Goal: Answer question/provide support: Share knowledge or assist other users

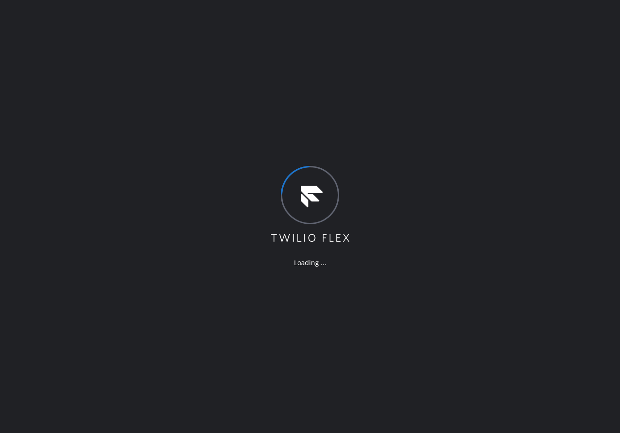
click at [90, 48] on div "Loading ..." at bounding box center [310, 216] width 620 height 433
click at [212, 57] on div "Loading ..." at bounding box center [310, 216] width 620 height 433
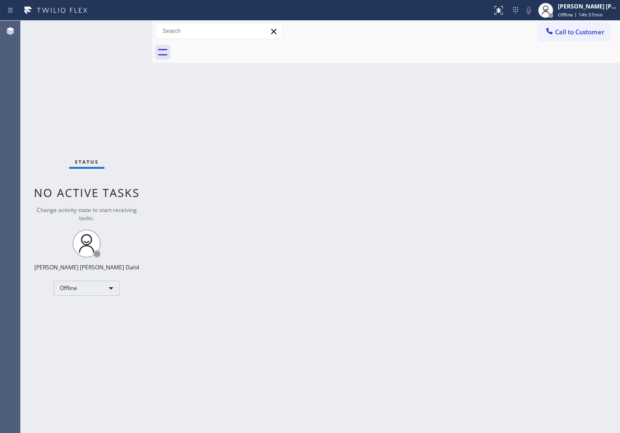
click at [322, 156] on div "Back to Dashboard Change Sender ID Customers Technicians Select a contact Outbo…" at bounding box center [386, 227] width 468 height 413
click at [323, 156] on div "Back to Dashboard Change Sender ID Customers Technicians Select a contact Outbo…" at bounding box center [386, 227] width 468 height 413
click at [372, 58] on div at bounding box center [396, 52] width 447 height 21
click at [584, 9] on div "[PERSON_NAME] [PERSON_NAME] Dahil" at bounding box center [587, 6] width 59 height 8
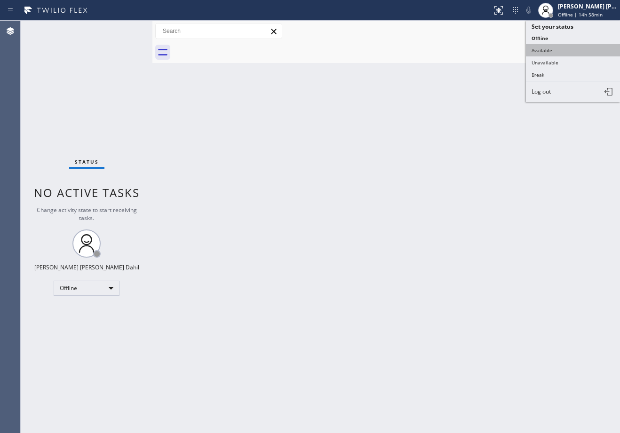
click at [558, 52] on button "Available" at bounding box center [573, 50] width 94 height 12
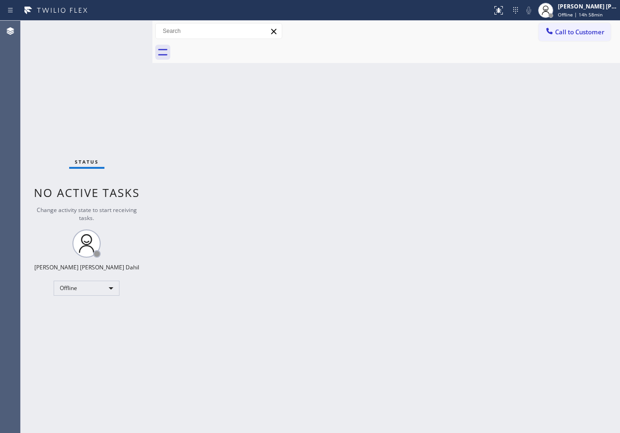
click at [476, 147] on div "Back to Dashboard Change Sender ID Customers Technicians Select a contact Outbo…" at bounding box center [386, 227] width 468 height 413
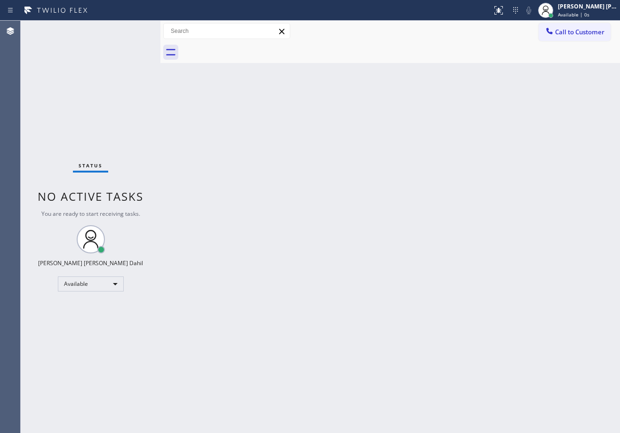
drag, startPoint x: 155, startPoint y: 32, endPoint x: 171, endPoint y: 63, distance: 34.3
click at [160, 38] on div at bounding box center [160, 227] width 0 height 413
click at [293, 296] on div "Back to Dashboard Change Sender ID Customers Technicians Select a contact Outbo…" at bounding box center [391, 227] width 457 height 413
click at [139, 29] on div "Status No active tasks You are ready to start receiving tasks. [PERSON_NAME] [P…" at bounding box center [92, 227] width 142 height 413
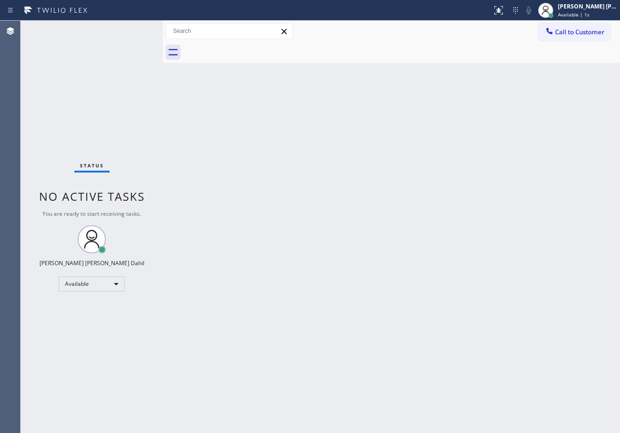
click at [139, 29] on div "Status No active tasks You are ready to start receiving tasks. [PERSON_NAME] [P…" at bounding box center [92, 227] width 142 height 413
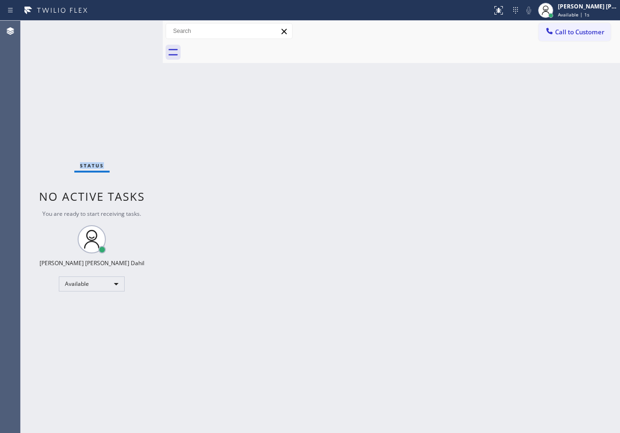
click at [139, 29] on div "Status No active tasks You are ready to start receiving tasks. [PERSON_NAME] [P…" at bounding box center [92, 227] width 142 height 413
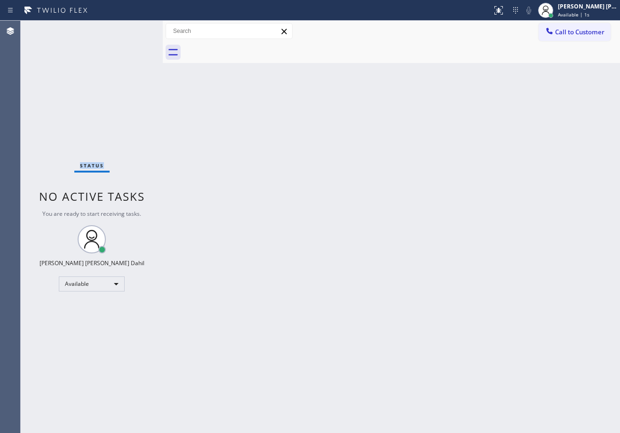
click at [139, 29] on div "Status No active tasks You are ready to start receiving tasks. [PERSON_NAME] [P…" at bounding box center [92, 227] width 142 height 413
click at [165, 28] on div at bounding box center [165, 227] width 0 height 413
click at [272, 193] on div "Back to Dashboard Change Sender ID Customers Technicians Select a contact Outbo…" at bounding box center [392, 227] width 455 height 413
click at [139, 29] on div "Status No active tasks You are ready to start receiving tasks. [PERSON_NAME] [P…" at bounding box center [93, 227] width 144 height 413
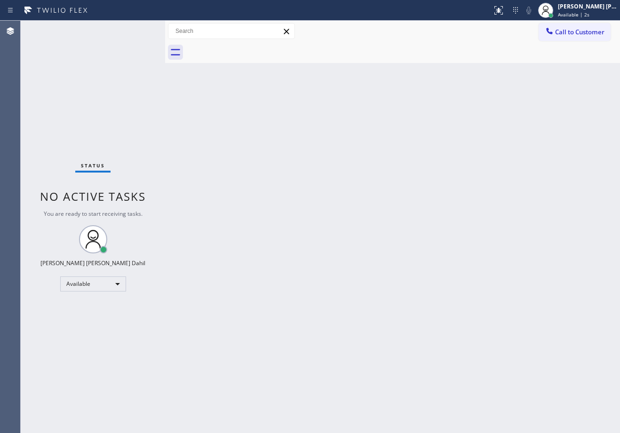
click at [139, 29] on div "Status No active tasks You are ready to start receiving tasks. [PERSON_NAME] [P…" at bounding box center [93, 227] width 144 height 413
click at [139, 30] on div "Status No active tasks You are ready to start receiving tasks. [PERSON_NAME] [P…" at bounding box center [93, 227] width 144 height 413
click at [139, 29] on div "Status No active tasks You are ready to start receiving tasks. [PERSON_NAME] [P…" at bounding box center [93, 227] width 144 height 413
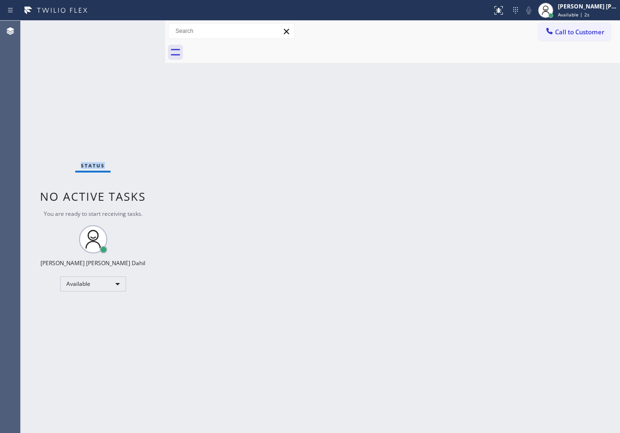
click at [139, 29] on div "Status No active tasks You are ready to start receiving tasks. [PERSON_NAME] [P…" at bounding box center [93, 227] width 144 height 413
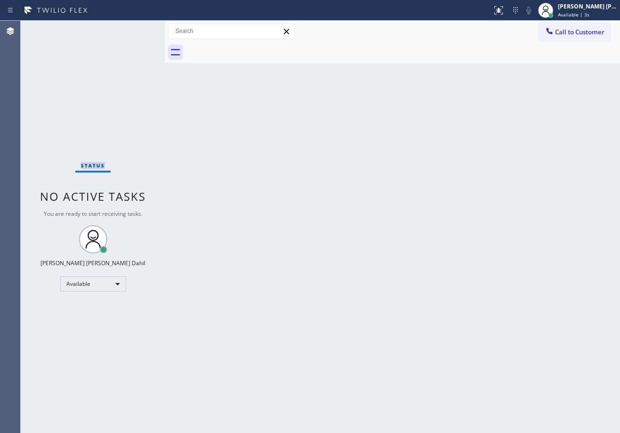
click at [139, 29] on div "Status No active tasks You are ready to start receiving tasks. [PERSON_NAME] [P…" at bounding box center [93, 227] width 144 height 413
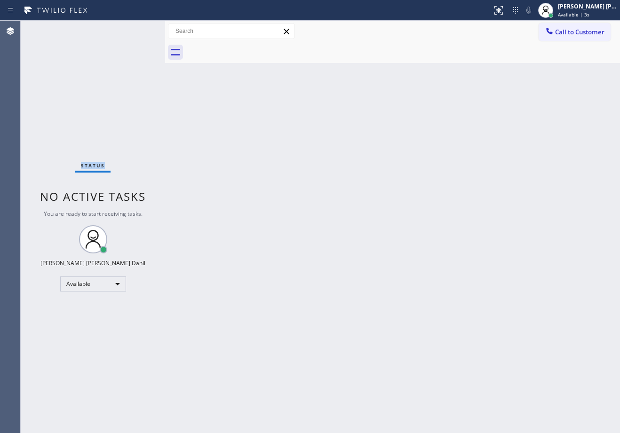
click at [139, 29] on div "Status No active tasks You are ready to start receiving tasks. [PERSON_NAME] [P…" at bounding box center [93, 227] width 144 height 413
click at [166, 29] on div at bounding box center [166, 227] width 0 height 413
click at [300, 218] on div "Back to Dashboard Change Sender ID Customers Technicians Select a contact Outbo…" at bounding box center [393, 227] width 454 height 413
click at [139, 29] on div "Status No active tasks You are ready to start receiving tasks. [PERSON_NAME] [P…" at bounding box center [93, 227] width 145 height 413
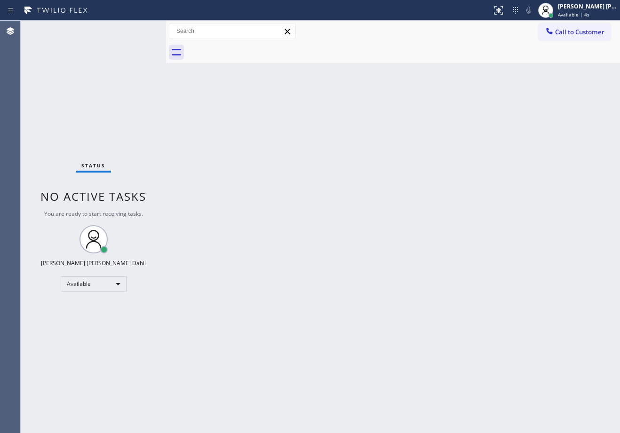
click at [139, 29] on div "Status No active tasks You are ready to start receiving tasks. [PERSON_NAME] [P…" at bounding box center [93, 227] width 145 height 413
click at [138, 29] on div "Status No active tasks You are ready to start receiving tasks. [PERSON_NAME] [P…" at bounding box center [93, 227] width 145 height 413
click at [139, 29] on div "Status No active tasks You are ready to start receiving tasks. [PERSON_NAME] [P…" at bounding box center [93, 227] width 145 height 413
click at [140, 29] on div "Status No active tasks You are ready to start receiving tasks. [PERSON_NAME] [P…" at bounding box center [93, 227] width 145 height 413
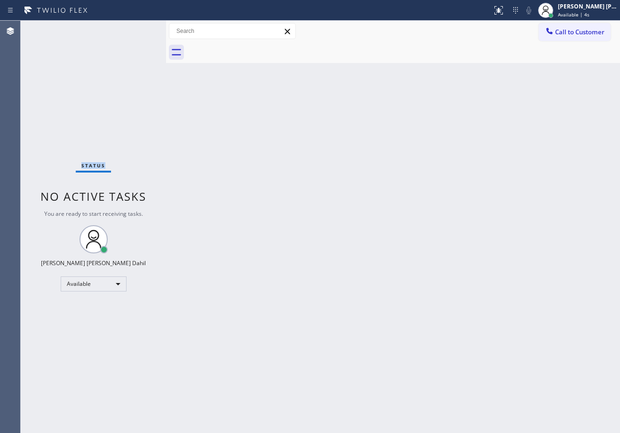
click at [142, 26] on div "Status No active tasks You are ready to start receiving tasks. [PERSON_NAME] [P…" at bounding box center [93, 227] width 145 height 413
click at [139, 29] on div "Status No active tasks You are ready to start receiving tasks. [PERSON_NAME] [P…" at bounding box center [93, 227] width 145 height 413
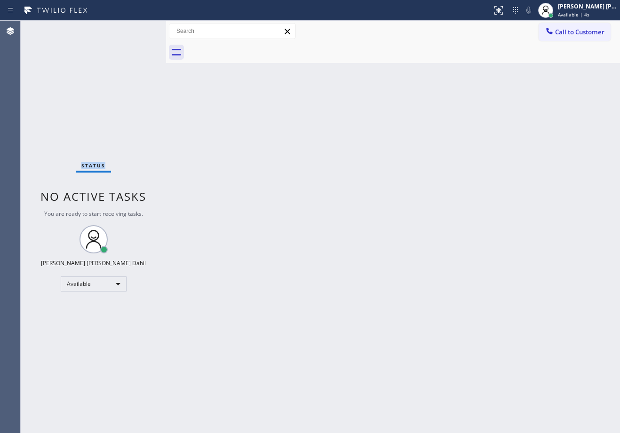
click at [139, 29] on div "Status No active tasks You are ready to start receiving tasks. [PERSON_NAME] [P…" at bounding box center [93, 227] width 145 height 413
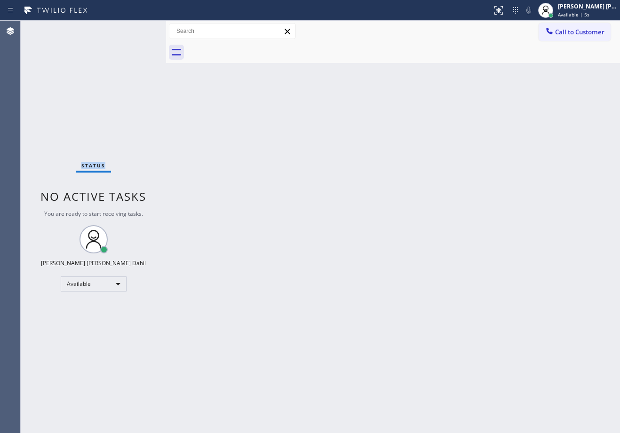
click at [139, 29] on div "Status No active tasks You are ready to start receiving tasks. [PERSON_NAME] [P…" at bounding box center [93, 227] width 145 height 413
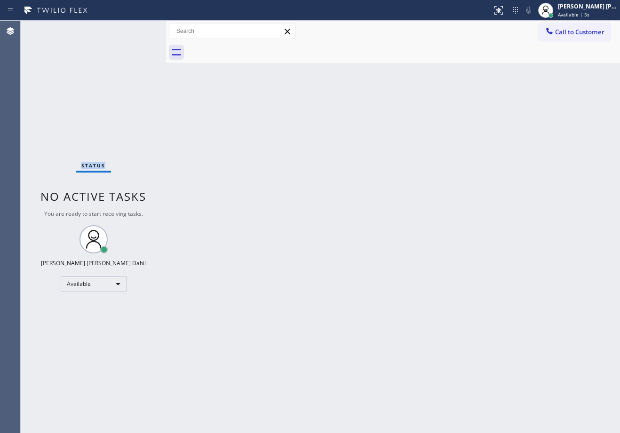
click at [139, 29] on div "Status No active tasks You are ready to start receiving tasks. [PERSON_NAME] [P…" at bounding box center [93, 227] width 145 height 413
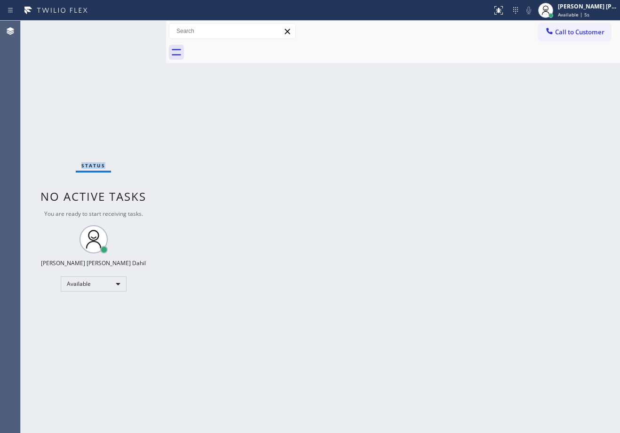
click at [139, 29] on div "Status No active tasks You are ready to start receiving tasks. [PERSON_NAME] [P…" at bounding box center [93, 227] width 145 height 413
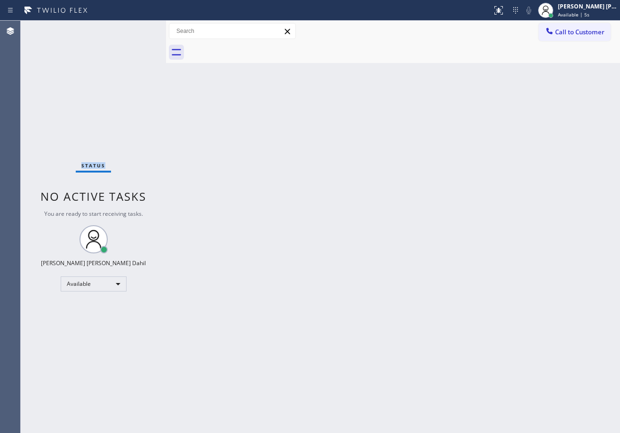
click at [139, 29] on div "Status No active tasks You are ready to start receiving tasks. [PERSON_NAME] [P…" at bounding box center [93, 227] width 145 height 413
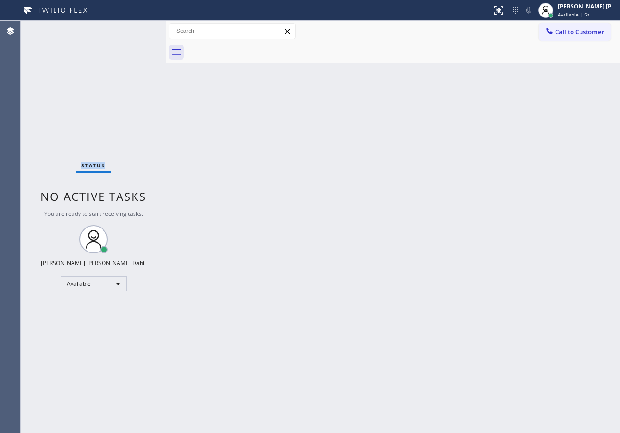
click at [139, 29] on div "Status No active tasks You are ready to start receiving tasks. [PERSON_NAME] [P…" at bounding box center [93, 227] width 145 height 413
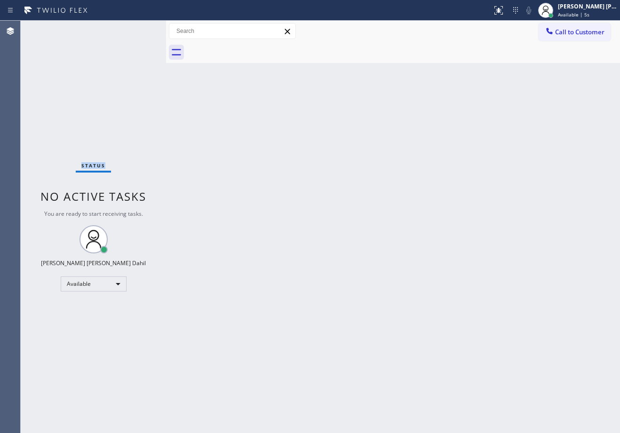
click at [139, 29] on div "Status No active tasks You are ready to start receiving tasks. [PERSON_NAME] [P…" at bounding box center [93, 227] width 145 height 413
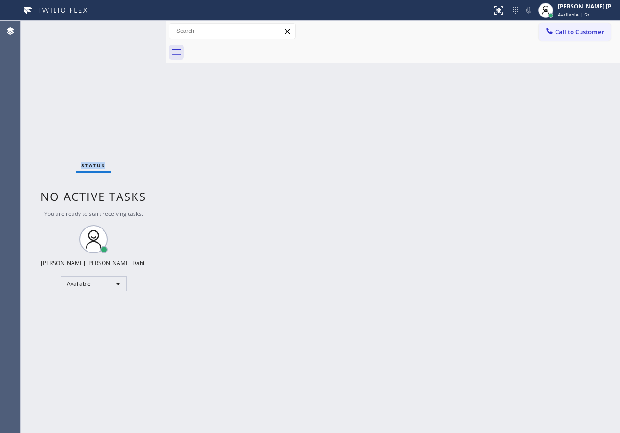
click at [139, 29] on div "Status No active tasks You are ready to start receiving tasks. [PERSON_NAME] [P…" at bounding box center [93, 227] width 145 height 413
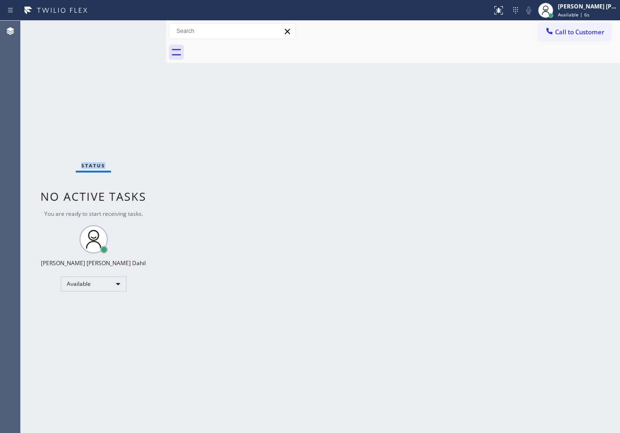
click at [139, 29] on div "Status No active tasks You are ready to start receiving tasks. [PERSON_NAME] [P…" at bounding box center [93, 227] width 145 height 413
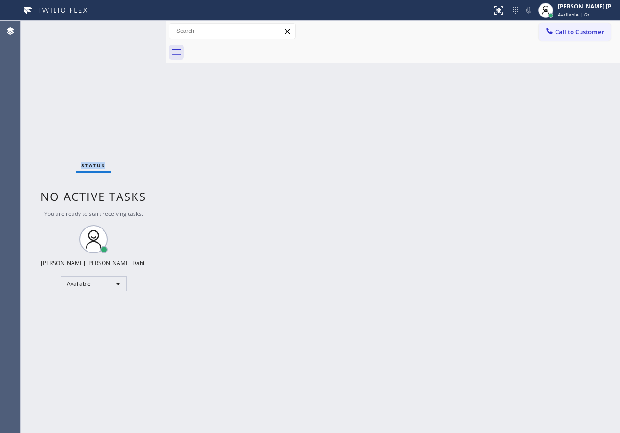
click at [139, 29] on div "Status No active tasks You are ready to start receiving tasks. [PERSON_NAME] [P…" at bounding box center [93, 227] width 145 height 413
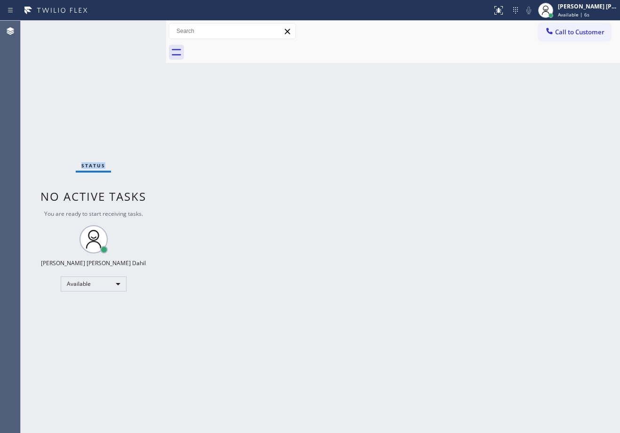
click at [139, 29] on div "Status No active tasks You are ready to start receiving tasks. [PERSON_NAME] [P…" at bounding box center [93, 227] width 145 height 413
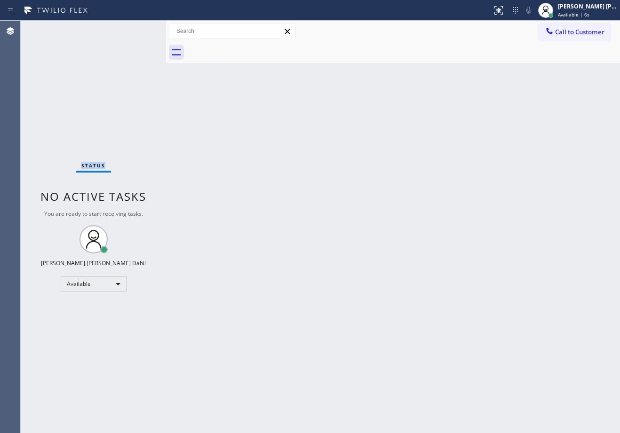
click at [139, 29] on div "Status No active tasks You are ready to start receiving tasks. [PERSON_NAME] [P…" at bounding box center [93, 227] width 145 height 413
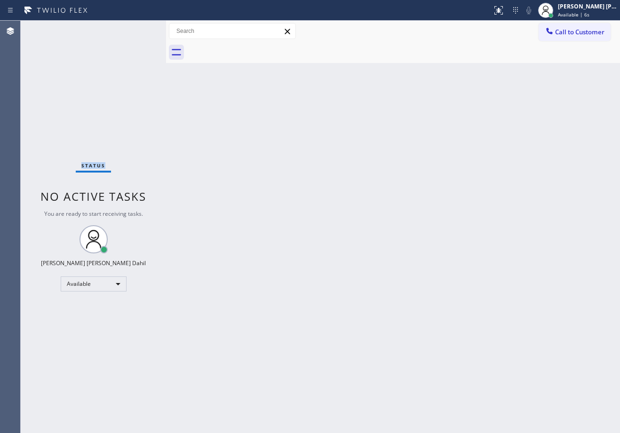
click at [139, 29] on div "Status No active tasks You are ready to start receiving tasks. [PERSON_NAME] [P…" at bounding box center [93, 227] width 145 height 413
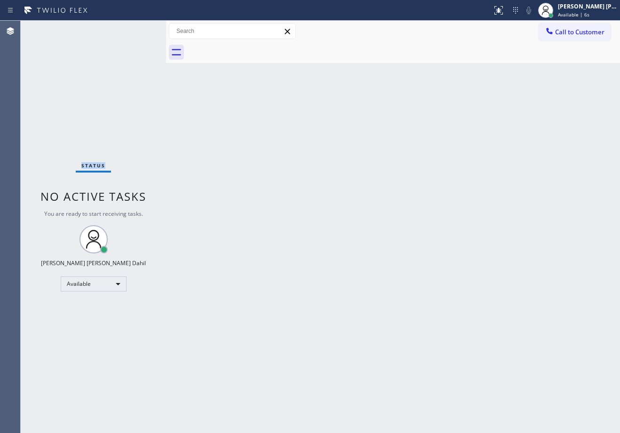
click at [139, 29] on div "Status No active tasks You are ready to start receiving tasks. [PERSON_NAME] [P…" at bounding box center [93, 227] width 145 height 413
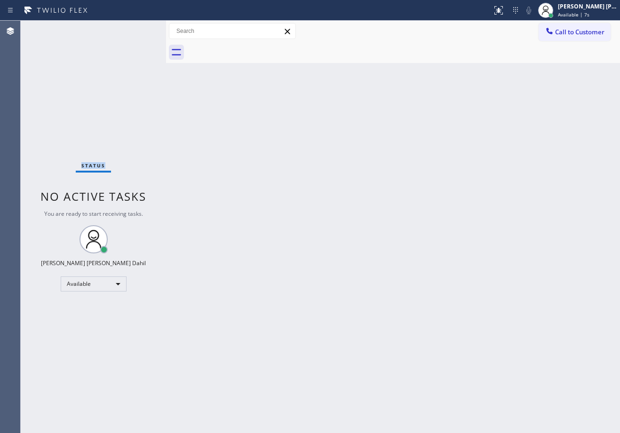
click at [139, 29] on div "Status No active tasks You are ready to start receiving tasks. [PERSON_NAME] [P…" at bounding box center [93, 227] width 145 height 413
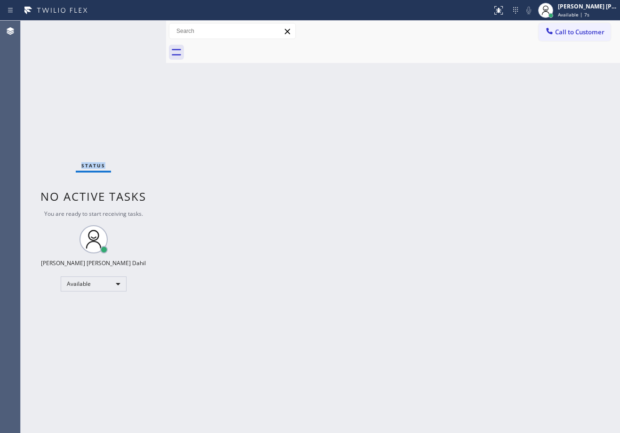
click at [139, 29] on div "Status No active tasks You are ready to start receiving tasks. [PERSON_NAME] [P…" at bounding box center [93, 227] width 145 height 413
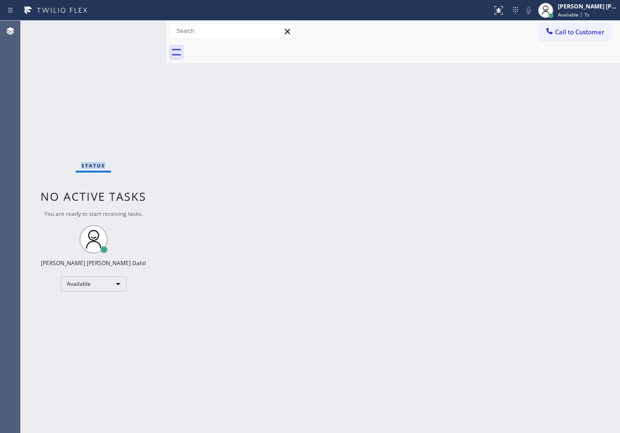
click at [139, 29] on div "Status No active tasks You are ready to start receiving tasks. [PERSON_NAME] [P…" at bounding box center [93, 227] width 145 height 413
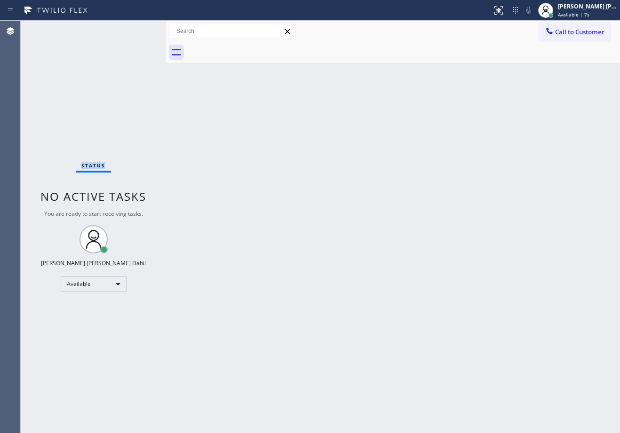
click at [139, 29] on div "Status No active tasks You are ready to start receiving tasks. [PERSON_NAME] [P…" at bounding box center [93, 227] width 145 height 413
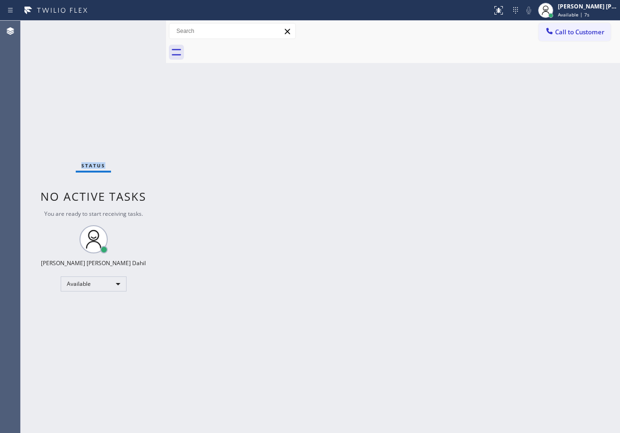
click at [139, 29] on div "Status No active tasks You are ready to start receiving tasks. [PERSON_NAME] [P…" at bounding box center [93, 227] width 145 height 413
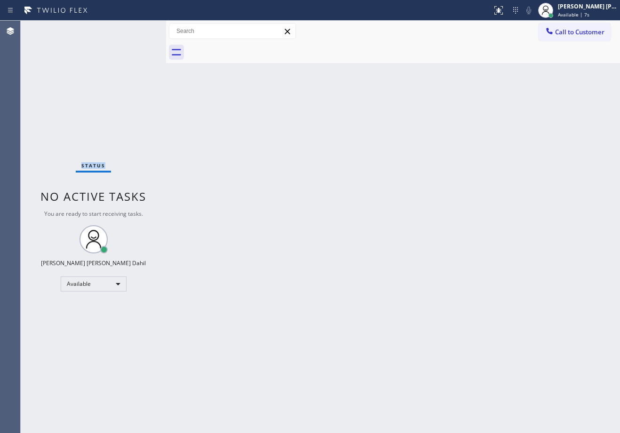
click at [139, 29] on div "Status No active tasks You are ready to start receiving tasks. [PERSON_NAME] [P…" at bounding box center [93, 227] width 145 height 413
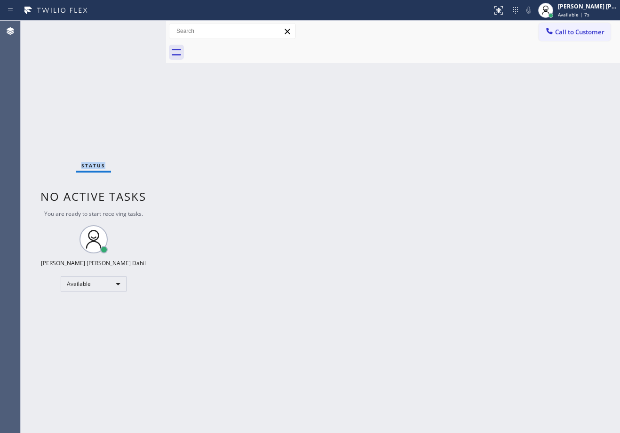
click at [139, 29] on div "Status No active tasks You are ready to start receiving tasks. [PERSON_NAME] [P…" at bounding box center [93, 227] width 145 height 413
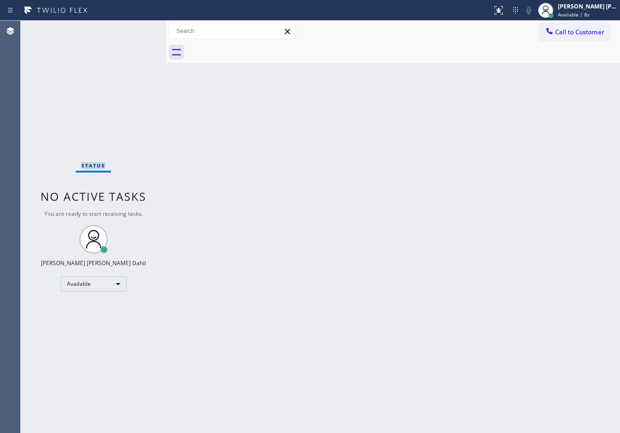
click at [139, 29] on div "Status No active tasks You are ready to start receiving tasks. [PERSON_NAME] [P…" at bounding box center [93, 227] width 145 height 413
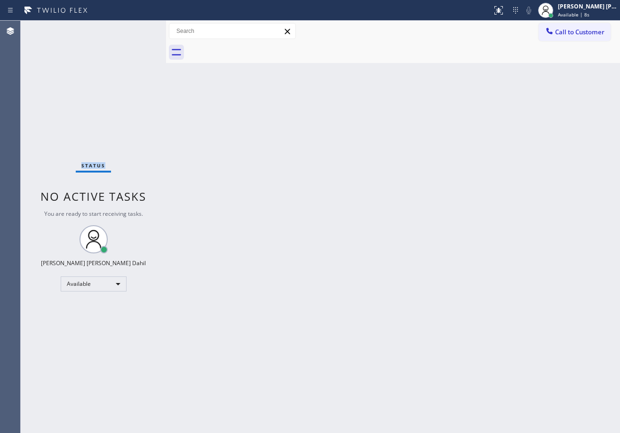
click at [139, 29] on div "Status No active tasks You are ready to start receiving tasks. [PERSON_NAME] [P…" at bounding box center [93, 227] width 145 height 413
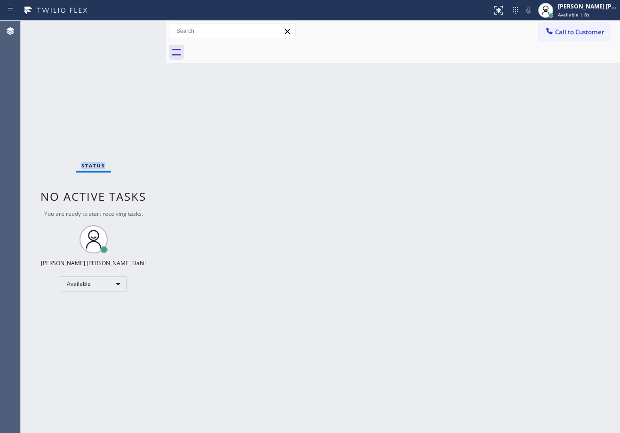
click at [139, 29] on div "Status No active tasks You are ready to start receiving tasks. [PERSON_NAME] [P…" at bounding box center [93, 227] width 145 height 413
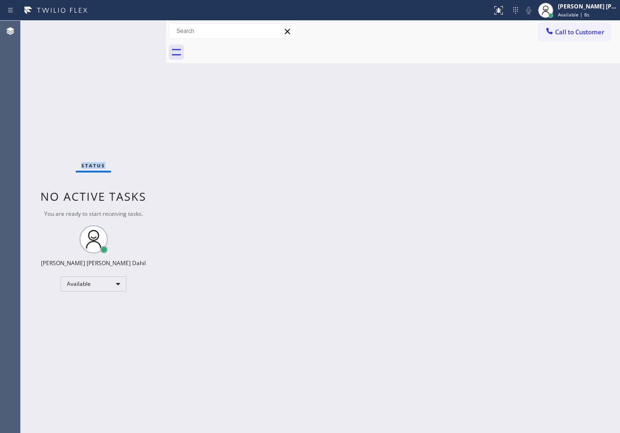
click at [139, 29] on div "Status No active tasks You are ready to start receiving tasks. [PERSON_NAME] [P…" at bounding box center [93, 227] width 145 height 413
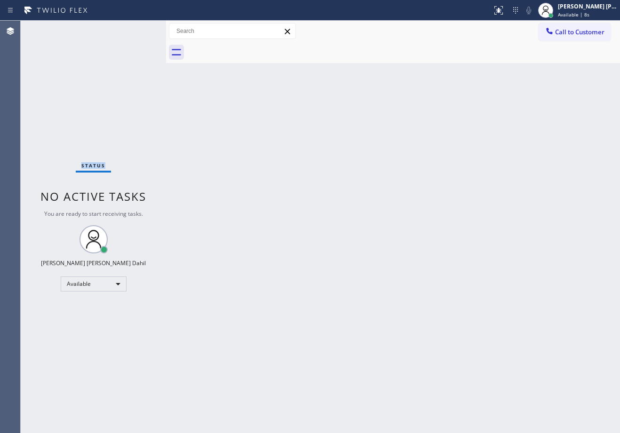
click at [139, 29] on div "Status No active tasks You are ready to start receiving tasks. [PERSON_NAME] [P…" at bounding box center [93, 227] width 145 height 413
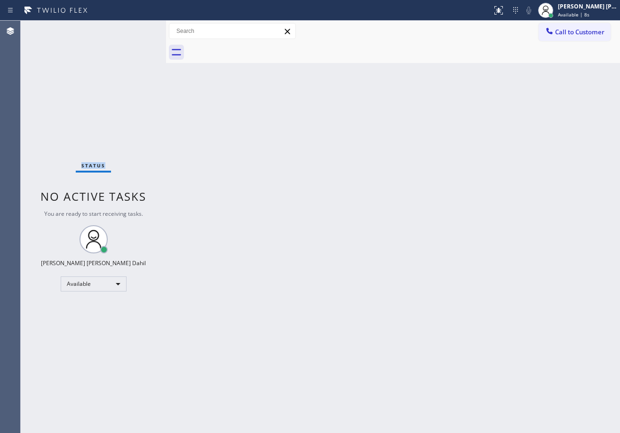
click at [139, 29] on div "Status No active tasks You are ready to start receiving tasks. [PERSON_NAME] [P…" at bounding box center [93, 227] width 145 height 413
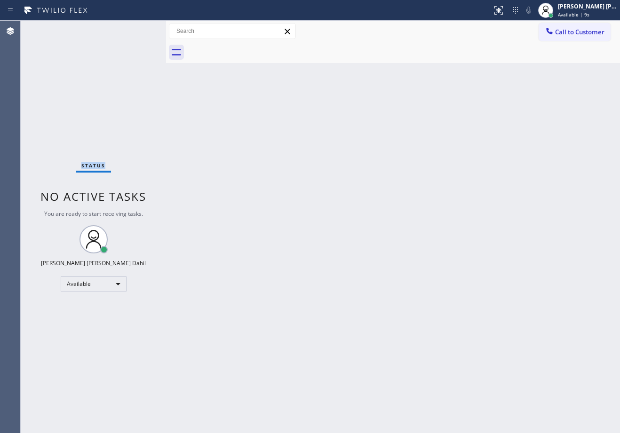
click at [139, 29] on div "Status No active tasks You are ready to start receiving tasks. [PERSON_NAME] [P…" at bounding box center [93, 227] width 145 height 413
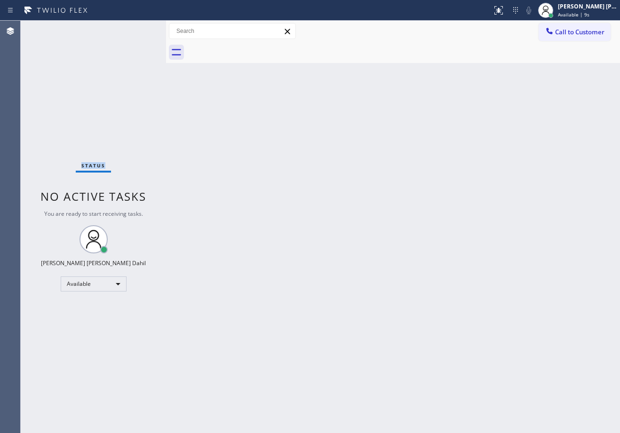
click at [139, 29] on div "Status No active tasks You are ready to start receiving tasks. [PERSON_NAME] [P…" at bounding box center [93, 227] width 145 height 413
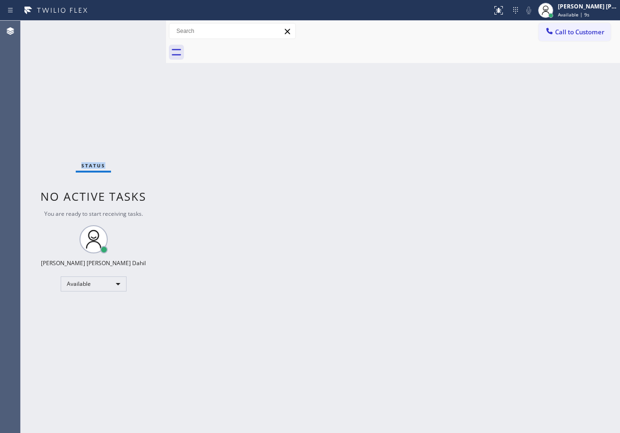
click at [139, 29] on div "Status No active tasks You are ready to start receiving tasks. [PERSON_NAME] [P…" at bounding box center [93, 227] width 145 height 413
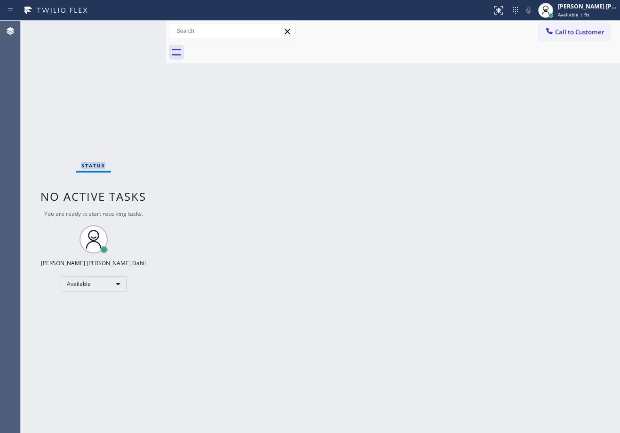
click at [139, 29] on div "Status No active tasks You are ready to start receiving tasks. [PERSON_NAME] [P…" at bounding box center [93, 227] width 145 height 413
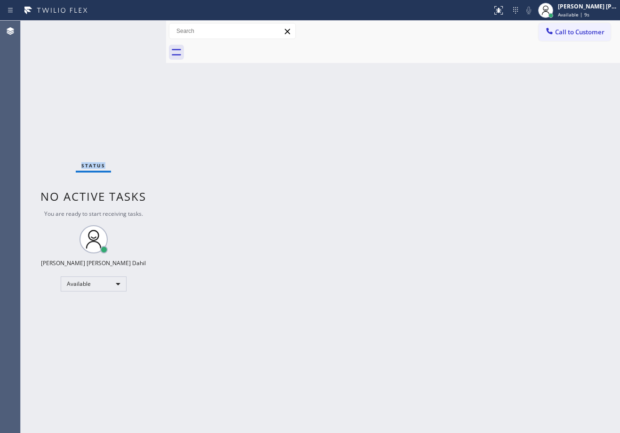
click at [139, 29] on div "Status No active tasks You are ready to start receiving tasks. [PERSON_NAME] [P…" at bounding box center [93, 227] width 145 height 413
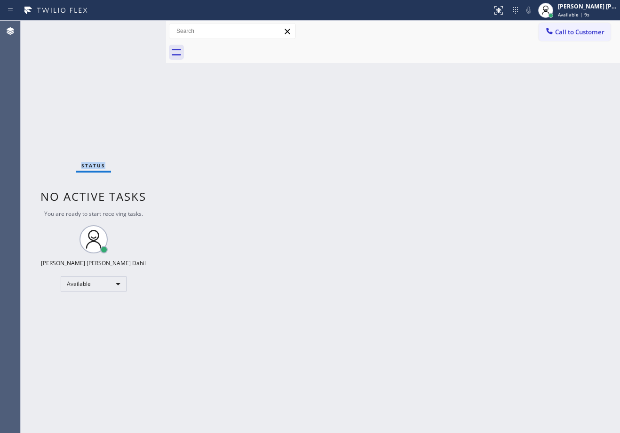
click at [139, 29] on div "Status No active tasks You are ready to start receiving tasks. [PERSON_NAME] [P…" at bounding box center [93, 227] width 145 height 413
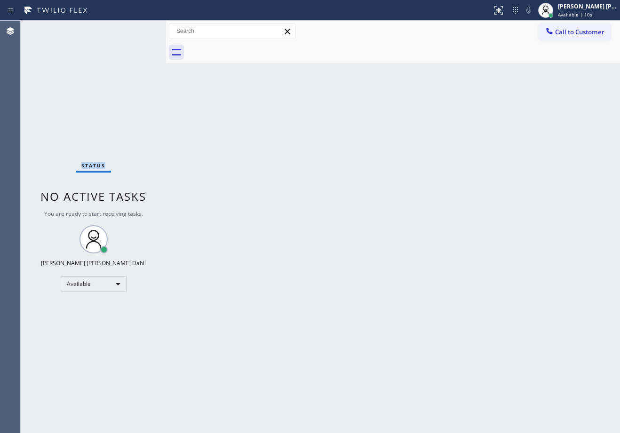
click at [139, 29] on div "Status No active tasks You are ready to start receiving tasks. [PERSON_NAME] [P…" at bounding box center [93, 227] width 145 height 413
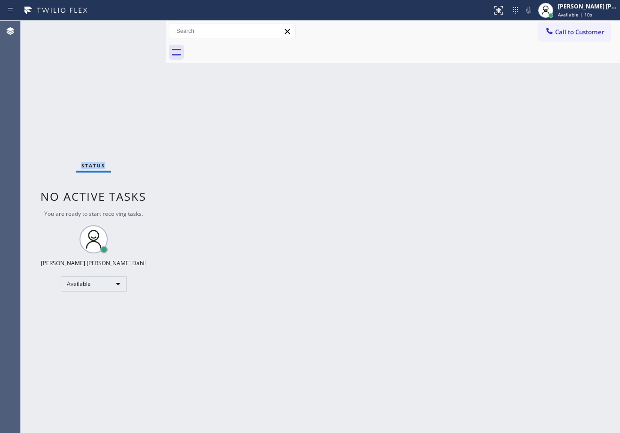
click at [139, 29] on div "Status No active tasks You are ready to start receiving tasks. [PERSON_NAME] [P…" at bounding box center [93, 227] width 145 height 413
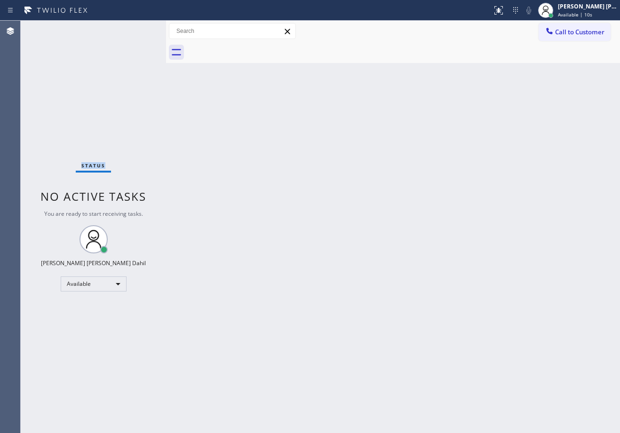
click at [139, 29] on div "Status No active tasks You are ready to start receiving tasks. [PERSON_NAME] [P…" at bounding box center [93, 227] width 145 height 413
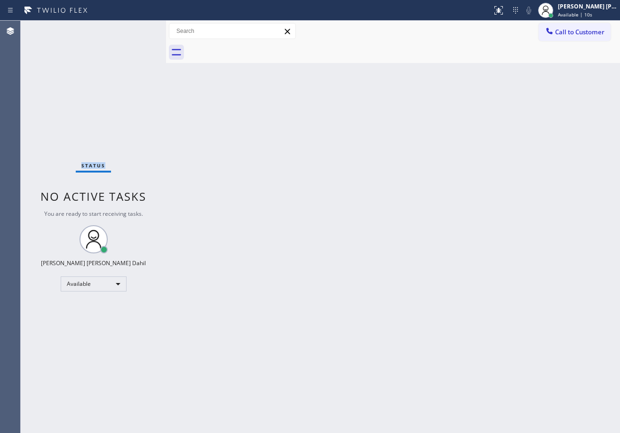
click at [139, 29] on div "Status No active tasks You are ready to start receiving tasks. [PERSON_NAME] [P…" at bounding box center [93, 227] width 145 height 413
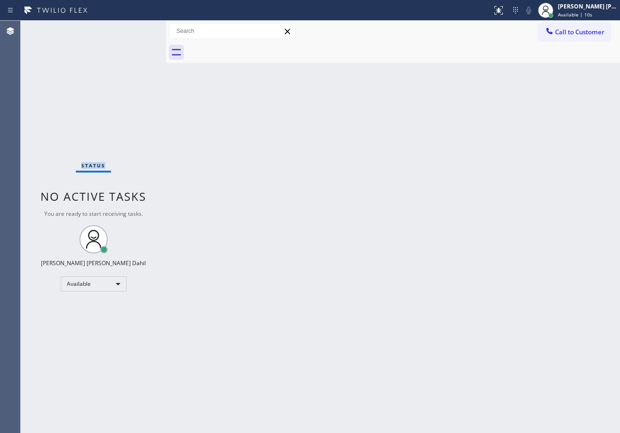
click at [139, 29] on div "Status No active tasks You are ready to start receiving tasks. [PERSON_NAME] [P…" at bounding box center [93, 227] width 145 height 413
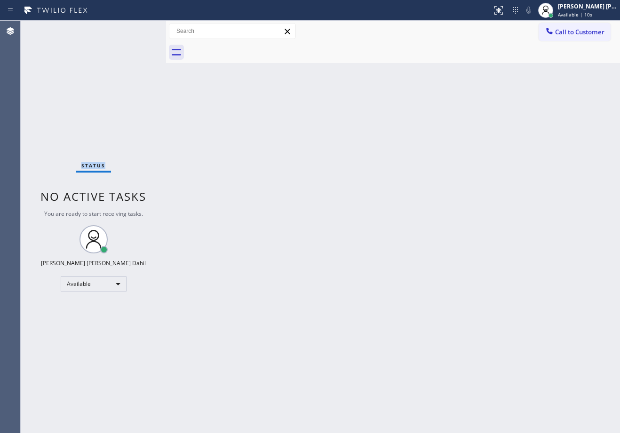
click at [139, 29] on div "Status No active tasks You are ready to start receiving tasks. [PERSON_NAME] [P…" at bounding box center [93, 227] width 145 height 413
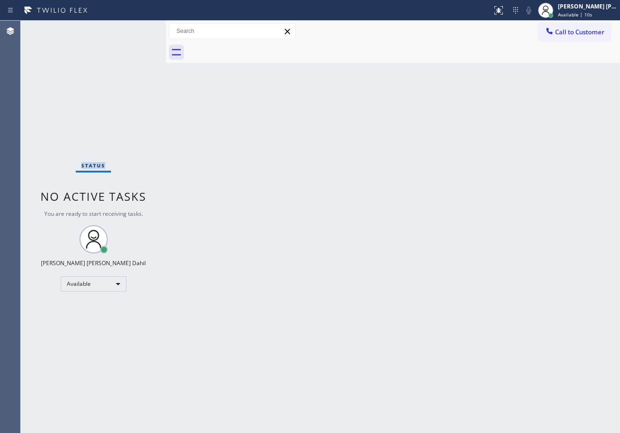
click at [139, 29] on div "Status No active tasks You are ready to start receiving tasks. [PERSON_NAME] [P…" at bounding box center [93, 227] width 145 height 413
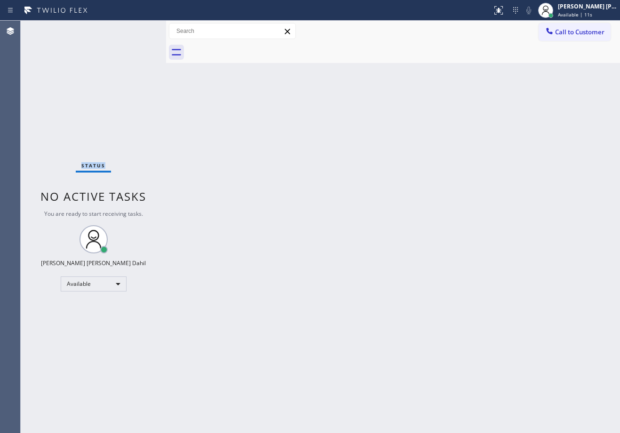
click at [139, 29] on div "Status No active tasks You are ready to start receiving tasks. [PERSON_NAME] [P…" at bounding box center [93, 227] width 145 height 413
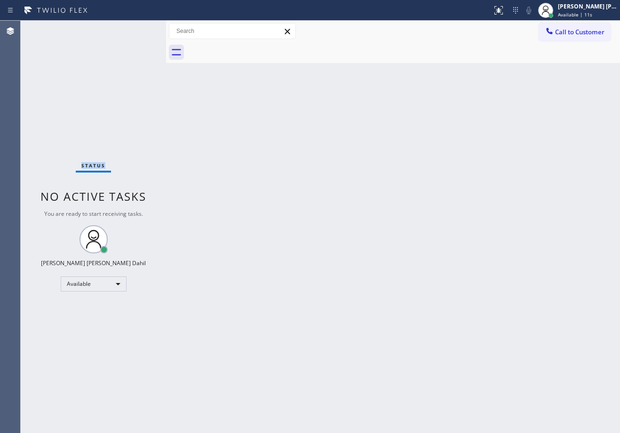
click at [139, 29] on div "Status No active tasks You are ready to start receiving tasks. [PERSON_NAME] [P…" at bounding box center [93, 227] width 145 height 413
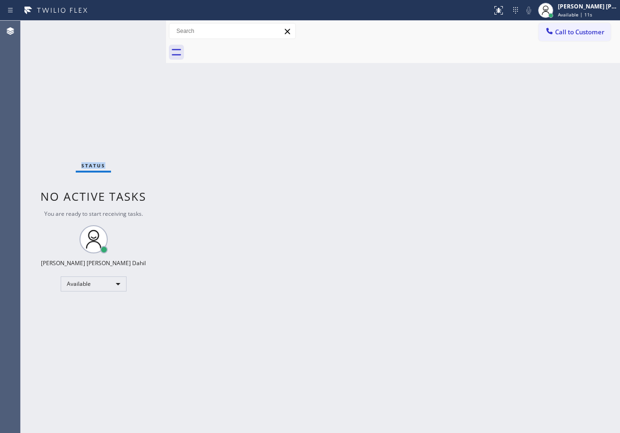
click at [139, 29] on div "Status No active tasks You are ready to start receiving tasks. [PERSON_NAME] [P…" at bounding box center [93, 227] width 145 height 413
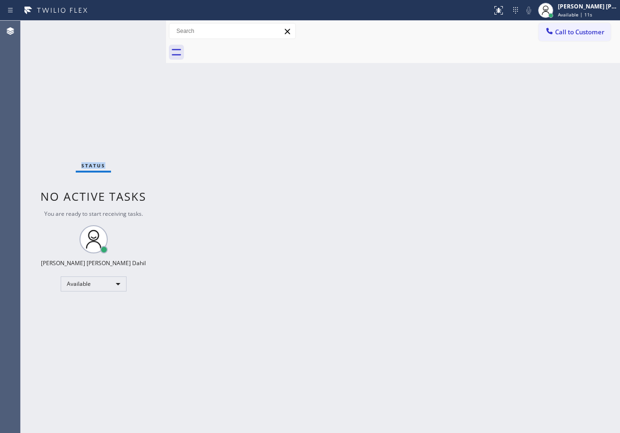
click at [139, 29] on div "Status No active tasks You are ready to start receiving tasks. [PERSON_NAME] [P…" at bounding box center [93, 227] width 145 height 413
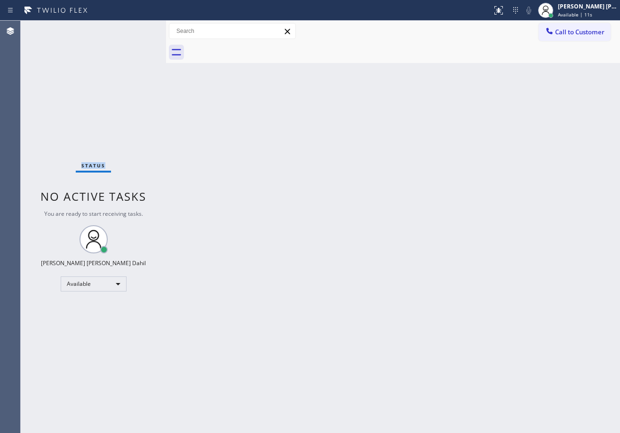
click at [139, 29] on div "Status No active tasks You are ready to start receiving tasks. [PERSON_NAME] [P…" at bounding box center [93, 227] width 145 height 413
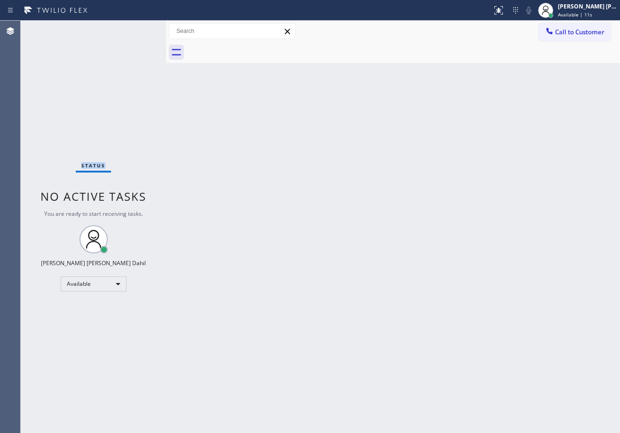
click at [139, 29] on div "Status No active tasks You are ready to start receiving tasks. [PERSON_NAME] [P…" at bounding box center [93, 227] width 145 height 413
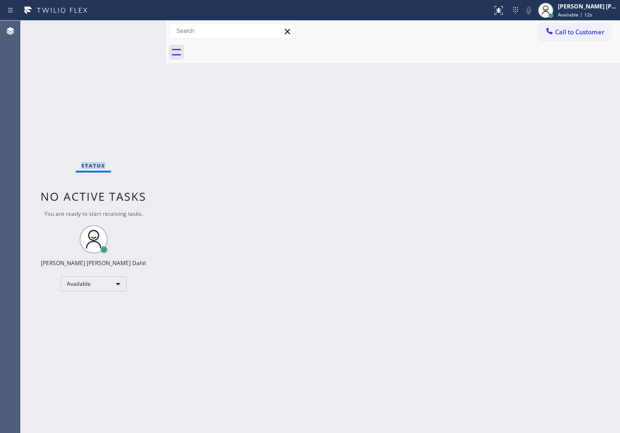
click at [139, 29] on div "Status No active tasks You are ready to start receiving tasks. [PERSON_NAME] [P…" at bounding box center [93, 227] width 145 height 413
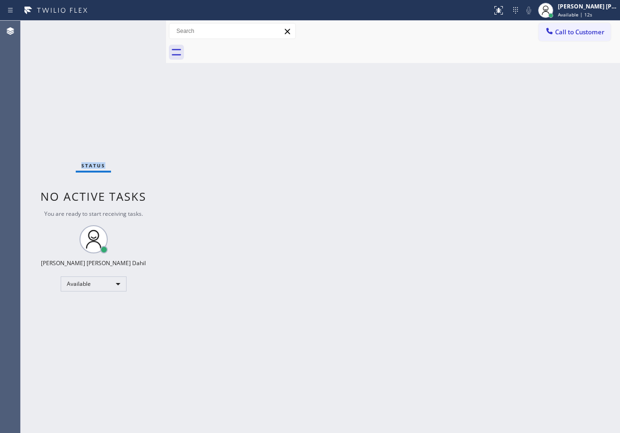
click at [139, 29] on div "Status No active tasks You are ready to start receiving tasks. [PERSON_NAME] [P…" at bounding box center [93, 227] width 145 height 413
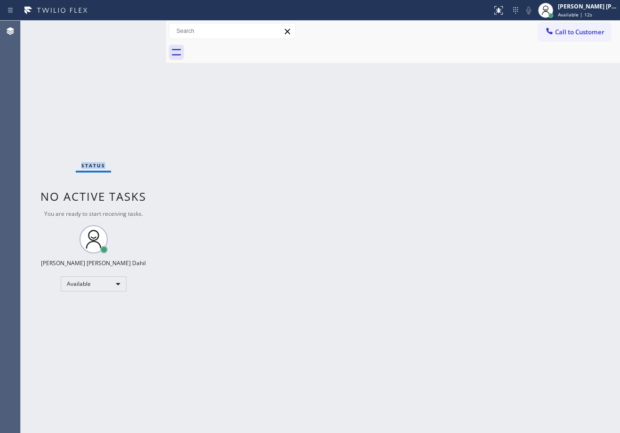
click at [139, 29] on div "Status No active tasks You are ready to start receiving tasks. [PERSON_NAME] [P…" at bounding box center [93, 227] width 145 height 413
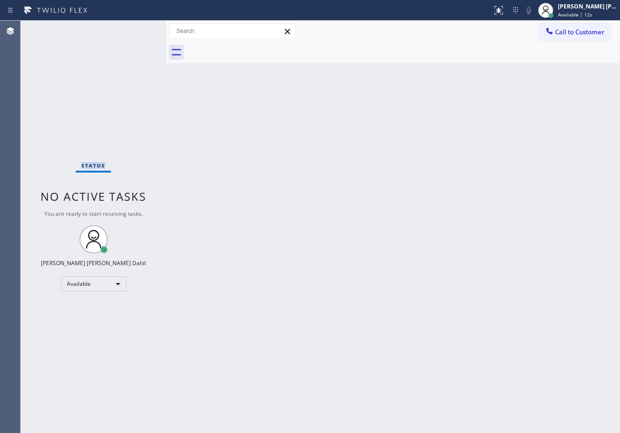
click at [139, 29] on div "Status No active tasks You are ready to start receiving tasks. [PERSON_NAME] [P…" at bounding box center [93, 227] width 145 height 413
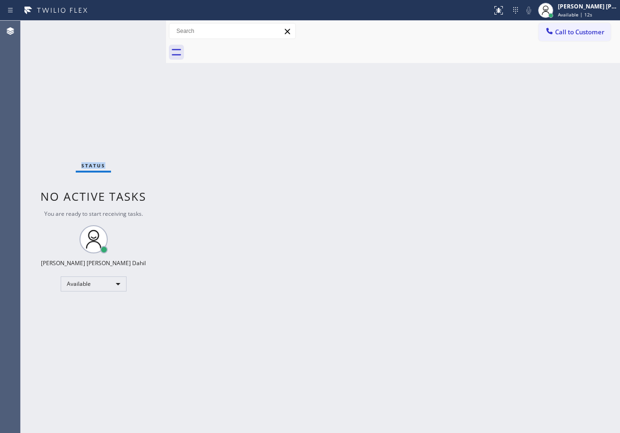
click at [139, 29] on div "Status No active tasks You are ready to start receiving tasks. [PERSON_NAME] [P…" at bounding box center [93, 227] width 145 height 413
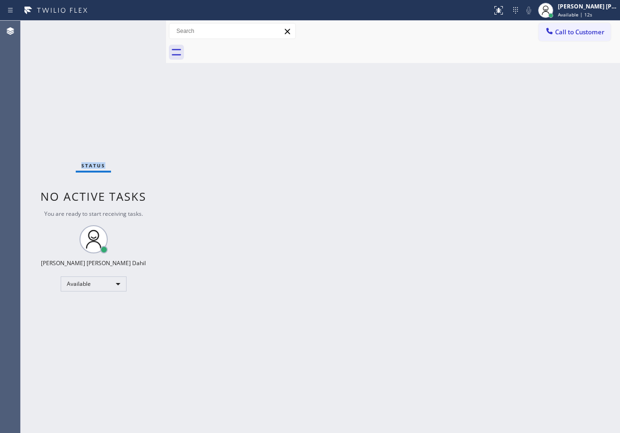
click at [139, 29] on div "Status No active tasks You are ready to start receiving tasks. [PERSON_NAME] [P…" at bounding box center [93, 227] width 145 height 413
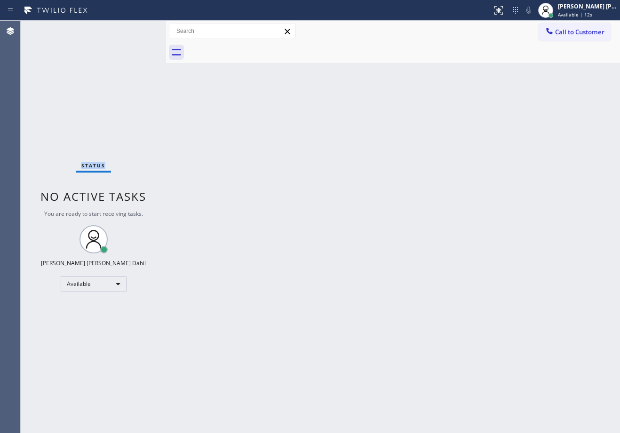
click at [139, 29] on div "Status No active tasks You are ready to start receiving tasks. [PERSON_NAME] [P…" at bounding box center [93, 227] width 145 height 413
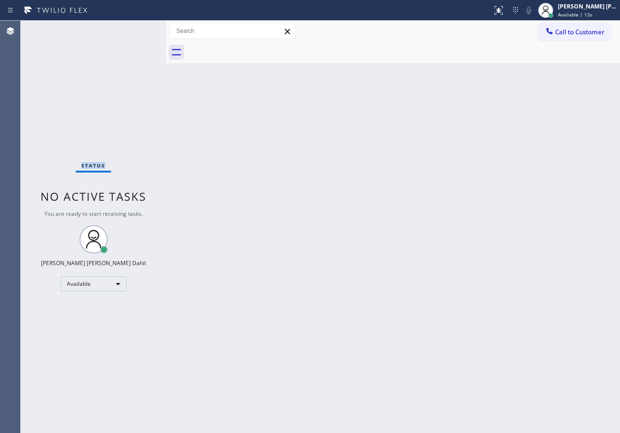
click at [139, 29] on div "Status No active tasks You are ready to start receiving tasks. [PERSON_NAME] [P…" at bounding box center [93, 227] width 145 height 413
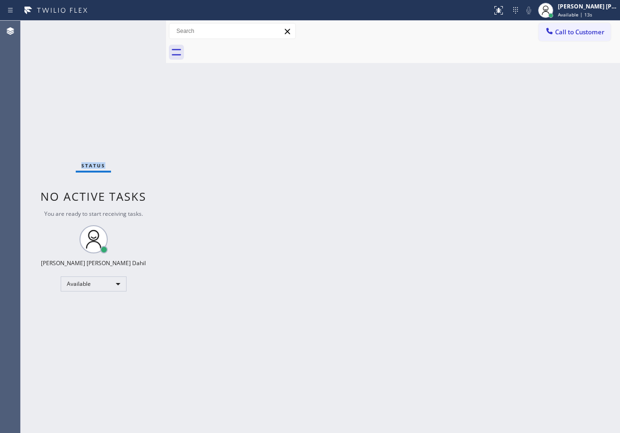
click at [139, 29] on div "Status No active tasks You are ready to start receiving tasks. [PERSON_NAME] [P…" at bounding box center [93, 227] width 145 height 413
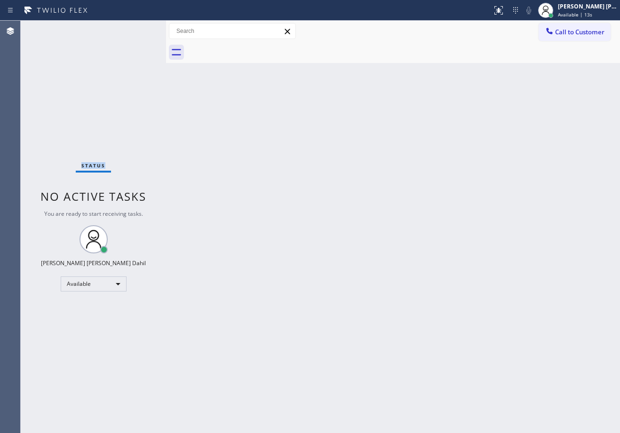
click at [139, 29] on div "Status No active tasks You are ready to start receiving tasks. [PERSON_NAME] [P…" at bounding box center [93, 227] width 145 height 413
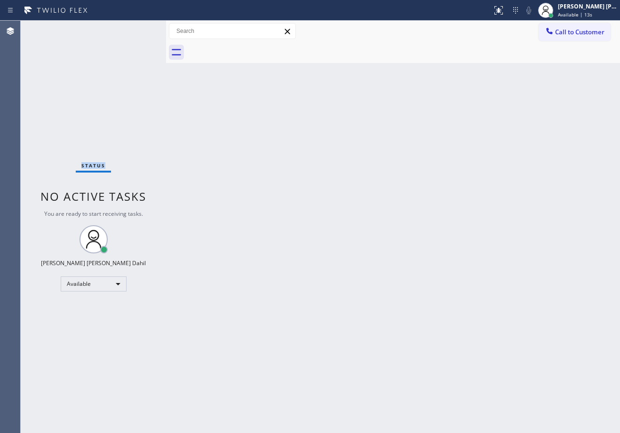
click at [139, 29] on div "Status No active tasks You are ready to start receiving tasks. [PERSON_NAME] [P…" at bounding box center [93, 227] width 145 height 413
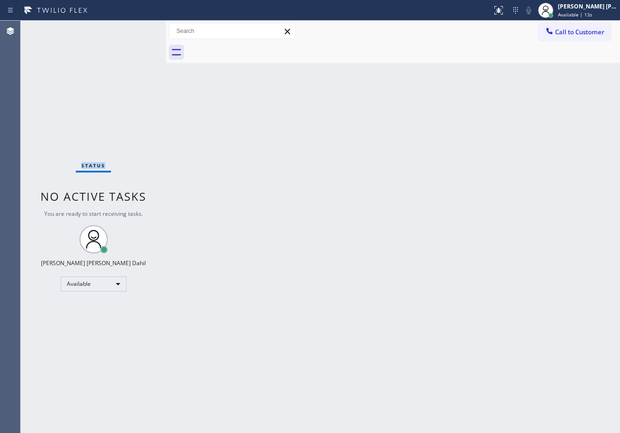
click at [139, 29] on div "Status No active tasks You are ready to start receiving tasks. [PERSON_NAME] [P…" at bounding box center [93, 227] width 145 height 413
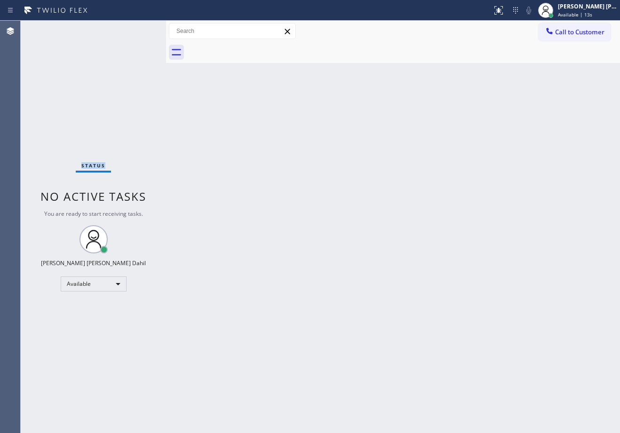
click at [139, 29] on div "Status No active tasks You are ready to start receiving tasks. [PERSON_NAME] [P…" at bounding box center [93, 227] width 145 height 413
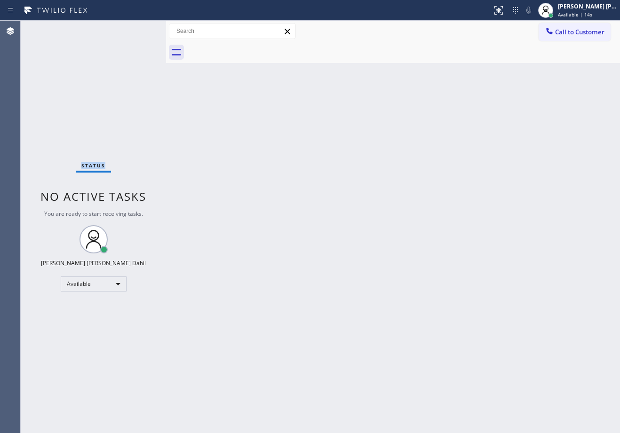
click at [139, 29] on div "Status No active tasks You are ready to start receiving tasks. [PERSON_NAME] [P…" at bounding box center [93, 227] width 145 height 413
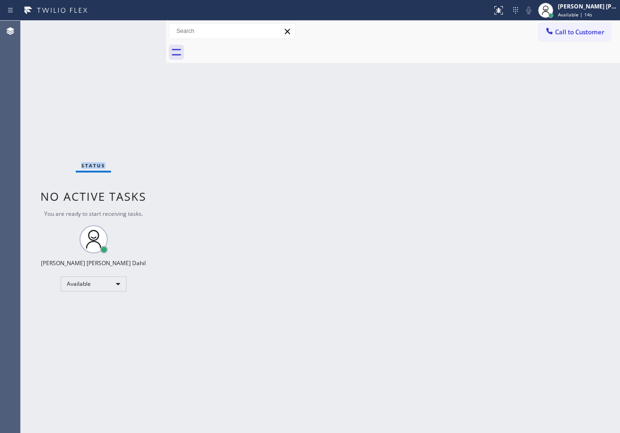
click at [139, 29] on div "Status No active tasks You are ready to start receiving tasks. [PERSON_NAME] [P…" at bounding box center [93, 227] width 145 height 413
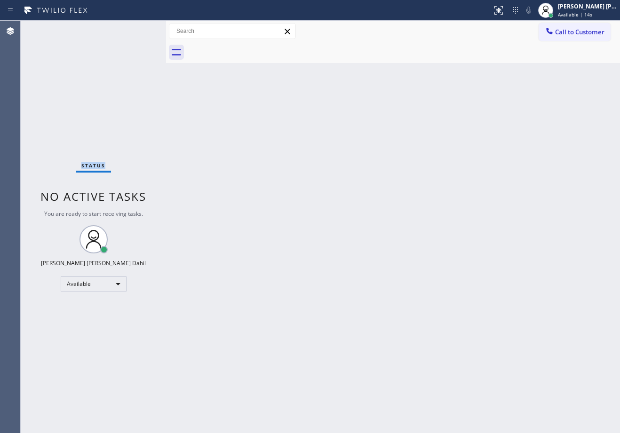
click at [139, 29] on div "Status No active tasks You are ready to start receiving tasks. [PERSON_NAME] [P…" at bounding box center [93, 227] width 145 height 413
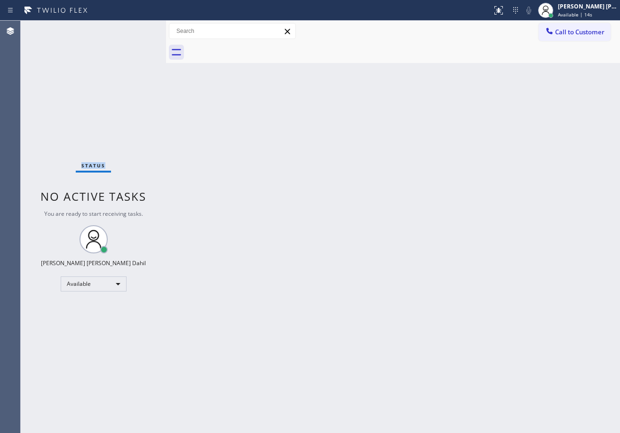
click at [139, 29] on div "Status No active tasks You are ready to start receiving tasks. [PERSON_NAME] [P…" at bounding box center [93, 227] width 145 height 413
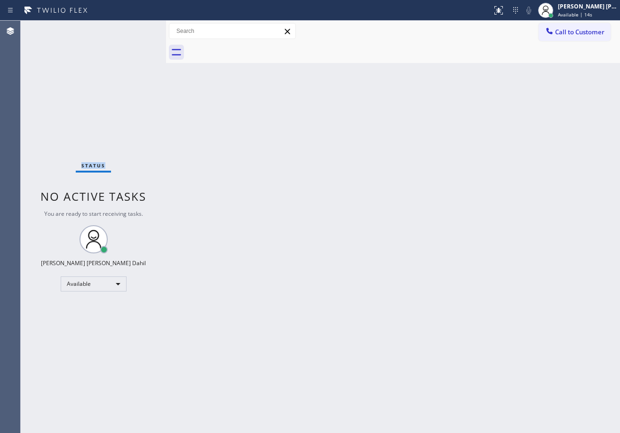
click at [139, 29] on div "Status No active tasks You are ready to start receiving tasks. [PERSON_NAME] [P…" at bounding box center [93, 227] width 145 height 413
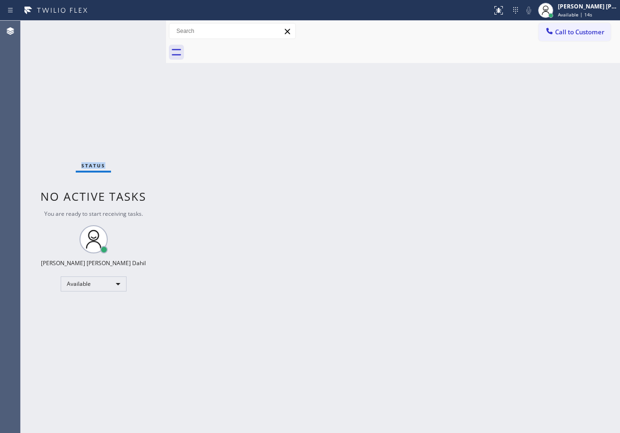
click at [139, 29] on div "Status No active tasks You are ready to start receiving tasks. [PERSON_NAME] [P…" at bounding box center [93, 227] width 145 height 413
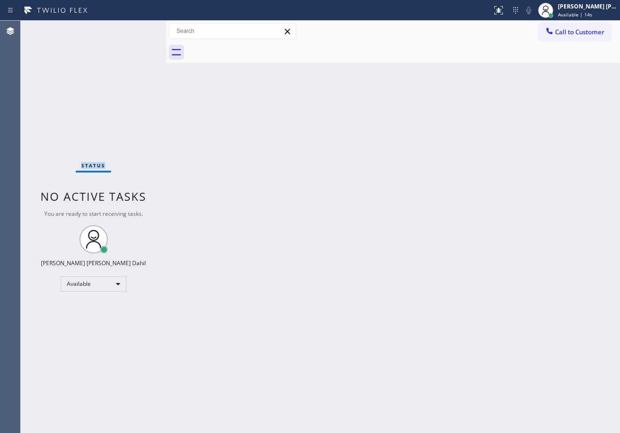
click at [139, 29] on div "Status No active tasks You are ready to start receiving tasks. [PERSON_NAME] [P…" at bounding box center [93, 227] width 145 height 413
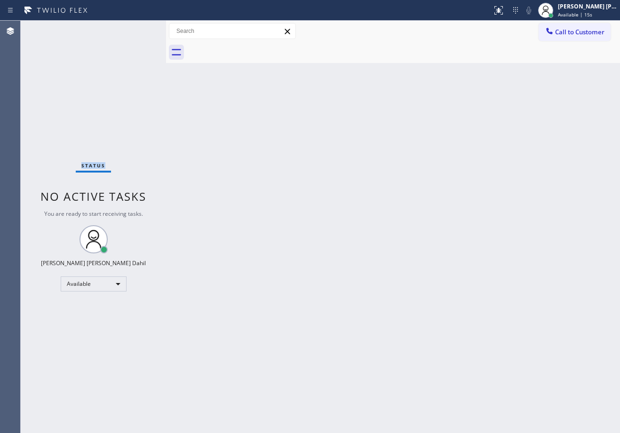
click at [139, 29] on div "Status No active tasks You are ready to start receiving tasks. [PERSON_NAME] [P…" at bounding box center [93, 227] width 145 height 413
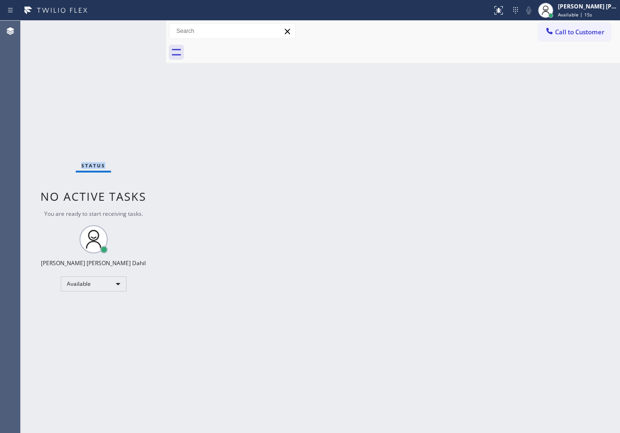
click at [139, 29] on div "Status No active tasks You are ready to start receiving tasks. [PERSON_NAME] [P…" at bounding box center [93, 227] width 145 height 413
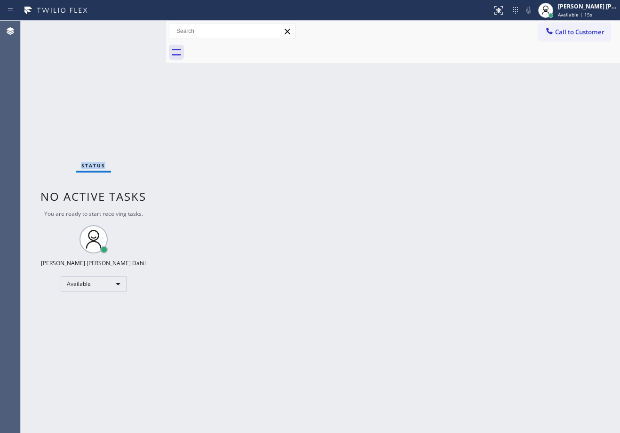
click at [139, 29] on div "Status No active tasks You are ready to start receiving tasks. [PERSON_NAME] [P…" at bounding box center [93, 227] width 145 height 413
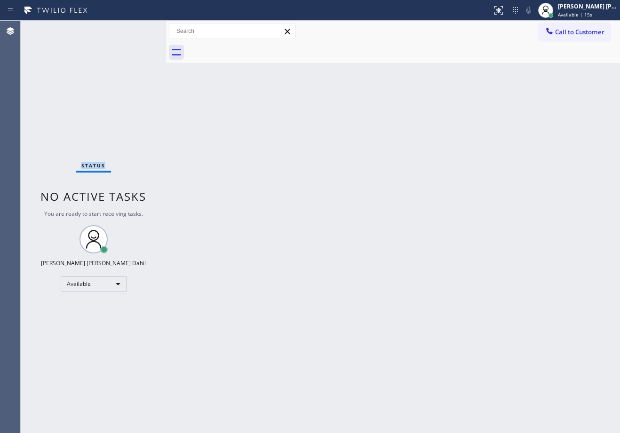
click at [139, 29] on div "Status No active tasks You are ready to start receiving tasks. [PERSON_NAME] [P…" at bounding box center [93, 227] width 145 height 413
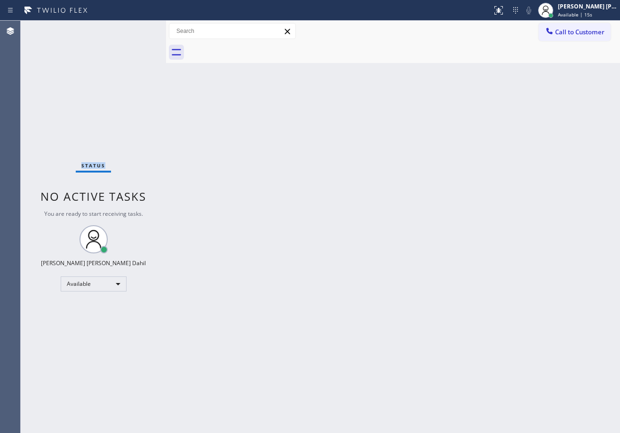
click at [139, 29] on div "Status No active tasks You are ready to start receiving tasks. [PERSON_NAME] [P…" at bounding box center [93, 227] width 145 height 413
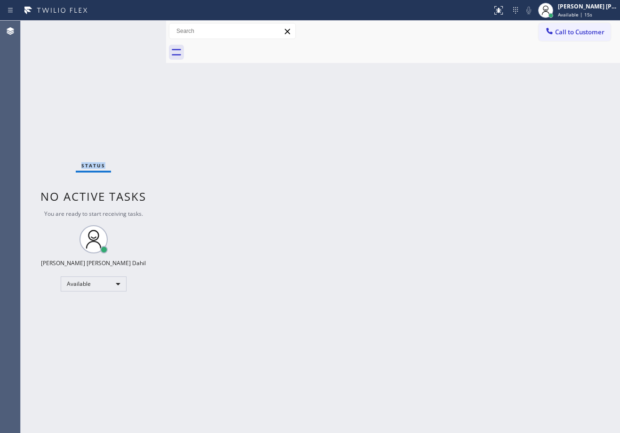
click at [139, 29] on div "Status No active tasks You are ready to start receiving tasks. [PERSON_NAME] [P…" at bounding box center [93, 227] width 145 height 413
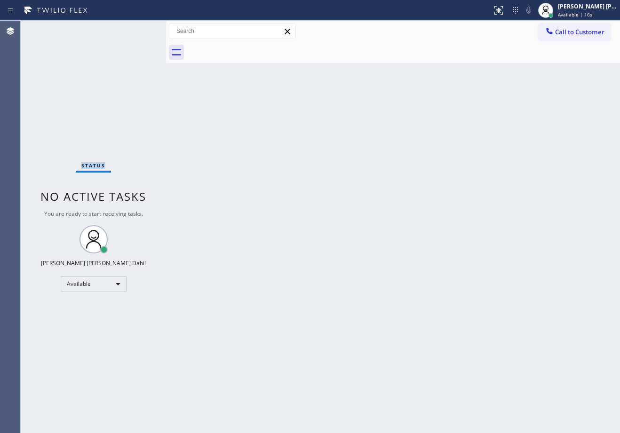
click at [139, 29] on div "Status No active tasks You are ready to start receiving tasks. [PERSON_NAME] [P…" at bounding box center [93, 227] width 145 height 413
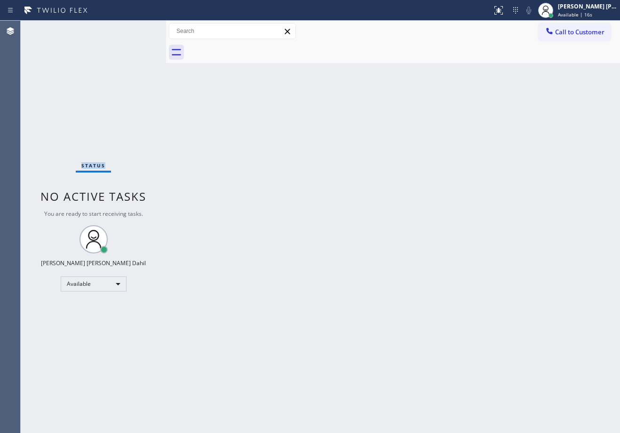
click at [139, 29] on div "Status No active tasks You are ready to start receiving tasks. [PERSON_NAME] [P…" at bounding box center [93, 227] width 145 height 413
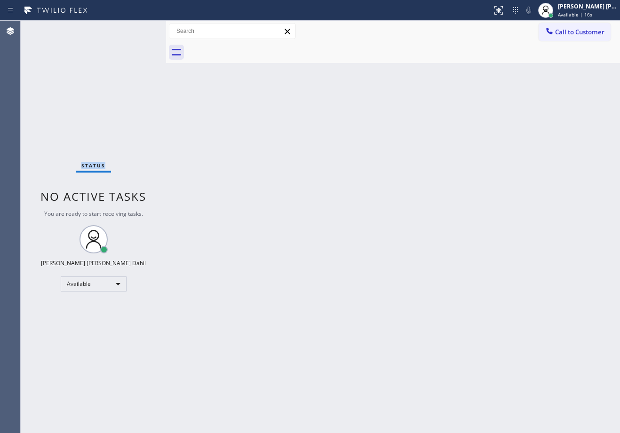
click at [139, 29] on div "Status No active tasks You are ready to start receiving tasks. [PERSON_NAME] [P…" at bounding box center [93, 227] width 145 height 413
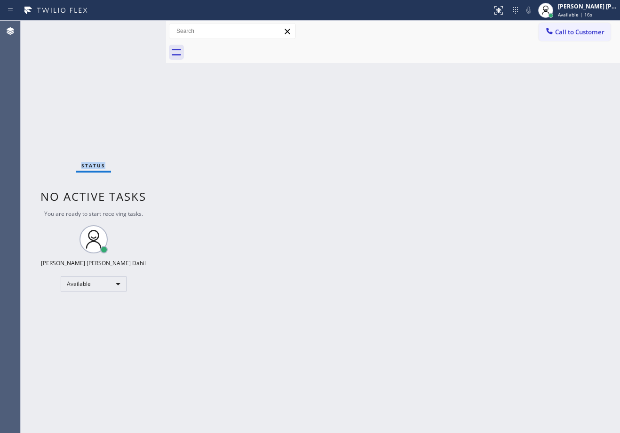
click at [139, 29] on div "Status No active tasks You are ready to start receiving tasks. [PERSON_NAME] [P…" at bounding box center [93, 227] width 145 height 413
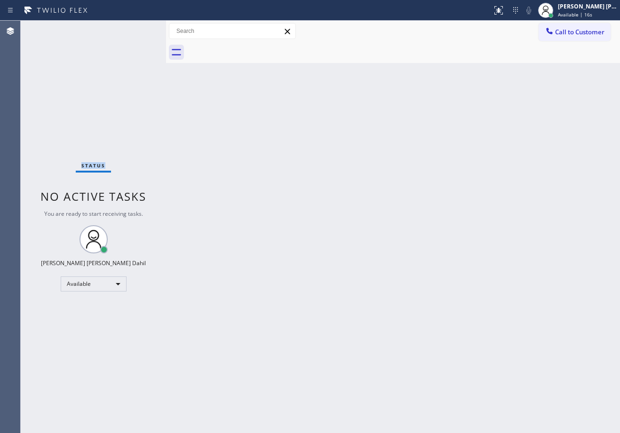
click at [139, 29] on div "Status No active tasks You are ready to start receiving tasks. [PERSON_NAME] [P…" at bounding box center [93, 227] width 145 height 413
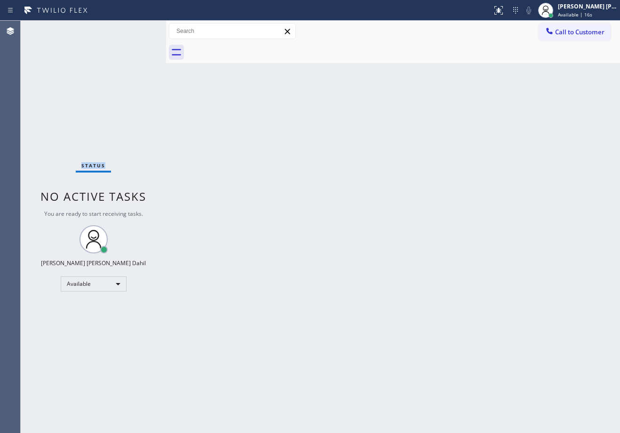
click at [139, 29] on div "Status No active tasks You are ready to start receiving tasks. [PERSON_NAME] [P…" at bounding box center [93, 227] width 145 height 413
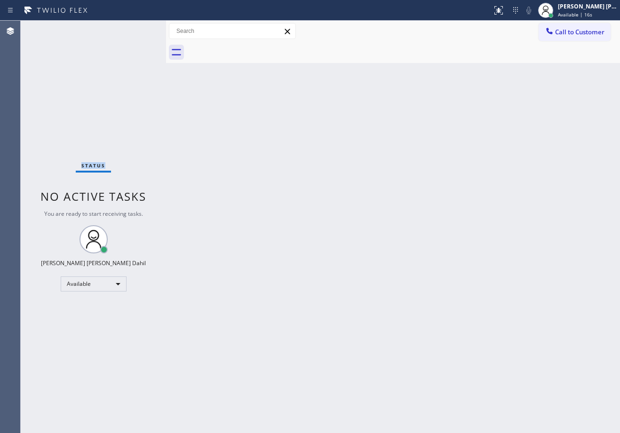
click at [139, 29] on div "Status No active tasks You are ready to start receiving tasks. [PERSON_NAME] [P…" at bounding box center [93, 227] width 145 height 413
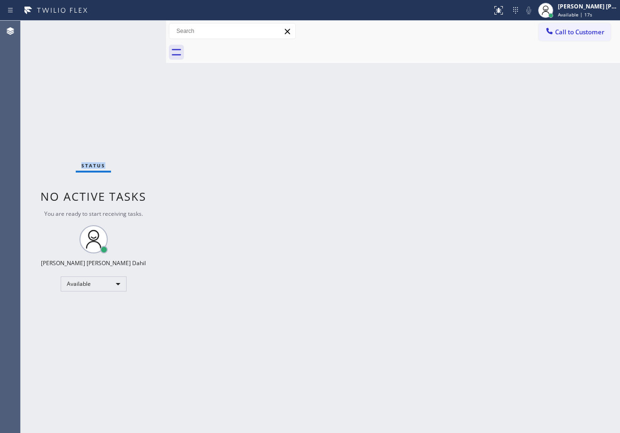
click at [139, 29] on div "Status No active tasks You are ready to start receiving tasks. [PERSON_NAME] [P…" at bounding box center [93, 227] width 145 height 413
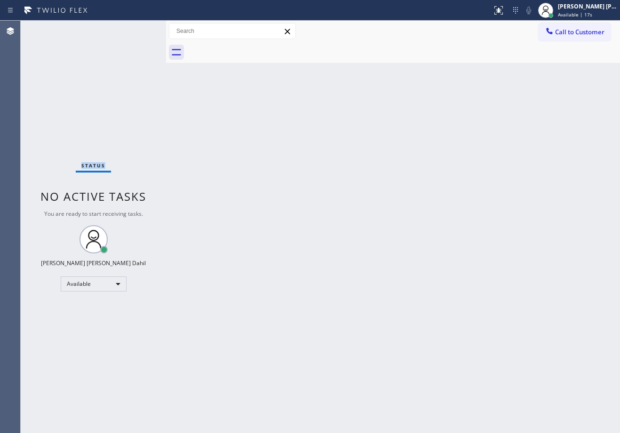
click at [139, 29] on div "Status No active tasks You are ready to start receiving tasks. [PERSON_NAME] [P…" at bounding box center [93, 227] width 145 height 413
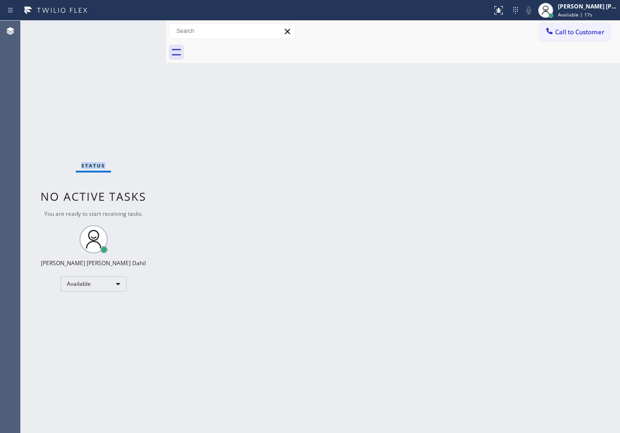
click at [139, 29] on div "Status No active tasks You are ready to start receiving tasks. [PERSON_NAME] [P…" at bounding box center [93, 227] width 145 height 413
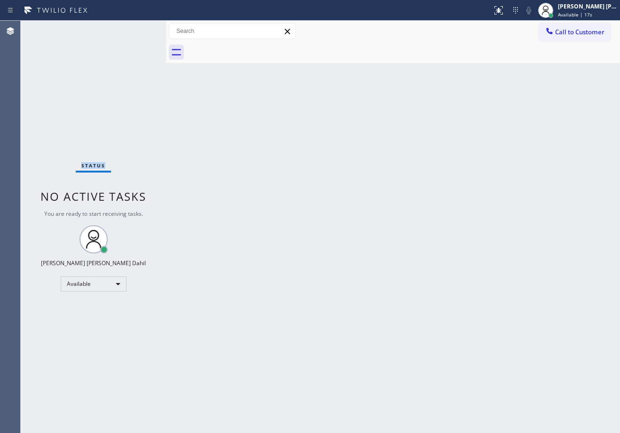
click at [139, 29] on div "Status No active tasks You are ready to start receiving tasks. [PERSON_NAME] [P…" at bounding box center [93, 227] width 145 height 413
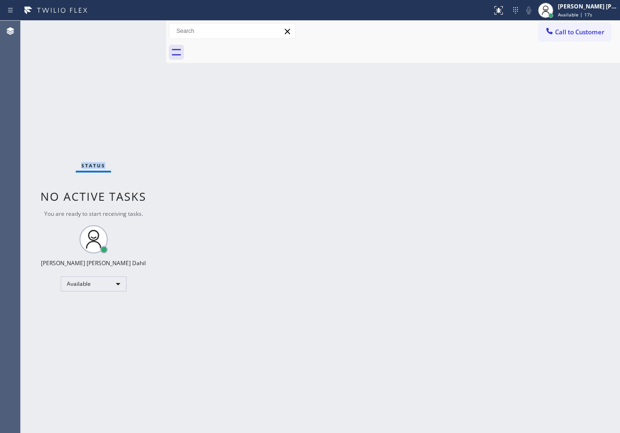
click at [139, 29] on div "Status No active tasks You are ready to start receiving tasks. [PERSON_NAME] [P…" at bounding box center [93, 227] width 145 height 413
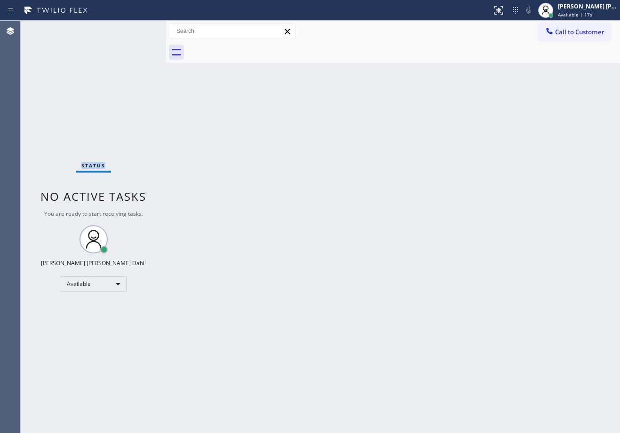
click at [139, 29] on div "Status No active tasks You are ready to start receiving tasks. [PERSON_NAME] [P…" at bounding box center [93, 227] width 145 height 413
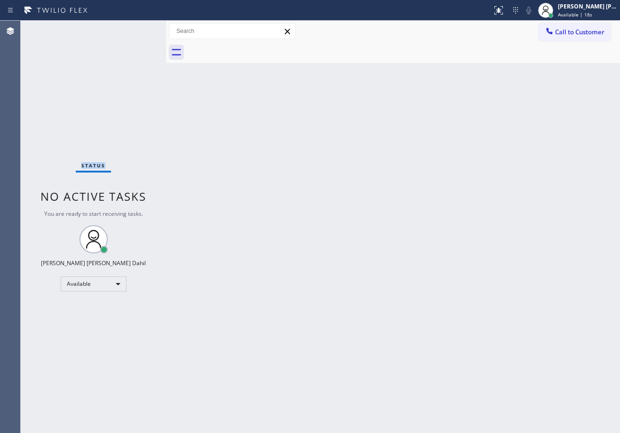
click at [139, 29] on div "Status No active tasks You are ready to start receiving tasks. [PERSON_NAME] [P…" at bounding box center [93, 227] width 145 height 413
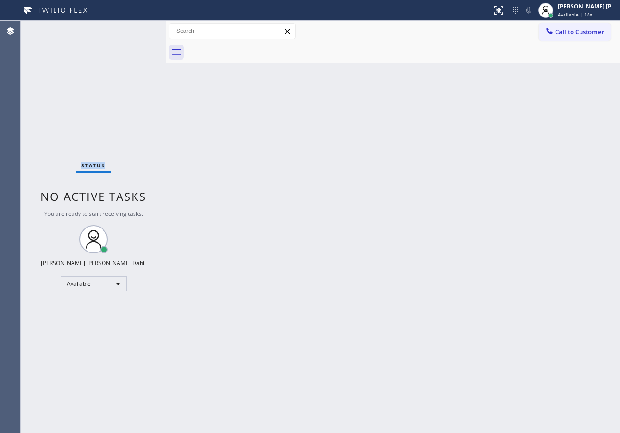
click at [139, 29] on div "Status No active tasks You are ready to start receiving tasks. [PERSON_NAME] [P…" at bounding box center [93, 227] width 145 height 413
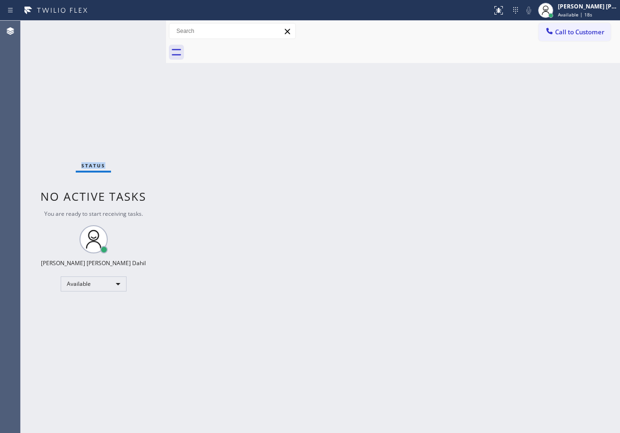
click at [139, 29] on div "Status No active tasks You are ready to start receiving tasks. [PERSON_NAME] [P…" at bounding box center [93, 227] width 145 height 413
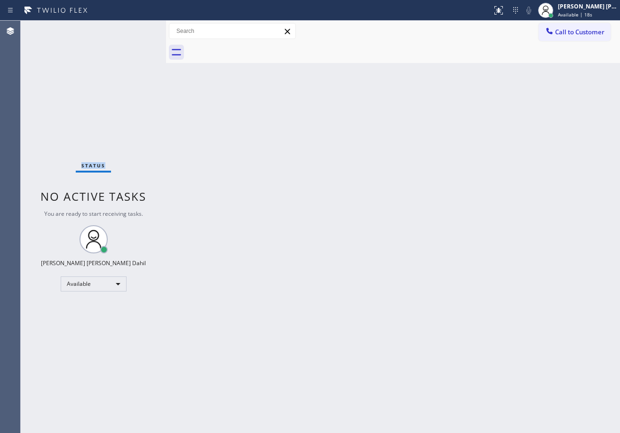
click at [139, 29] on div "Status No active tasks You are ready to start receiving tasks. [PERSON_NAME] [P…" at bounding box center [93, 227] width 145 height 413
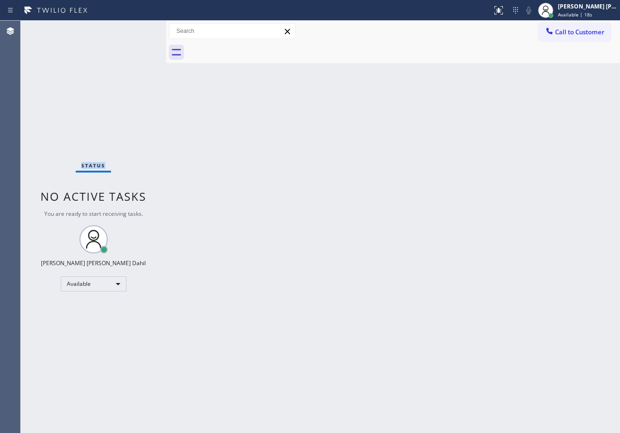
click at [139, 29] on div "Status No active tasks You are ready to start receiving tasks. [PERSON_NAME] [P…" at bounding box center [93, 227] width 145 height 413
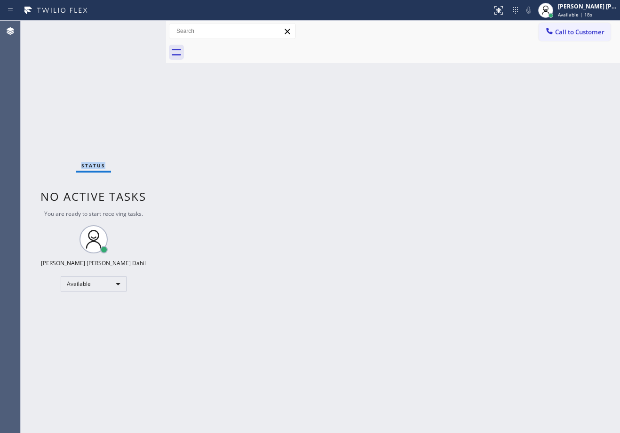
click at [139, 29] on div "Status No active tasks You are ready to start receiving tasks. [PERSON_NAME] [P…" at bounding box center [93, 227] width 145 height 413
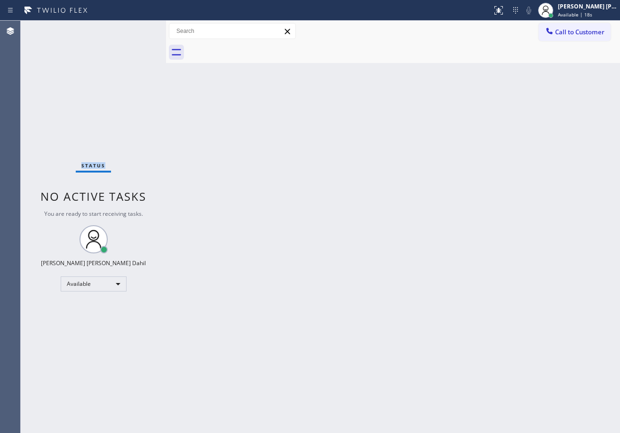
click at [139, 29] on div "Status No active tasks You are ready to start receiving tasks. [PERSON_NAME] [P…" at bounding box center [93, 227] width 145 height 413
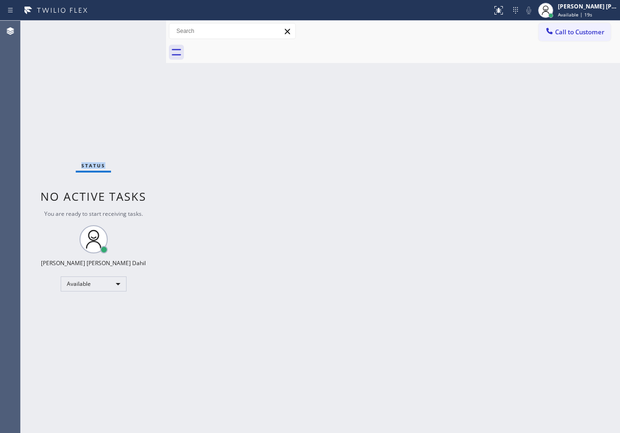
click at [139, 29] on div "Status No active tasks You are ready to start receiving tasks. [PERSON_NAME] [P…" at bounding box center [93, 227] width 145 height 413
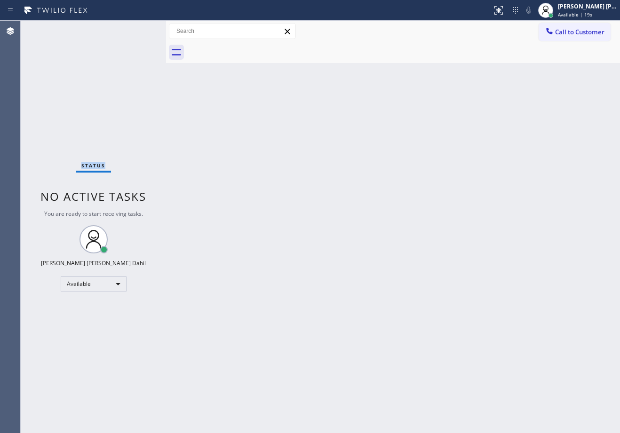
click at [139, 29] on div "Status No active tasks You are ready to start receiving tasks. [PERSON_NAME] [P…" at bounding box center [93, 227] width 145 height 413
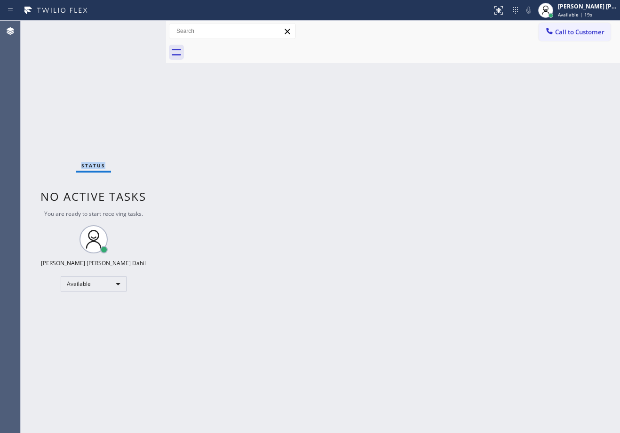
click at [139, 29] on div "Status No active tasks You are ready to start receiving tasks. [PERSON_NAME] [P…" at bounding box center [93, 227] width 145 height 413
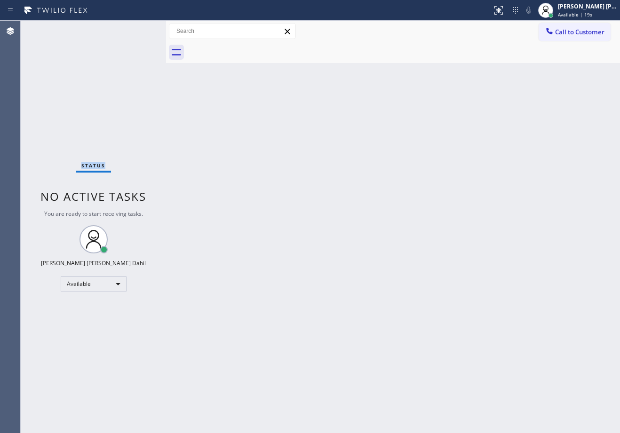
click at [139, 29] on div "Status No active tasks You are ready to start receiving tasks. [PERSON_NAME] [P…" at bounding box center [93, 227] width 145 height 413
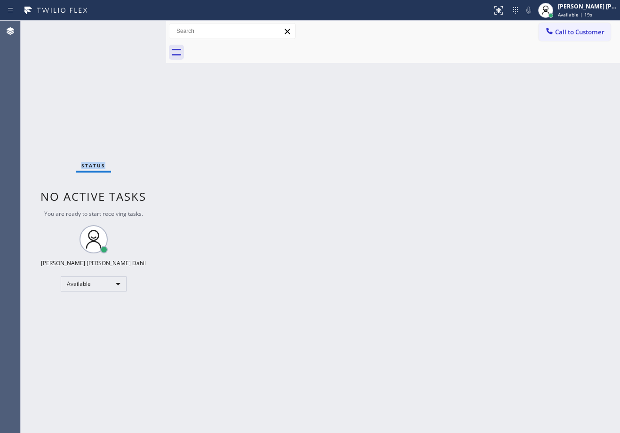
click at [139, 29] on div "Status No active tasks You are ready to start receiving tasks. [PERSON_NAME] [P…" at bounding box center [93, 227] width 145 height 413
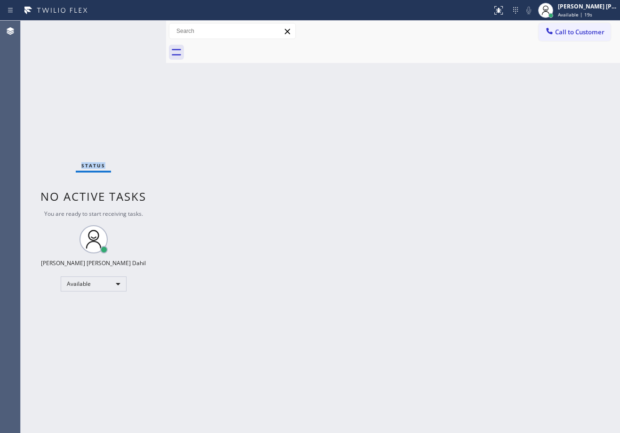
click at [139, 29] on div "Status No active tasks You are ready to start receiving tasks. [PERSON_NAME] [P…" at bounding box center [93, 227] width 145 height 413
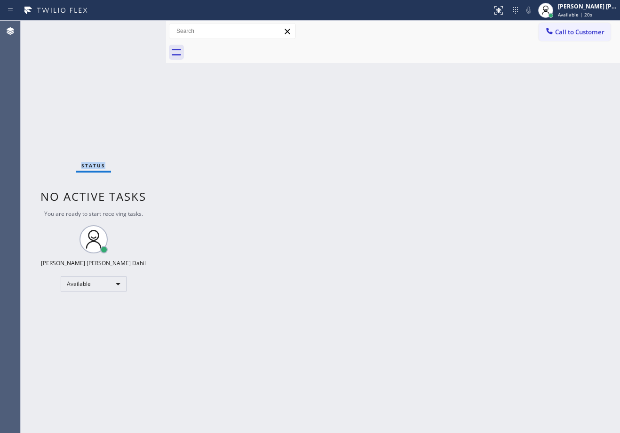
click at [139, 29] on div "Status No active tasks You are ready to start receiving tasks. [PERSON_NAME] [P…" at bounding box center [93, 227] width 145 height 413
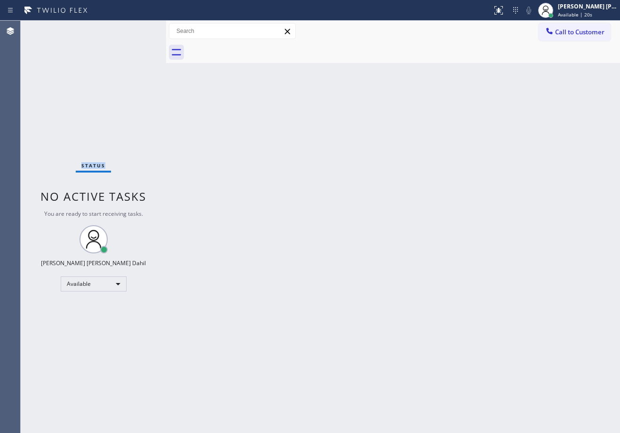
click at [139, 29] on div "Status No active tasks You are ready to start receiving tasks. [PERSON_NAME] [P…" at bounding box center [93, 227] width 145 height 413
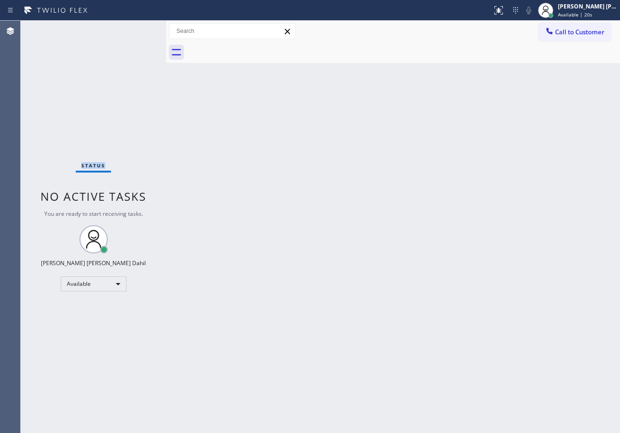
click at [139, 29] on div "Status No active tasks You are ready to start receiving tasks. [PERSON_NAME] [P…" at bounding box center [93, 227] width 145 height 413
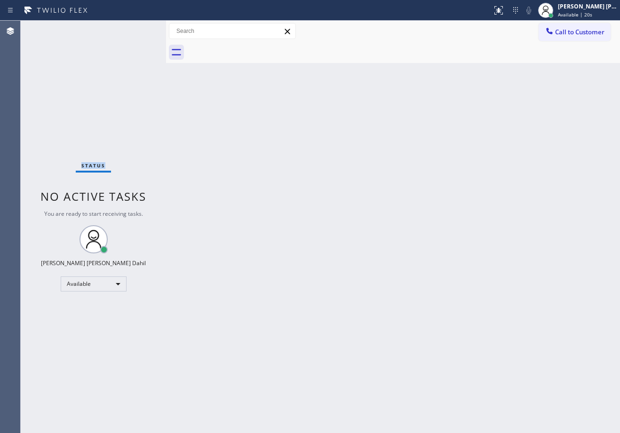
click at [139, 29] on div "Status No active tasks You are ready to start receiving tasks. [PERSON_NAME] [P…" at bounding box center [93, 227] width 145 height 413
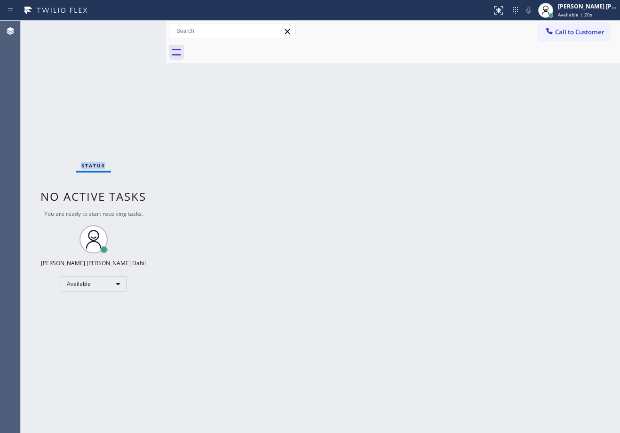
click at [139, 29] on div "Status No active tasks You are ready to start receiving tasks. [PERSON_NAME] [P…" at bounding box center [93, 227] width 145 height 413
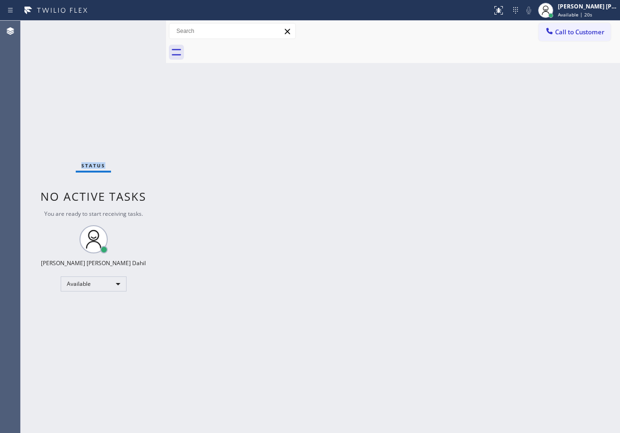
click at [139, 29] on div "Status No active tasks You are ready to start receiving tasks. [PERSON_NAME] [P…" at bounding box center [93, 227] width 145 height 413
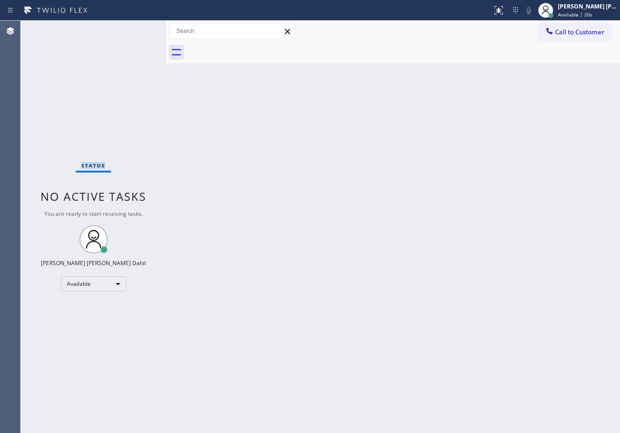
click at [139, 29] on div "Status No active tasks You are ready to start receiving tasks. [PERSON_NAME] [P…" at bounding box center [93, 227] width 145 height 413
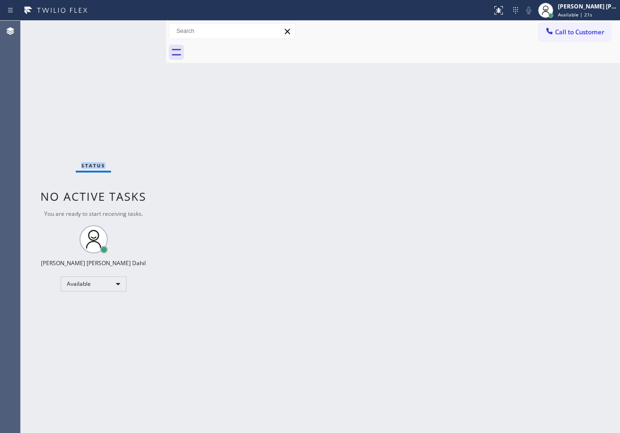
click at [139, 29] on div "Status No active tasks You are ready to start receiving tasks. [PERSON_NAME] [P…" at bounding box center [93, 227] width 145 height 413
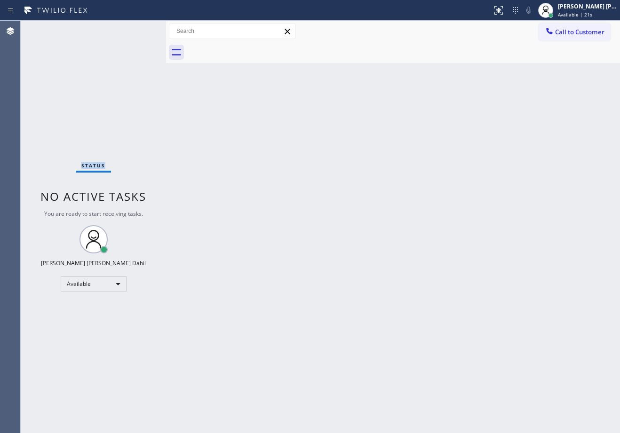
click at [139, 29] on div "Status No active tasks You are ready to start receiving tasks. [PERSON_NAME] [P…" at bounding box center [93, 227] width 145 height 413
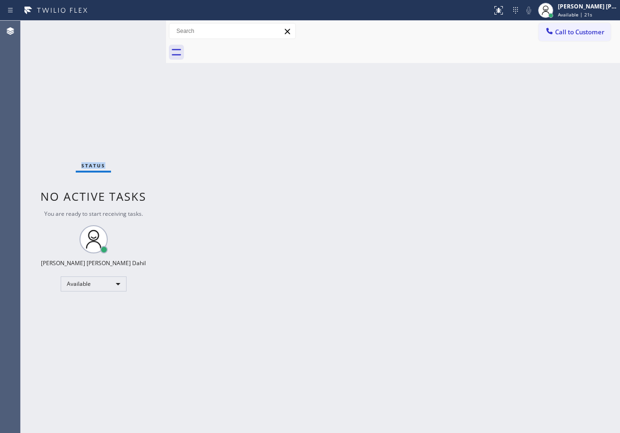
click at [139, 29] on div "Status No active tasks You are ready to start receiving tasks. [PERSON_NAME] [P…" at bounding box center [93, 227] width 145 height 413
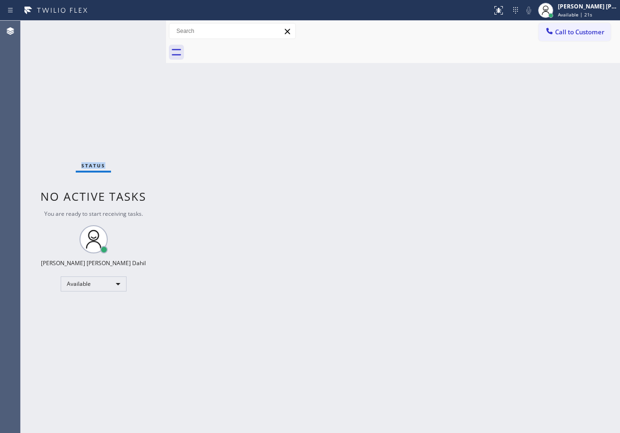
click at [139, 29] on div "Status No active tasks You are ready to start receiving tasks. [PERSON_NAME] [P…" at bounding box center [93, 227] width 145 height 413
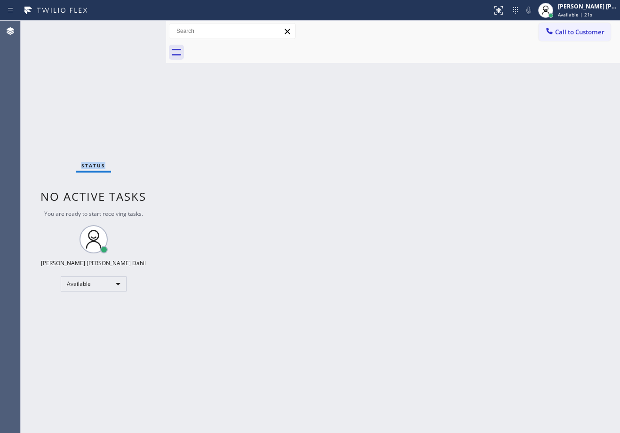
click at [139, 29] on div "Status No active tasks You are ready to start receiving tasks. [PERSON_NAME] [P…" at bounding box center [93, 227] width 145 height 413
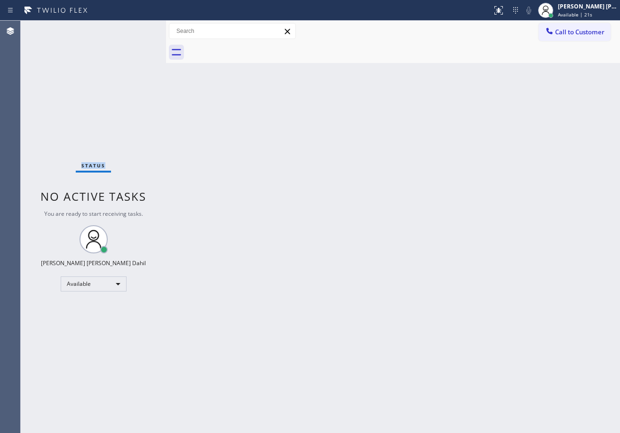
click at [139, 29] on div "Status No active tasks You are ready to start receiving tasks. [PERSON_NAME] [P…" at bounding box center [93, 227] width 145 height 413
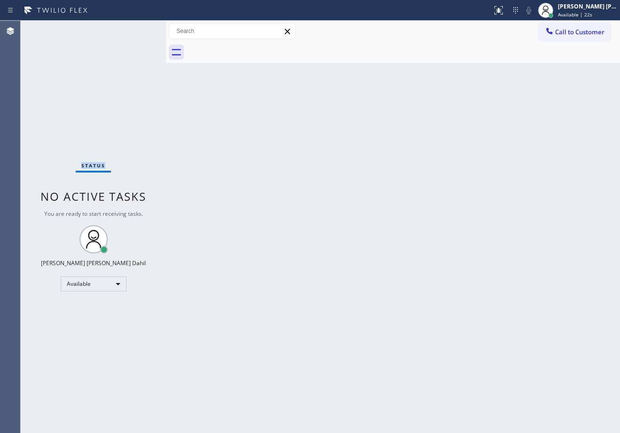
click at [139, 29] on div "Status No active tasks You are ready to start receiving tasks. [PERSON_NAME] [P…" at bounding box center [93, 227] width 145 height 413
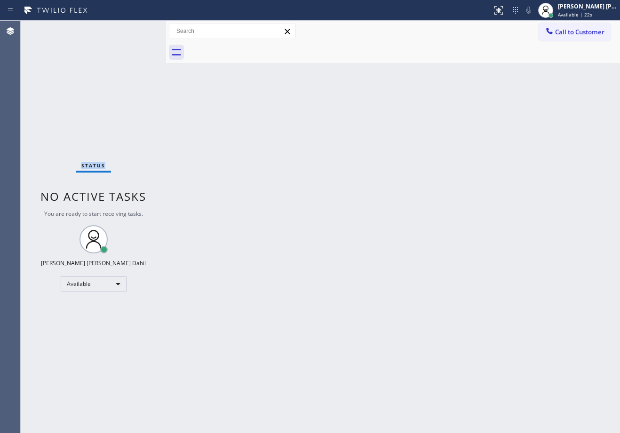
click at [139, 29] on div "Status No active tasks You are ready to start receiving tasks. [PERSON_NAME] [P…" at bounding box center [93, 227] width 145 height 413
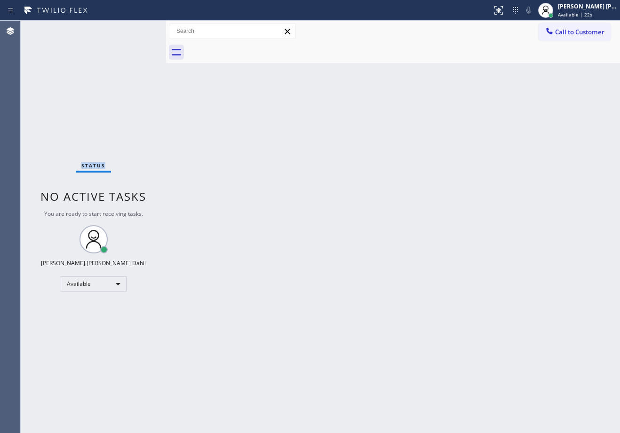
click at [139, 29] on div "Status No active tasks You are ready to start receiving tasks. [PERSON_NAME] [P…" at bounding box center [93, 227] width 145 height 413
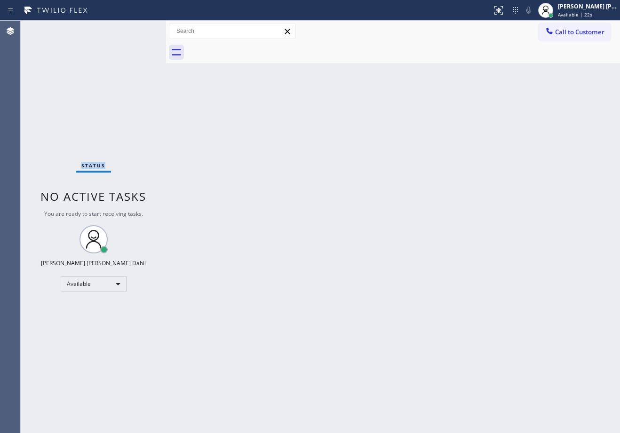
click at [139, 29] on div "Status No active tasks You are ready to start receiving tasks. [PERSON_NAME] [P…" at bounding box center [93, 227] width 145 height 413
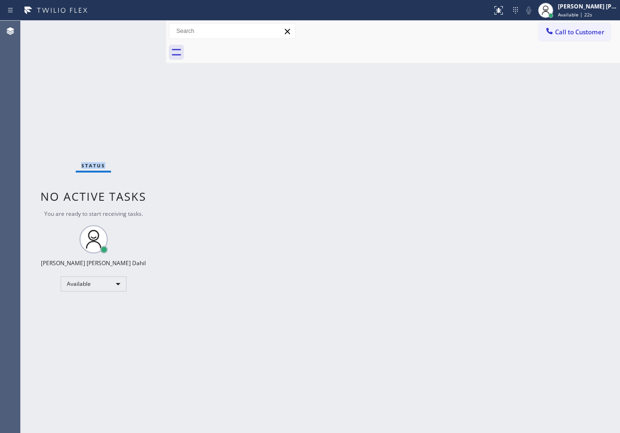
click at [139, 29] on div "Status No active tasks You are ready to start receiving tasks. [PERSON_NAME] [P…" at bounding box center [93, 227] width 145 height 413
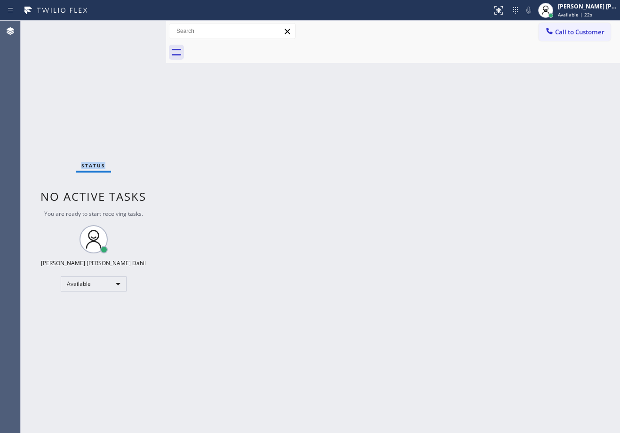
click at [139, 29] on div "Status No active tasks You are ready to start receiving tasks. [PERSON_NAME] [P…" at bounding box center [93, 227] width 145 height 413
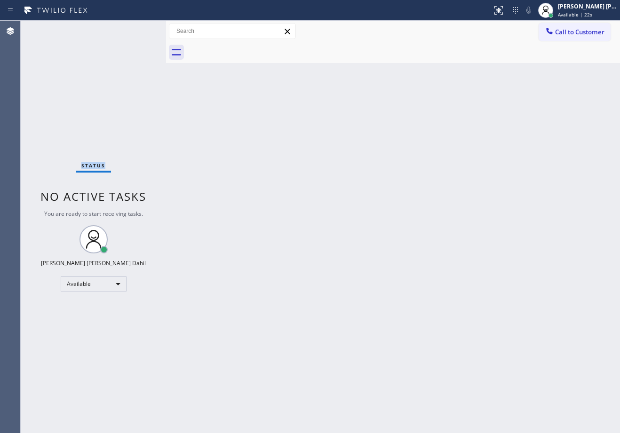
click at [139, 29] on div "Status No active tasks You are ready to start receiving tasks. [PERSON_NAME] [P…" at bounding box center [93, 227] width 145 height 413
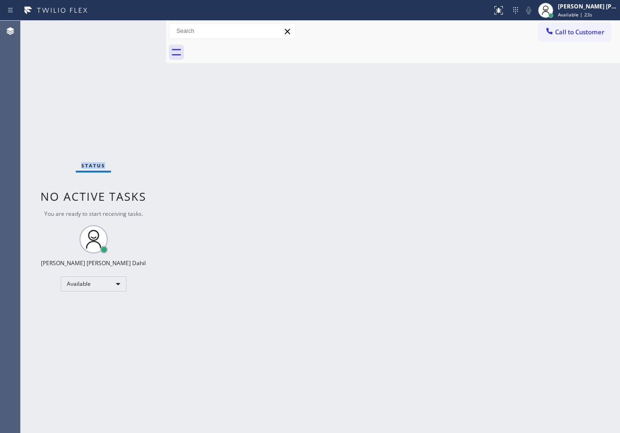
click at [139, 29] on div "Status No active tasks You are ready to start receiving tasks. [PERSON_NAME] [P…" at bounding box center [93, 227] width 145 height 413
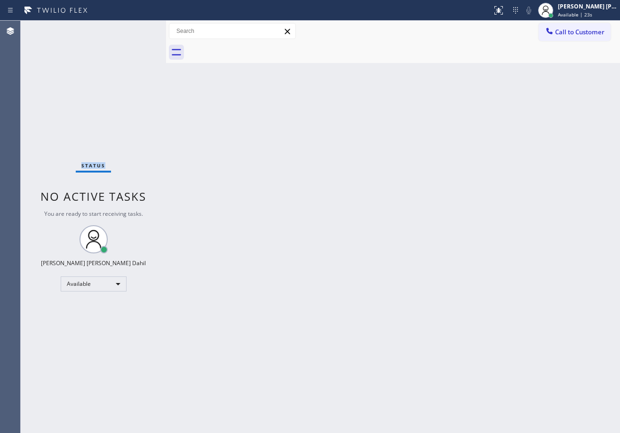
click at [139, 29] on div "Status No active tasks You are ready to start receiving tasks. [PERSON_NAME] [P…" at bounding box center [93, 227] width 145 height 413
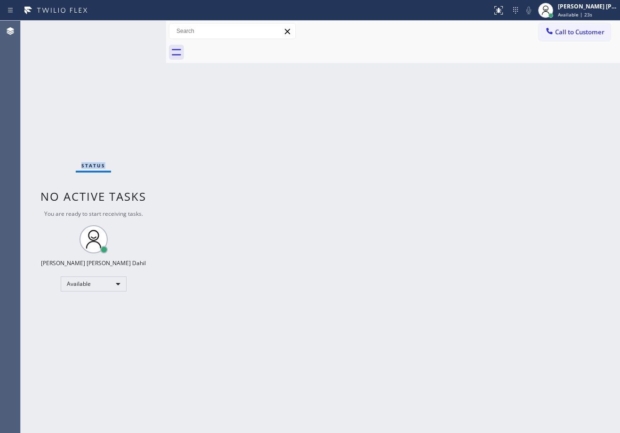
click at [139, 29] on div "Status No active tasks You are ready to start receiving tasks. [PERSON_NAME] [P…" at bounding box center [93, 227] width 145 height 413
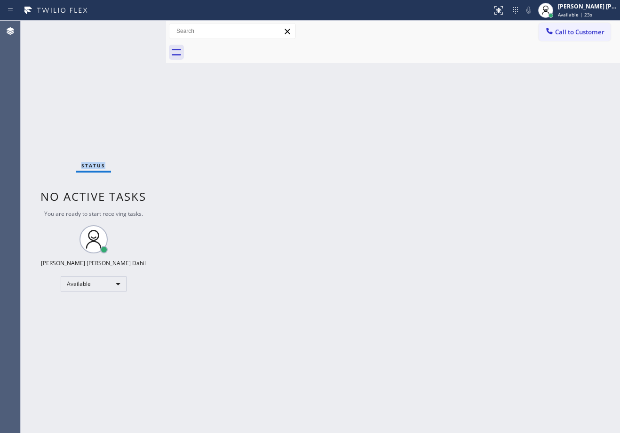
click at [139, 29] on div "Status No active tasks You are ready to start receiving tasks. [PERSON_NAME] [P…" at bounding box center [93, 227] width 145 height 413
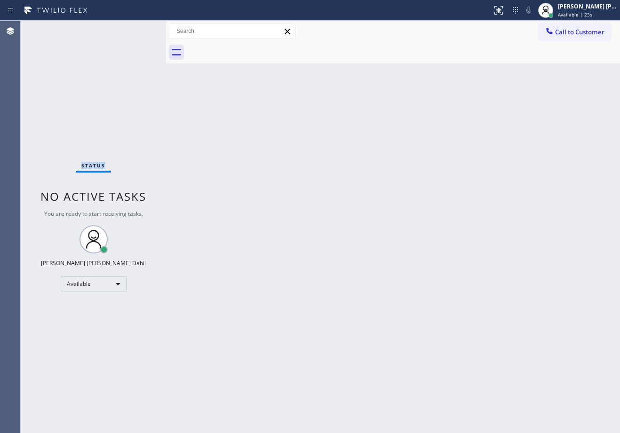
click at [139, 29] on div "Status No active tasks You are ready to start receiving tasks. [PERSON_NAME] [P…" at bounding box center [93, 227] width 145 height 413
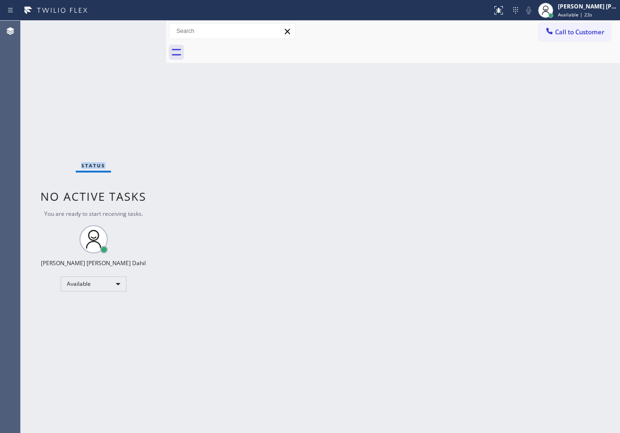
click at [139, 29] on div "Status No active tasks You are ready to start receiving tasks. [PERSON_NAME] [P…" at bounding box center [93, 227] width 145 height 413
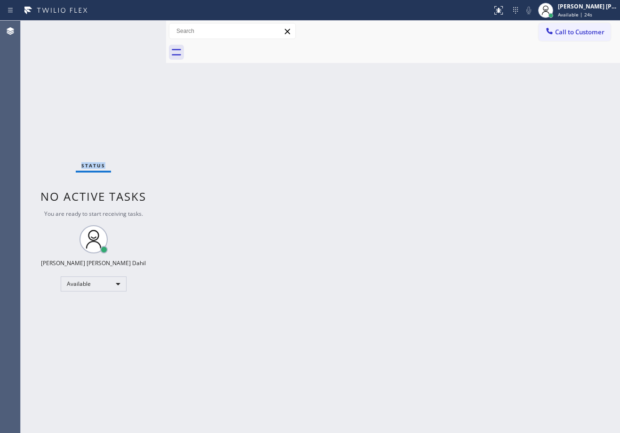
click at [139, 29] on div "Status No active tasks You are ready to start receiving tasks. [PERSON_NAME] [P…" at bounding box center [93, 227] width 145 height 413
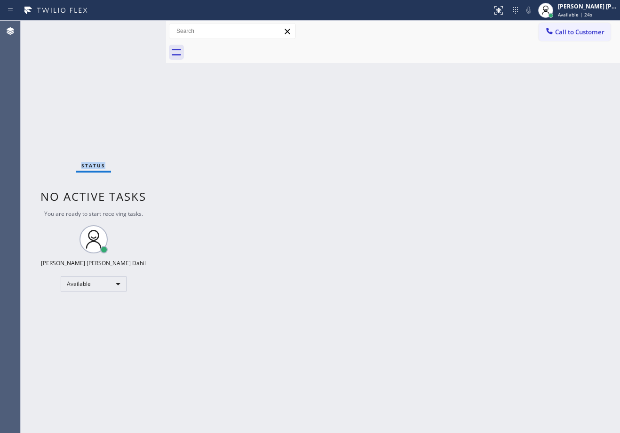
click at [139, 29] on div "Status No active tasks You are ready to start receiving tasks. [PERSON_NAME] [P…" at bounding box center [93, 227] width 145 height 413
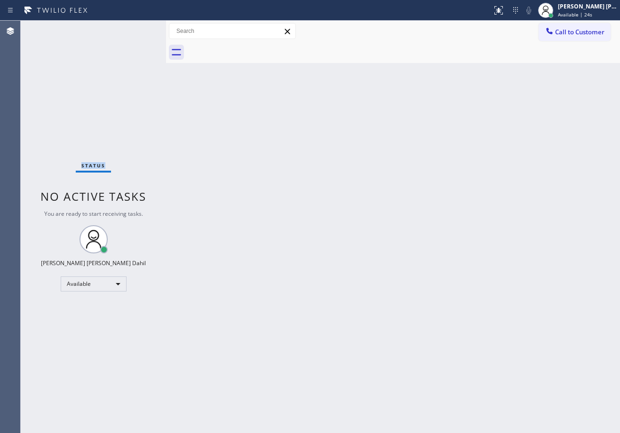
click at [139, 29] on div "Status No active tasks You are ready to start receiving tasks. [PERSON_NAME] [P…" at bounding box center [93, 227] width 145 height 413
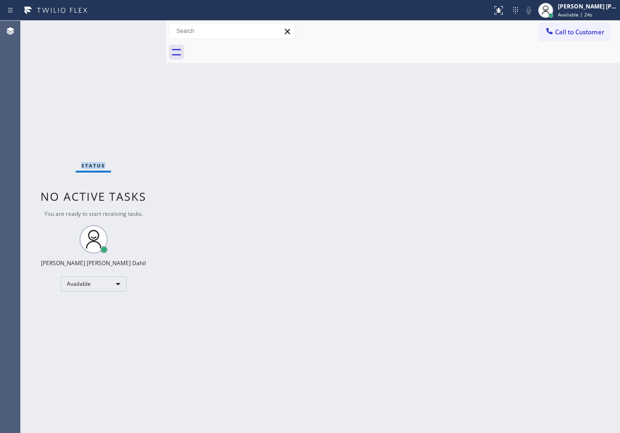
click at [139, 29] on div "Status No active tasks You are ready to start receiving tasks. [PERSON_NAME] [P…" at bounding box center [93, 227] width 145 height 413
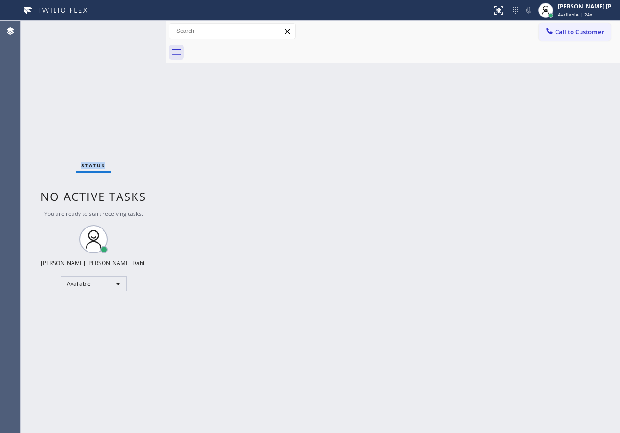
click at [139, 29] on div "Status No active tasks You are ready to start receiving tasks. [PERSON_NAME] [P…" at bounding box center [93, 227] width 145 height 413
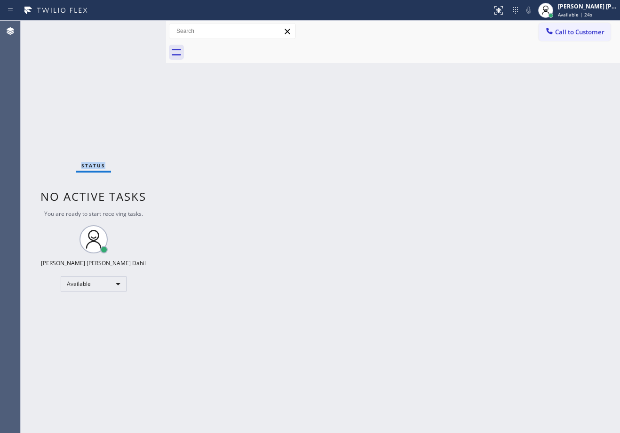
click at [139, 29] on div "Status No active tasks You are ready to start receiving tasks. [PERSON_NAME] [P…" at bounding box center [93, 227] width 145 height 413
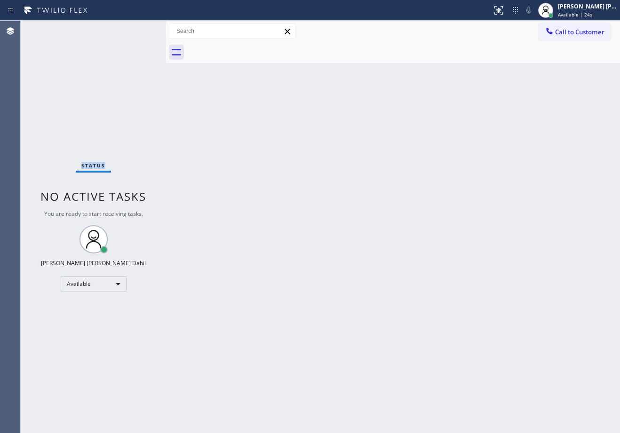
click at [139, 29] on div "Status No active tasks You are ready to start receiving tasks. [PERSON_NAME] [P…" at bounding box center [93, 227] width 145 height 413
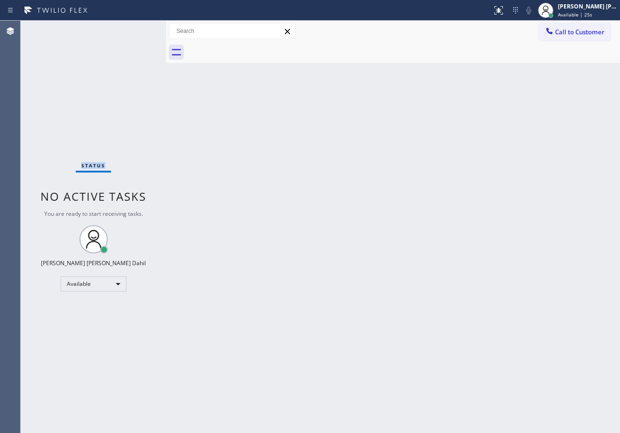
click at [139, 29] on div "Status No active tasks You are ready to start receiving tasks. [PERSON_NAME] [P…" at bounding box center [93, 227] width 145 height 413
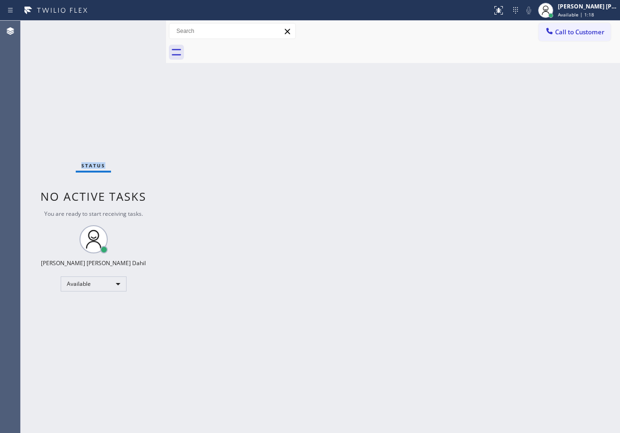
drag, startPoint x: 103, startPoint y: 21, endPoint x: 121, endPoint y: 3, distance: 25.6
click at [103, 21] on div "Status No active tasks You are ready to start receiving tasks. [PERSON_NAME] [P…" at bounding box center [93, 227] width 145 height 413
click at [281, 205] on div "Back to Dashboard Change Sender ID Customers Technicians Select a contact Outbo…" at bounding box center [393, 227] width 454 height 413
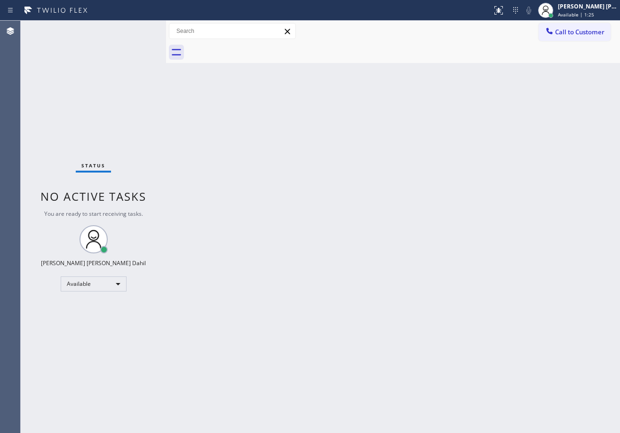
click at [281, 205] on div "Back to Dashboard Change Sender ID Customers Technicians Select a contact Outbo…" at bounding box center [393, 227] width 454 height 413
click at [464, 313] on div "Back to Dashboard Change Sender ID Customers Technicians Select a contact Outbo…" at bounding box center [393, 227] width 454 height 413
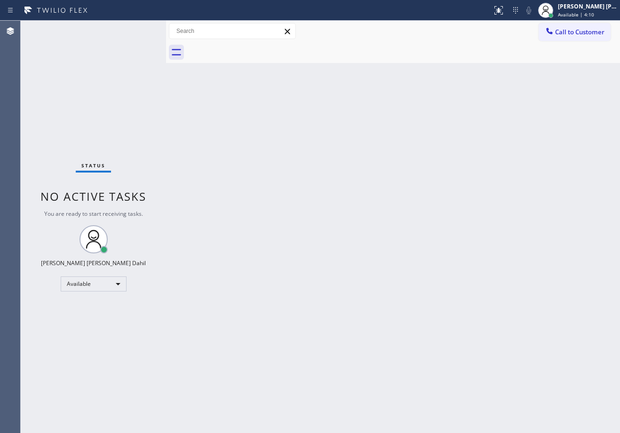
click at [464, 313] on div "Back to Dashboard Change Sender ID Customers Technicians Select a contact Outbo…" at bounding box center [393, 227] width 454 height 413
click at [406, 142] on div "Back to Dashboard Change Sender ID Customers Technicians Select a contact Outbo…" at bounding box center [393, 227] width 454 height 413
click at [344, 265] on div "Back to Dashboard Change Sender ID Customers Technicians Select a contact Outbo…" at bounding box center [393, 227] width 454 height 413
click at [371, 285] on div "Back to Dashboard Change Sender ID Customers Technicians Select a contact Outbo…" at bounding box center [393, 227] width 454 height 413
click at [441, 252] on div "Back to Dashboard Change Sender ID Customers Technicians Select a contact Outbo…" at bounding box center [393, 227] width 454 height 413
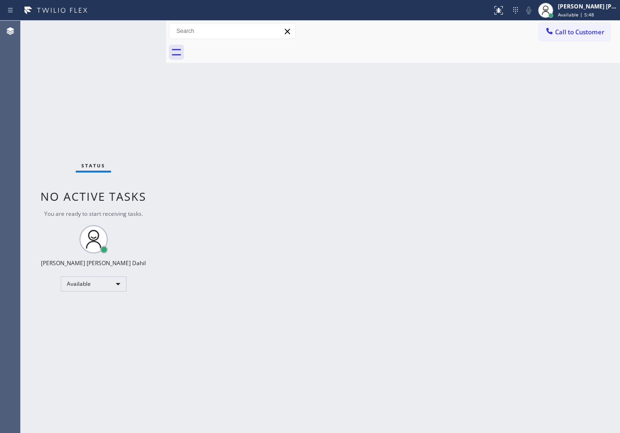
drag, startPoint x: 332, startPoint y: 190, endPoint x: 337, endPoint y: 193, distance: 5.5
click at [337, 193] on div "Back to Dashboard Change Sender ID Customers Technicians Select a contact Outbo…" at bounding box center [393, 227] width 454 height 413
click at [490, 199] on div "Back to Dashboard Change Sender ID Customers Technicians Select a contact Outbo…" at bounding box center [393, 227] width 454 height 413
click at [416, 335] on div "Back to Dashboard Change Sender ID Customers Technicians Select a contact Outbo…" at bounding box center [393, 227] width 454 height 413
click at [356, 56] on div at bounding box center [403, 52] width 433 height 21
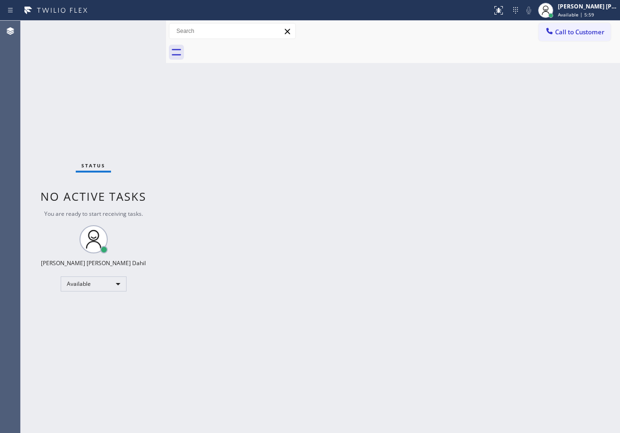
click at [139, 29] on div "Status No active tasks You are ready to start receiving tasks. [PERSON_NAME] [P…" at bounding box center [93, 227] width 145 height 413
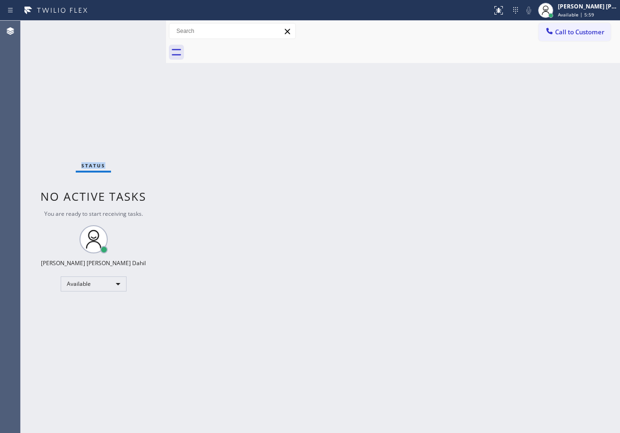
click at [139, 29] on div "Status No active tasks You are ready to start receiving tasks. [PERSON_NAME] [P…" at bounding box center [93, 227] width 145 height 413
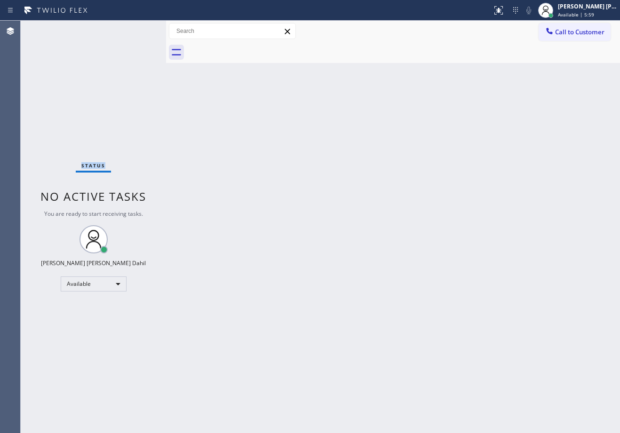
click at [139, 29] on div "Status No active tasks You are ready to start receiving tasks. [PERSON_NAME] [P…" at bounding box center [93, 227] width 145 height 413
click
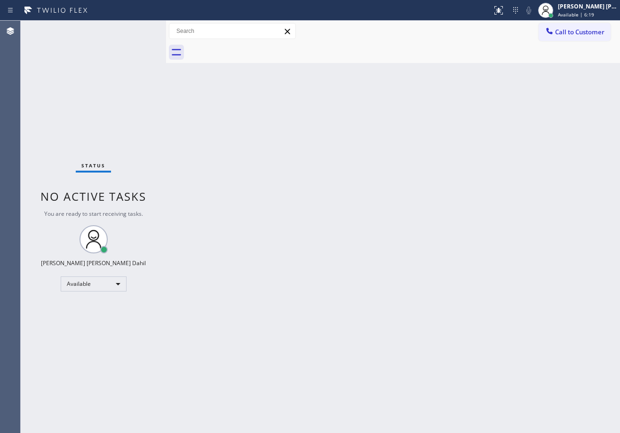
drag, startPoint x: 266, startPoint y: 197, endPoint x: 280, endPoint y: 194, distance: 14.4
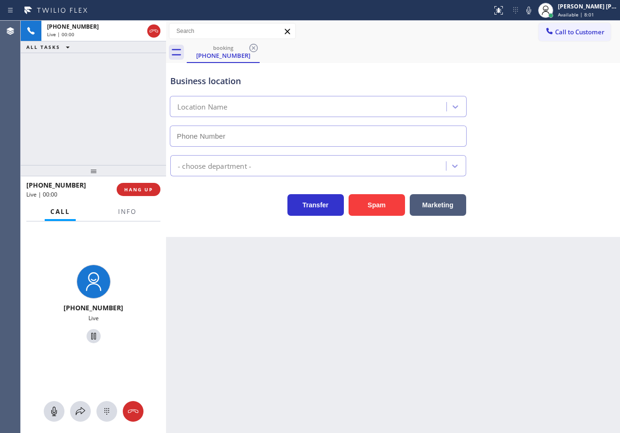
type input "[PHONE_NUMBER]"
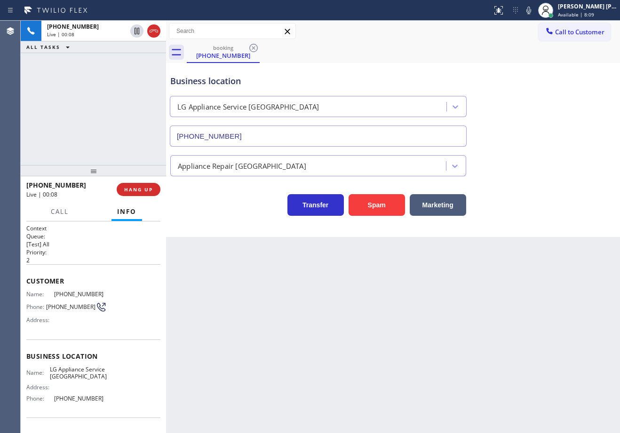
drag, startPoint x: 235, startPoint y: 365, endPoint x: 224, endPoint y: 360, distance: 12.0
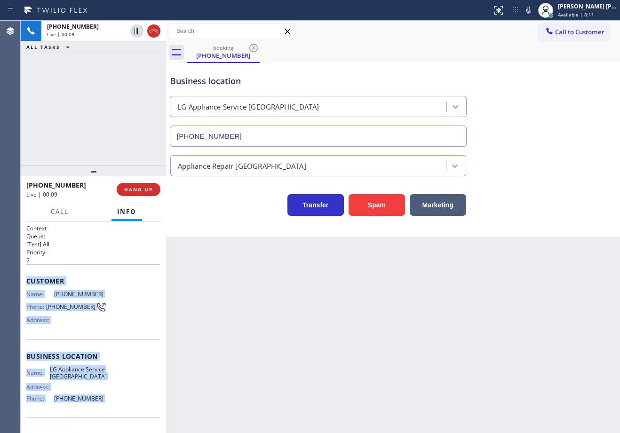
scroll to position [59, 0]
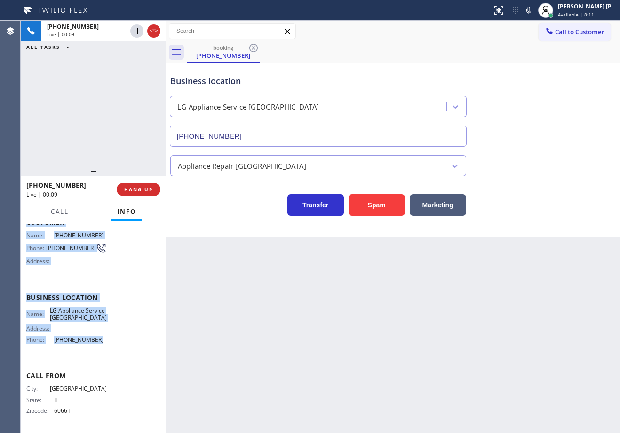
drag, startPoint x: 24, startPoint y: 279, endPoint x: 103, endPoint y: 349, distance: 106.0
copy div "Customer Name: [PHONE_NUMBER] Phone: [PHONE_NUMBER] Address: Business location …"
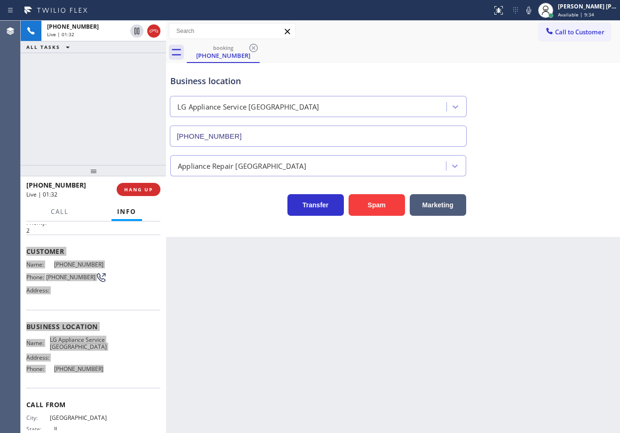
scroll to position [0, 0]
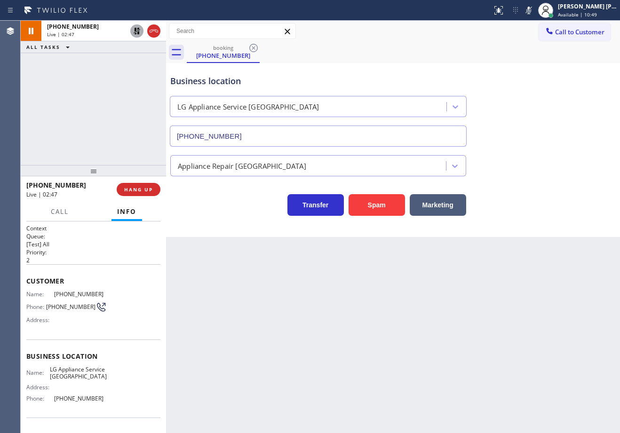
drag, startPoint x: 541, startPoint y: 10, endPoint x: 543, endPoint y: 56, distance: 46.6
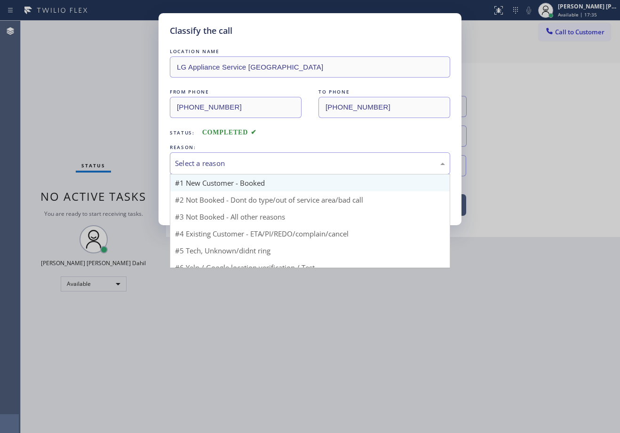
drag, startPoint x: 205, startPoint y: 177, endPoint x: 208, endPoint y: 196, distance: 19.5
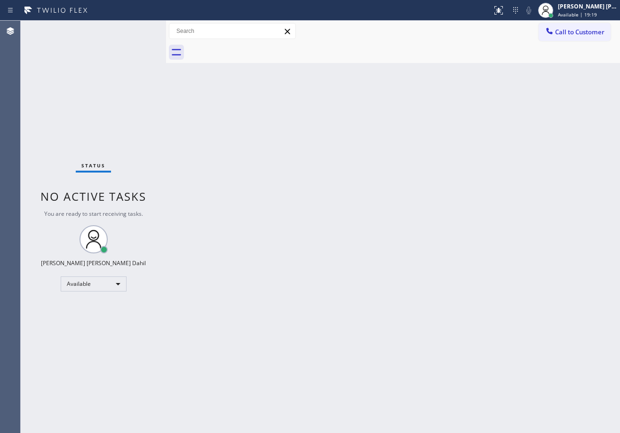
drag, startPoint x: 573, startPoint y: 328, endPoint x: 593, endPoint y: 340, distance: 23.5
drag, startPoint x: 360, startPoint y: 324, endPoint x: 491, endPoint y: 433, distance: 170.8
drag, startPoint x: 139, startPoint y: 29, endPoint x: 256, endPoint y: 195, distance: 202.8
drag, startPoint x: 139, startPoint y: 29, endPoint x: 128, endPoint y: 32, distance: 11.6
click at [139, 29] on div "Status No active tasks You are ready to start receiving tasks. [PERSON_NAME] [P…" at bounding box center [93, 227] width 145 height 413
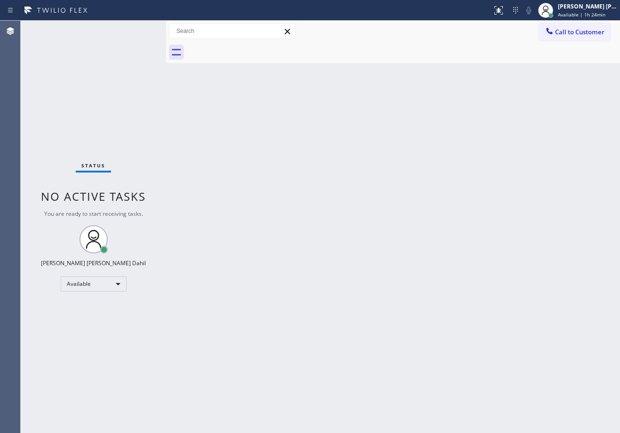
click at [139, 29] on div "Status No active tasks You are ready to start receiving tasks. [PERSON_NAME] [P…" at bounding box center [93, 227] width 145 height 413
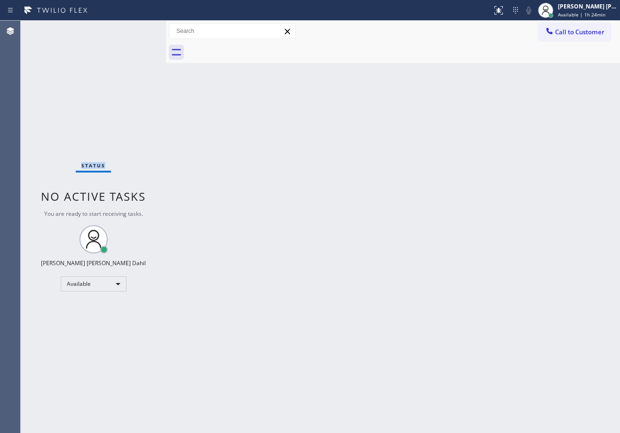
click at [139, 29] on div "Status No active tasks You are ready to start receiving tasks. [PERSON_NAME] [P…" at bounding box center [93, 227] width 145 height 413
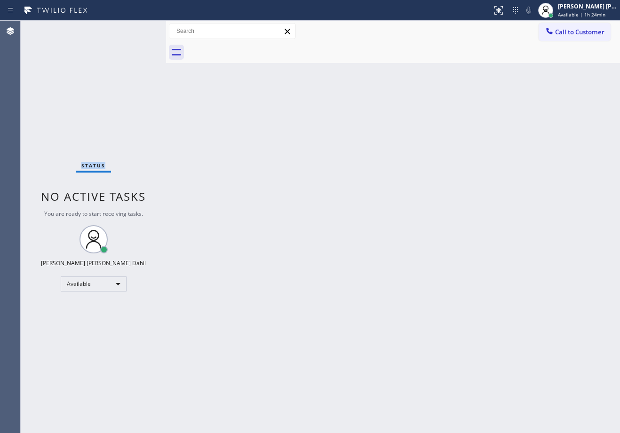
click at [139, 29] on div "Status No active tasks You are ready to start receiving tasks. [PERSON_NAME] [P…" at bounding box center [93, 227] width 145 height 413
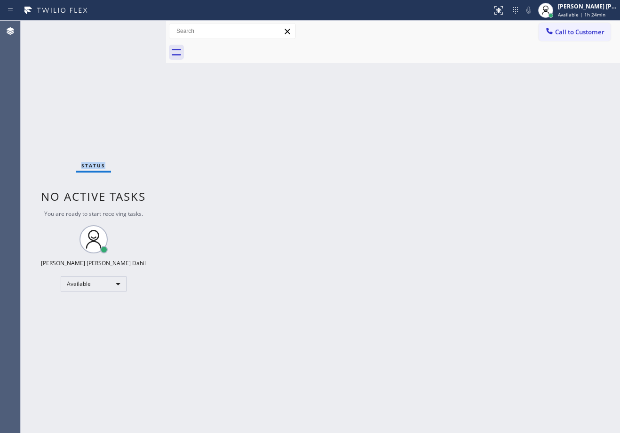
click at [139, 29] on div "Status No active tasks You are ready to start receiving tasks. [PERSON_NAME] [P…" at bounding box center [93, 227] width 145 height 413
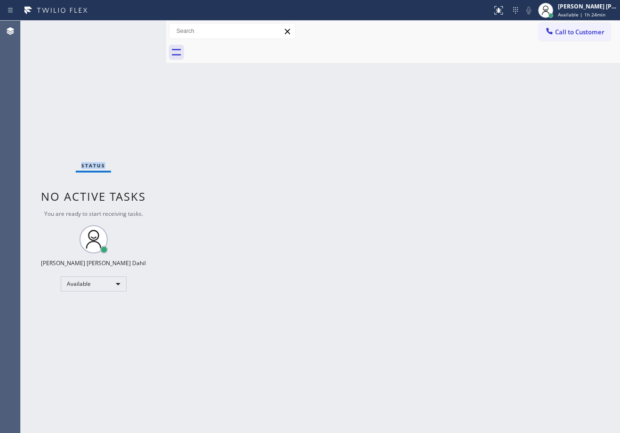
click at [139, 29] on div "Status No active tasks You are ready to start receiving tasks. [PERSON_NAME] [P…" at bounding box center [93, 227] width 145 height 413
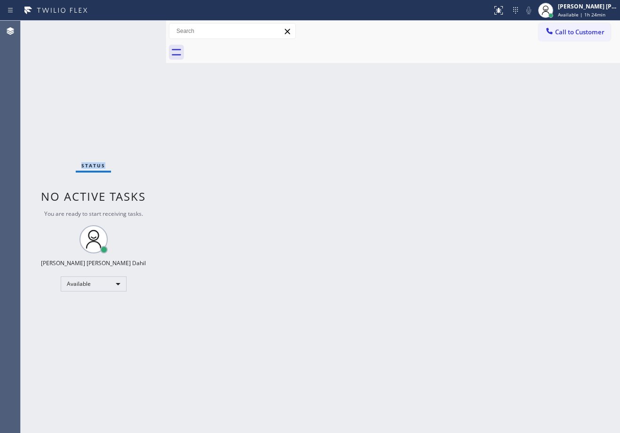
click at [139, 29] on div "Status No active tasks You are ready to start receiving tasks. [PERSON_NAME] [P…" at bounding box center [93, 227] width 145 height 413
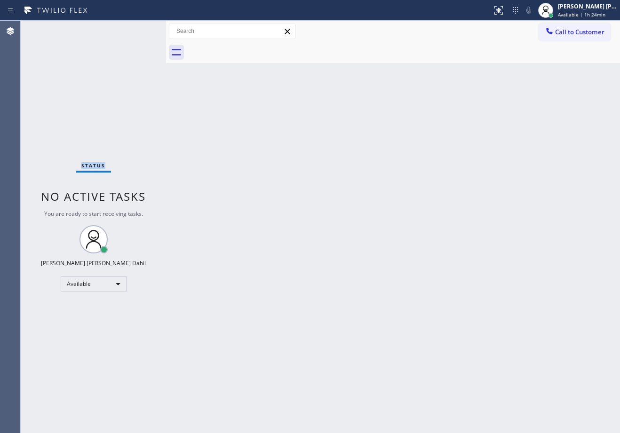
click at [139, 29] on div "Status No active tasks You are ready to start receiving tasks. [PERSON_NAME] [P…" at bounding box center [93, 227] width 145 height 413
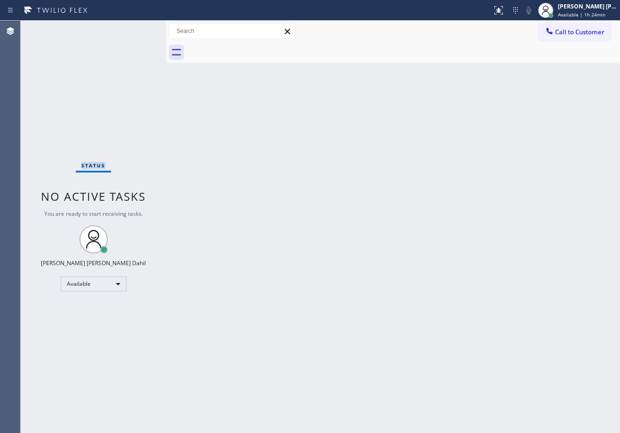
click at [139, 29] on div "Status No active tasks You are ready to start receiving tasks. [PERSON_NAME] [P…" at bounding box center [93, 227] width 145 height 413
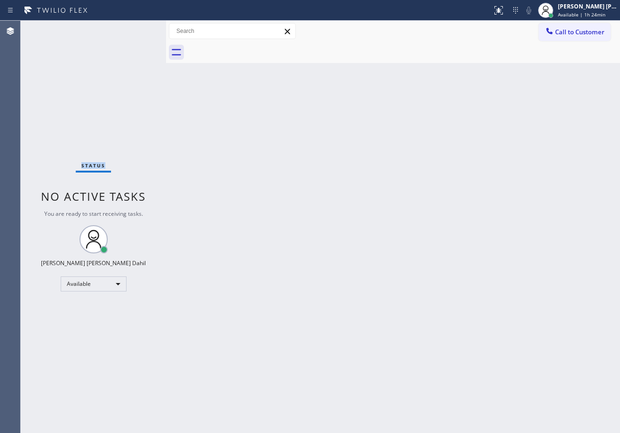
click at [139, 29] on div "Status No active tasks You are ready to start receiving tasks. [PERSON_NAME] [P…" at bounding box center [93, 227] width 145 height 413
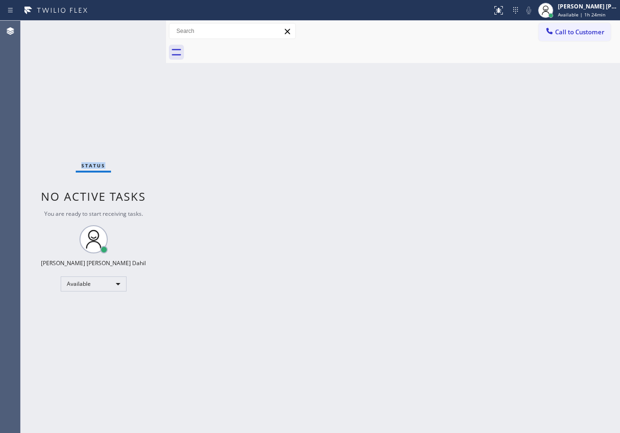
click at [139, 29] on div "Status No active tasks You are ready to start receiving tasks. [PERSON_NAME] [P…" at bounding box center [93, 227] width 145 height 413
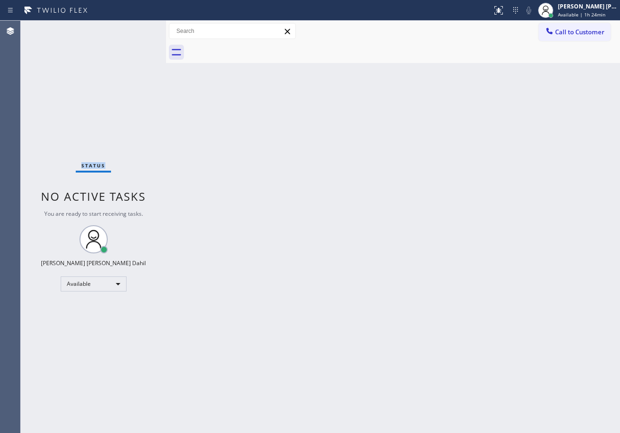
click at [139, 29] on div "Status No active tasks You are ready to start receiving tasks. [PERSON_NAME] [P…" at bounding box center [93, 227] width 145 height 413
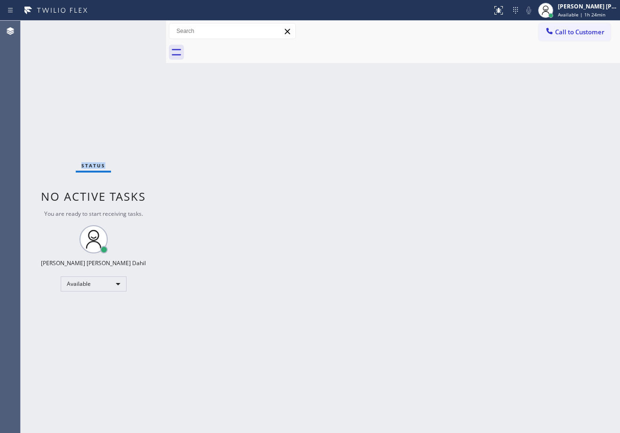
click at [139, 29] on div "Status No active tasks You are ready to start receiving tasks. [PERSON_NAME] [P…" at bounding box center [93, 227] width 145 height 413
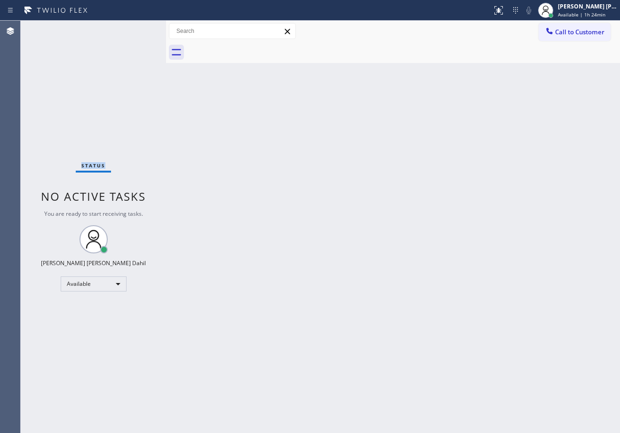
click at [139, 29] on div "Status No active tasks You are ready to start receiving tasks. [PERSON_NAME] [P…" at bounding box center [93, 227] width 145 height 413
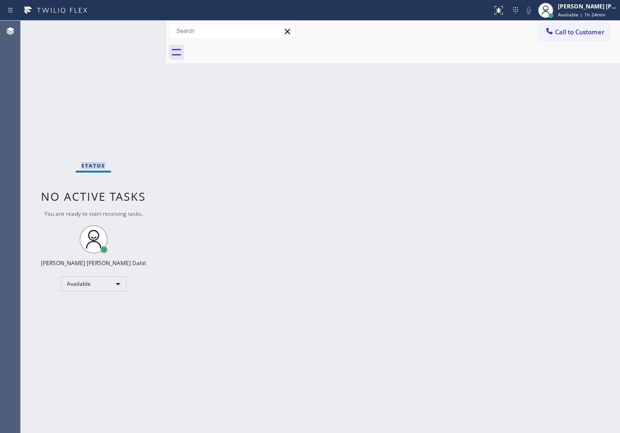
click at [139, 29] on div "Status No active tasks You are ready to start receiving tasks. [PERSON_NAME] [P…" at bounding box center [93, 227] width 145 height 413
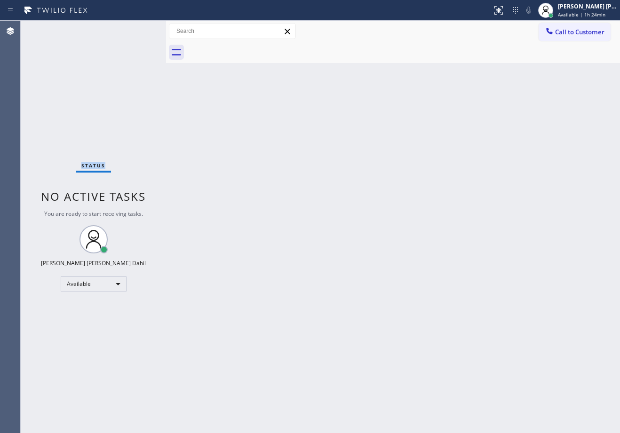
click at [139, 29] on div "Status No active tasks You are ready to start receiving tasks. [PERSON_NAME] [P…" at bounding box center [93, 227] width 145 height 413
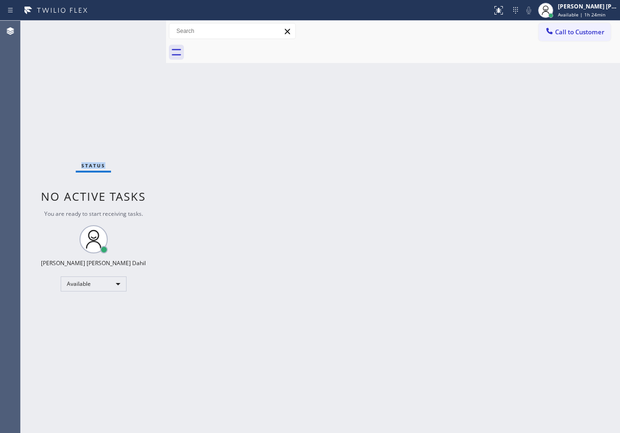
click at [139, 29] on div "Status No active tasks You are ready to start receiving tasks. [PERSON_NAME] [P…" at bounding box center [93, 227] width 145 height 413
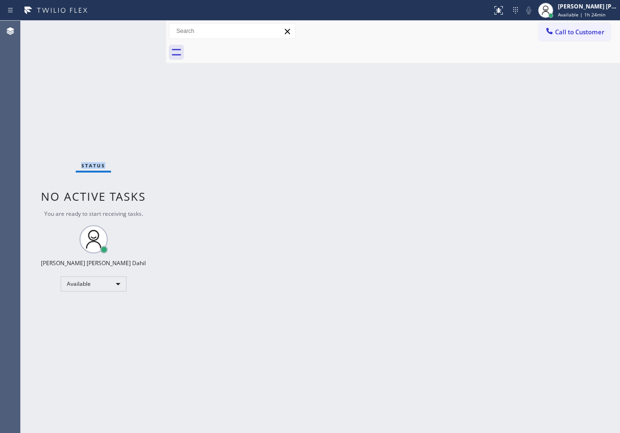
click at [139, 29] on div "Status No active tasks You are ready to start receiving tasks. [PERSON_NAME] [P…" at bounding box center [93, 227] width 145 height 413
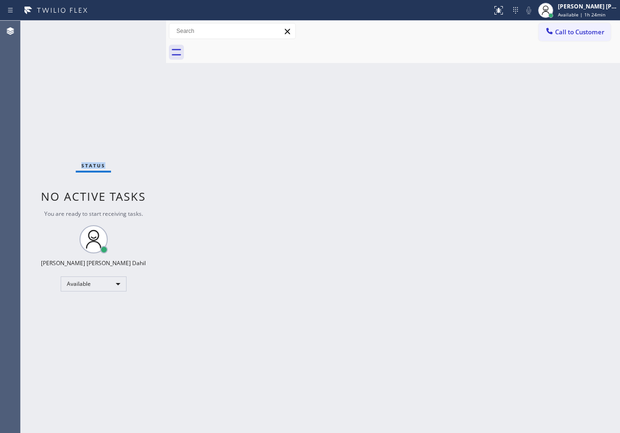
click at [139, 29] on div "Status No active tasks You are ready to start receiving tasks. [PERSON_NAME] [P…" at bounding box center [93, 227] width 145 height 413
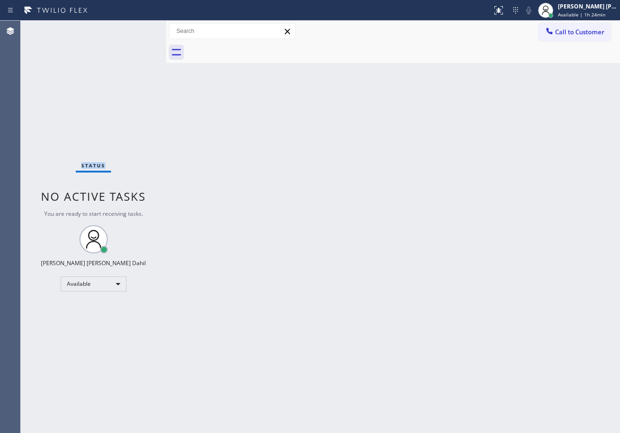
click at [139, 29] on div "Status No active tasks You are ready to start receiving tasks. [PERSON_NAME] [P…" at bounding box center [93, 227] width 145 height 413
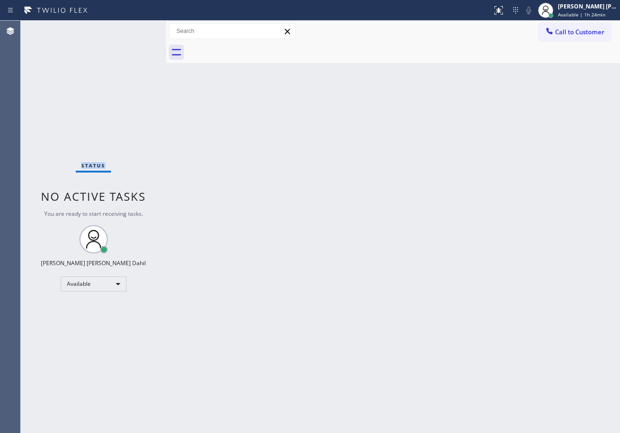
click at [139, 29] on div "Status No active tasks You are ready to start receiving tasks. [PERSON_NAME] [P…" at bounding box center [93, 227] width 145 height 413
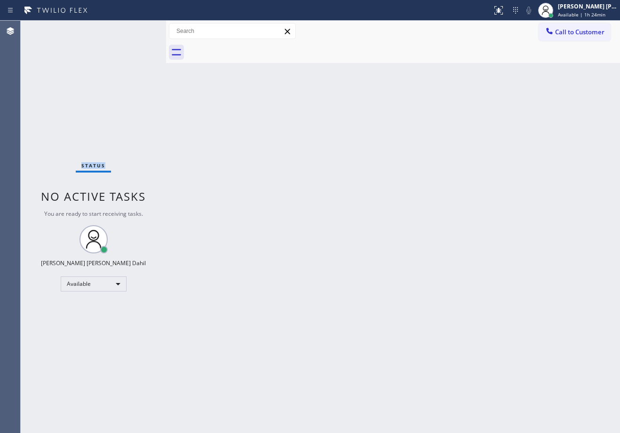
click at [139, 29] on div "Status No active tasks You are ready to start receiving tasks. [PERSON_NAME] [P…" at bounding box center [93, 227] width 145 height 413
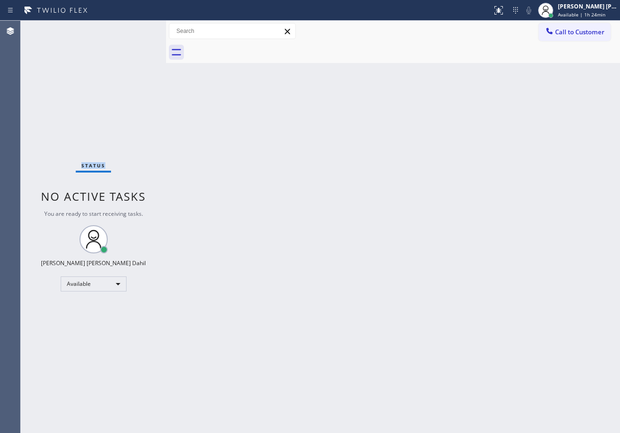
click at [139, 29] on div "Status No active tasks You are ready to start receiving tasks. [PERSON_NAME] [P…" at bounding box center [93, 227] width 145 height 413
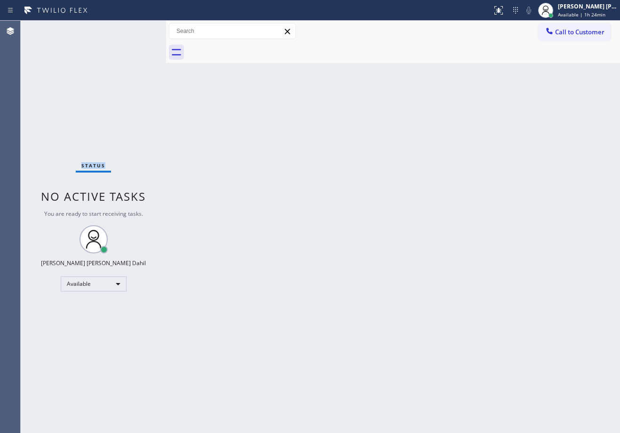
click at [139, 29] on div "Status No active tasks You are ready to start receiving tasks. [PERSON_NAME] [P…" at bounding box center [93, 227] width 145 height 413
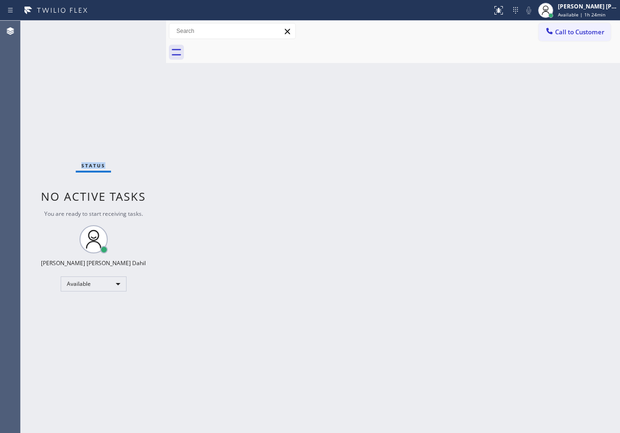
click at [139, 29] on div "Status No active tasks You are ready to start receiving tasks. [PERSON_NAME] [P…" at bounding box center [93, 227] width 145 height 413
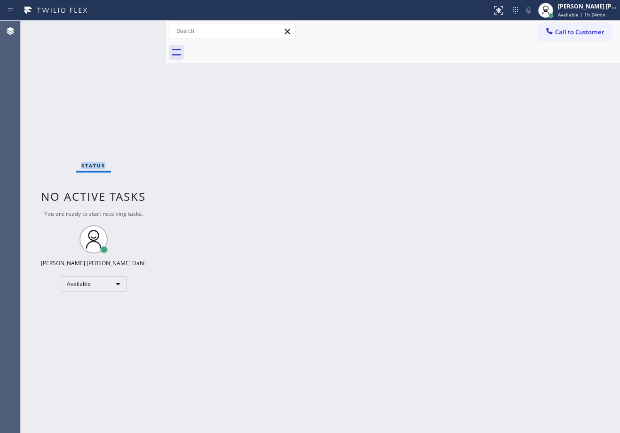
click at [139, 29] on div "Status No active tasks You are ready to start receiving tasks. [PERSON_NAME] [P…" at bounding box center [93, 227] width 145 height 413
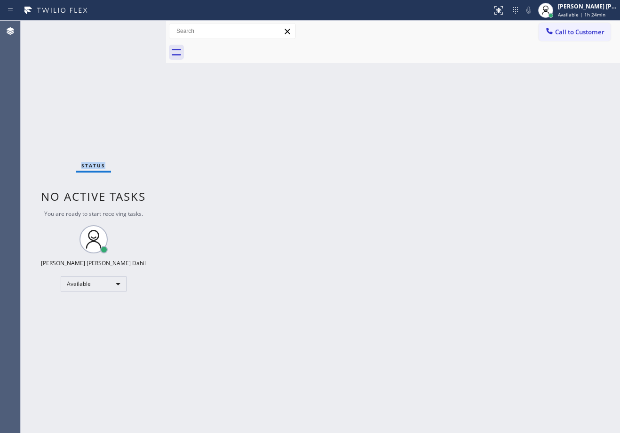
click at [139, 29] on div "Status No active tasks You are ready to start receiving tasks. [PERSON_NAME] [P…" at bounding box center [93, 227] width 145 height 413
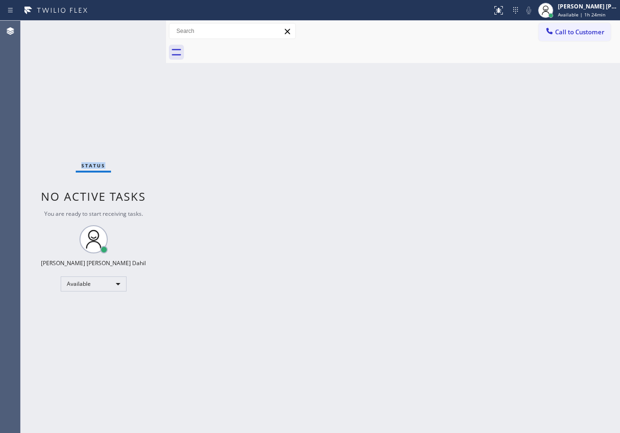
click at [139, 29] on div "Status No active tasks You are ready to start receiving tasks. [PERSON_NAME] [P…" at bounding box center [93, 227] width 145 height 413
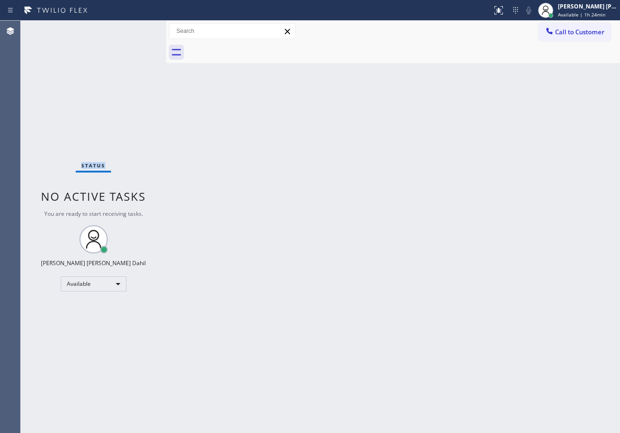
click at [139, 29] on div "Status No active tasks You are ready to start receiving tasks. [PERSON_NAME] [P…" at bounding box center [93, 227] width 145 height 413
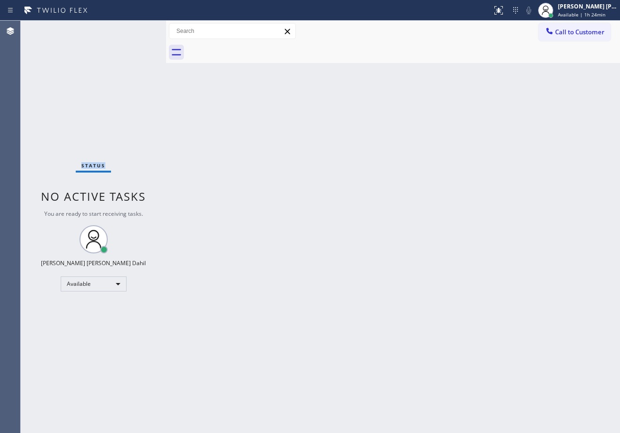
click at [139, 29] on div "Status No active tasks You are ready to start receiving tasks. [PERSON_NAME] [P…" at bounding box center [93, 227] width 145 height 413
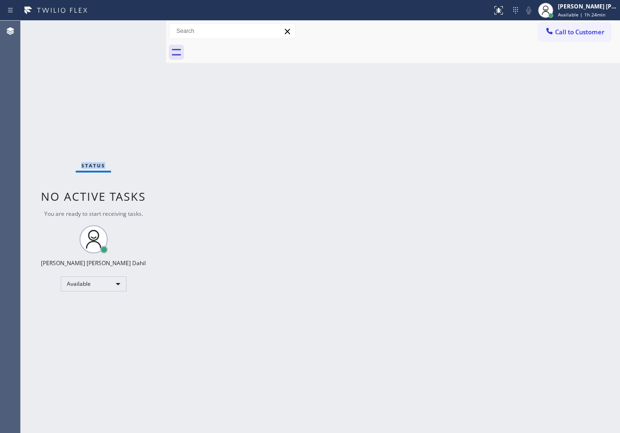
click at [139, 29] on div "Status No active tasks You are ready to start receiving tasks. [PERSON_NAME] [P…" at bounding box center [93, 227] width 145 height 413
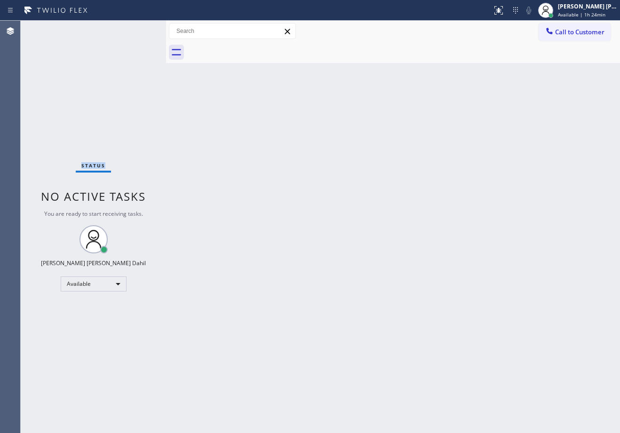
click at [139, 29] on div "Status No active tasks You are ready to start receiving tasks. [PERSON_NAME] [P…" at bounding box center [93, 227] width 145 height 413
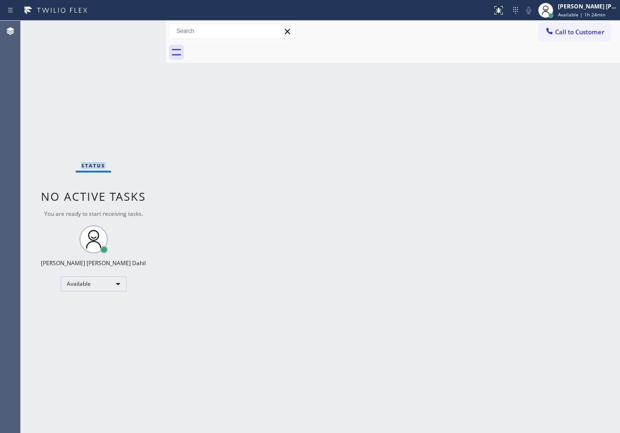
click at [139, 29] on div "Status No active tasks You are ready to start receiving tasks. [PERSON_NAME] [P…" at bounding box center [93, 227] width 145 height 413
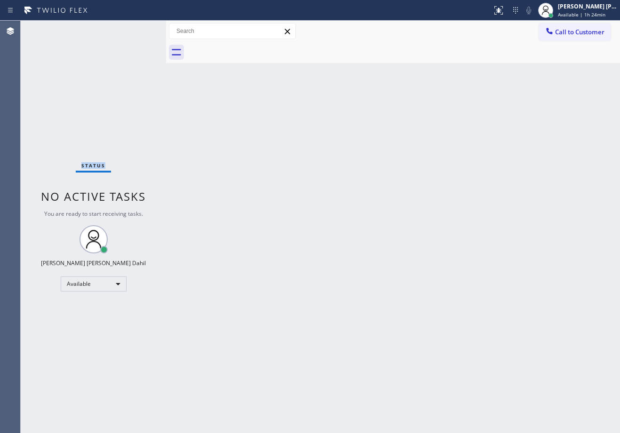
click at [139, 29] on div "Status No active tasks You are ready to start receiving tasks. [PERSON_NAME] [P…" at bounding box center [93, 227] width 145 height 413
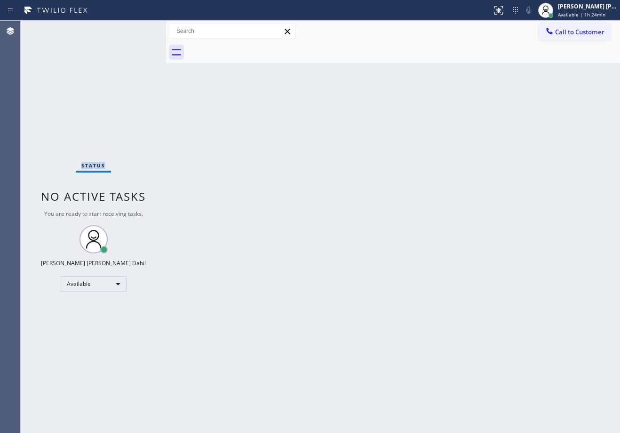
click at [139, 29] on div "Status No active tasks You are ready to start receiving tasks. [PERSON_NAME] [P…" at bounding box center [93, 227] width 145 height 413
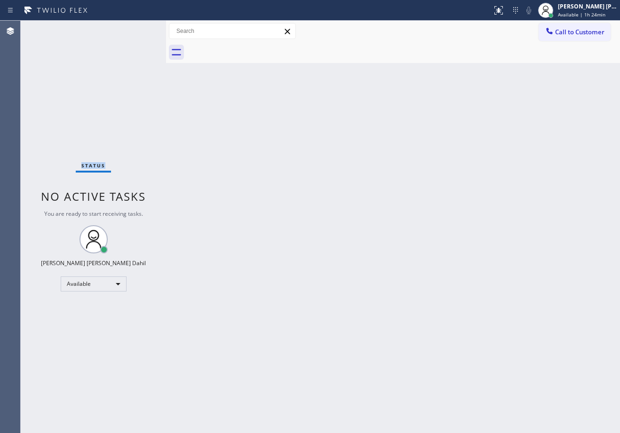
click at [139, 29] on div "Status No active tasks You are ready to start receiving tasks. [PERSON_NAME] [P…" at bounding box center [93, 227] width 145 height 413
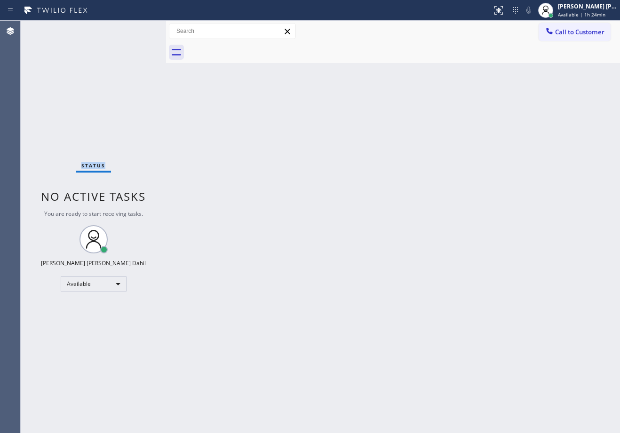
click at [139, 29] on div "Status No active tasks You are ready to start receiving tasks. [PERSON_NAME] [P…" at bounding box center [93, 227] width 145 height 413
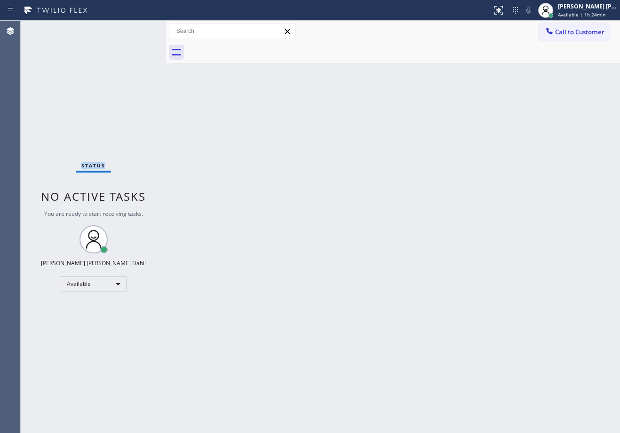
click at [139, 29] on div "Status No active tasks You are ready to start receiving tasks. [PERSON_NAME] [P…" at bounding box center [93, 227] width 145 height 413
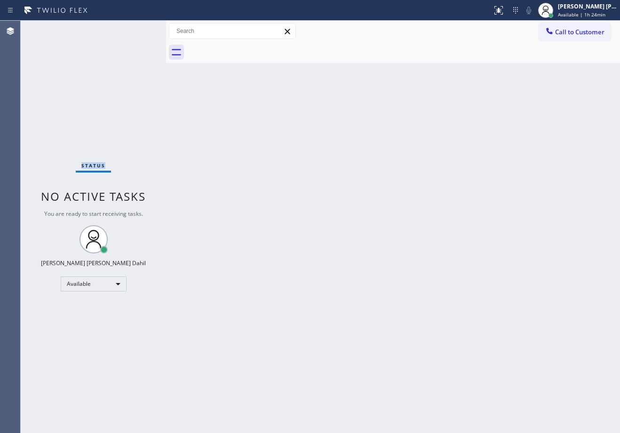
click at [139, 29] on div "Status No active tasks You are ready to start receiving tasks. [PERSON_NAME] [P…" at bounding box center [93, 227] width 145 height 413
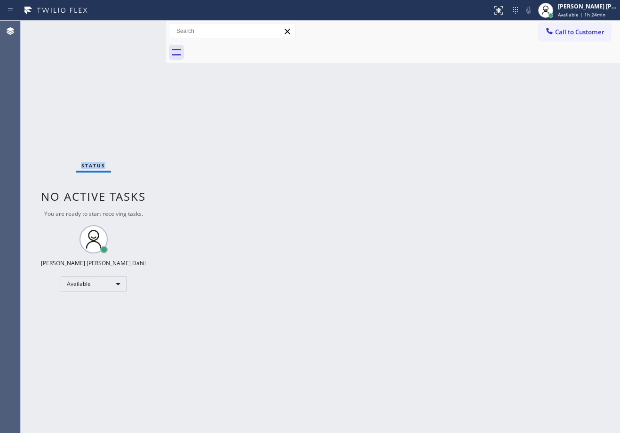
click at [139, 29] on div "Status No active tasks You are ready to start receiving tasks. [PERSON_NAME] [P…" at bounding box center [93, 227] width 145 height 413
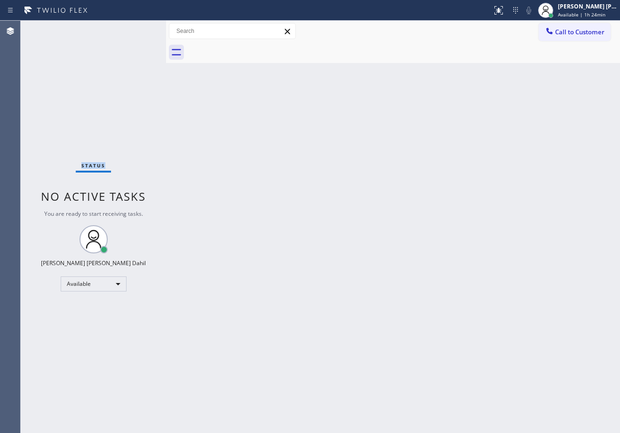
click at [139, 29] on div "Status No active tasks You are ready to start receiving tasks. [PERSON_NAME] [P…" at bounding box center [93, 227] width 145 height 413
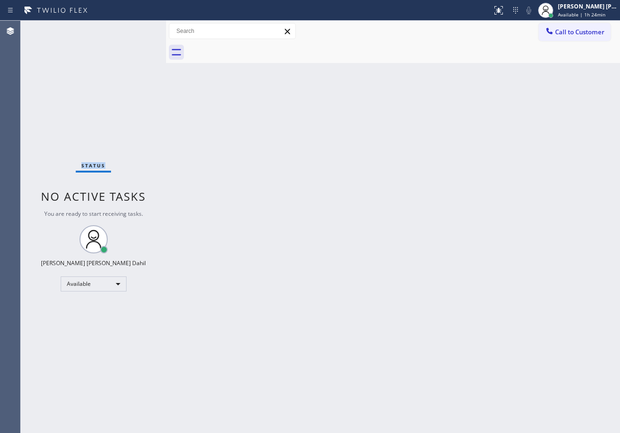
click at [139, 29] on div "Status No active tasks You are ready to start receiving tasks. [PERSON_NAME] [P…" at bounding box center [93, 227] width 145 height 413
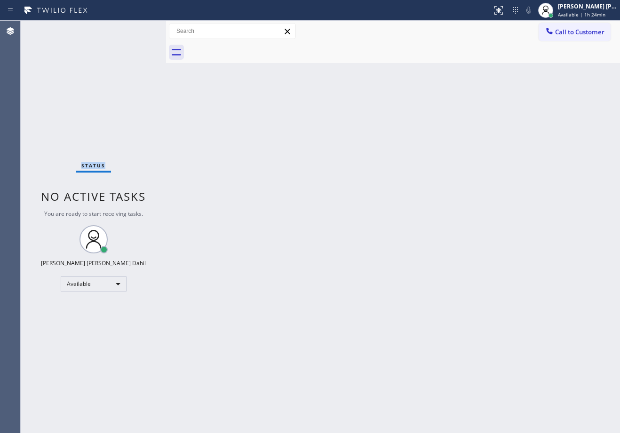
click at [139, 29] on div "Status No active tasks You are ready to start receiving tasks. [PERSON_NAME] [P…" at bounding box center [93, 227] width 145 height 413
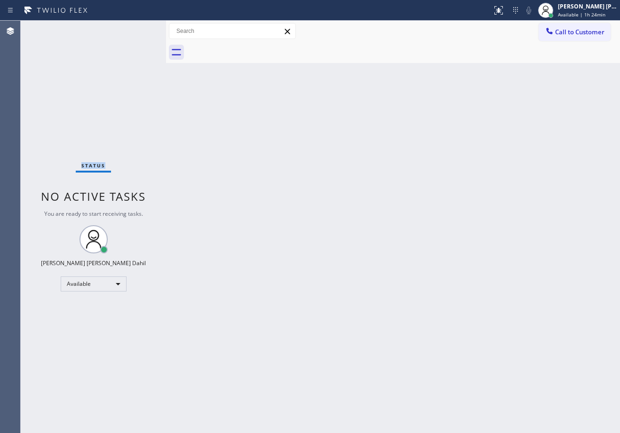
click at [139, 29] on div "Status No active tasks You are ready to start receiving tasks. [PERSON_NAME] [P…" at bounding box center [93, 227] width 145 height 413
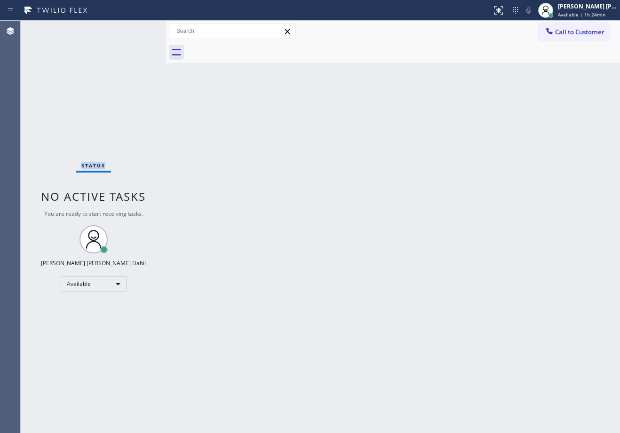
click at [139, 29] on div "Status No active tasks You are ready to start receiving tasks. [PERSON_NAME] [P…" at bounding box center [93, 227] width 145 height 413
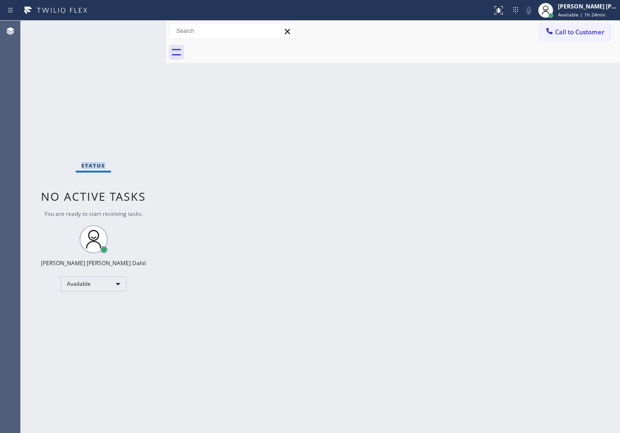
click at [139, 29] on div "Status No active tasks You are ready to start receiving tasks. [PERSON_NAME] [P…" at bounding box center [93, 227] width 145 height 413
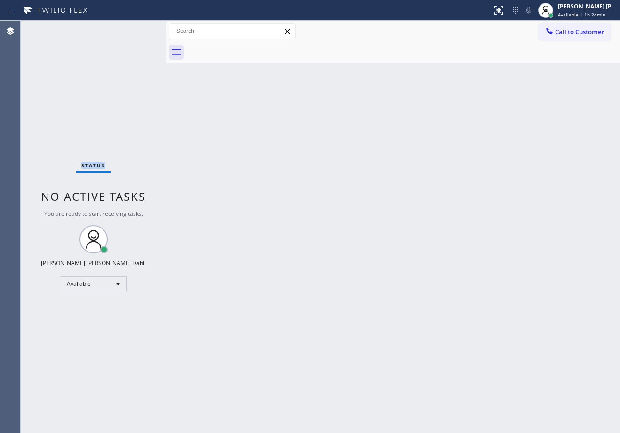
click at [139, 29] on div "Status No active tasks You are ready to start receiving tasks. [PERSON_NAME] [P…" at bounding box center [93, 227] width 145 height 413
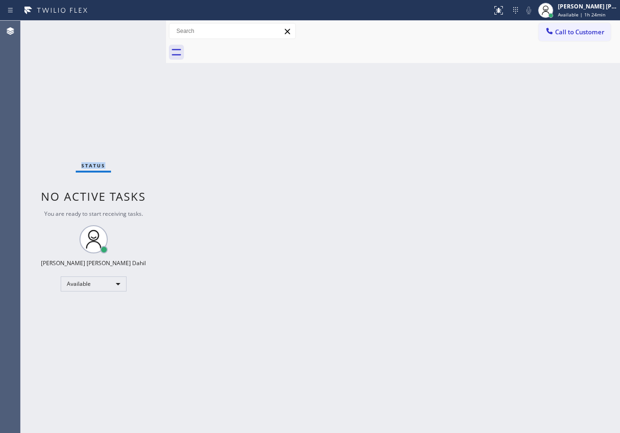
click at [139, 29] on div "Status No active tasks You are ready to start receiving tasks. [PERSON_NAME] [P…" at bounding box center [93, 227] width 145 height 413
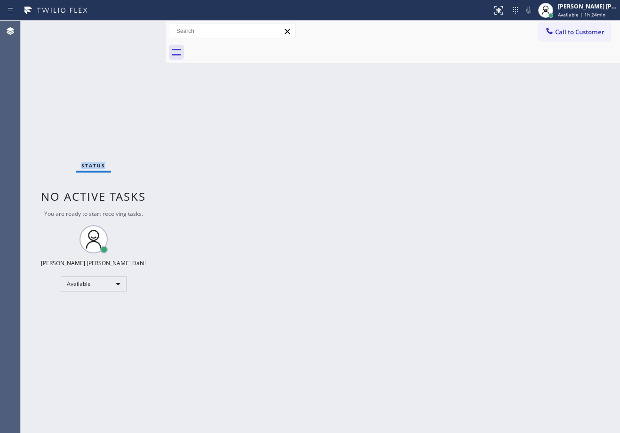
click at [139, 29] on div "Status No active tasks You are ready to start receiving tasks. [PERSON_NAME] [P…" at bounding box center [93, 227] width 145 height 413
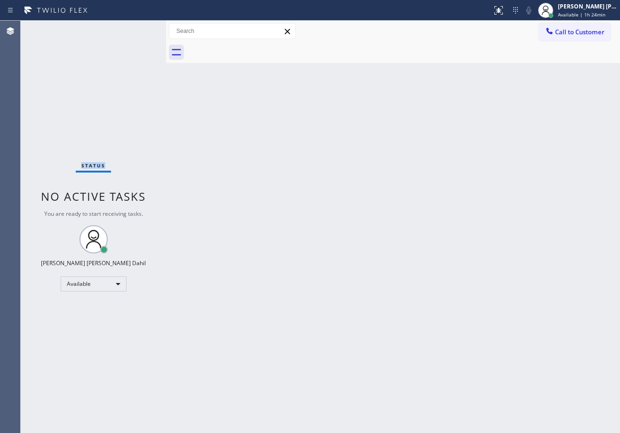
click at [139, 29] on div "Status No active tasks You are ready to start receiving tasks. [PERSON_NAME] [P…" at bounding box center [93, 227] width 145 height 413
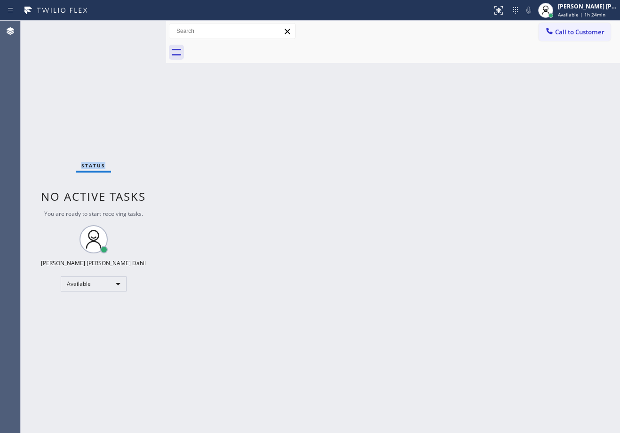
click at [139, 29] on div "Status No active tasks You are ready to start receiving tasks. [PERSON_NAME] [P…" at bounding box center [93, 227] width 145 height 413
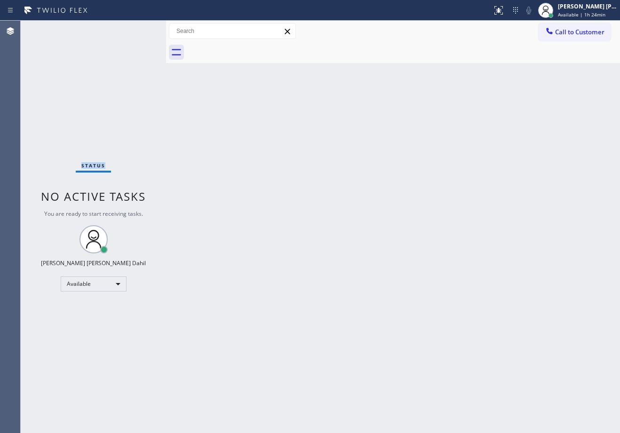
click at [139, 29] on div "Status No active tasks You are ready to start receiving tasks. [PERSON_NAME] [P…" at bounding box center [93, 227] width 145 height 413
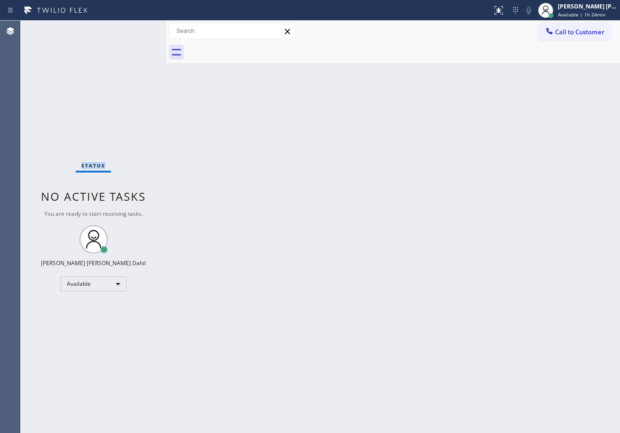
click at [139, 29] on div "Status No active tasks You are ready to start receiving tasks. [PERSON_NAME] [P…" at bounding box center [93, 227] width 145 height 413
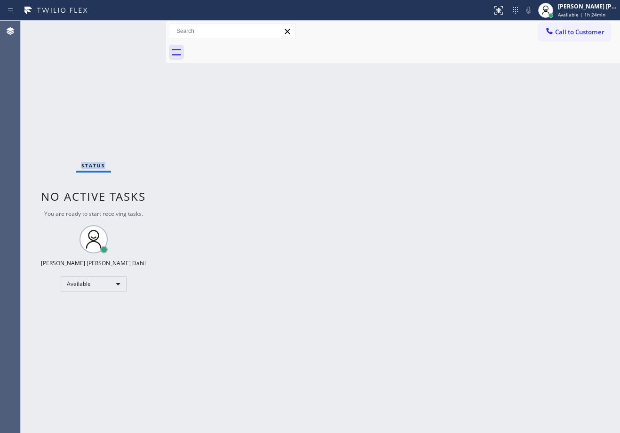
click at [139, 29] on div "Status No active tasks You are ready to start receiving tasks. [PERSON_NAME] [P…" at bounding box center [93, 227] width 145 height 413
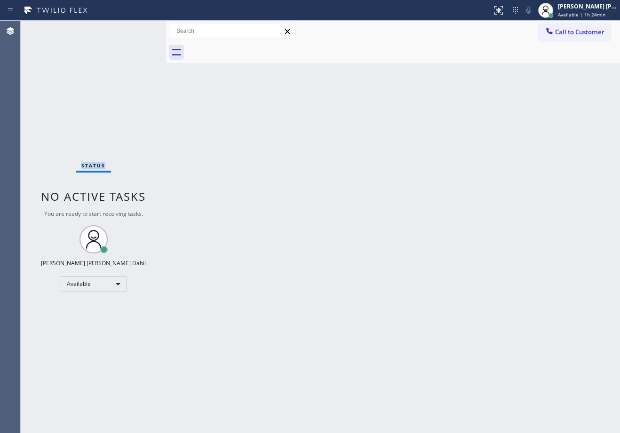
click at [139, 29] on div "Status No active tasks You are ready to start receiving tasks. [PERSON_NAME] [P…" at bounding box center [93, 227] width 145 height 413
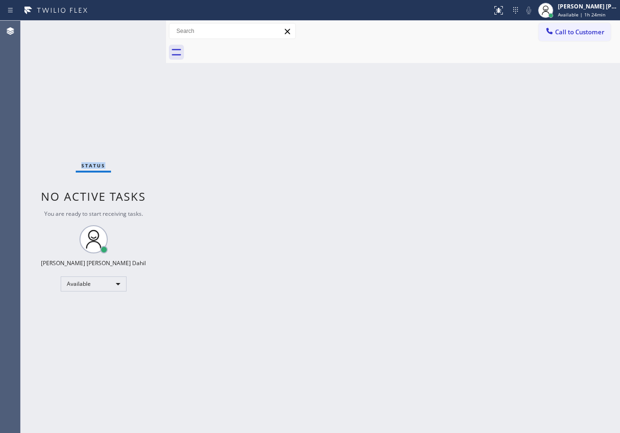
click at [139, 29] on div "Status No active tasks You are ready to start receiving tasks. [PERSON_NAME] [P…" at bounding box center [93, 227] width 145 height 413
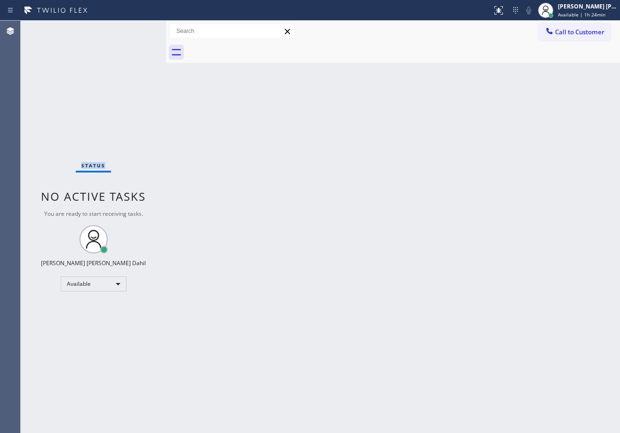
click at [139, 29] on div "Status No active tasks You are ready to start receiving tasks. [PERSON_NAME] [P…" at bounding box center [93, 227] width 145 height 413
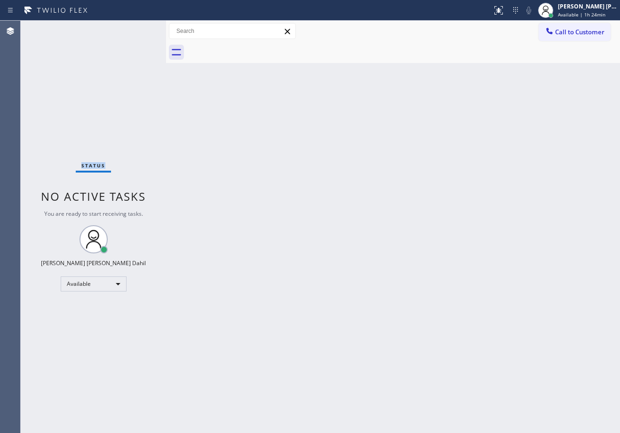
click at [139, 29] on div "Status No active tasks You are ready to start receiving tasks. [PERSON_NAME] [P…" at bounding box center [93, 227] width 145 height 413
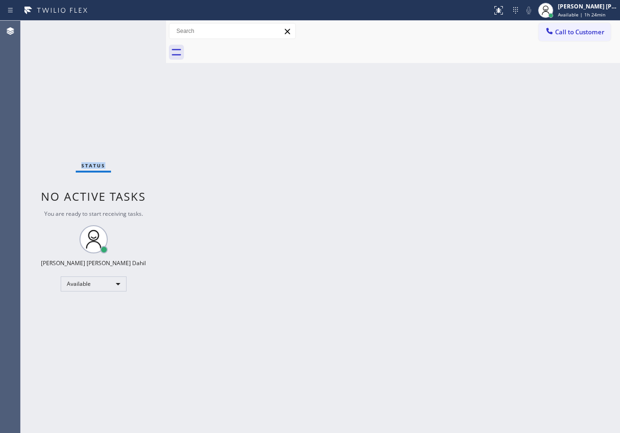
click at [139, 29] on div "Status No active tasks You are ready to start receiving tasks. [PERSON_NAME] [P…" at bounding box center [93, 227] width 145 height 413
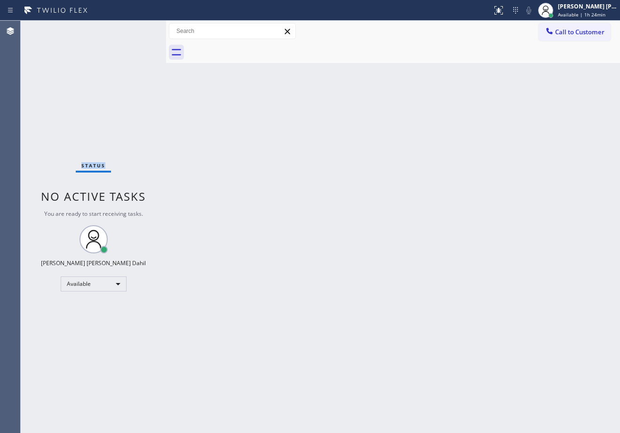
click at [139, 29] on div "Status No active tasks You are ready to start receiving tasks. [PERSON_NAME] [P…" at bounding box center [93, 227] width 145 height 413
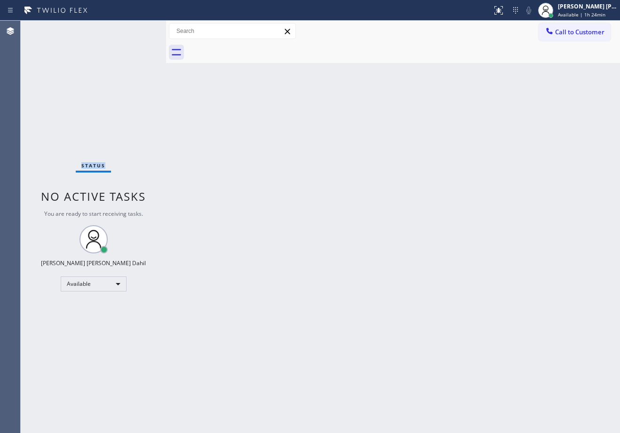
click at [139, 29] on div "Status No active tasks You are ready to start receiving tasks. [PERSON_NAME] [P…" at bounding box center [93, 227] width 145 height 413
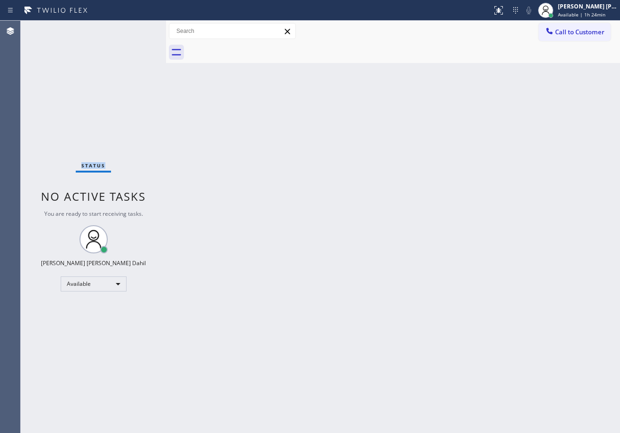
click at [139, 29] on div "Status No active tasks You are ready to start receiving tasks. [PERSON_NAME] [P…" at bounding box center [93, 227] width 145 height 413
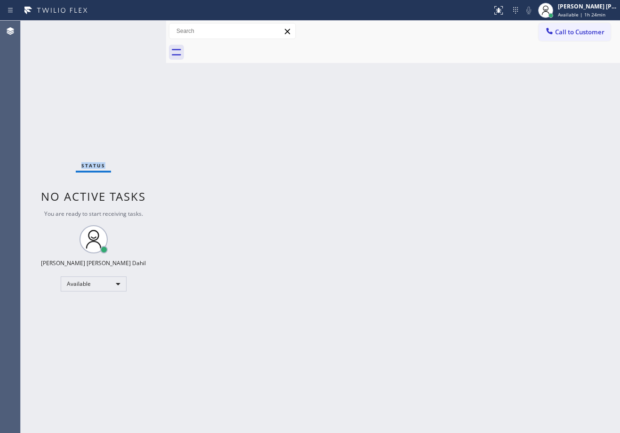
click at [139, 29] on div "Status No active tasks You are ready to start receiving tasks. [PERSON_NAME] [P…" at bounding box center [93, 227] width 145 height 413
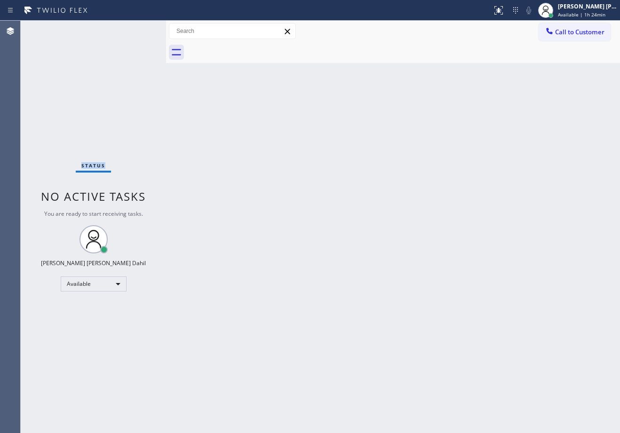
click at [139, 29] on div "Status No active tasks You are ready to start receiving tasks. [PERSON_NAME] [P…" at bounding box center [93, 227] width 145 height 413
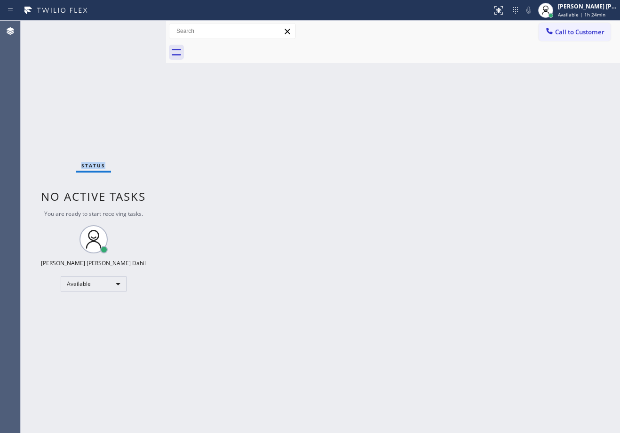
click at [139, 29] on div "Status No active tasks You are ready to start receiving tasks. [PERSON_NAME] [P…" at bounding box center [93, 227] width 145 height 413
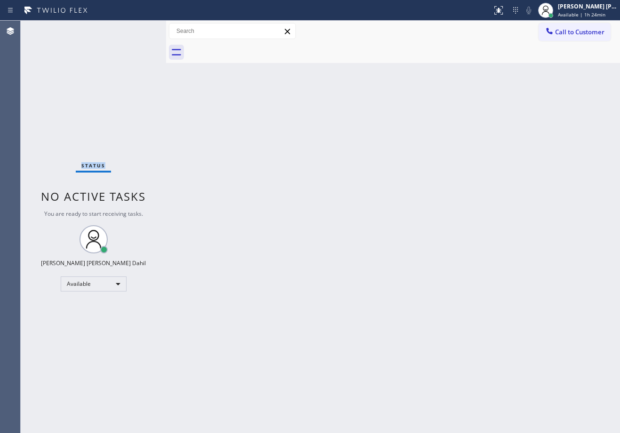
click at [139, 29] on div "Status No active tasks You are ready to start receiving tasks. [PERSON_NAME] [P…" at bounding box center [93, 227] width 145 height 413
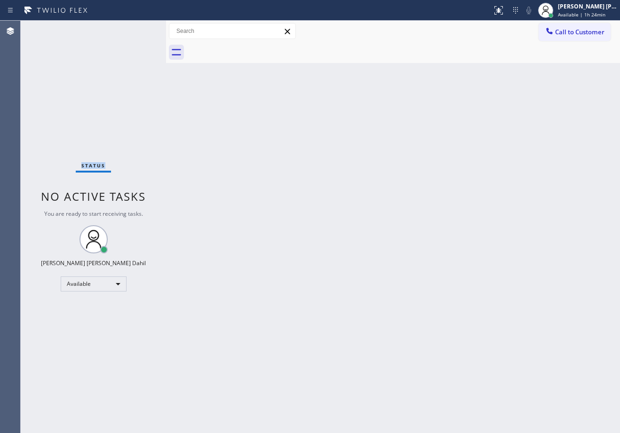
click at [139, 29] on div "Status No active tasks You are ready to start receiving tasks. [PERSON_NAME] [P…" at bounding box center [93, 227] width 145 height 413
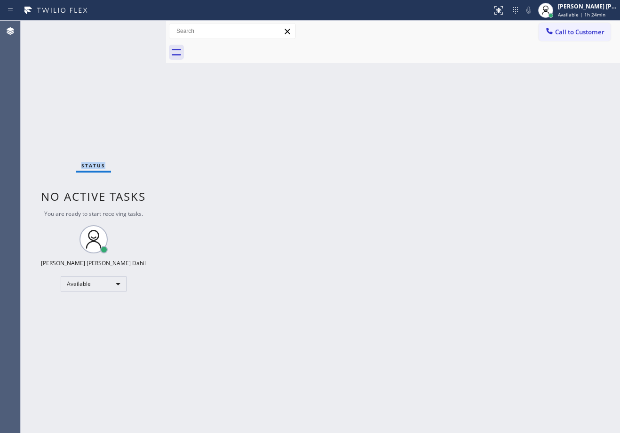
click at [139, 29] on div "Status No active tasks You are ready to start receiving tasks. [PERSON_NAME] [P…" at bounding box center [93, 227] width 145 height 413
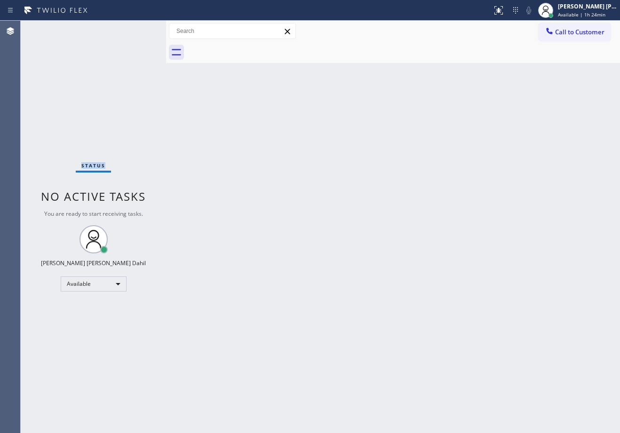
click at [139, 29] on div "Status No active tasks You are ready to start receiving tasks. [PERSON_NAME] [P…" at bounding box center [93, 227] width 145 height 413
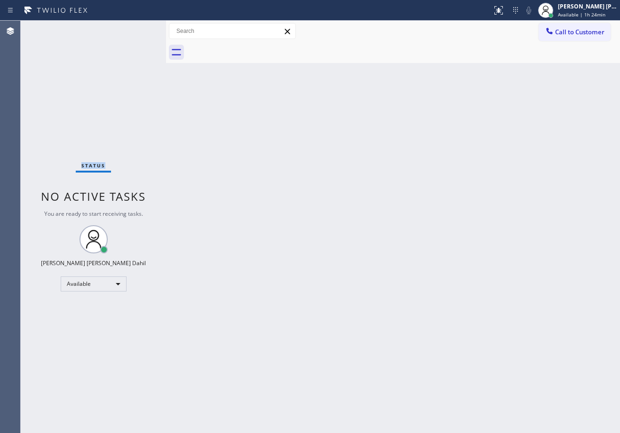
click at [139, 29] on div "Status No active tasks You are ready to start receiving tasks. [PERSON_NAME] [P…" at bounding box center [93, 227] width 145 height 413
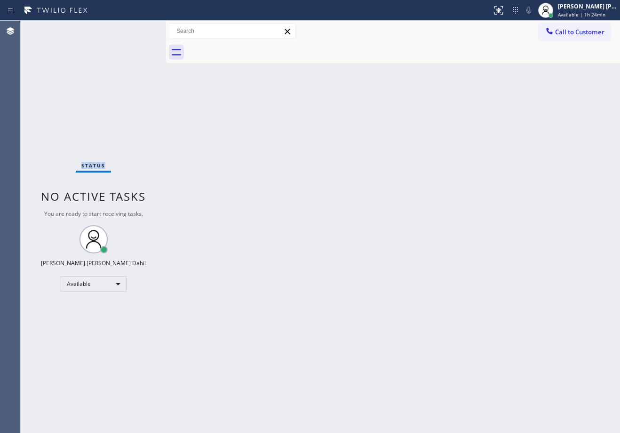
click at [139, 29] on div "Status No active tasks You are ready to start receiving tasks. [PERSON_NAME] [P…" at bounding box center [93, 227] width 145 height 413
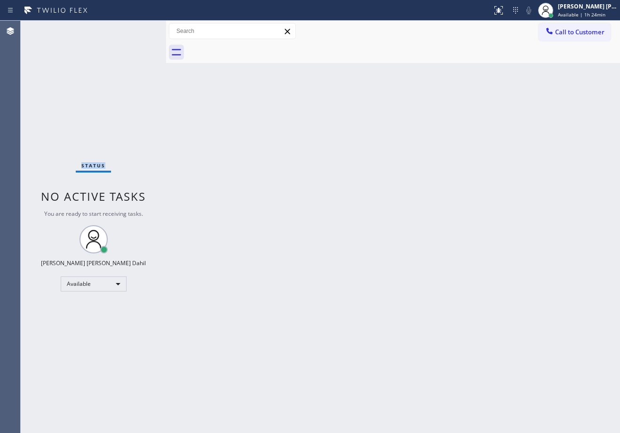
click at [139, 29] on div "Status No active tasks You are ready to start receiving tasks. [PERSON_NAME] [P…" at bounding box center [93, 227] width 145 height 413
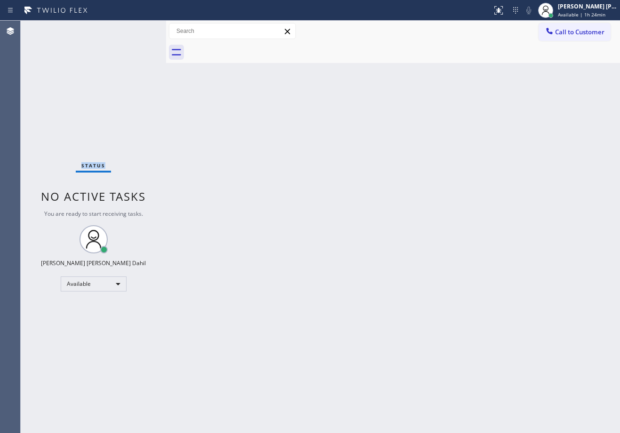
click at [139, 29] on div "Status No active tasks You are ready to start receiving tasks. [PERSON_NAME] [P…" at bounding box center [93, 227] width 145 height 413
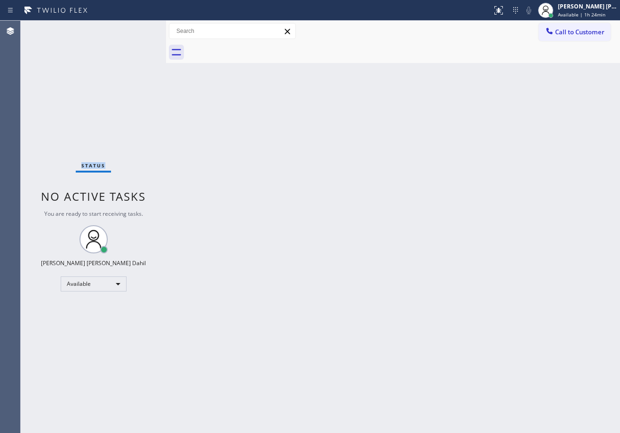
click at [139, 29] on div "Status No active tasks You are ready to start receiving tasks. [PERSON_NAME] [P…" at bounding box center [93, 227] width 145 height 413
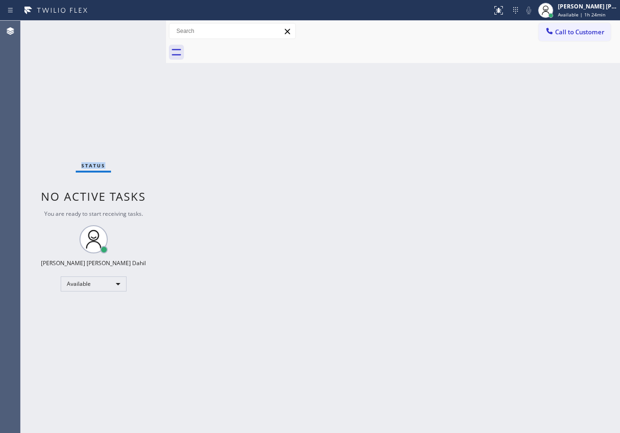
click at [139, 29] on div "Status No active tasks You are ready to start receiving tasks. [PERSON_NAME] [P…" at bounding box center [93, 227] width 145 height 413
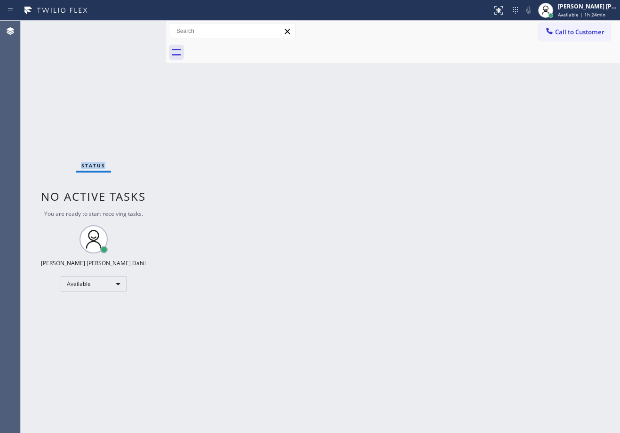
click at [139, 29] on div "Status No active tasks You are ready to start receiving tasks. [PERSON_NAME] [P…" at bounding box center [93, 227] width 145 height 413
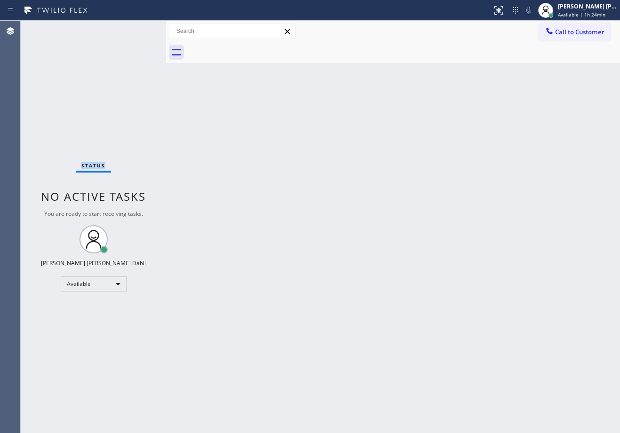
click at [139, 29] on div "Status No active tasks You are ready to start receiving tasks. [PERSON_NAME] [P…" at bounding box center [93, 227] width 145 height 413
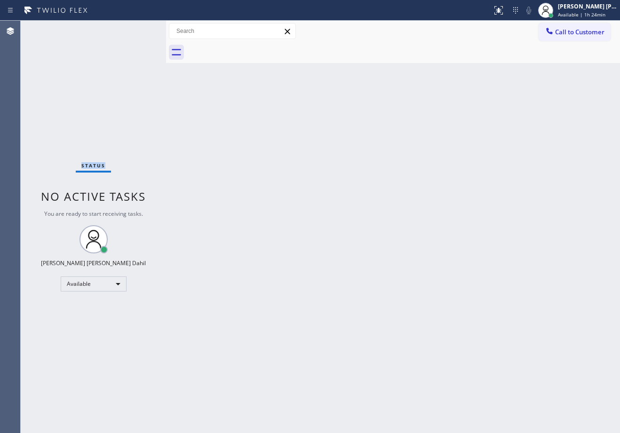
click at [139, 29] on div "Status No active tasks You are ready to start receiving tasks. [PERSON_NAME] [P…" at bounding box center [93, 227] width 145 height 413
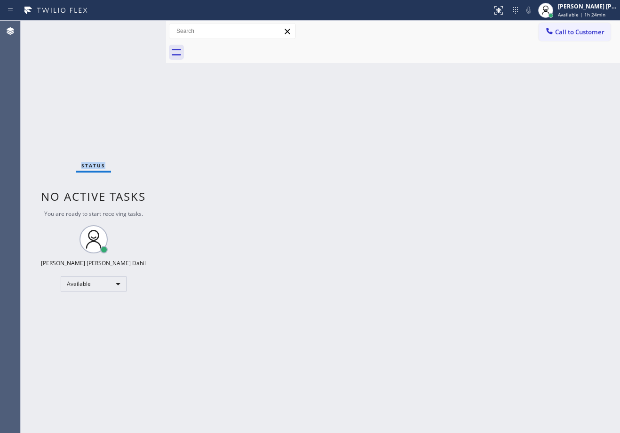
click at [139, 29] on div "Status No active tasks You are ready to start receiving tasks. [PERSON_NAME] [P…" at bounding box center [93, 227] width 145 height 413
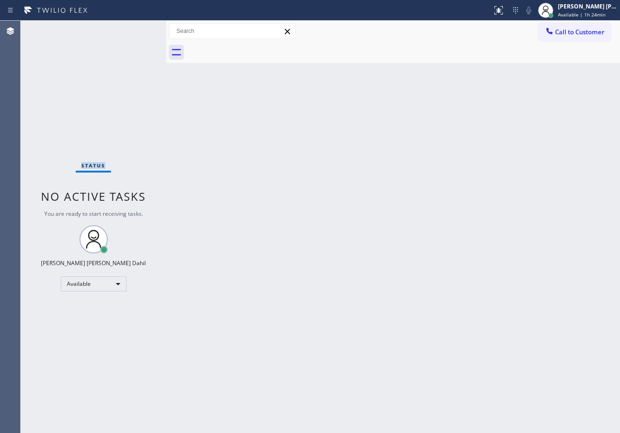
click at [139, 29] on div "Status No active tasks You are ready to start receiving tasks. [PERSON_NAME] [P…" at bounding box center [93, 227] width 145 height 413
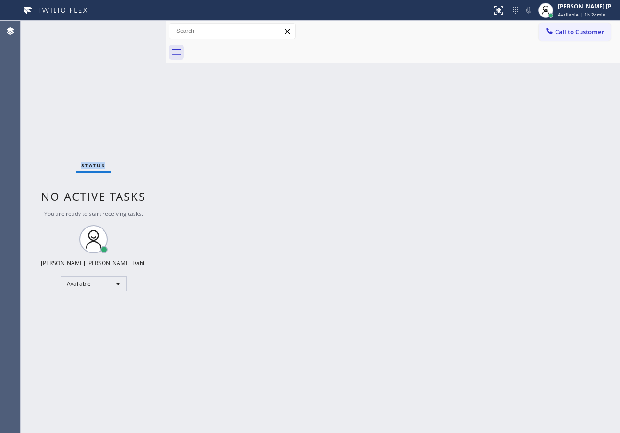
click at [139, 29] on div "Status No active tasks You are ready to start receiving tasks. [PERSON_NAME] [P…" at bounding box center [93, 227] width 145 height 413
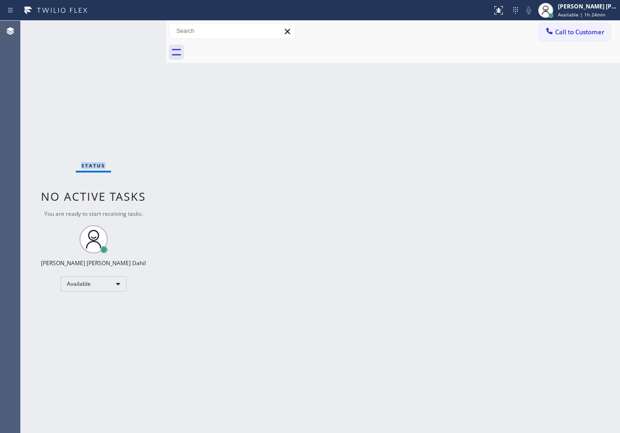
click at [139, 29] on div "Status No active tasks You are ready to start receiving tasks. [PERSON_NAME] [P…" at bounding box center [93, 227] width 145 height 413
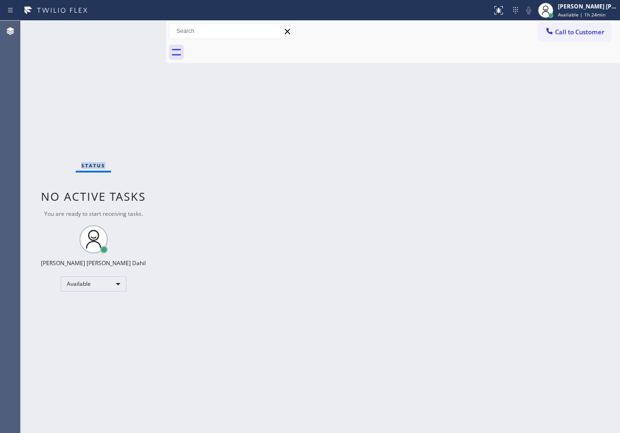
click at [139, 29] on div "Status No active tasks You are ready to start receiving tasks. [PERSON_NAME] [P…" at bounding box center [93, 227] width 145 height 413
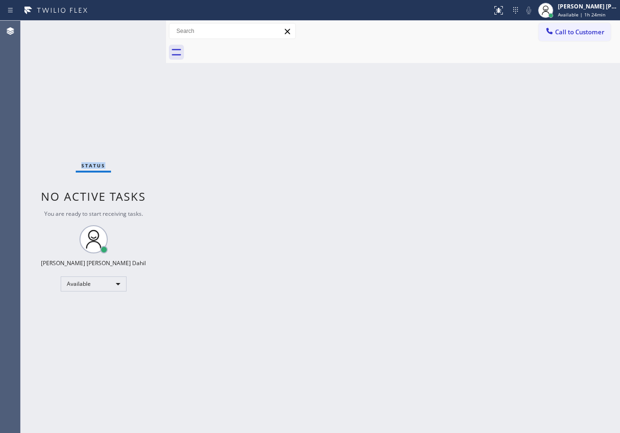
click at [139, 29] on div "Status No active tasks You are ready to start receiving tasks. [PERSON_NAME] [P…" at bounding box center [93, 227] width 145 height 413
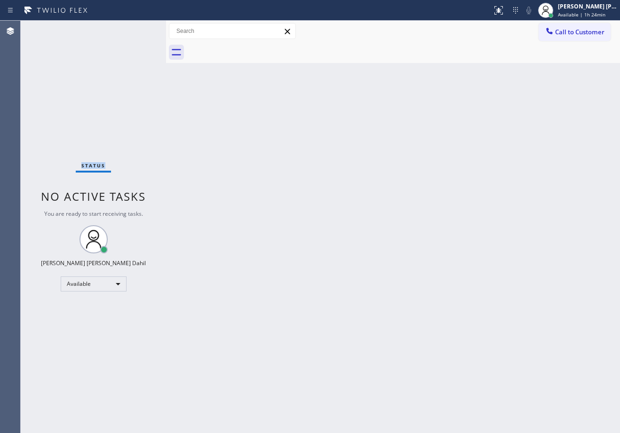
click at [139, 29] on div "Status No active tasks You are ready to start receiving tasks. [PERSON_NAME] [P…" at bounding box center [93, 227] width 145 height 413
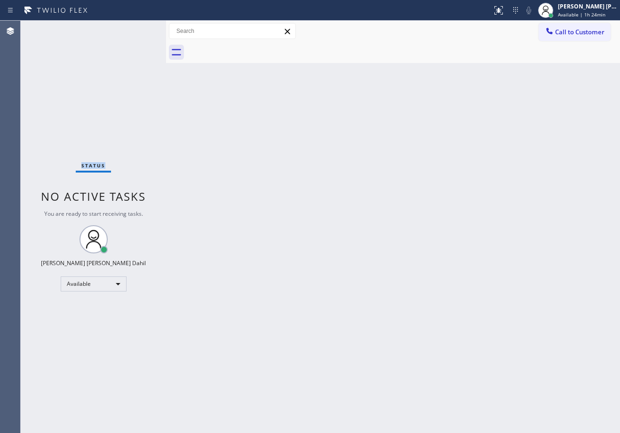
click at [139, 29] on div "Status No active tasks You are ready to start receiving tasks. [PERSON_NAME] [P…" at bounding box center [93, 227] width 145 height 413
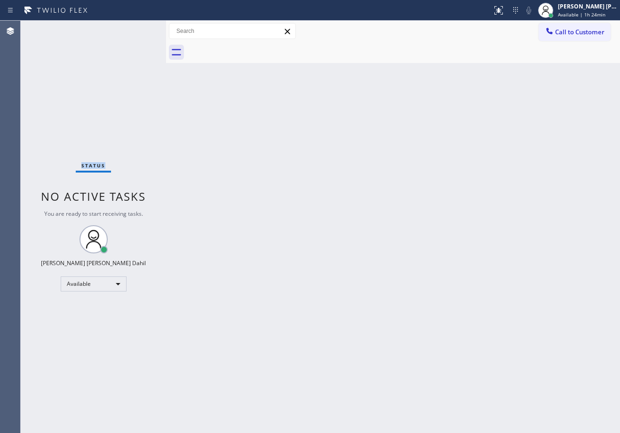
click at [139, 29] on div "Status No active tasks You are ready to start receiving tasks. [PERSON_NAME] [P…" at bounding box center [93, 227] width 145 height 413
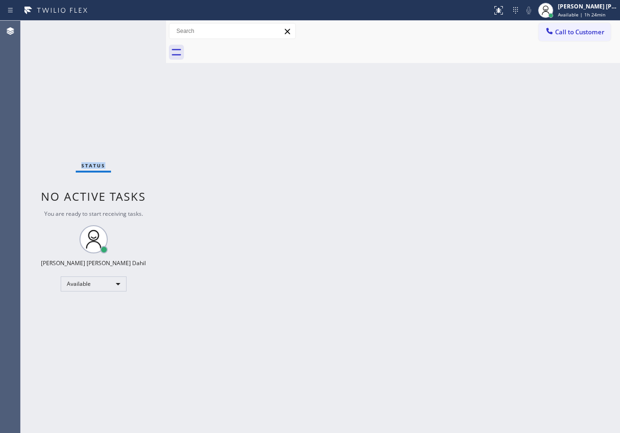
click at [139, 29] on div "Status No active tasks You are ready to start receiving tasks. [PERSON_NAME] [P…" at bounding box center [93, 227] width 145 height 413
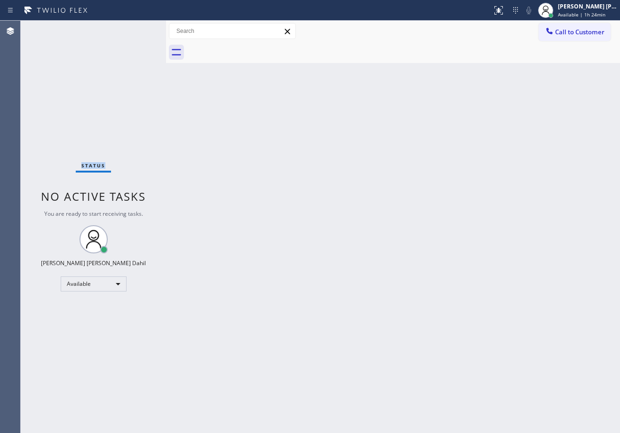
click at [139, 29] on div "Status No active tasks You are ready to start receiving tasks. [PERSON_NAME] [P…" at bounding box center [93, 227] width 145 height 413
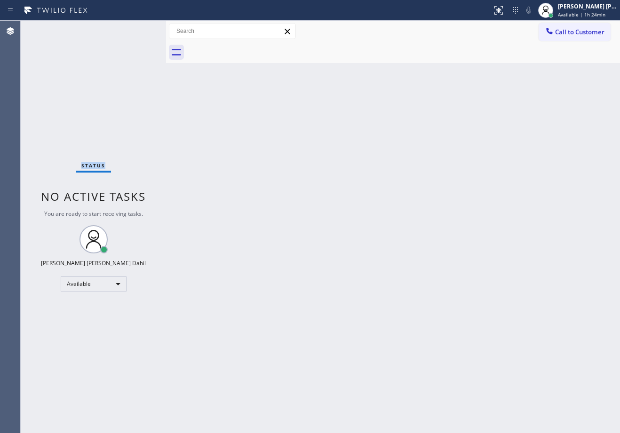
click at [139, 29] on div "Status No active tasks You are ready to start receiving tasks. [PERSON_NAME] [P…" at bounding box center [93, 227] width 145 height 413
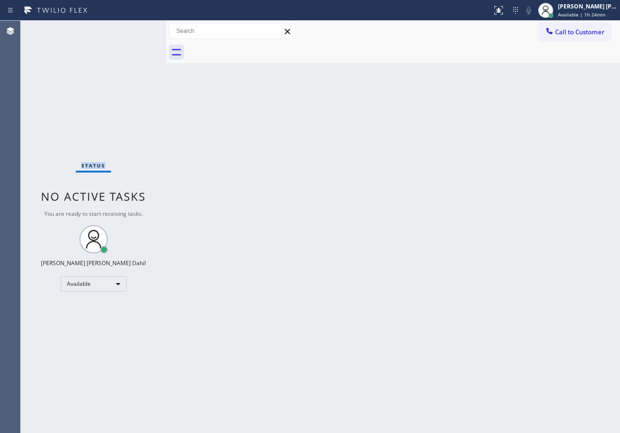
click at [139, 29] on div "Status No active tasks You are ready to start receiving tasks. [PERSON_NAME] [P…" at bounding box center [93, 227] width 145 height 413
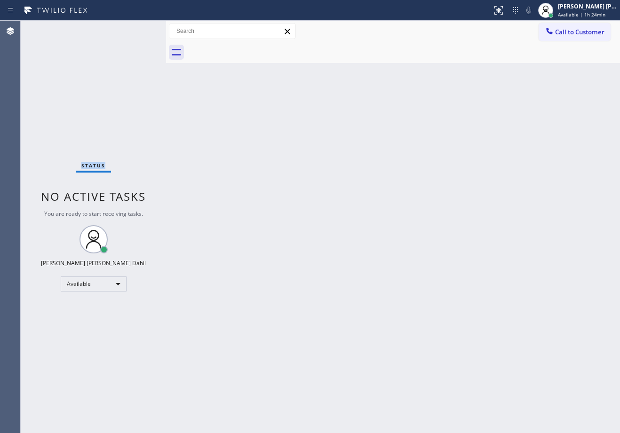
click at [139, 29] on div "Status No active tasks You are ready to start receiving tasks. [PERSON_NAME] [P…" at bounding box center [93, 227] width 145 height 413
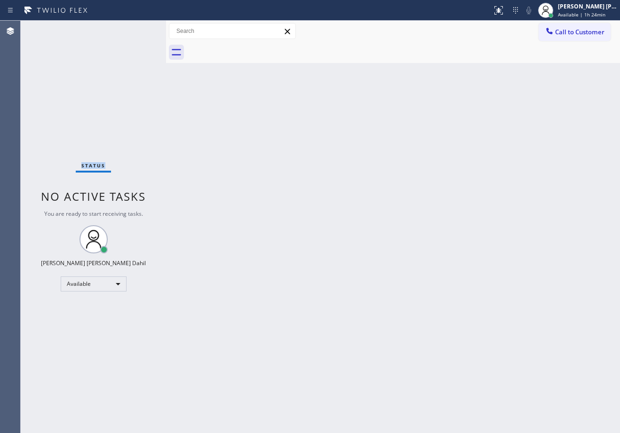
click at [139, 29] on div "Status No active tasks You are ready to start receiving tasks. [PERSON_NAME] [P…" at bounding box center [93, 227] width 145 height 413
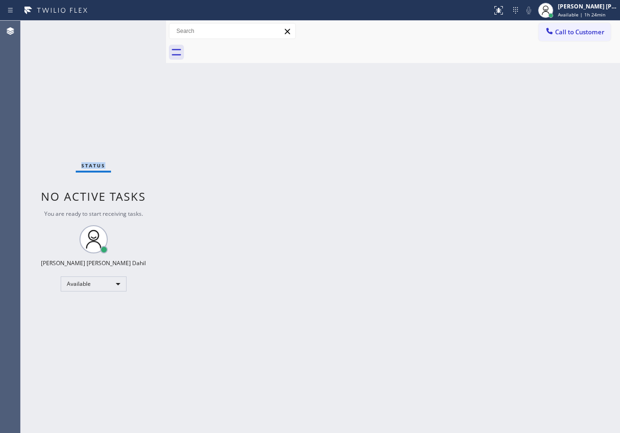
click at [139, 29] on div "Status No active tasks You are ready to start receiving tasks. [PERSON_NAME] [P…" at bounding box center [93, 227] width 145 height 413
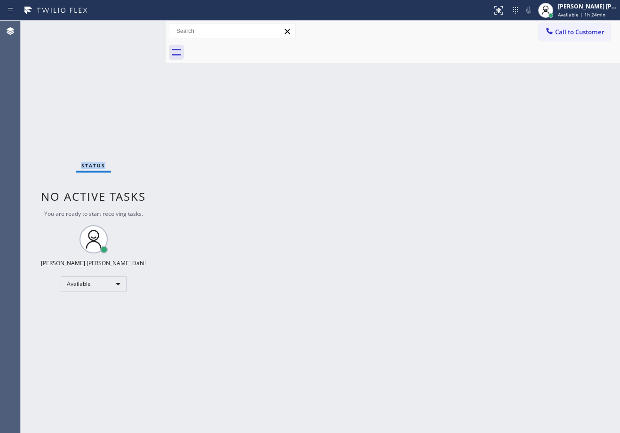
click at [139, 29] on div "Status No active tasks You are ready to start receiving tasks. [PERSON_NAME] [P…" at bounding box center [93, 227] width 145 height 413
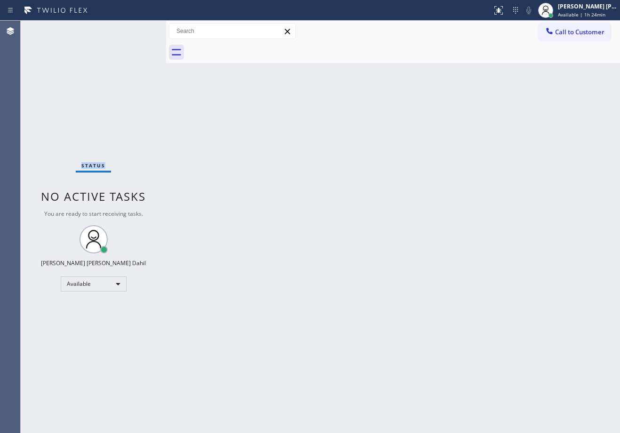
click at [139, 29] on div "Status No active tasks You are ready to start receiving tasks. [PERSON_NAME] [P…" at bounding box center [93, 227] width 145 height 413
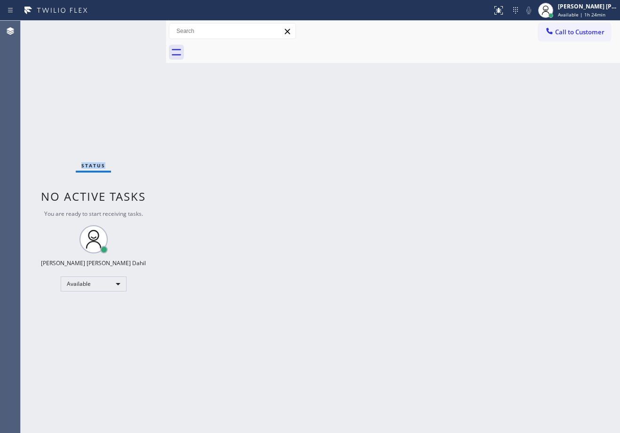
click at [139, 29] on div "Status No active tasks You are ready to start receiving tasks. [PERSON_NAME] [P…" at bounding box center [93, 227] width 145 height 413
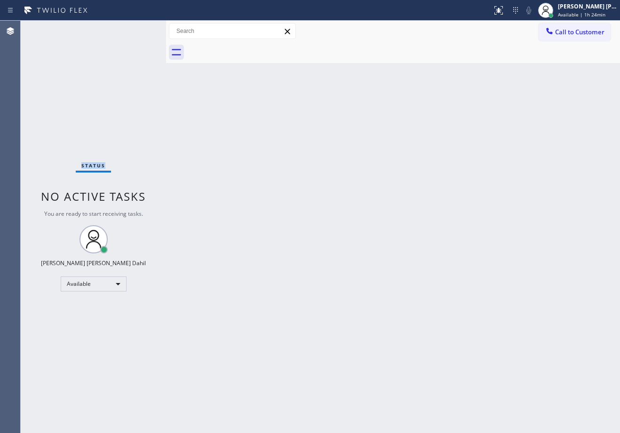
click at [139, 29] on div "Status No active tasks You are ready to start receiving tasks. [PERSON_NAME] [P…" at bounding box center [93, 227] width 145 height 413
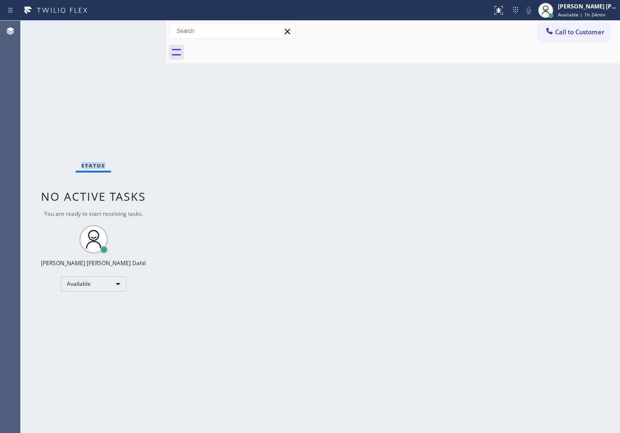
click at [139, 29] on div "Status No active tasks You are ready to start receiving tasks. [PERSON_NAME] [P…" at bounding box center [93, 227] width 145 height 413
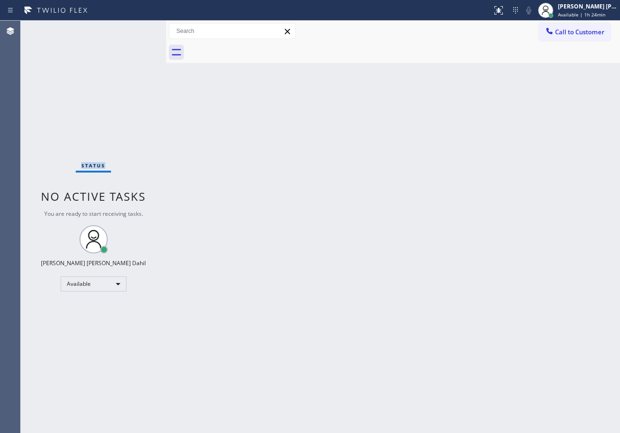
click at [139, 29] on div "Status No active tasks You are ready to start receiving tasks. [PERSON_NAME] [P…" at bounding box center [93, 227] width 145 height 413
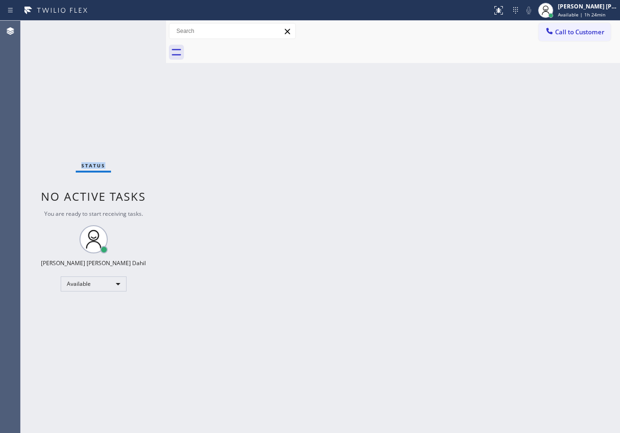
click at [139, 29] on div "Status No active tasks You are ready to start receiving tasks. [PERSON_NAME] [P…" at bounding box center [93, 227] width 145 height 413
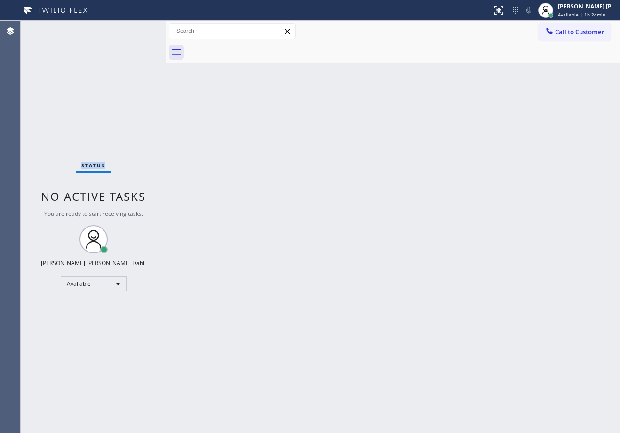
click at [139, 29] on div "Status No active tasks You are ready to start receiving tasks. [PERSON_NAME] [P…" at bounding box center [93, 227] width 145 height 413
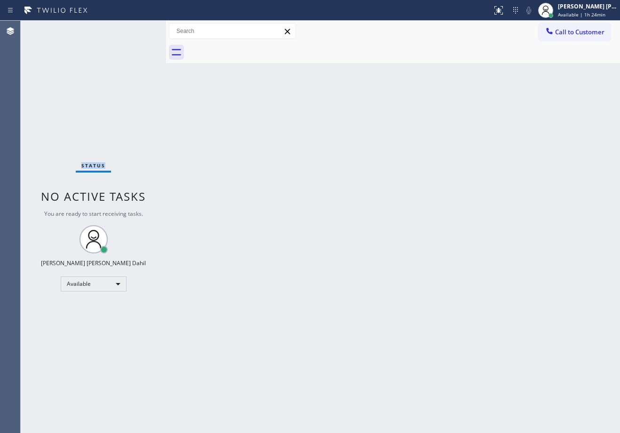
click at [139, 29] on div "Status No active tasks You are ready to start receiving tasks. [PERSON_NAME] [P…" at bounding box center [93, 227] width 145 height 413
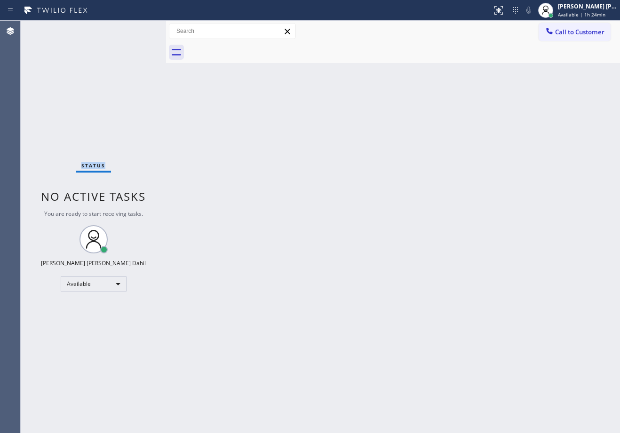
click at [139, 29] on div "Status No active tasks You are ready to start receiving tasks. [PERSON_NAME] [P…" at bounding box center [93, 227] width 145 height 413
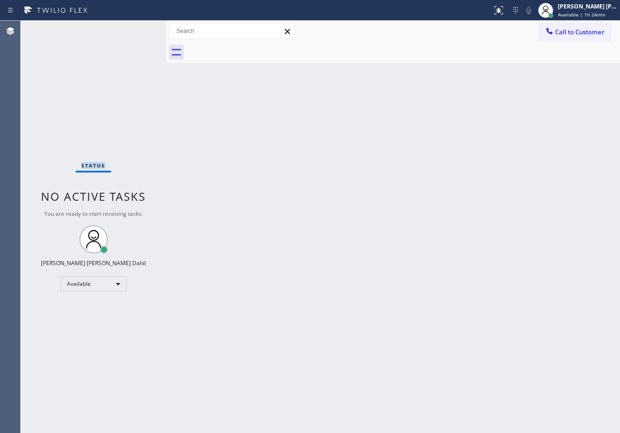
click at [139, 29] on div "Status No active tasks You are ready to start receiving tasks. [PERSON_NAME] [P…" at bounding box center [93, 227] width 145 height 413
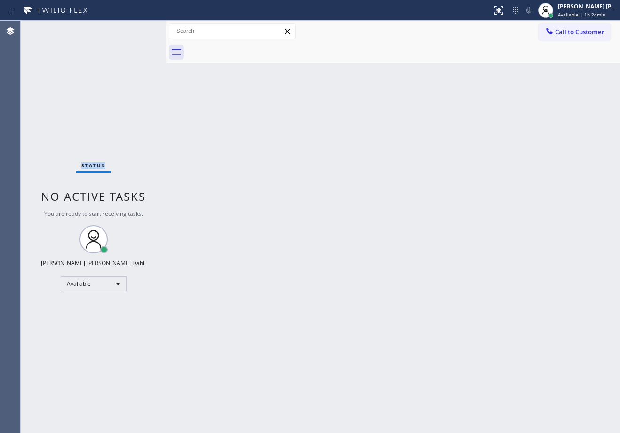
click at [139, 29] on div "Status No active tasks You are ready to start receiving tasks. [PERSON_NAME] [P…" at bounding box center [93, 227] width 145 height 413
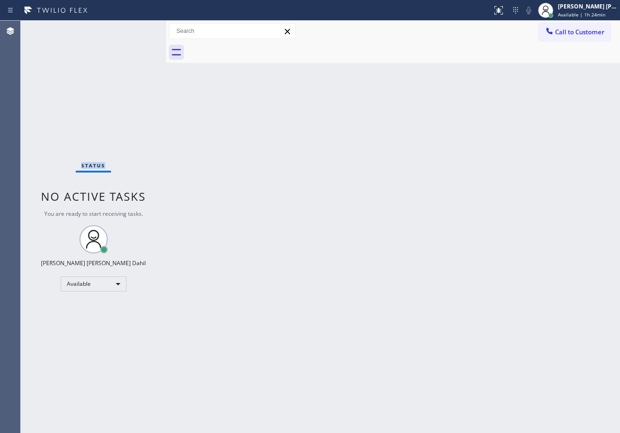
click at [139, 29] on div "Status No active tasks You are ready to start receiving tasks. [PERSON_NAME] [P…" at bounding box center [93, 227] width 145 height 413
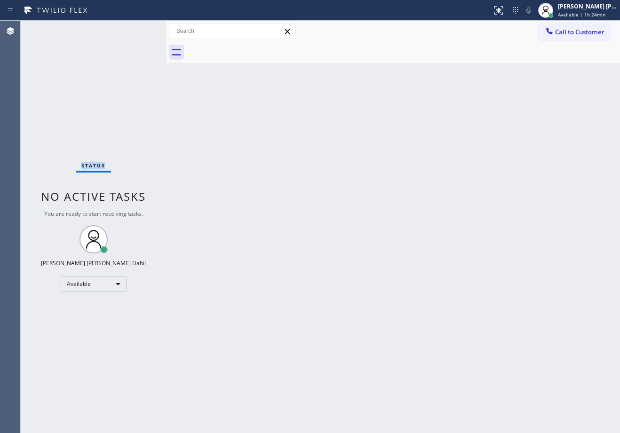
click at [139, 29] on div "Status No active tasks You are ready to start receiving tasks. [PERSON_NAME] [P…" at bounding box center [93, 227] width 145 height 413
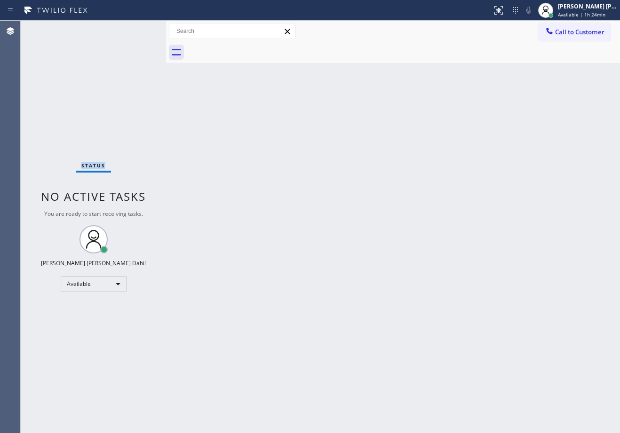
click at [139, 29] on div "Status No active tasks You are ready to start receiving tasks. [PERSON_NAME] [P…" at bounding box center [93, 227] width 145 height 413
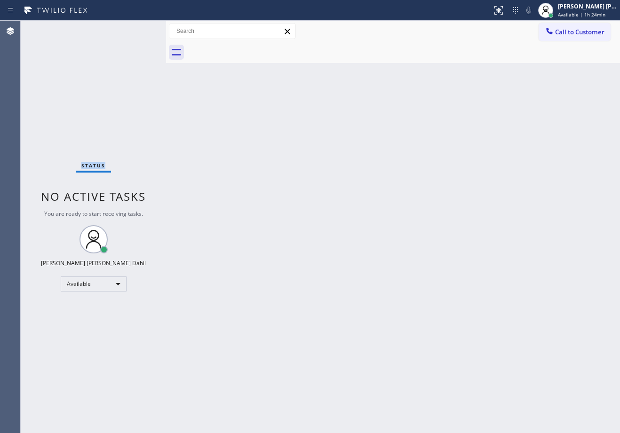
click at [139, 29] on div "Status No active tasks You are ready to start receiving tasks. [PERSON_NAME] [P…" at bounding box center [93, 227] width 145 height 413
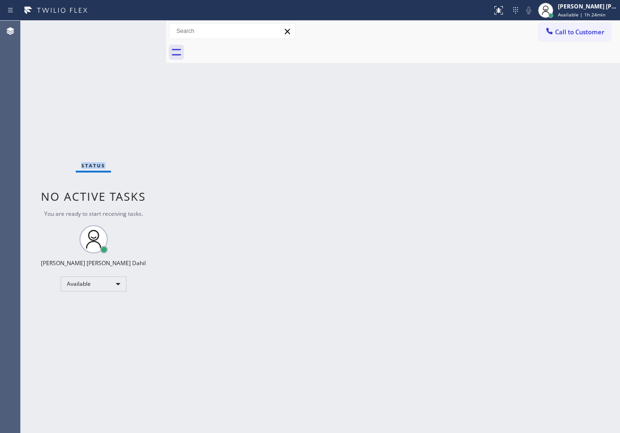
click at [139, 29] on div "Status No active tasks You are ready to start receiving tasks. [PERSON_NAME] [P…" at bounding box center [93, 227] width 145 height 413
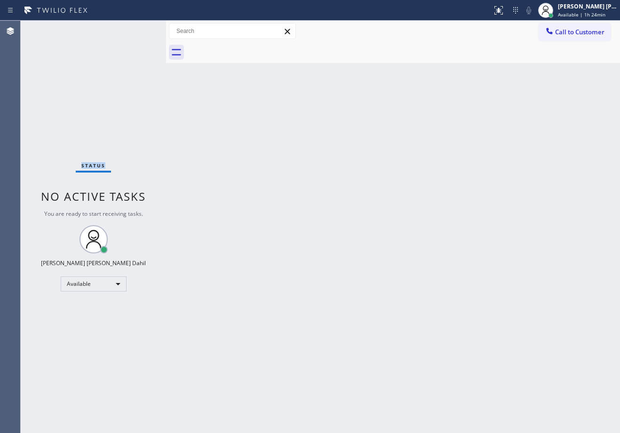
click at [139, 29] on div "Status No active tasks You are ready to start receiving tasks. [PERSON_NAME] [P…" at bounding box center [93, 227] width 145 height 413
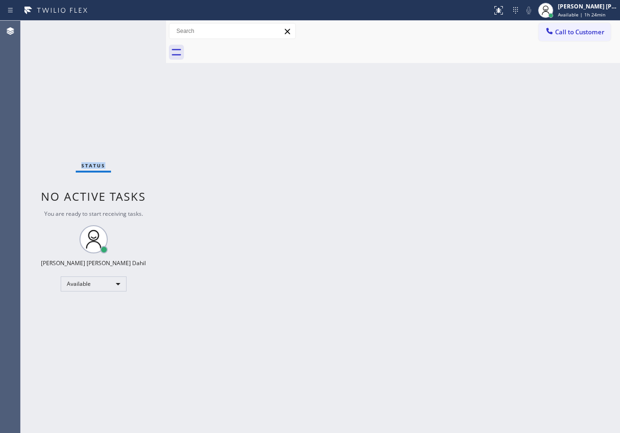
click at [139, 29] on div "Status No active tasks You are ready to start receiving tasks. [PERSON_NAME] [P…" at bounding box center [93, 227] width 145 height 413
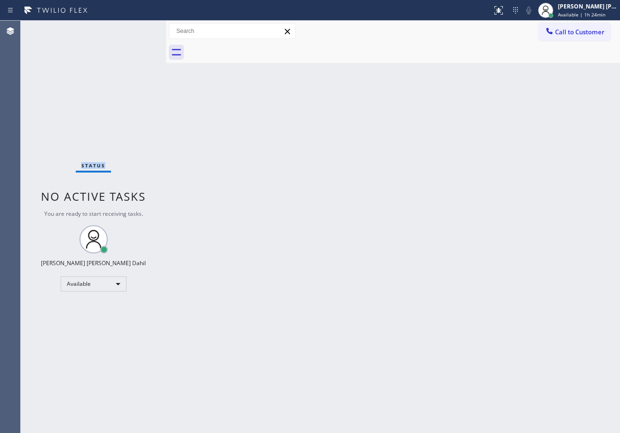
click at [139, 29] on div "Status No active tasks You are ready to start receiving tasks. [PERSON_NAME] [P…" at bounding box center [93, 227] width 145 height 413
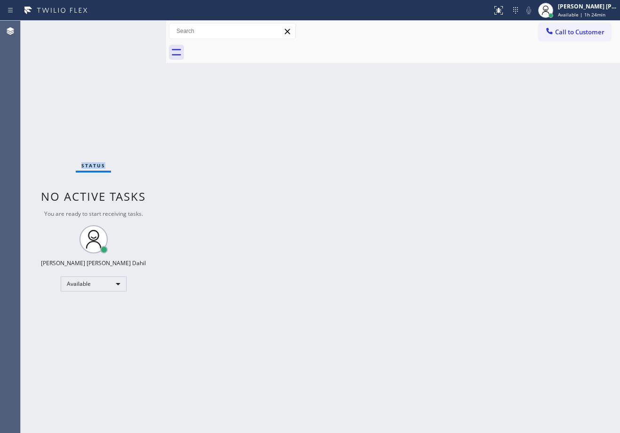
click at [139, 29] on div "Status No active tasks You are ready to start receiving tasks. [PERSON_NAME] [P…" at bounding box center [93, 227] width 145 height 413
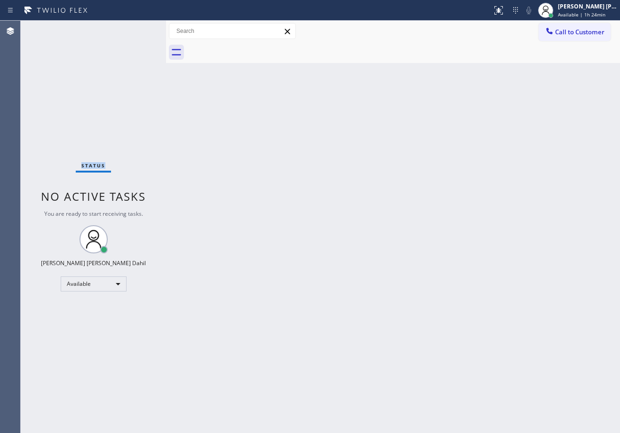
click at [139, 29] on div "Status No active tasks You are ready to start receiving tasks. [PERSON_NAME] [P…" at bounding box center [93, 227] width 145 height 413
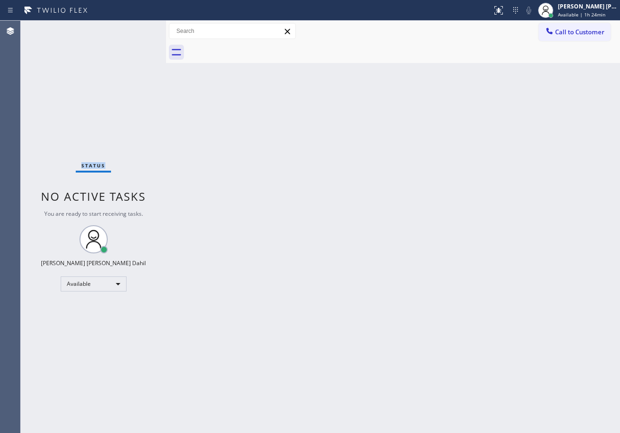
click at [139, 29] on div "Status No active tasks You are ready to start receiving tasks. [PERSON_NAME] [P…" at bounding box center [93, 227] width 145 height 413
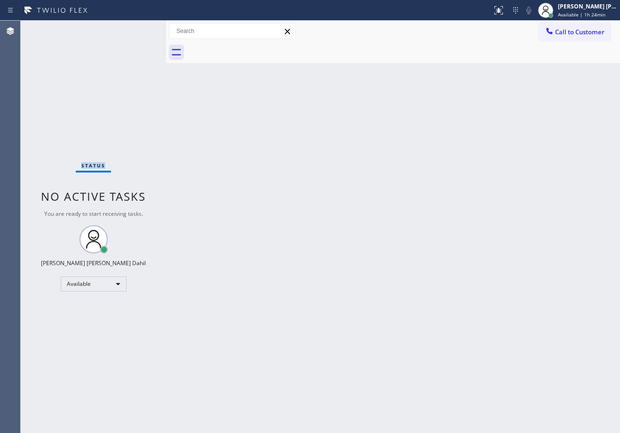
click at [139, 29] on div "Status No active tasks You are ready to start receiving tasks. [PERSON_NAME] [P…" at bounding box center [93, 227] width 145 height 413
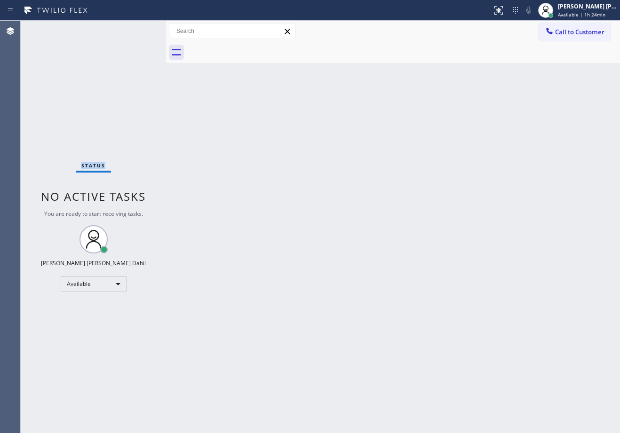
click at [139, 29] on div "Status No active tasks You are ready to start receiving tasks. [PERSON_NAME] [P…" at bounding box center [93, 227] width 145 height 413
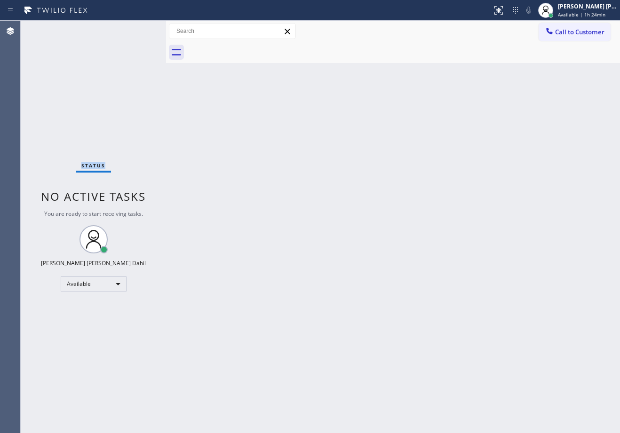
click at [139, 29] on div "Status No active tasks You are ready to start receiving tasks. [PERSON_NAME] [P…" at bounding box center [93, 227] width 145 height 413
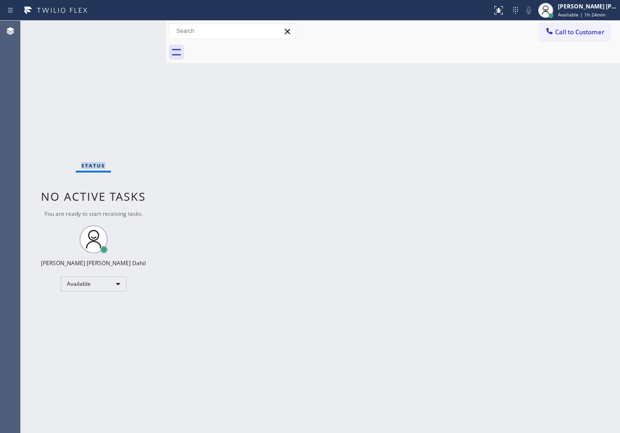
click at [139, 29] on div "Status No active tasks You are ready to start receiving tasks. [PERSON_NAME] [P…" at bounding box center [93, 227] width 145 height 413
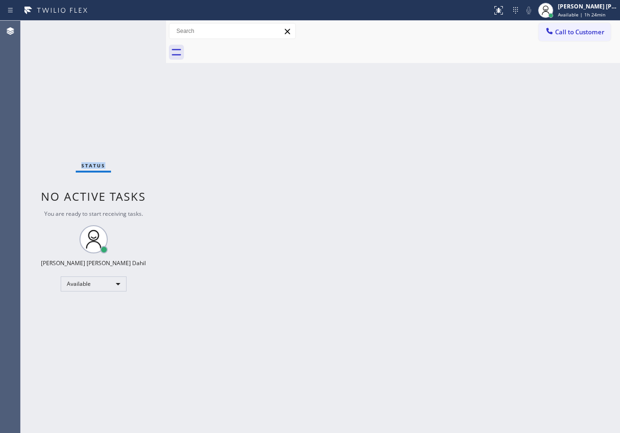
click at [139, 29] on div "Status No active tasks You are ready to start receiving tasks. [PERSON_NAME] [P…" at bounding box center [93, 227] width 145 height 413
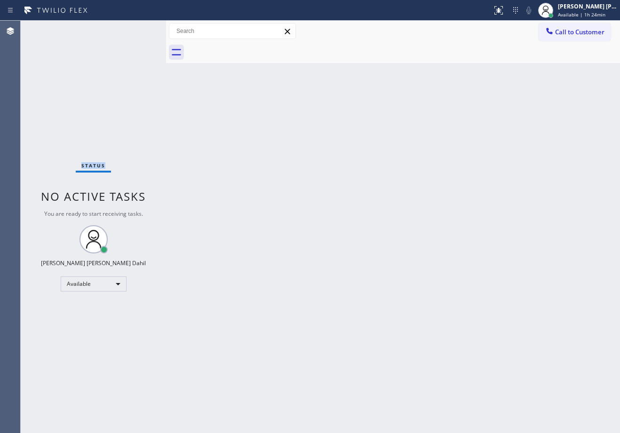
click at [139, 29] on div "Status No active tasks You are ready to start receiving tasks. [PERSON_NAME] [P…" at bounding box center [93, 227] width 145 height 413
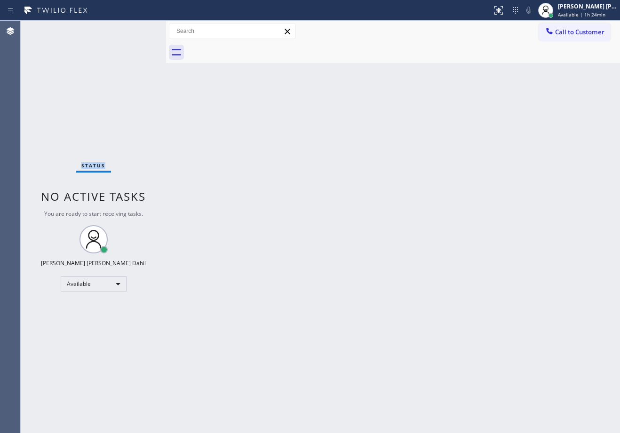
click at [139, 29] on div "Status No active tasks You are ready to start receiving tasks. [PERSON_NAME] [P…" at bounding box center [93, 227] width 145 height 413
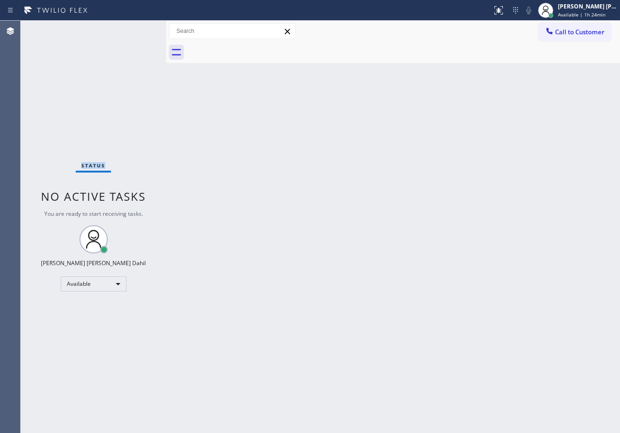
click at [139, 29] on div "Status No active tasks You are ready to start receiving tasks. [PERSON_NAME] [P…" at bounding box center [93, 227] width 145 height 413
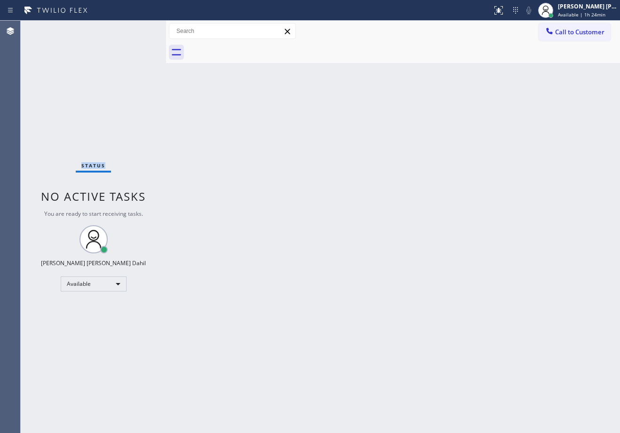
click at [139, 29] on div "Status No active tasks You are ready to start receiving tasks. [PERSON_NAME] [P…" at bounding box center [93, 227] width 145 height 413
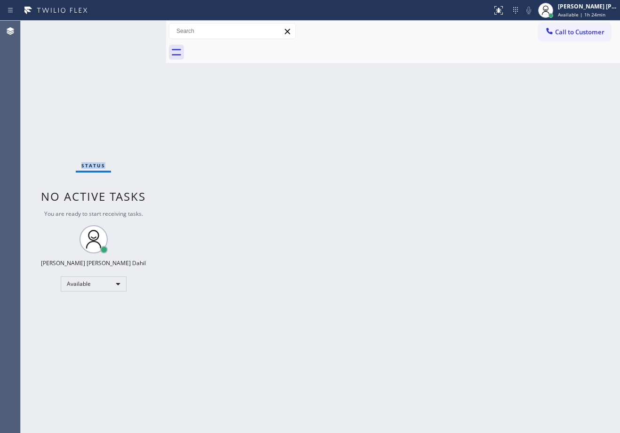
click at [139, 29] on div "Status No active tasks You are ready to start receiving tasks. [PERSON_NAME] [P…" at bounding box center [93, 227] width 145 height 413
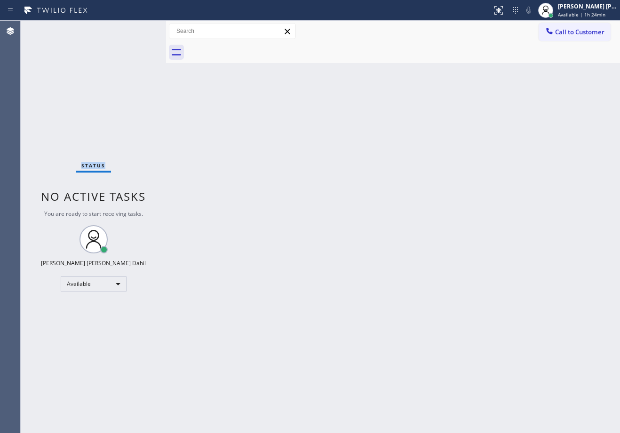
click at [139, 29] on div "Status No active tasks You are ready to start receiving tasks. [PERSON_NAME] [P…" at bounding box center [93, 227] width 145 height 413
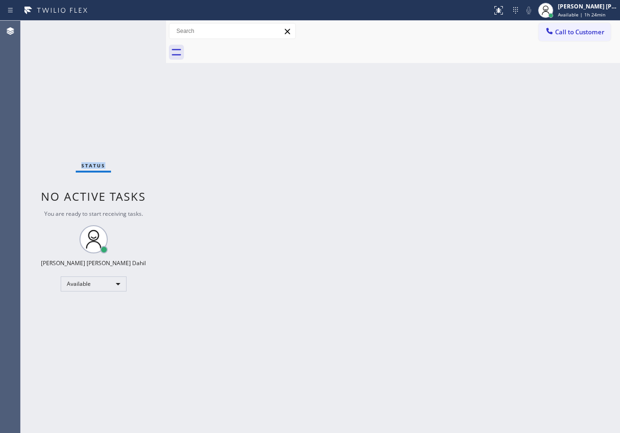
click at [139, 29] on div "Status No active tasks You are ready to start receiving tasks. [PERSON_NAME] [P…" at bounding box center [93, 227] width 145 height 413
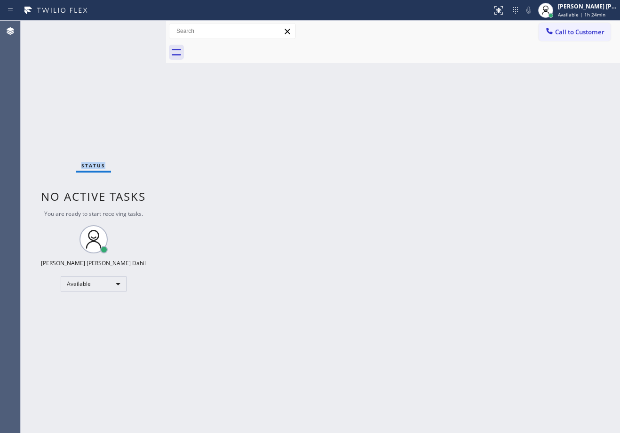
click at [139, 29] on div "Status No active tasks You are ready to start receiving tasks. [PERSON_NAME] [P…" at bounding box center [93, 227] width 145 height 413
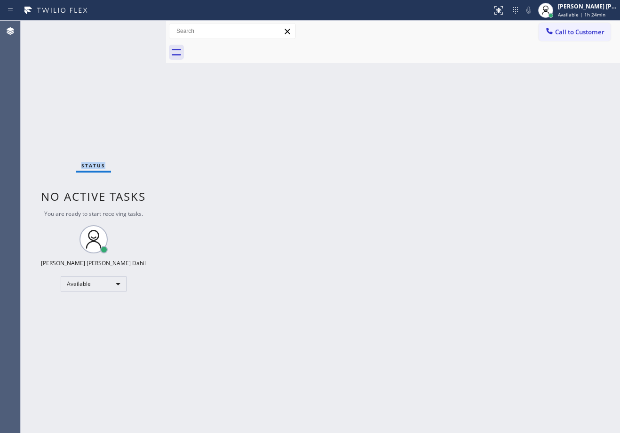
click at [139, 29] on div "Status No active tasks You are ready to start receiving tasks. [PERSON_NAME] [P…" at bounding box center [93, 227] width 145 height 413
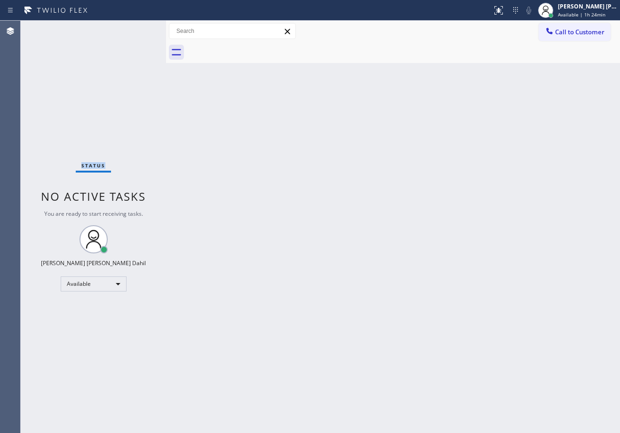
click at [139, 29] on div "Status No active tasks You are ready to start receiving tasks. [PERSON_NAME] [P…" at bounding box center [93, 227] width 145 height 413
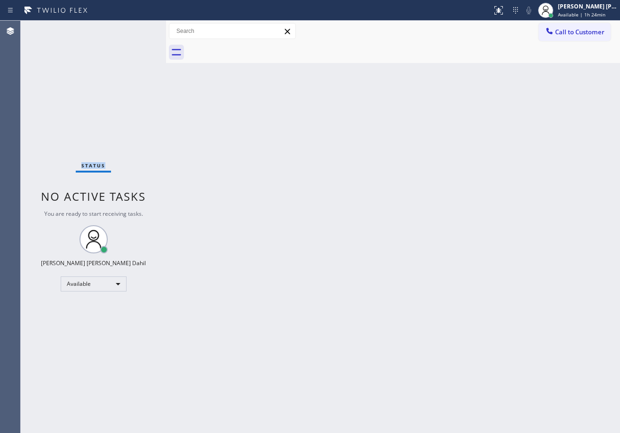
click at [139, 29] on div "Status No active tasks You are ready to start receiving tasks. [PERSON_NAME] [P…" at bounding box center [93, 227] width 145 height 413
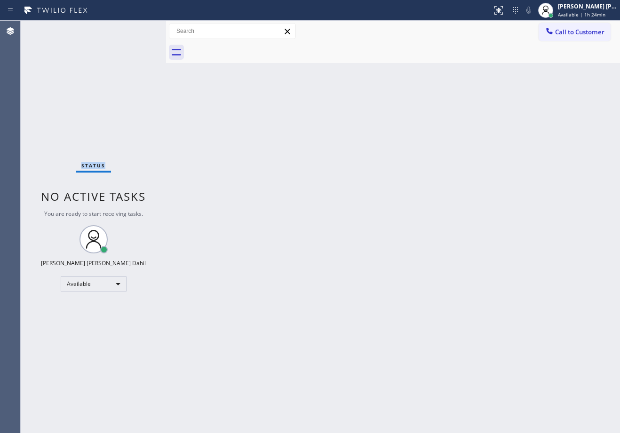
click at [139, 29] on div "Status No active tasks You are ready to start receiving tasks. [PERSON_NAME] [P…" at bounding box center [93, 227] width 145 height 413
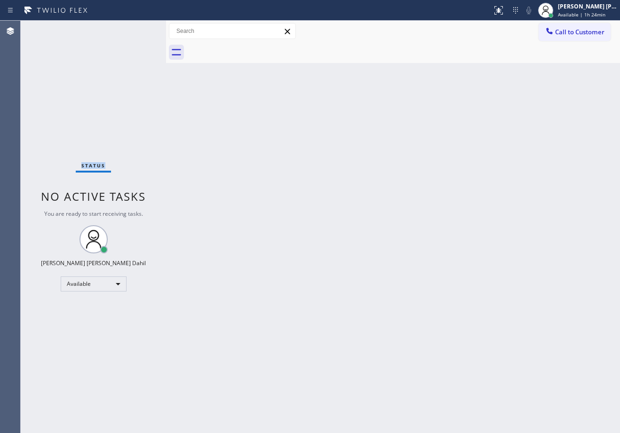
click at [139, 29] on div "Status No active tasks You are ready to start receiving tasks. [PERSON_NAME] [P…" at bounding box center [93, 227] width 145 height 413
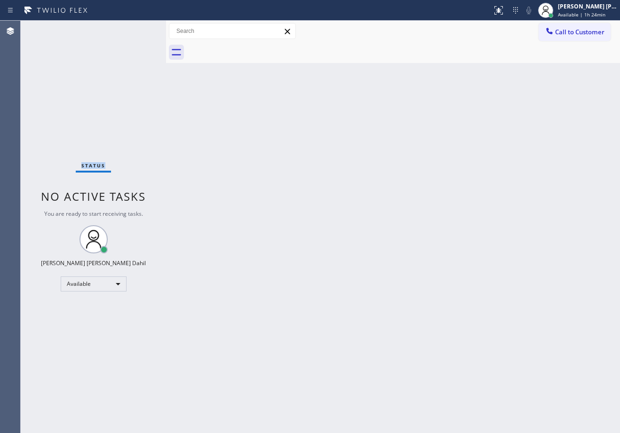
click at [139, 29] on div "Status No active tasks You are ready to start receiving tasks. [PERSON_NAME] [P…" at bounding box center [93, 227] width 145 height 413
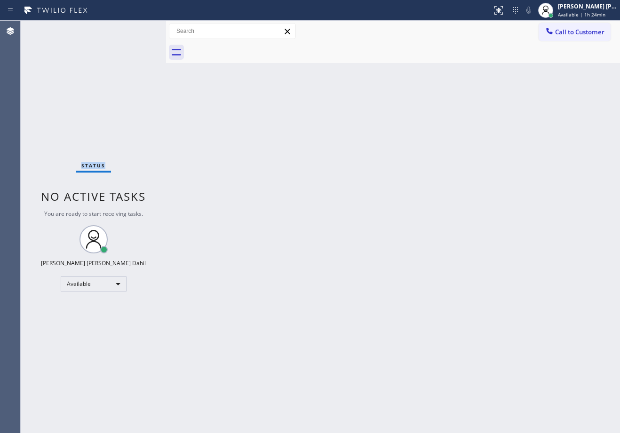
click at [139, 29] on div "Status No active tasks You are ready to start receiving tasks. [PERSON_NAME] [P…" at bounding box center [93, 227] width 145 height 413
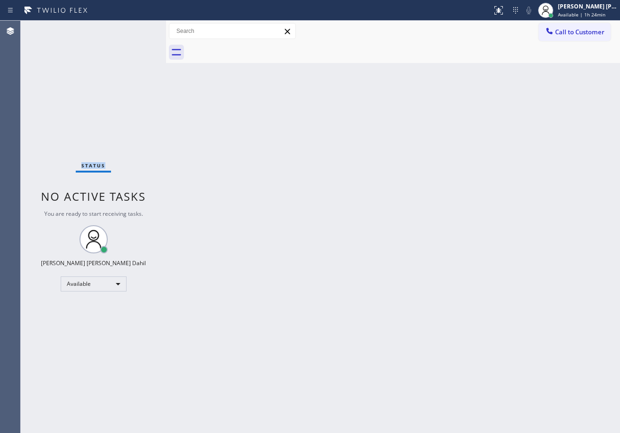
click at [139, 29] on div "Status No active tasks You are ready to start receiving tasks. [PERSON_NAME] [P…" at bounding box center [93, 227] width 145 height 413
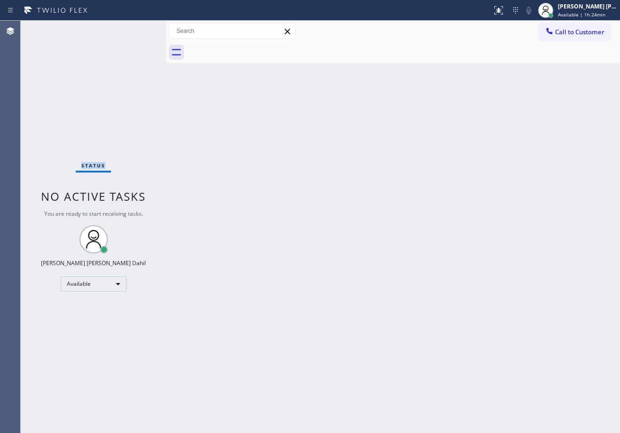
click at [139, 29] on div "Status No active tasks You are ready to start receiving tasks. [PERSON_NAME] [P…" at bounding box center [93, 227] width 145 height 413
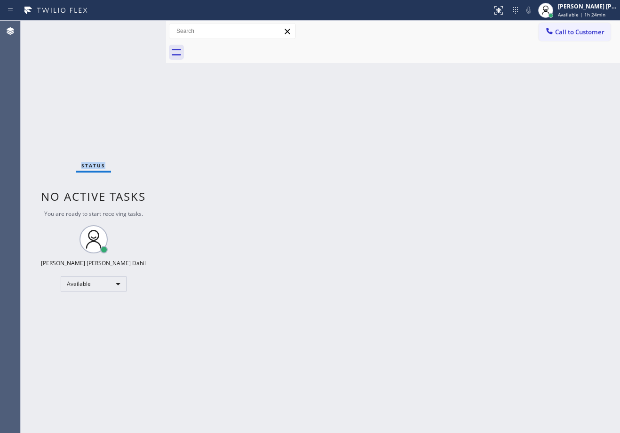
click at [139, 29] on div "Status No active tasks You are ready to start receiving tasks. [PERSON_NAME] [P…" at bounding box center [93, 227] width 145 height 413
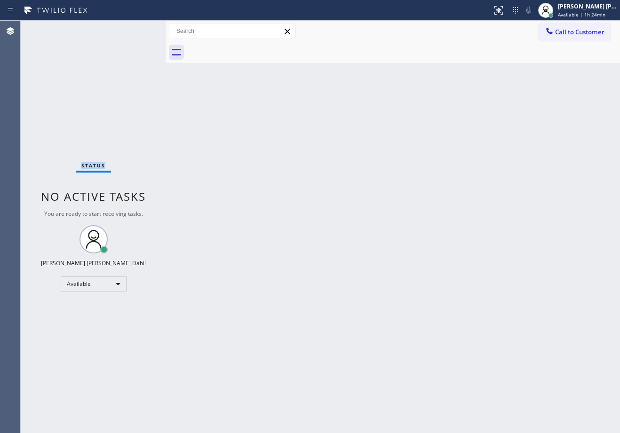
click at [139, 29] on div "Status No active tasks You are ready to start receiving tasks. [PERSON_NAME] [P…" at bounding box center [93, 227] width 145 height 413
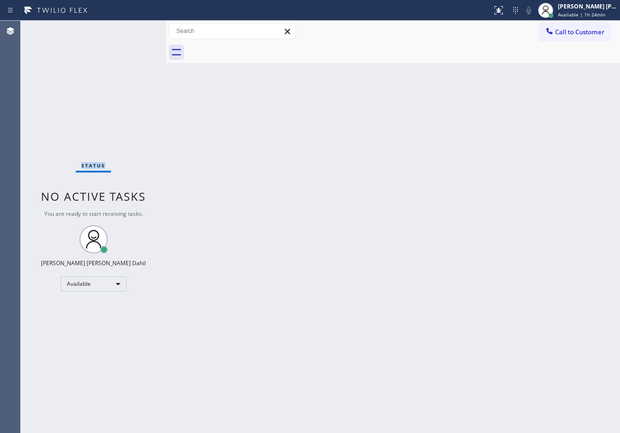
click at [139, 29] on div "Status No active tasks You are ready to start receiving tasks. [PERSON_NAME] [P…" at bounding box center [93, 227] width 145 height 413
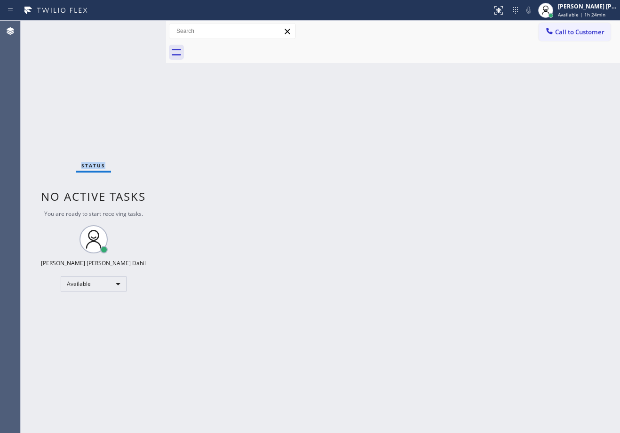
click at [139, 29] on div "Status No active tasks You are ready to start receiving tasks. [PERSON_NAME] [P…" at bounding box center [93, 227] width 145 height 413
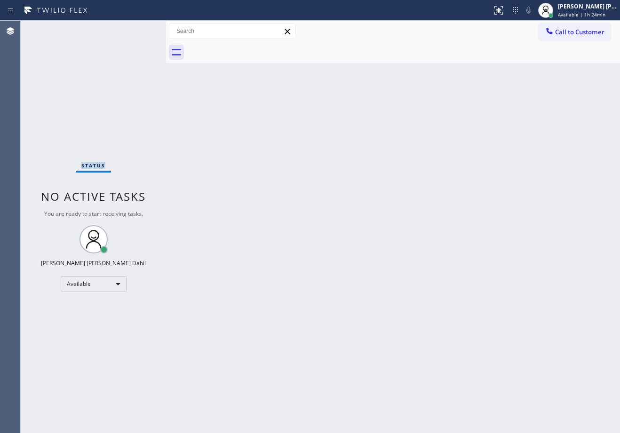
click at [139, 29] on div "Status No active tasks You are ready to start receiving tasks. [PERSON_NAME] [P…" at bounding box center [93, 227] width 145 height 413
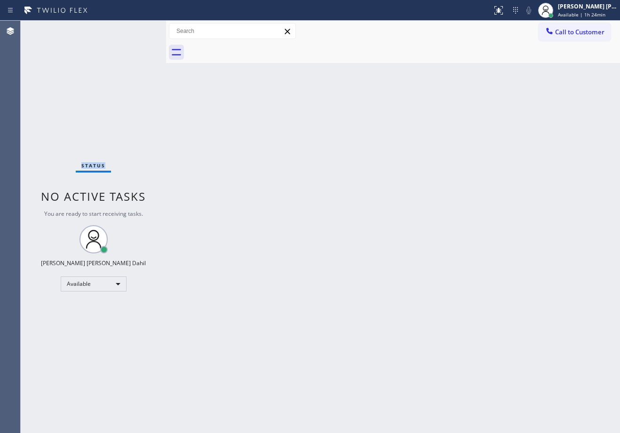
click at [139, 29] on div "Status No active tasks You are ready to start receiving tasks. [PERSON_NAME] [P…" at bounding box center [93, 227] width 145 height 413
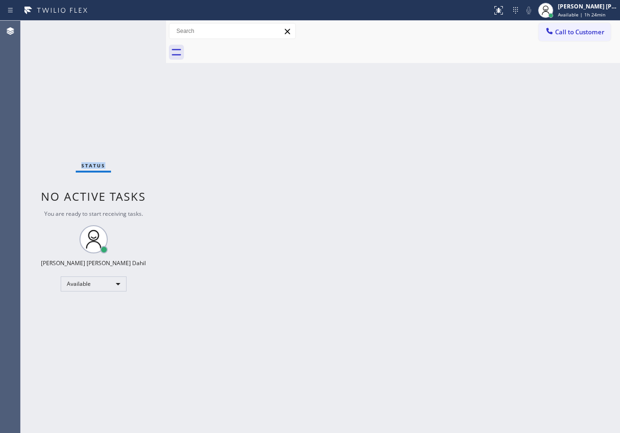
click at [139, 29] on div "Status No active tasks You are ready to start receiving tasks. [PERSON_NAME] [P…" at bounding box center [93, 227] width 145 height 413
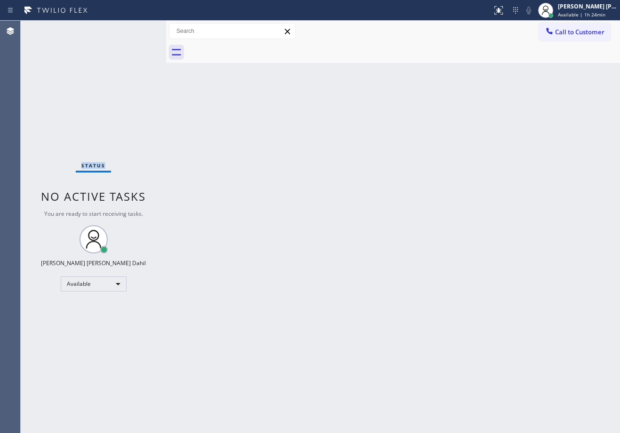
click at [139, 29] on div "Status No active tasks You are ready to start receiving tasks. [PERSON_NAME] [P…" at bounding box center [93, 227] width 145 height 413
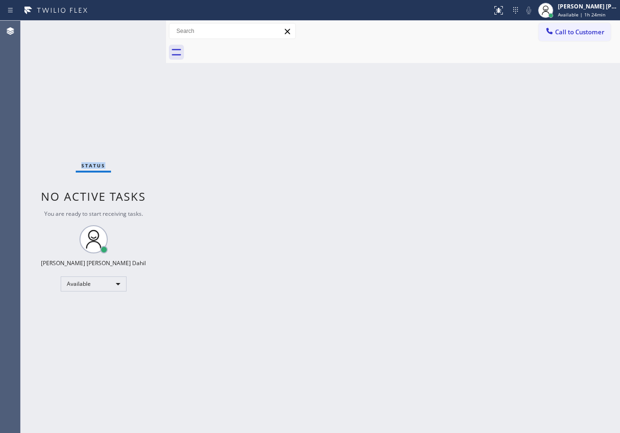
click at [139, 29] on div "Status No active tasks You are ready to start receiving tasks. [PERSON_NAME] [P…" at bounding box center [93, 227] width 145 height 413
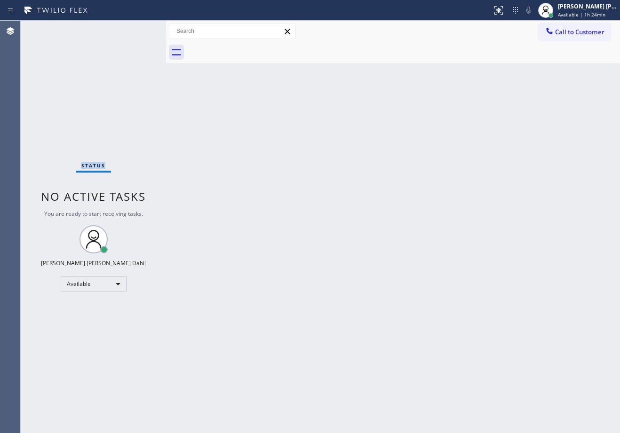
click at [139, 29] on div "Status No active tasks You are ready to start receiving tasks. [PERSON_NAME] [P…" at bounding box center [93, 227] width 145 height 413
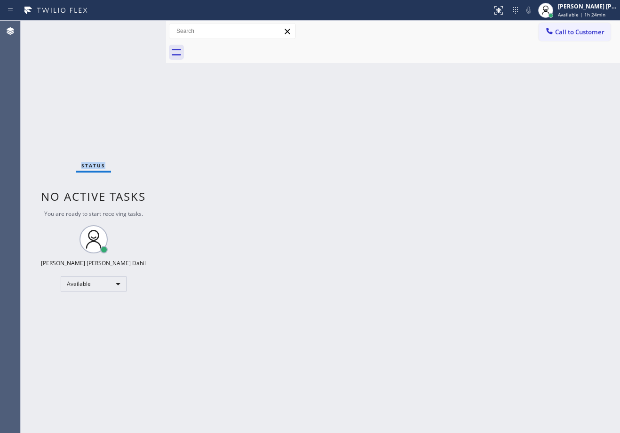
click at [139, 29] on div "Status No active tasks You are ready to start receiving tasks. [PERSON_NAME] [P…" at bounding box center [93, 227] width 145 height 413
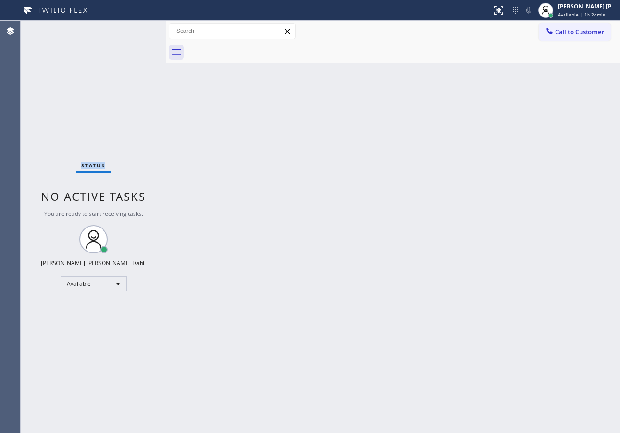
click at [139, 29] on div "Status No active tasks You are ready to start receiving tasks. [PERSON_NAME] [P…" at bounding box center [93, 227] width 145 height 413
click
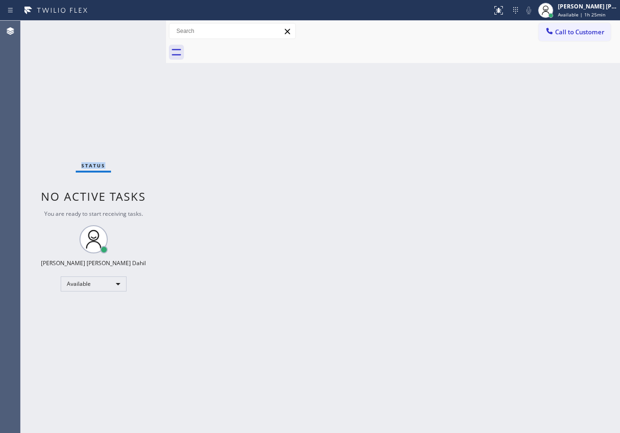
drag, startPoint x: 0, startPoint y: 0, endPoint x: 139, endPoint y: 29, distance: 142.3
drag, startPoint x: 115, startPoint y: 39, endPoint x: 177, endPoint y: 32, distance: 62.5
drag, startPoint x: 443, startPoint y: 319, endPoint x: 477, endPoint y: 430, distance: 116.0
drag, startPoint x: 222, startPoint y: 116, endPoint x: 264, endPoint y: 142, distance: 48.8
drag, startPoint x: 264, startPoint y: 142, endPoint x: 288, endPoint y: 154, distance: 26.7
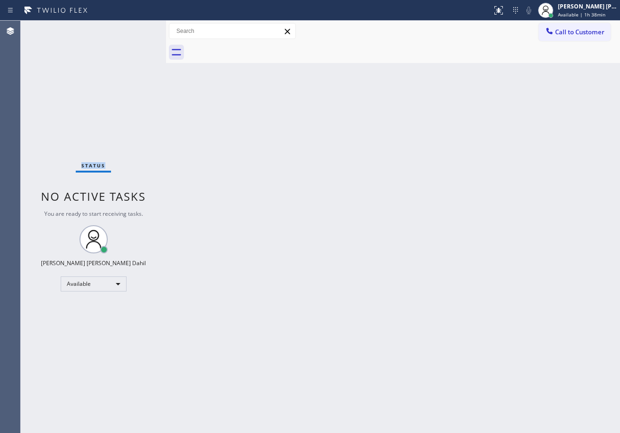
drag, startPoint x: 161, startPoint y: 107, endPoint x: 190, endPoint y: 128, distance: 35.3
drag, startPoint x: 333, startPoint y: 144, endPoint x: 370, endPoint y: 195, distance: 63.0
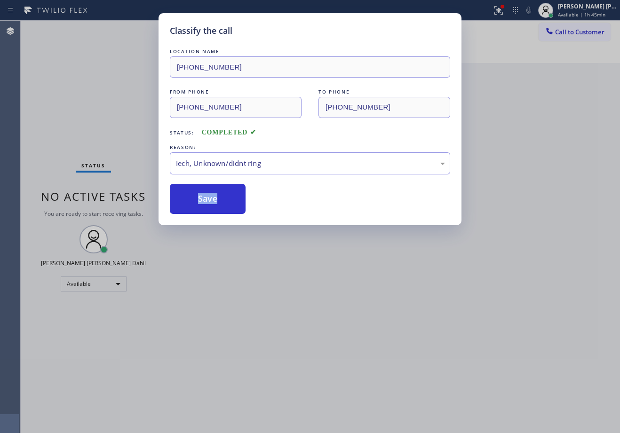
drag, startPoint x: 289, startPoint y: 298, endPoint x: 445, endPoint y: 391, distance: 181.3
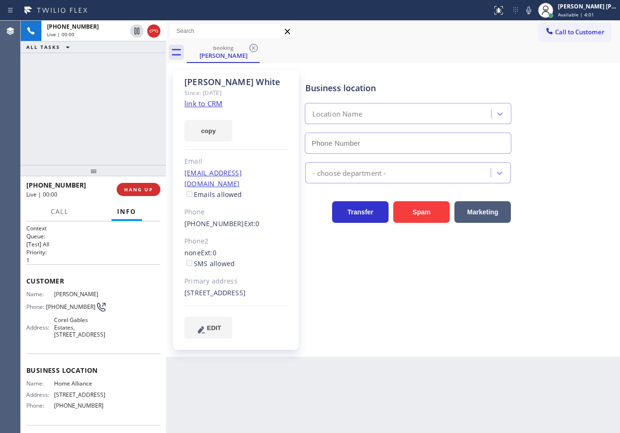
type input "(877) 777-0796"
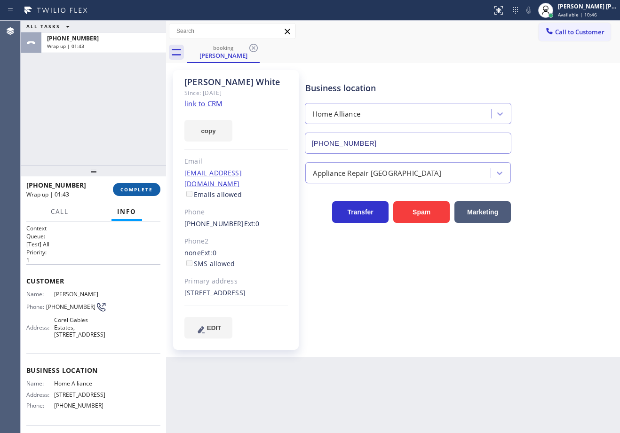
drag, startPoint x: 136, startPoint y: 172, endPoint x: 134, endPoint y: 192, distance: 19.3
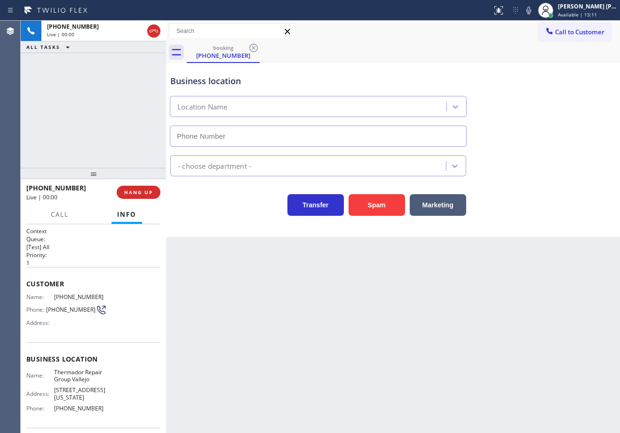
type input "(707) 504-3963"
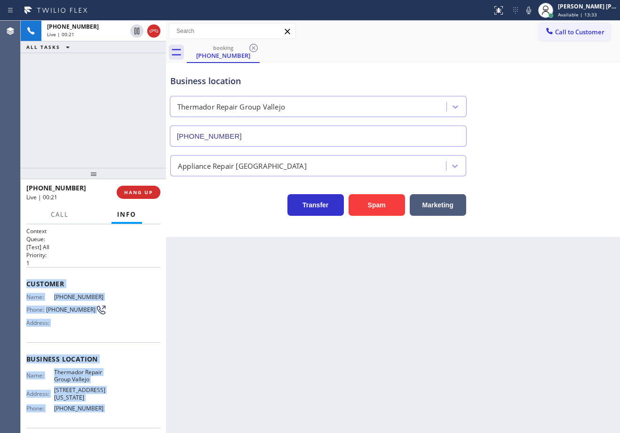
scroll to position [62, 0]
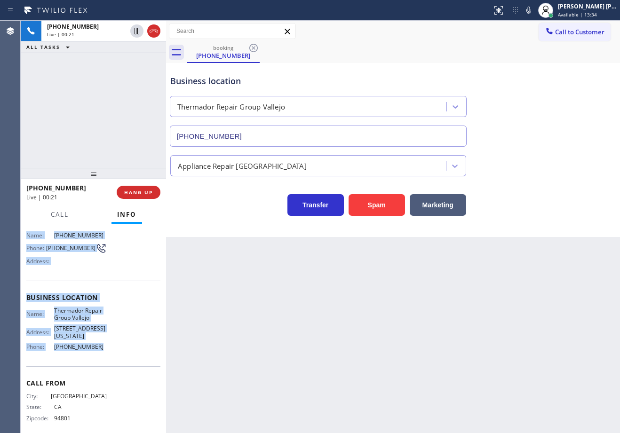
drag, startPoint x: 25, startPoint y: 281, endPoint x: 617, endPoint y: 260, distance: 592.4
copy div "Customer Name: (510) 776-5874 Phone: (510) 776-5874 Address: Business location …"
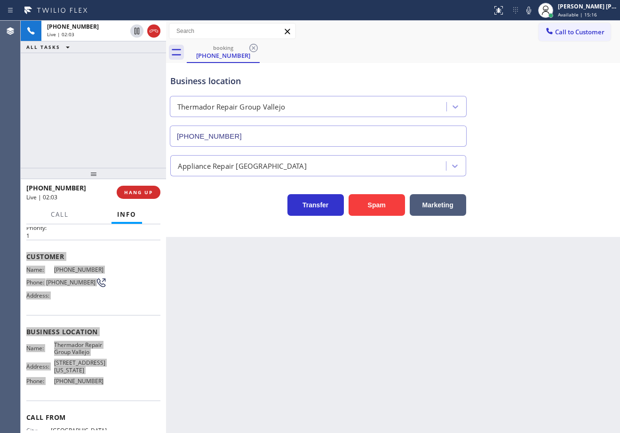
scroll to position [0, 0]
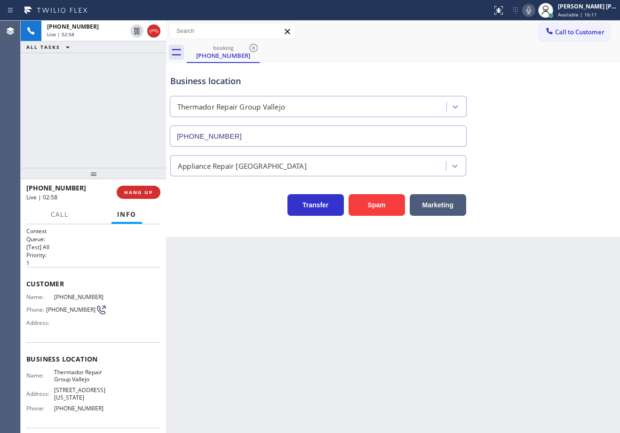
drag, startPoint x: 538, startPoint y: 14, endPoint x: 337, endPoint y: 36, distance: 202.7
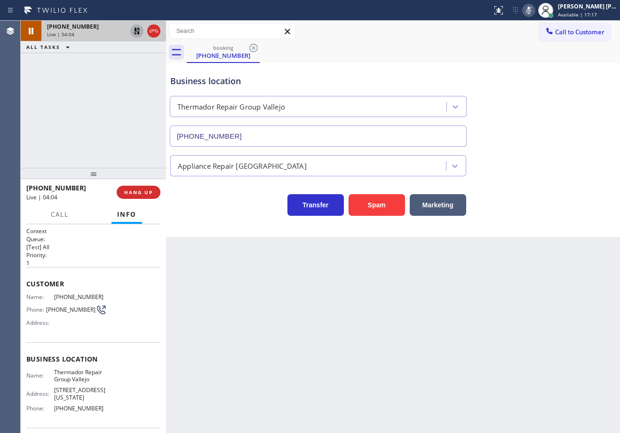
drag, startPoint x: 539, startPoint y: 12, endPoint x: 540, endPoint y: 22, distance: 9.9
drag, startPoint x: 203, startPoint y: 260, endPoint x: 208, endPoint y: 263, distance: 6.5
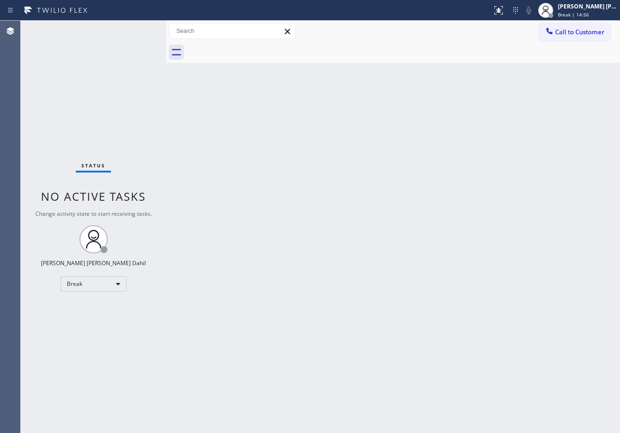
drag, startPoint x: 572, startPoint y: 10, endPoint x: 570, endPoint y: 25, distance: 14.8
click at [139, 29] on div "Status No active tasks You are ready to start receiving tasks. [PERSON_NAME] [P…" at bounding box center [93, 227] width 145 height 413
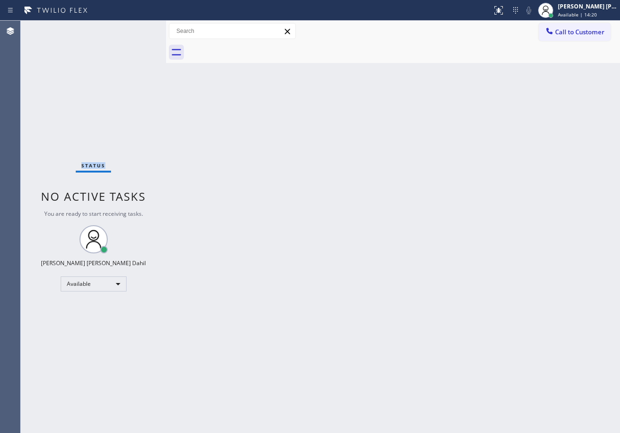
click at [139, 29] on div "Status No active tasks You are ready to start receiving tasks. [PERSON_NAME] [P…" at bounding box center [93, 227] width 145 height 413
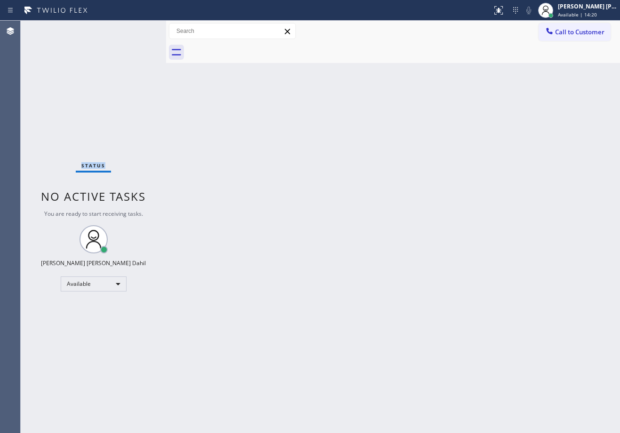
click at [139, 29] on div "Status No active tasks You are ready to start receiving tasks. [PERSON_NAME] [P…" at bounding box center [93, 227] width 145 height 413
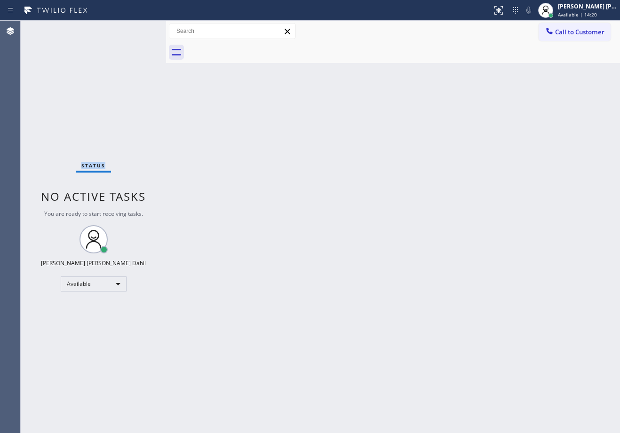
click at [139, 29] on div "Status No active tasks You are ready to start receiving tasks. [PERSON_NAME] [P…" at bounding box center [93, 227] width 145 height 413
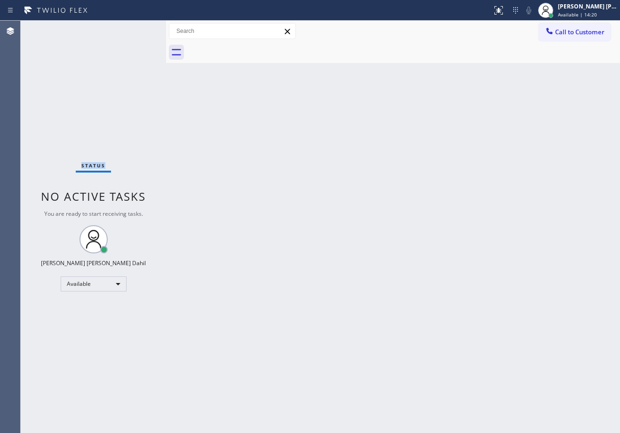
click at [139, 29] on div "Status No active tasks You are ready to start receiving tasks. [PERSON_NAME] [P…" at bounding box center [93, 227] width 145 height 413
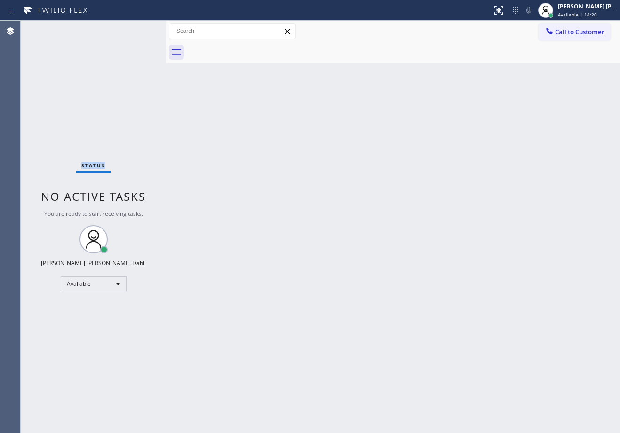
click at [139, 29] on div "Status No active tasks You are ready to start receiving tasks. [PERSON_NAME] [P…" at bounding box center [93, 227] width 145 height 413
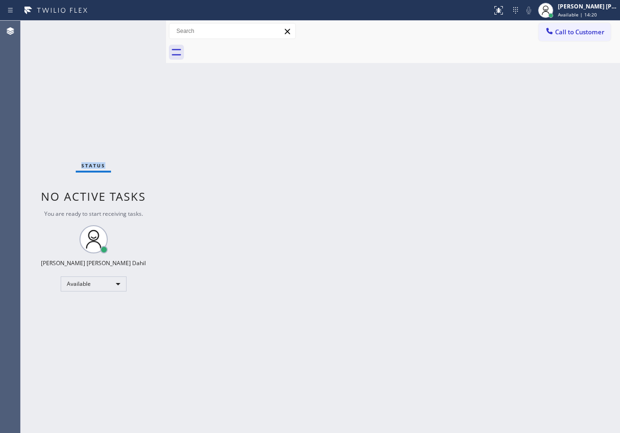
click at [139, 29] on div "Status No active tasks You are ready to start receiving tasks. [PERSON_NAME] [P…" at bounding box center [93, 227] width 145 height 413
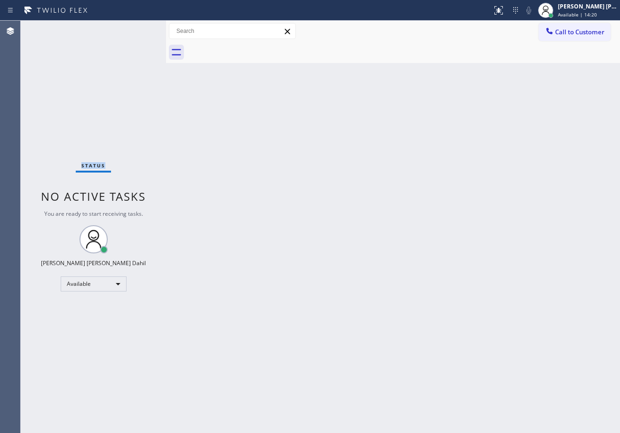
click at [139, 29] on div "Status No active tasks You are ready to start receiving tasks. [PERSON_NAME] [P…" at bounding box center [93, 227] width 145 height 413
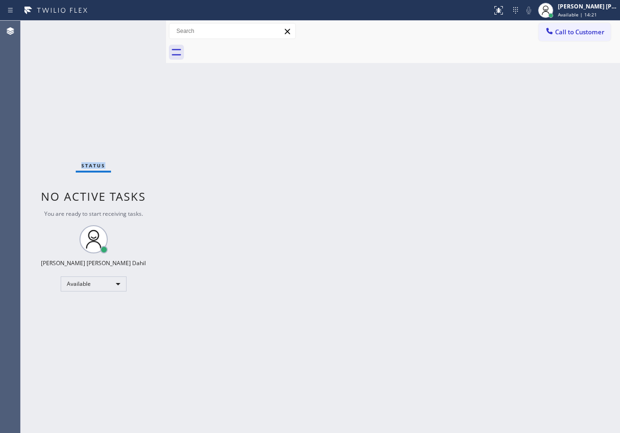
click at [139, 29] on div "Status No active tasks You are ready to start receiving tasks. [PERSON_NAME] [P…" at bounding box center [93, 227] width 145 height 413
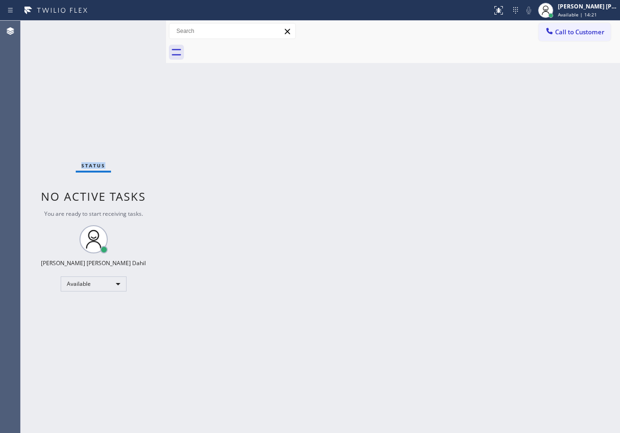
click at [139, 29] on div "Status No active tasks You are ready to start receiving tasks. [PERSON_NAME] [P…" at bounding box center [93, 227] width 145 height 413
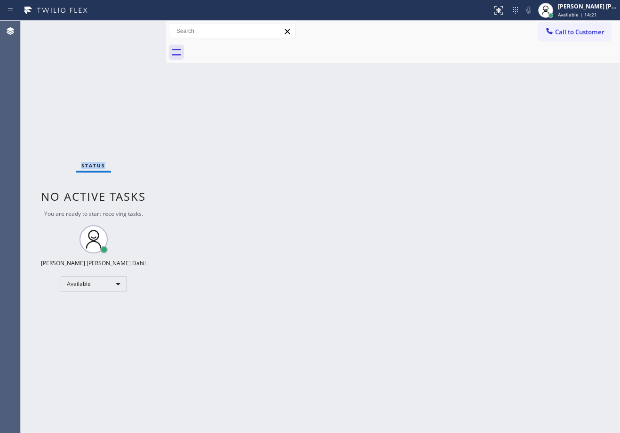
click at [139, 29] on div "Status No active tasks You are ready to start receiving tasks. [PERSON_NAME] [P…" at bounding box center [93, 227] width 145 height 413
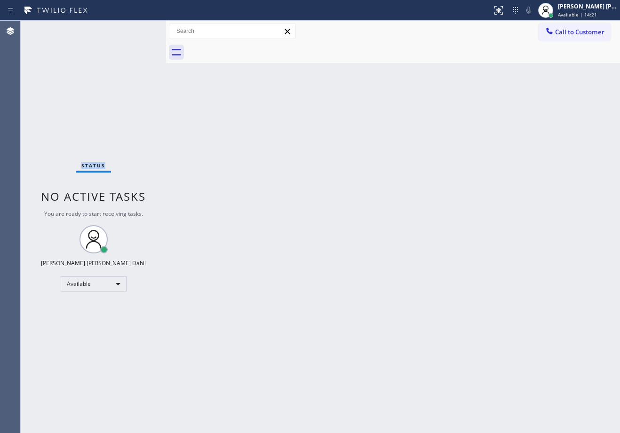
click at [139, 29] on div "Status No active tasks You are ready to start receiving tasks. [PERSON_NAME] [P…" at bounding box center [93, 227] width 145 height 413
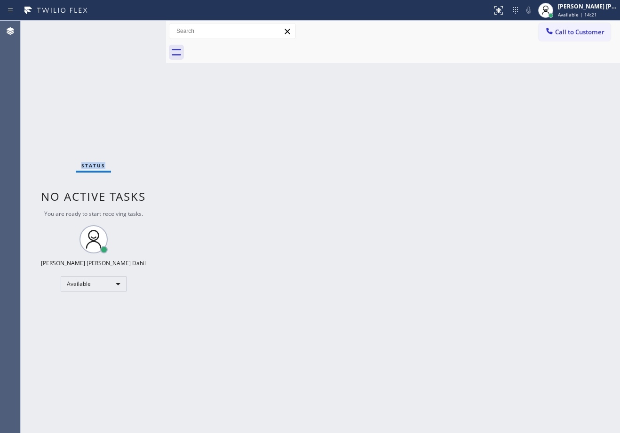
click at [139, 29] on div "Status No active tasks You are ready to start receiving tasks. [PERSON_NAME] [P…" at bounding box center [93, 227] width 145 height 413
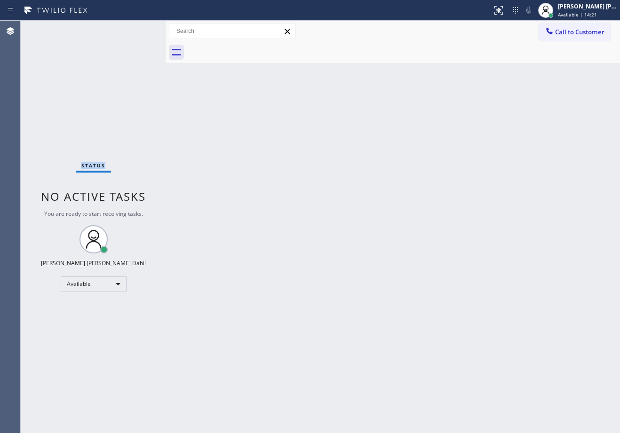
click at [139, 29] on div "Status No active tasks You are ready to start receiving tasks. [PERSON_NAME] [P…" at bounding box center [93, 227] width 145 height 413
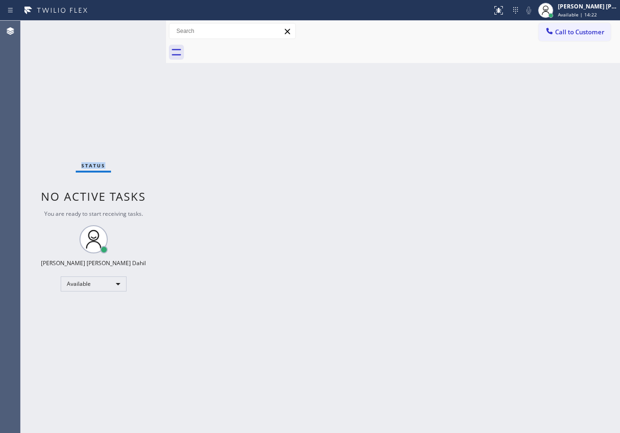
click at [139, 29] on div "Status No active tasks You are ready to start receiving tasks. [PERSON_NAME] [P…" at bounding box center [93, 227] width 145 height 413
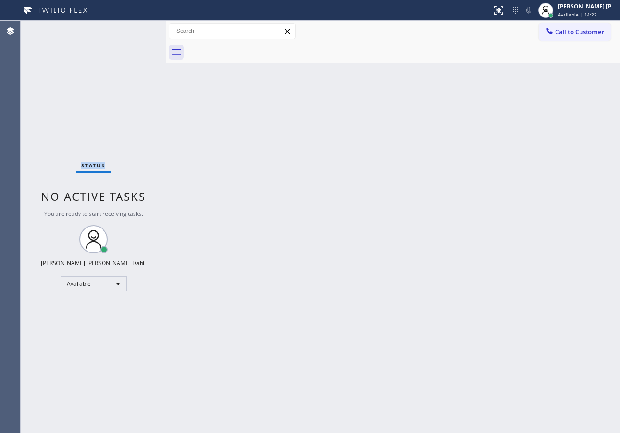
click at [139, 29] on div "Status No active tasks You are ready to start receiving tasks. [PERSON_NAME] [P…" at bounding box center [93, 227] width 145 height 413
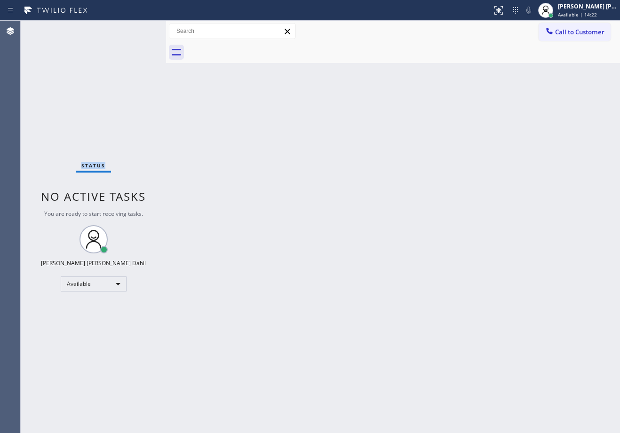
click at [139, 29] on div "Status No active tasks You are ready to start receiving tasks. [PERSON_NAME] [P…" at bounding box center [93, 227] width 145 height 413
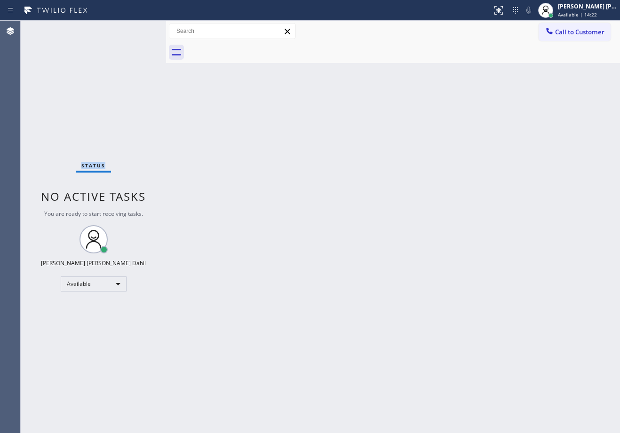
click at [139, 29] on div "Status No active tasks You are ready to start receiving tasks. [PERSON_NAME] [P…" at bounding box center [93, 227] width 145 height 413
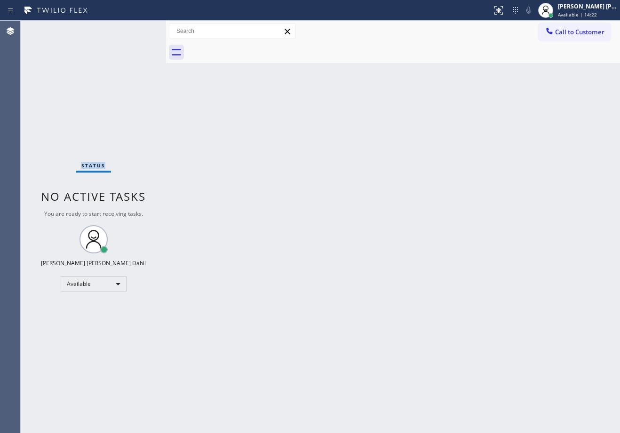
click at [139, 29] on div "Status No active tasks You are ready to start receiving tasks. [PERSON_NAME] [P…" at bounding box center [93, 227] width 145 height 413
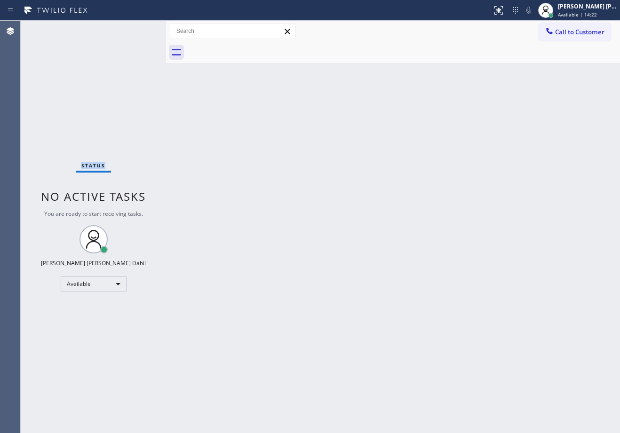
click at [139, 29] on div "Status No active tasks You are ready to start receiving tasks. [PERSON_NAME] [P…" at bounding box center [93, 227] width 145 height 413
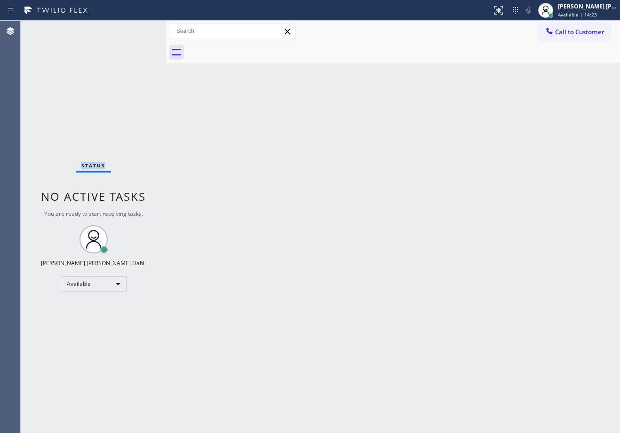
click at [139, 29] on div "Status No active tasks You are ready to start receiving tasks. [PERSON_NAME] [P…" at bounding box center [93, 227] width 145 height 413
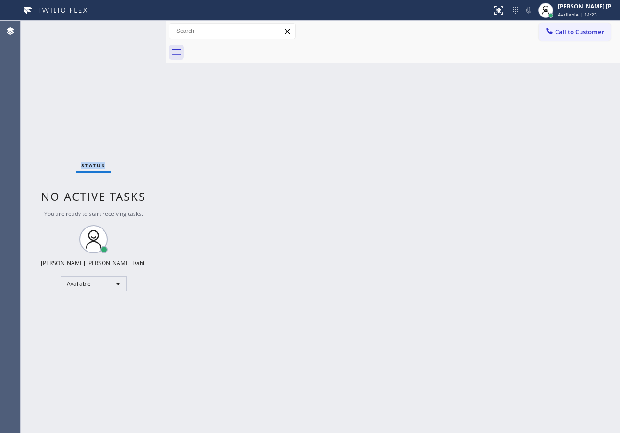
click at [139, 29] on div "Status No active tasks You are ready to start receiving tasks. [PERSON_NAME] [P…" at bounding box center [93, 227] width 145 height 413
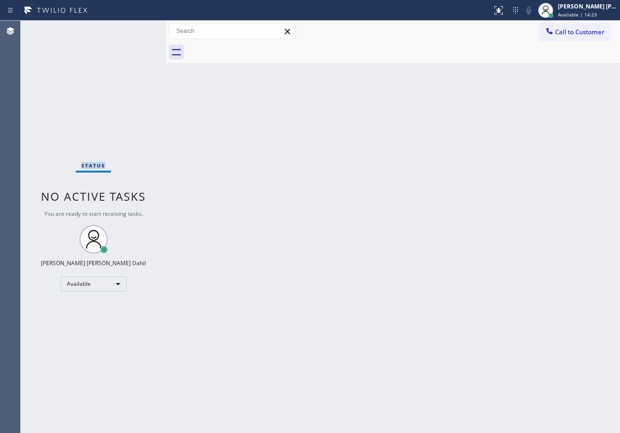
click at [139, 29] on div "Status No active tasks You are ready to start receiving tasks. [PERSON_NAME] [P…" at bounding box center [93, 227] width 145 height 413
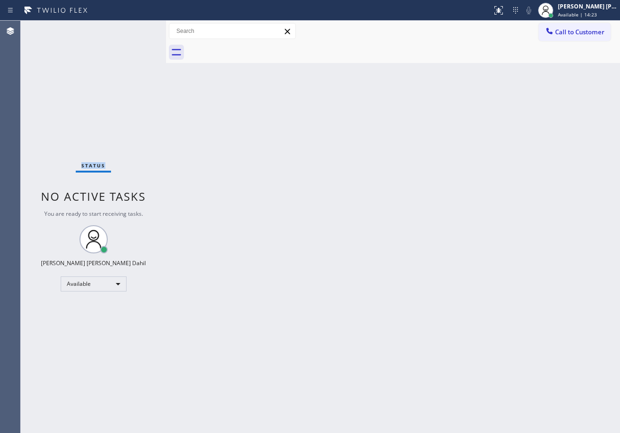
click at [139, 29] on div "Status No active tasks You are ready to start receiving tasks. [PERSON_NAME] [P…" at bounding box center [93, 227] width 145 height 413
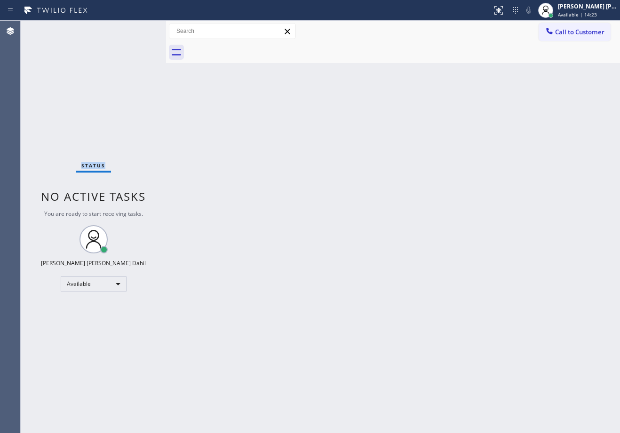
click at [139, 29] on div "Status No active tasks You are ready to start receiving tasks. [PERSON_NAME] [P…" at bounding box center [93, 227] width 145 height 413
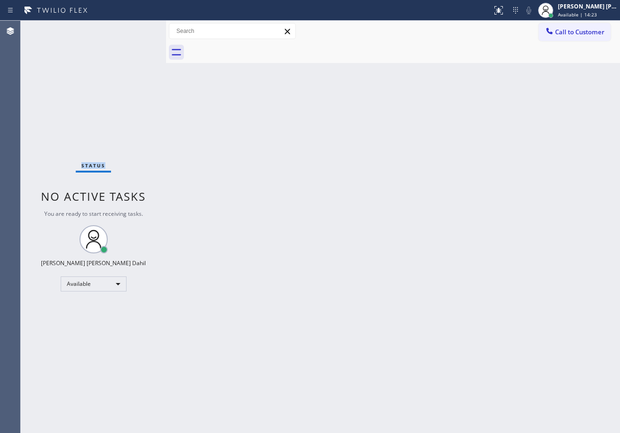
click at [139, 29] on div "Status No active tasks You are ready to start receiving tasks. [PERSON_NAME] [P…" at bounding box center [93, 227] width 145 height 413
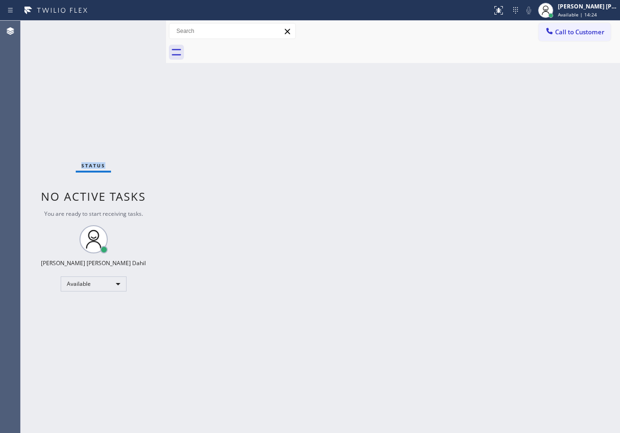
click at [139, 29] on div "Status No active tasks You are ready to start receiving tasks. [PERSON_NAME] [P…" at bounding box center [93, 227] width 145 height 413
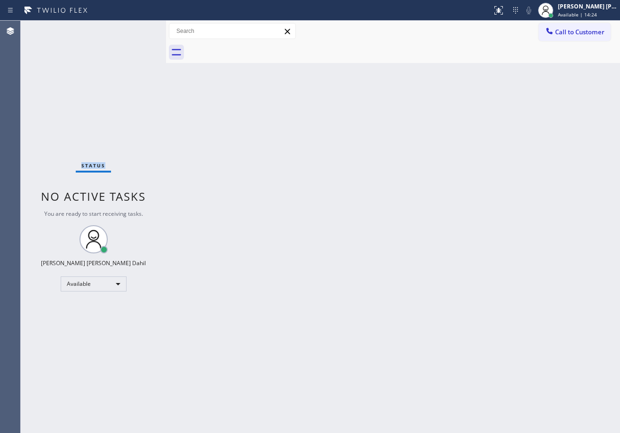
click at [139, 29] on div "Status No active tasks You are ready to start receiving tasks. [PERSON_NAME] [P…" at bounding box center [93, 227] width 145 height 413
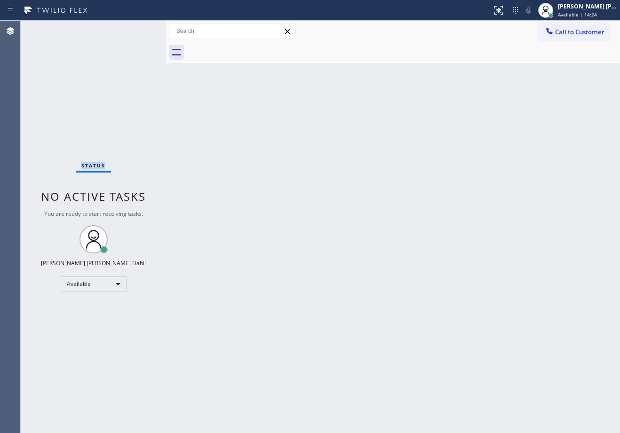
click at [139, 29] on div "Status No active tasks You are ready to start receiving tasks. [PERSON_NAME] [P…" at bounding box center [93, 227] width 145 height 413
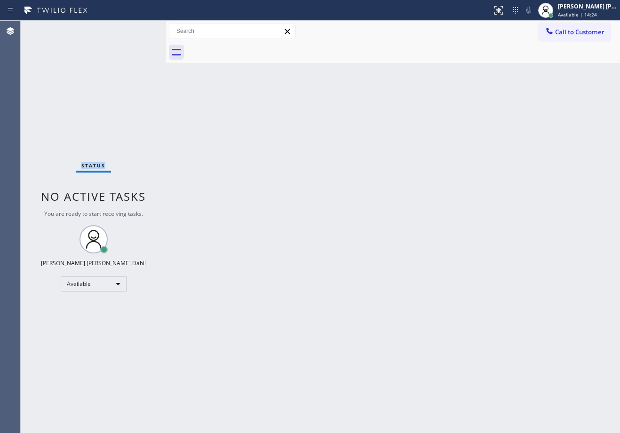
click at [139, 29] on div "Status No active tasks You are ready to start receiving tasks. [PERSON_NAME] [P…" at bounding box center [93, 227] width 145 height 413
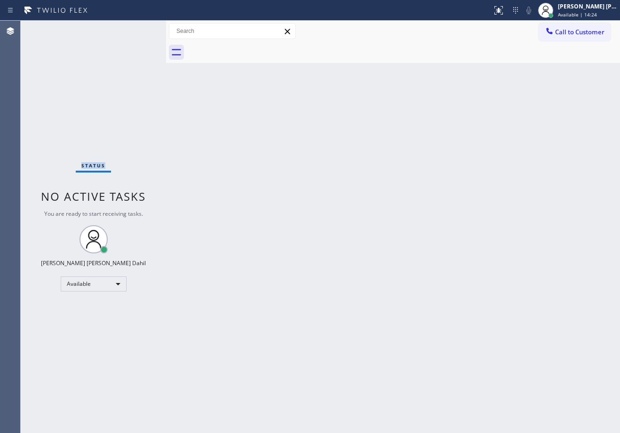
click at [139, 29] on div "Status No active tasks You are ready to start receiving tasks. [PERSON_NAME] [P…" at bounding box center [93, 227] width 145 height 413
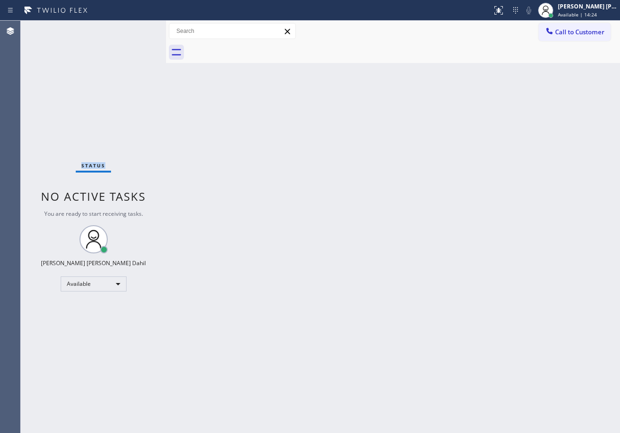
click at [139, 29] on div "Status No active tasks You are ready to start receiving tasks. [PERSON_NAME] [P…" at bounding box center [93, 227] width 145 height 413
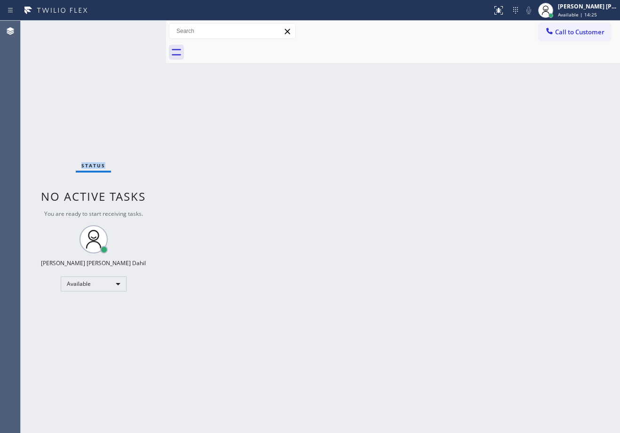
click at [139, 29] on div "Status No active tasks You are ready to start receiving tasks. [PERSON_NAME] [P…" at bounding box center [93, 227] width 145 height 413
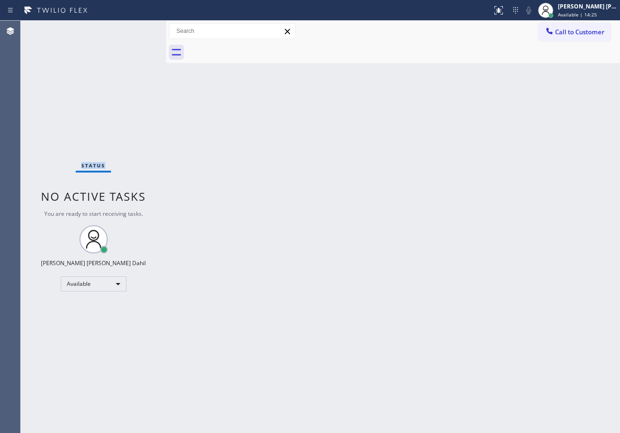
click at [139, 29] on div "Status No active tasks You are ready to start receiving tasks. [PERSON_NAME] [P…" at bounding box center [93, 227] width 145 height 413
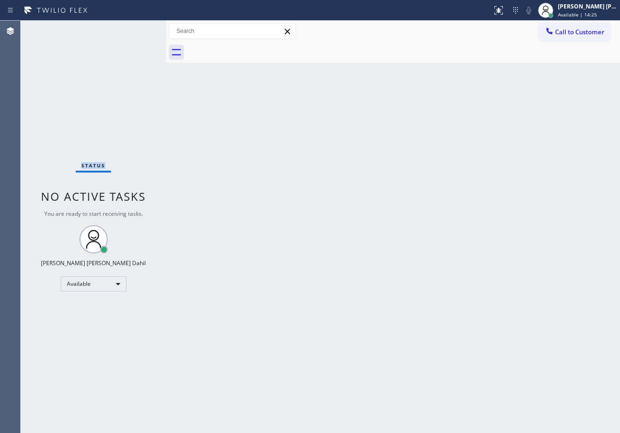
click at [139, 29] on div "Status No active tasks You are ready to start receiving tasks. [PERSON_NAME] [P…" at bounding box center [93, 227] width 145 height 413
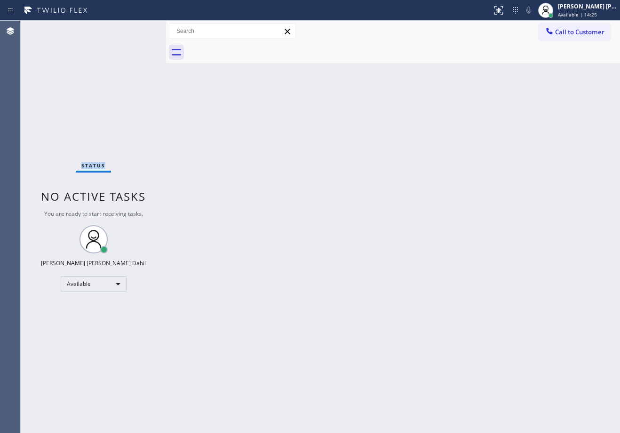
click at [139, 29] on div "Status No active tasks You are ready to start receiving tasks. [PERSON_NAME] [P…" at bounding box center [93, 227] width 145 height 413
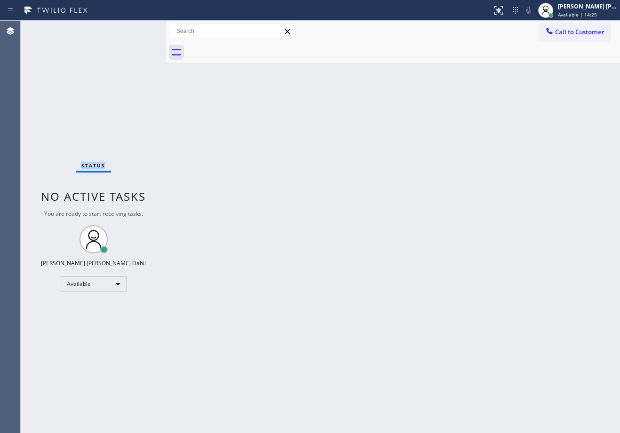
click at [139, 29] on div "Status No active tasks You are ready to start receiving tasks. [PERSON_NAME] [P…" at bounding box center [93, 227] width 145 height 413
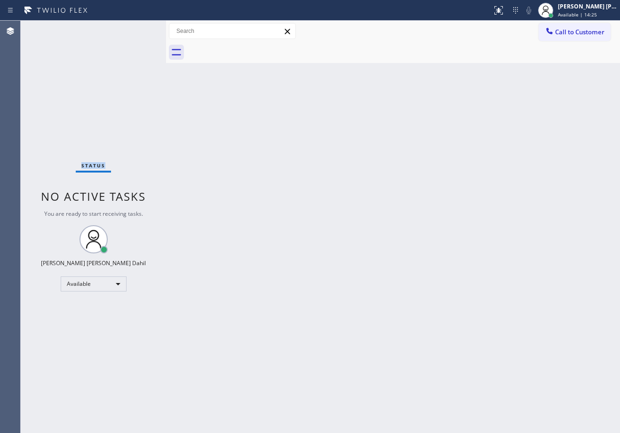
click at [139, 29] on div "Status No active tasks You are ready to start receiving tasks. [PERSON_NAME] [P…" at bounding box center [93, 227] width 145 height 413
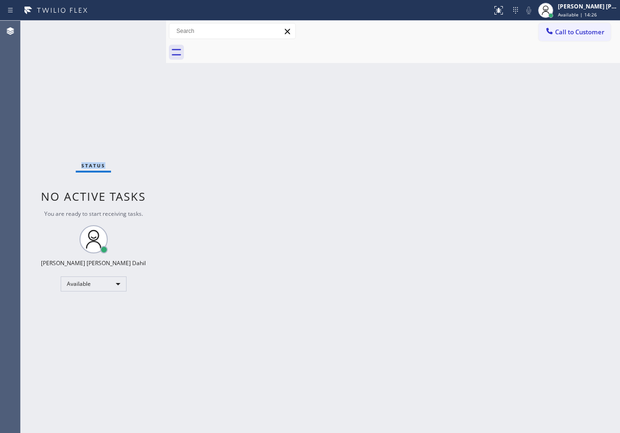
click at [139, 29] on div "Status No active tasks You are ready to start receiving tasks. [PERSON_NAME] [P…" at bounding box center [93, 227] width 145 height 413
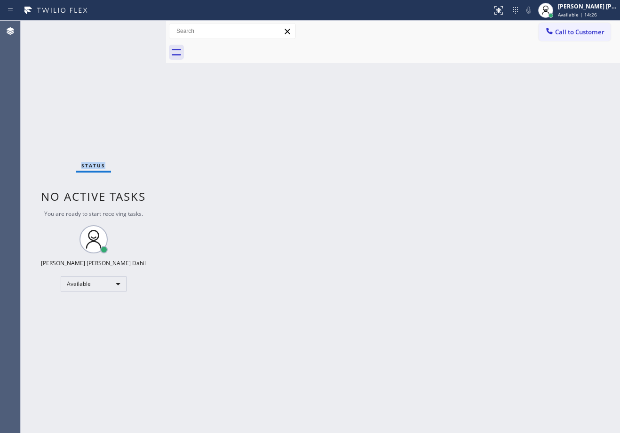
click at [139, 29] on div "Status No active tasks You are ready to start receiving tasks. [PERSON_NAME] [P…" at bounding box center [93, 227] width 145 height 413
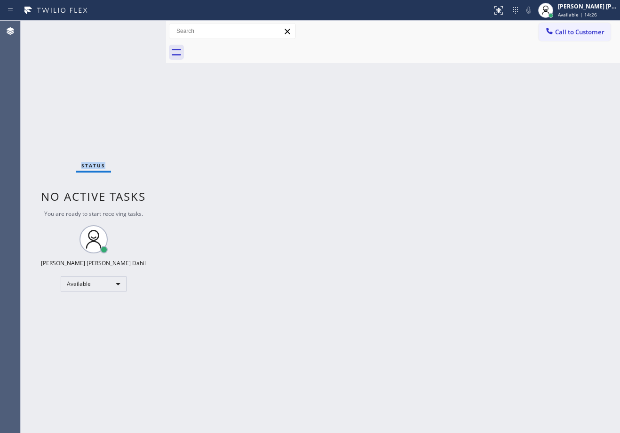
click at [139, 29] on div "Status No active tasks You are ready to start receiving tasks. [PERSON_NAME] [P…" at bounding box center [93, 227] width 145 height 413
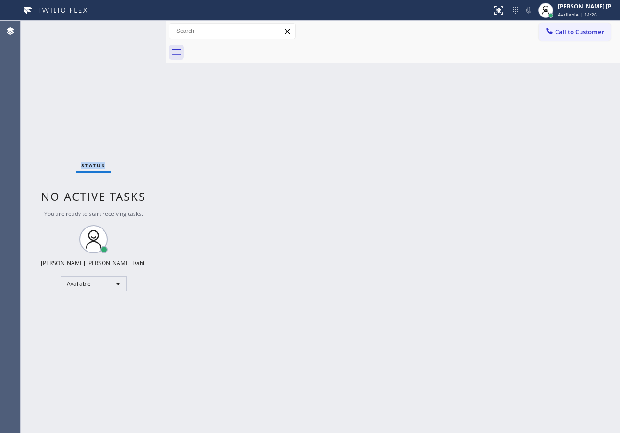
click at [139, 29] on div "Status No active tasks You are ready to start receiving tasks. [PERSON_NAME] [P…" at bounding box center [93, 227] width 145 height 413
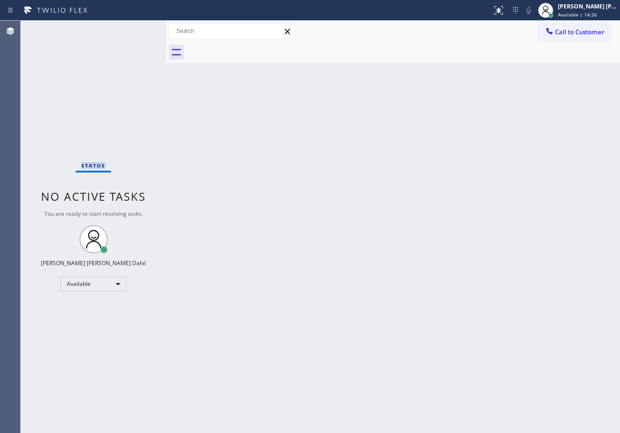
click at [139, 29] on div "Status No active tasks You are ready to start receiving tasks. [PERSON_NAME] [P…" at bounding box center [93, 227] width 145 height 413
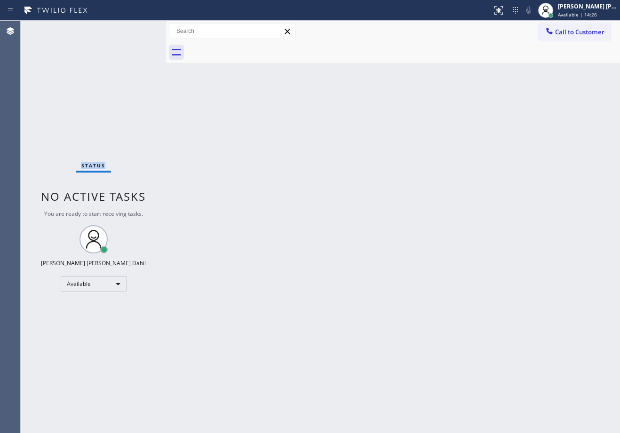
click at [139, 29] on div "Status No active tasks You are ready to start receiving tasks. [PERSON_NAME] [P…" at bounding box center [93, 227] width 145 height 413
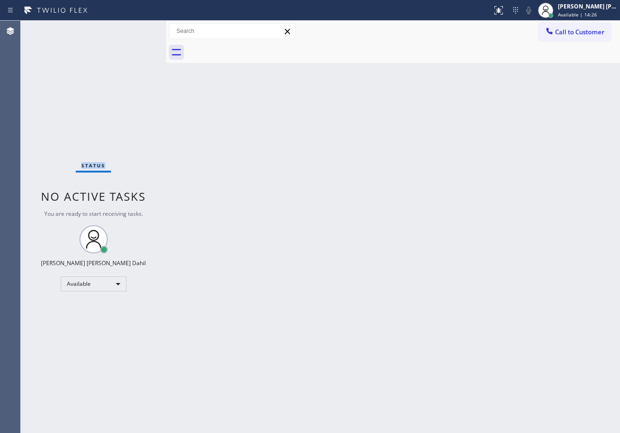
click at [139, 29] on div "Status No active tasks You are ready to start receiving tasks. [PERSON_NAME] [P…" at bounding box center [93, 227] width 145 height 413
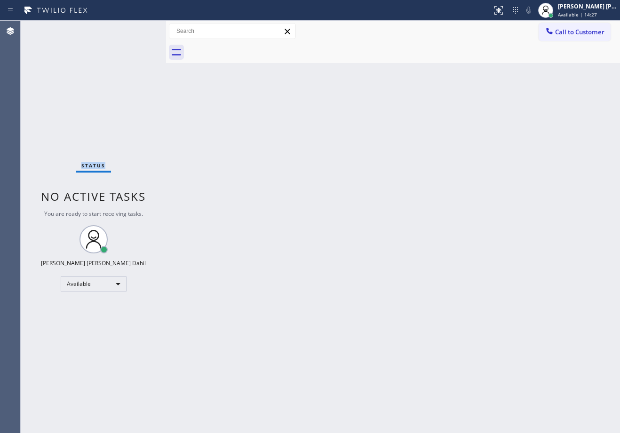
click at [139, 29] on div "Status No active tasks You are ready to start receiving tasks. [PERSON_NAME] [P…" at bounding box center [93, 227] width 145 height 413
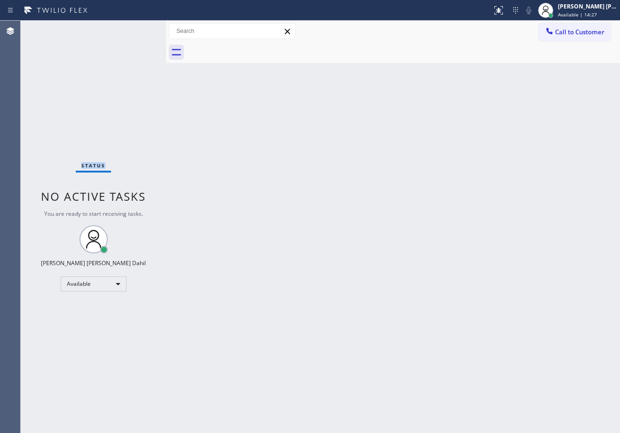
click at [139, 29] on div "Status No active tasks You are ready to start receiving tasks. [PERSON_NAME] [P…" at bounding box center [93, 227] width 145 height 413
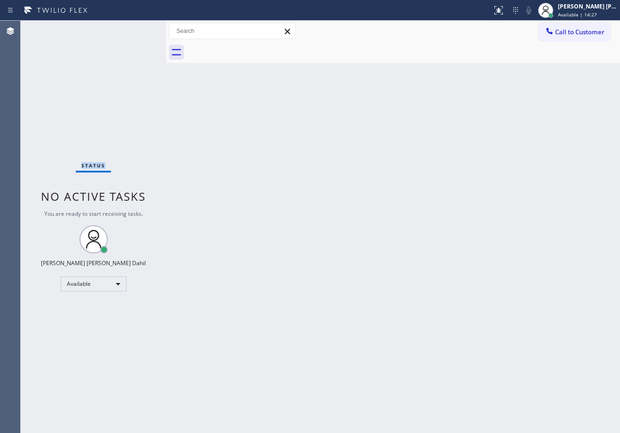
click at [139, 29] on div "Status No active tasks You are ready to start receiving tasks. [PERSON_NAME] [P…" at bounding box center [93, 227] width 145 height 413
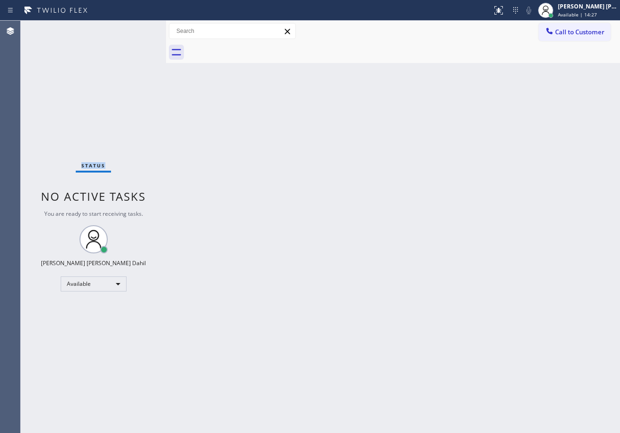
click at [139, 29] on div "Status No active tasks You are ready to start receiving tasks. [PERSON_NAME] [P…" at bounding box center [93, 227] width 145 height 413
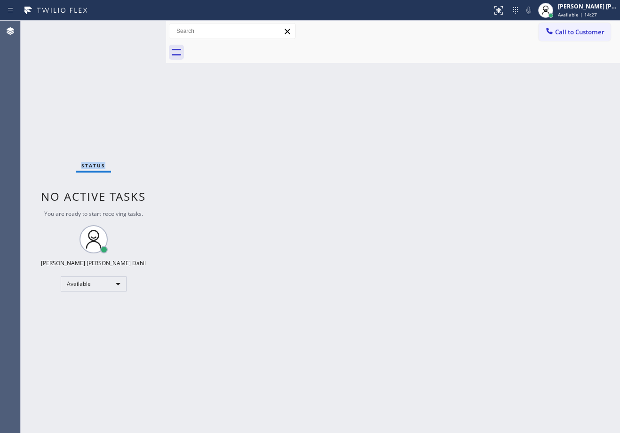
click at [139, 29] on div "Status No active tasks You are ready to start receiving tasks. [PERSON_NAME] [P…" at bounding box center [93, 227] width 145 height 413
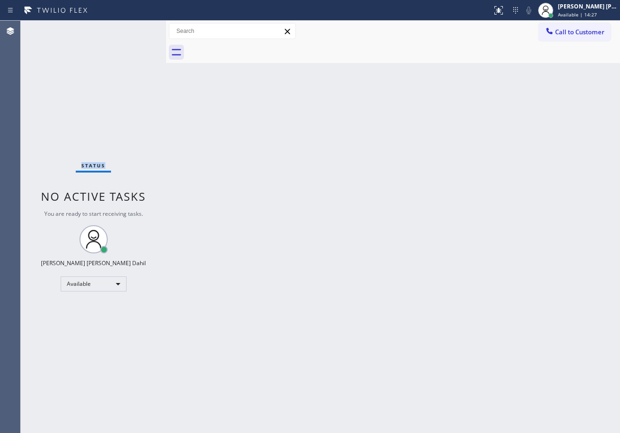
click at [139, 29] on div "Status No active tasks You are ready to start receiving tasks. [PERSON_NAME] [P…" at bounding box center [93, 227] width 145 height 413
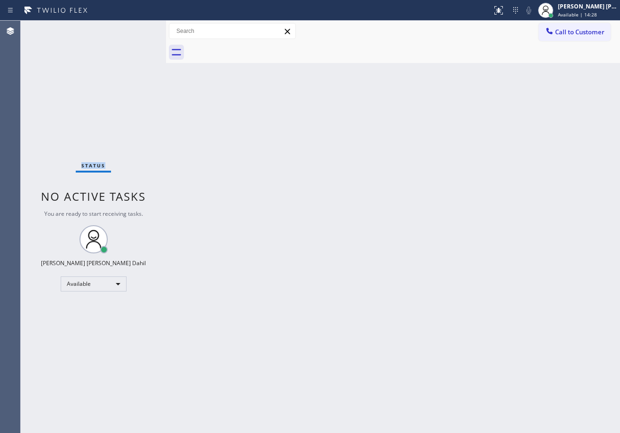
click at [139, 29] on div "Status No active tasks You are ready to start receiving tasks. [PERSON_NAME] [P…" at bounding box center [93, 227] width 145 height 413
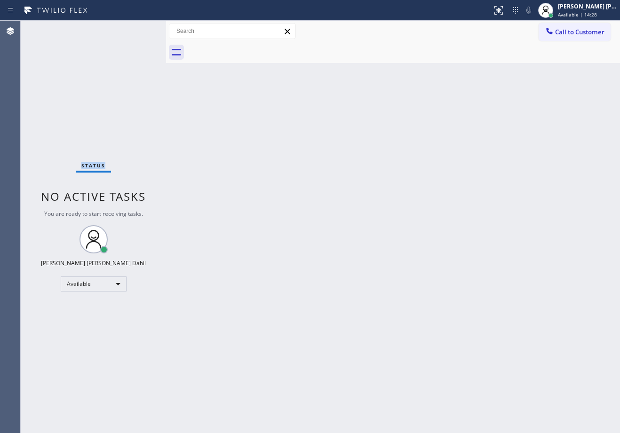
click at [139, 29] on div "Status No active tasks You are ready to start receiving tasks. [PERSON_NAME] [P…" at bounding box center [93, 227] width 145 height 413
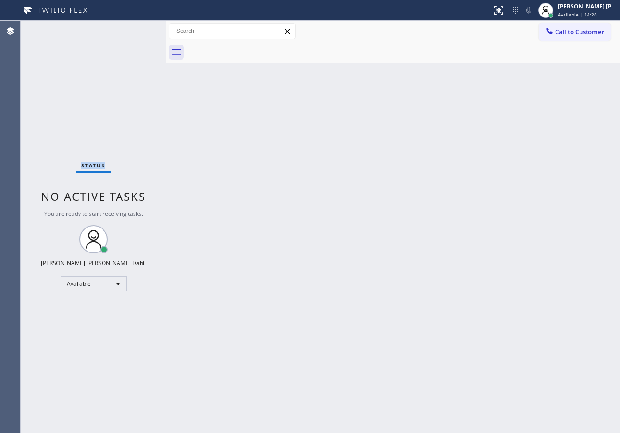
click at [139, 29] on div "Status No active tasks You are ready to start receiving tasks. [PERSON_NAME] [P…" at bounding box center [93, 227] width 145 height 413
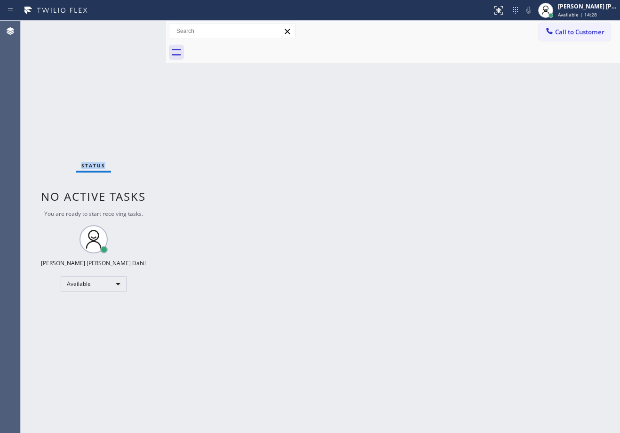
click at [139, 29] on div "Status No active tasks You are ready to start receiving tasks. [PERSON_NAME] [P…" at bounding box center [93, 227] width 145 height 413
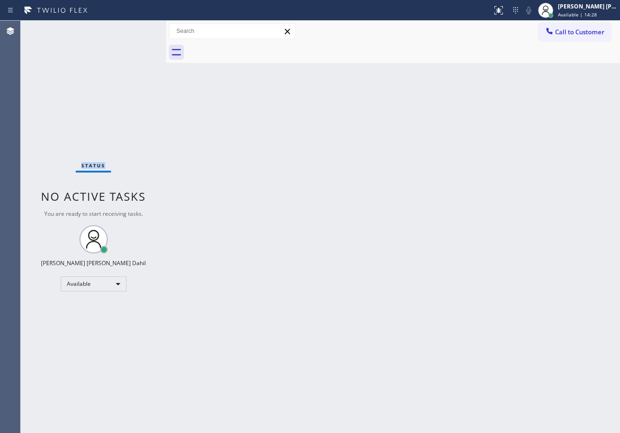
click at [139, 29] on div "Status No active tasks You are ready to start receiving tasks. [PERSON_NAME] [P…" at bounding box center [93, 227] width 145 height 413
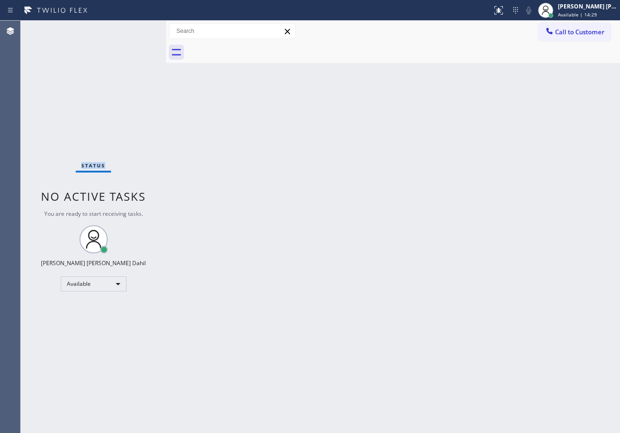
click at [139, 29] on div "Status No active tasks You are ready to start receiving tasks. [PERSON_NAME] [P…" at bounding box center [93, 227] width 145 height 413
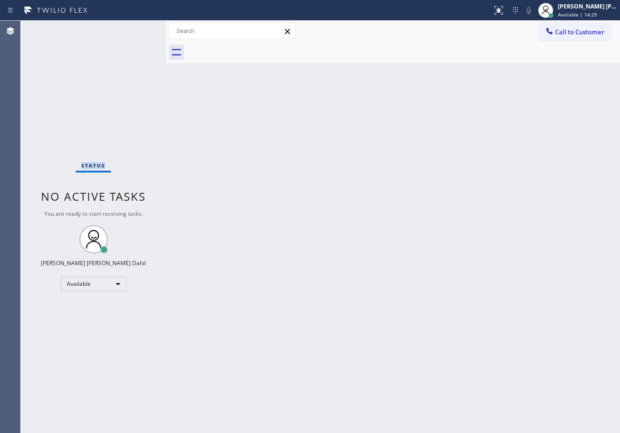
click at [139, 29] on div "Status No active tasks You are ready to start receiving tasks. [PERSON_NAME] [P…" at bounding box center [93, 227] width 145 height 413
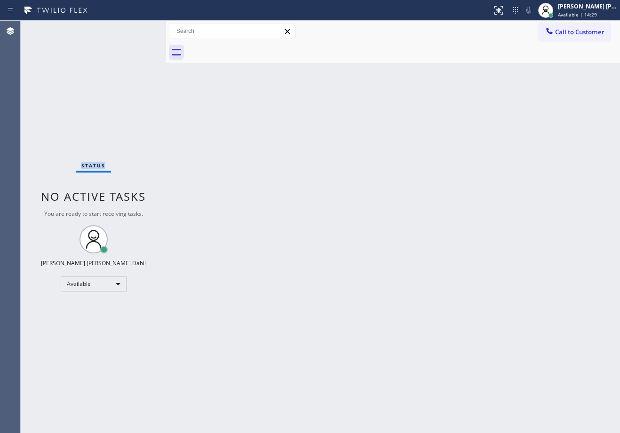
click at [139, 29] on div "Status No active tasks You are ready to start receiving tasks. [PERSON_NAME] [P…" at bounding box center [93, 227] width 145 height 413
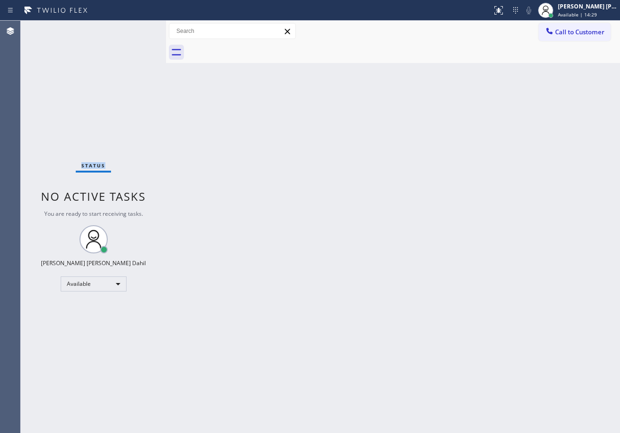
click at [139, 29] on div "Status No active tasks You are ready to start receiving tasks. [PERSON_NAME] [P…" at bounding box center [93, 227] width 145 height 413
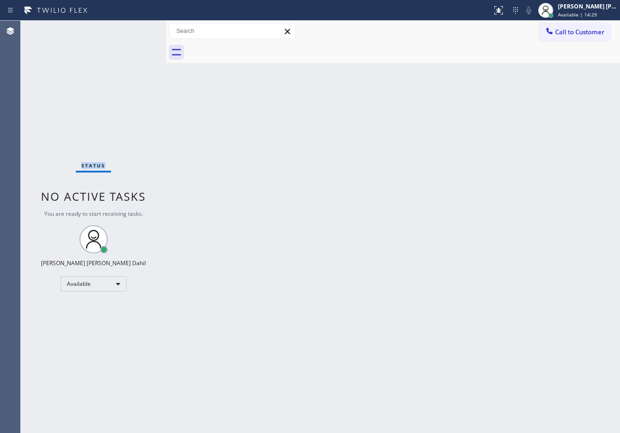
click at [139, 29] on div "Status No active tasks You are ready to start receiving tasks. [PERSON_NAME] [P…" at bounding box center [93, 227] width 145 height 413
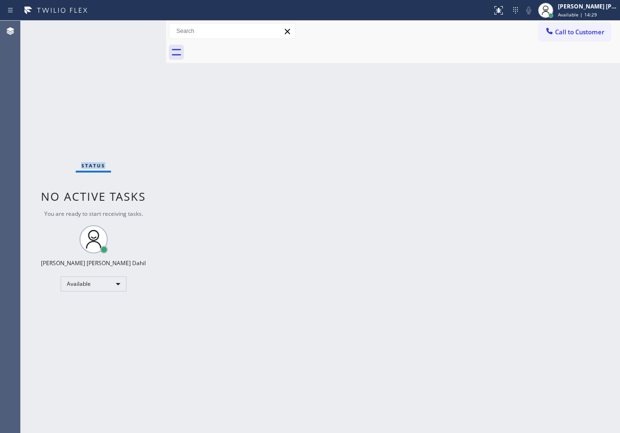
click at [139, 29] on div "Status No active tasks You are ready to start receiving tasks. [PERSON_NAME] [P…" at bounding box center [93, 227] width 145 height 413
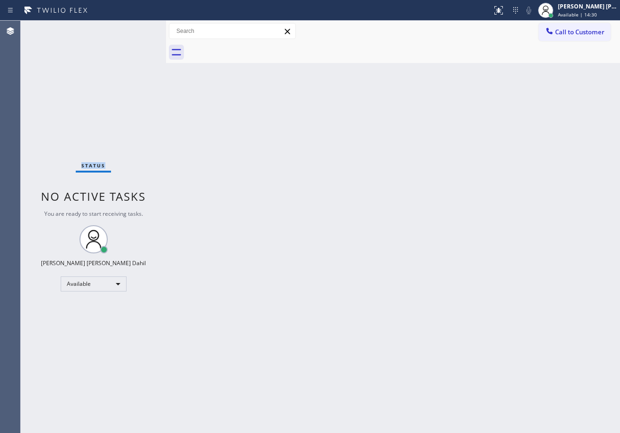
click at [139, 29] on div "Status No active tasks You are ready to start receiving tasks. [PERSON_NAME] [P…" at bounding box center [93, 227] width 145 height 413
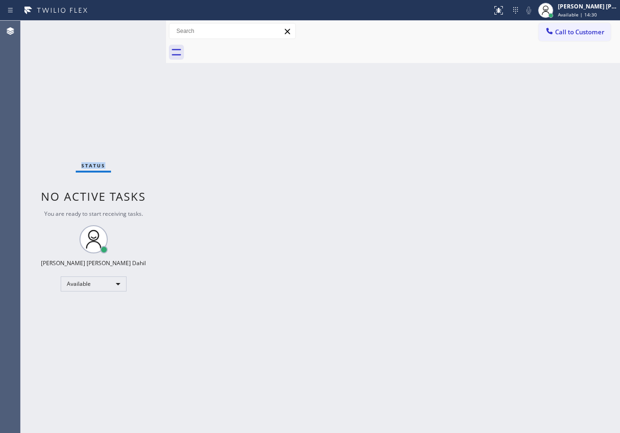
click at [139, 29] on div "Status No active tasks You are ready to start receiving tasks. [PERSON_NAME] [P…" at bounding box center [93, 227] width 145 height 413
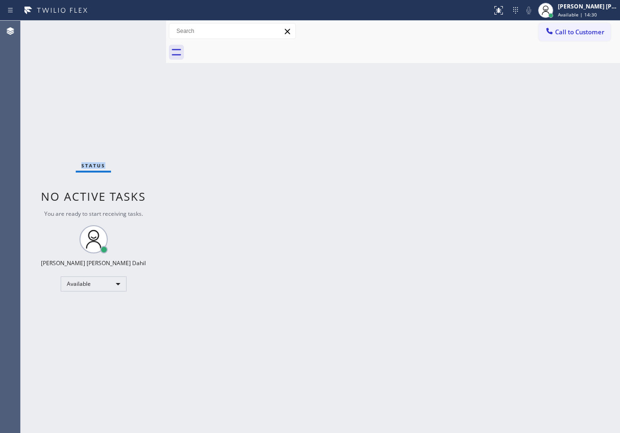
click at [139, 29] on div "Status No active tasks You are ready to start receiving tasks. [PERSON_NAME] [P…" at bounding box center [93, 227] width 145 height 413
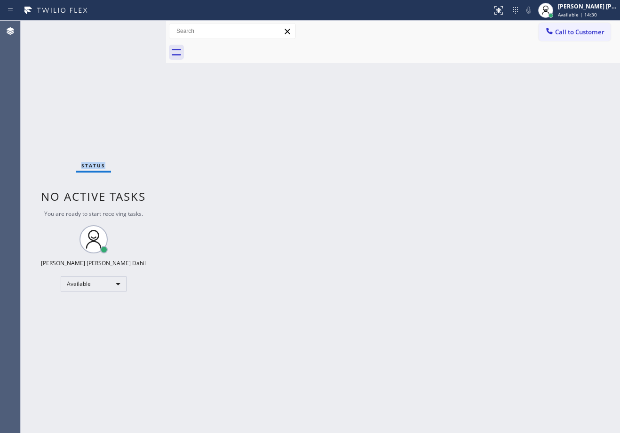
click at [139, 29] on div "Status No active tasks You are ready to start receiving tasks. [PERSON_NAME] [P…" at bounding box center [93, 227] width 145 height 413
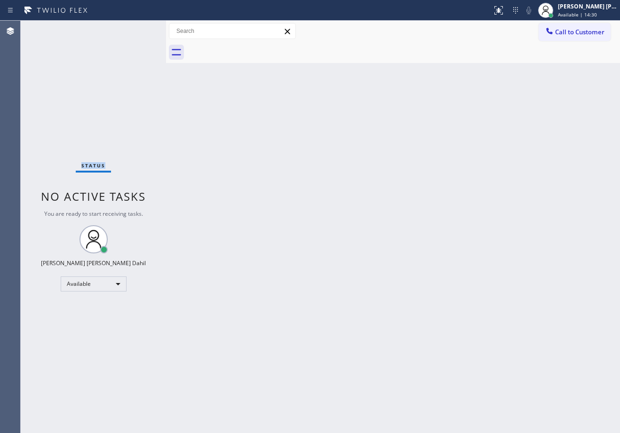
click at [139, 29] on div "Status No active tasks You are ready to start receiving tasks. [PERSON_NAME] [P…" at bounding box center [93, 227] width 145 height 413
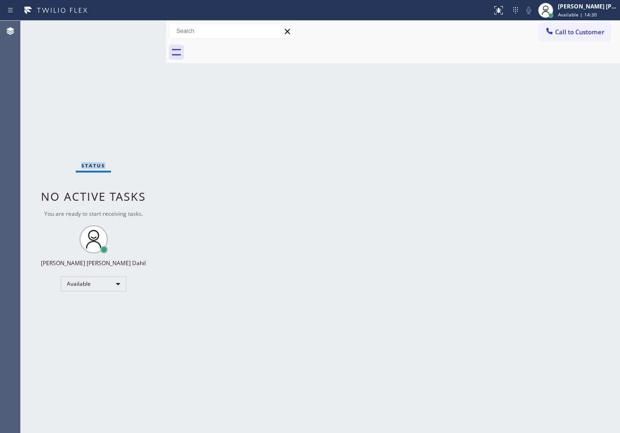
click at [139, 29] on div "Status No active tasks You are ready to start receiving tasks. [PERSON_NAME] [P…" at bounding box center [93, 227] width 145 height 413
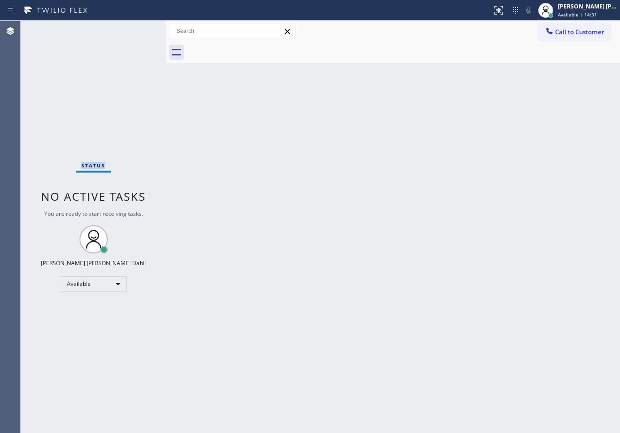
click at [139, 29] on div "Status No active tasks You are ready to start receiving tasks. [PERSON_NAME] [P…" at bounding box center [93, 227] width 145 height 413
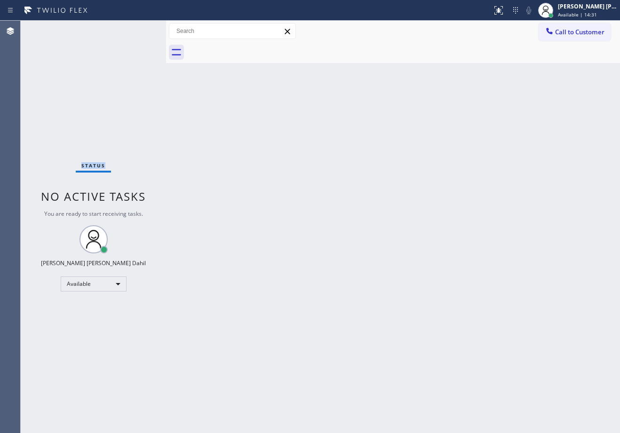
click at [139, 29] on div "Status No active tasks You are ready to start receiving tasks. [PERSON_NAME] [P…" at bounding box center [93, 227] width 145 height 413
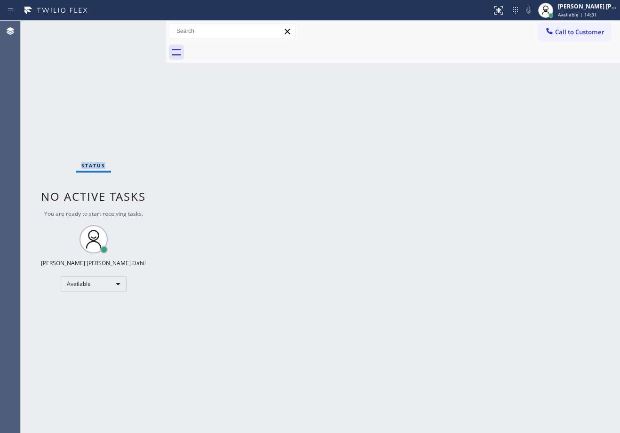
click at [139, 29] on div "Status No active tasks You are ready to start receiving tasks. [PERSON_NAME] [P…" at bounding box center [93, 227] width 145 height 413
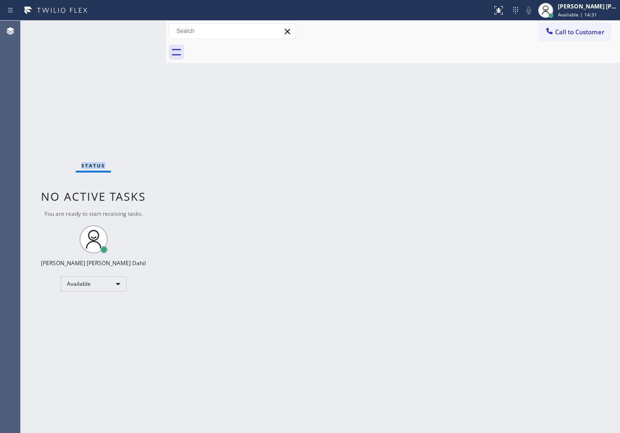
click at [139, 29] on div "Status No active tasks You are ready to start receiving tasks. [PERSON_NAME] [P…" at bounding box center [93, 227] width 145 height 413
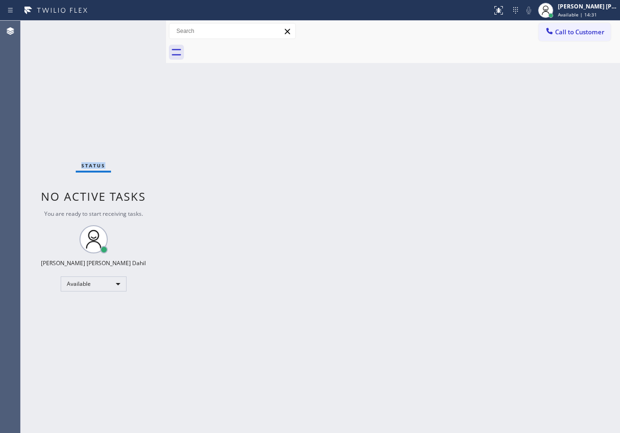
click at [139, 29] on div "Status No active tasks You are ready to start receiving tasks. [PERSON_NAME] [P…" at bounding box center [93, 227] width 145 height 413
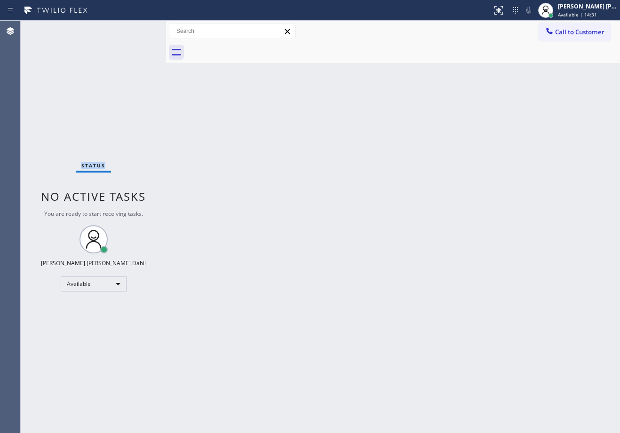
click at [139, 29] on div "Status No active tasks You are ready to start receiving tasks. [PERSON_NAME] [P…" at bounding box center [93, 227] width 145 height 413
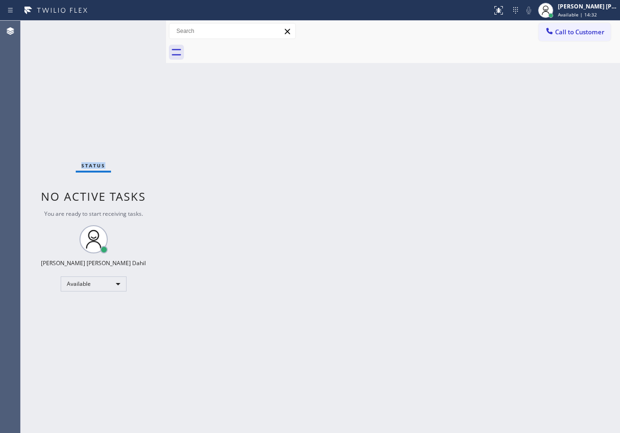
click at [139, 29] on div "Status No active tasks You are ready to start receiving tasks. [PERSON_NAME] [P…" at bounding box center [93, 227] width 145 height 413
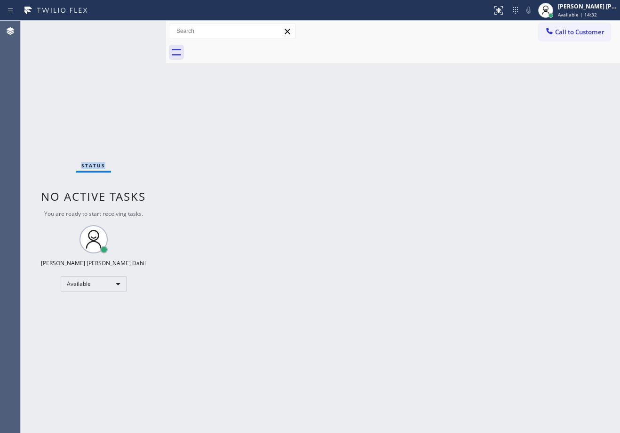
click at [139, 29] on div "Status No active tasks You are ready to start receiving tasks. [PERSON_NAME] [P…" at bounding box center [93, 227] width 145 height 413
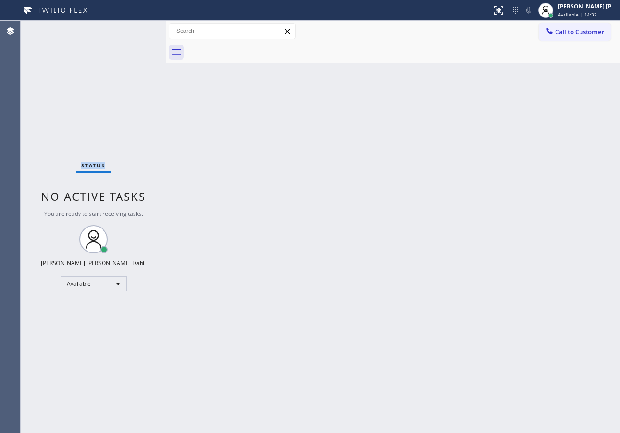
click at [139, 29] on div "Status No active tasks You are ready to start receiving tasks. [PERSON_NAME] [P…" at bounding box center [93, 227] width 145 height 413
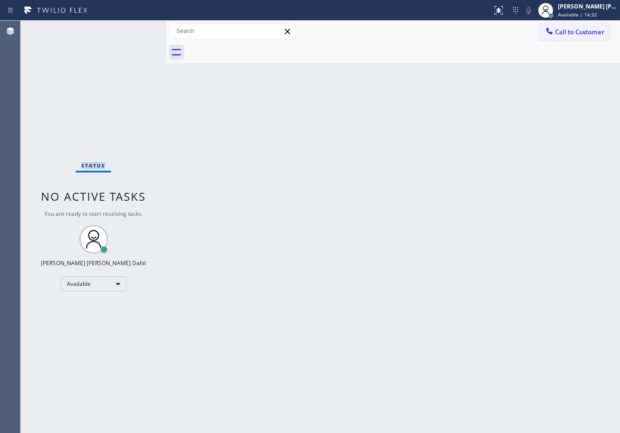
click at [139, 29] on div "Status No active tasks You are ready to start receiving tasks. [PERSON_NAME] [P…" at bounding box center [93, 227] width 145 height 413
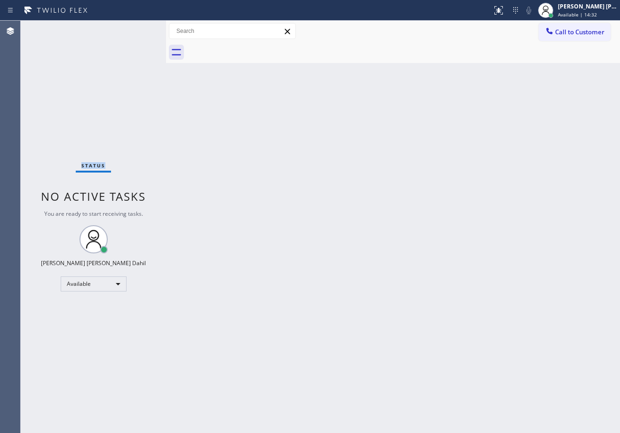
click at [139, 29] on div "Status No active tasks You are ready to start receiving tasks. [PERSON_NAME] [P…" at bounding box center [93, 227] width 145 height 413
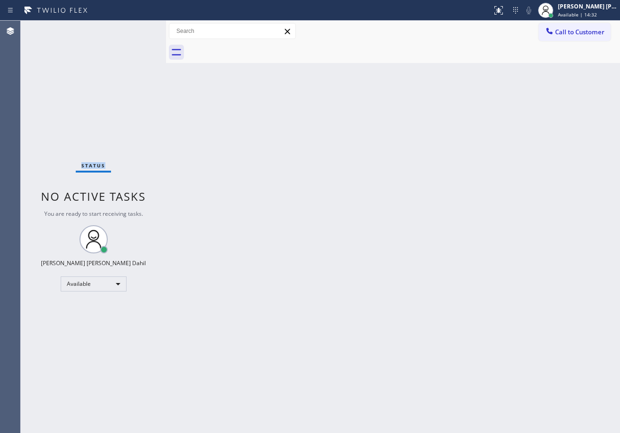
click at [139, 29] on div "Status No active tasks You are ready to start receiving tasks. [PERSON_NAME] [P…" at bounding box center [93, 227] width 145 height 413
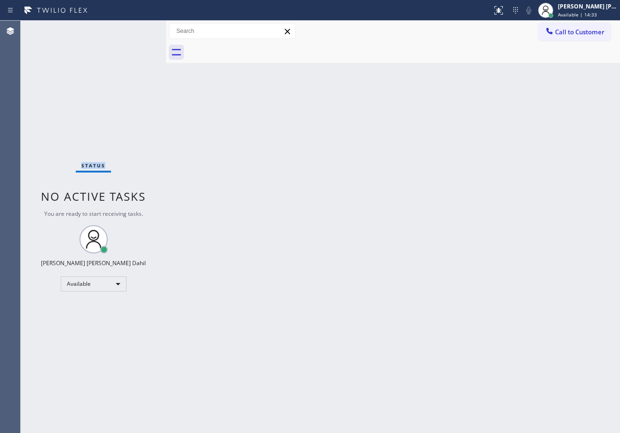
click at [139, 29] on div "Status No active tasks You are ready to start receiving tasks. [PERSON_NAME] [P…" at bounding box center [93, 227] width 145 height 413
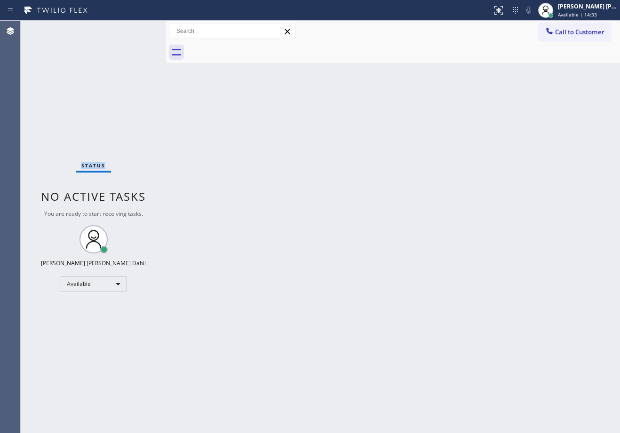
click at [139, 29] on div "Status No active tasks You are ready to start receiving tasks. [PERSON_NAME] [P…" at bounding box center [93, 227] width 145 height 413
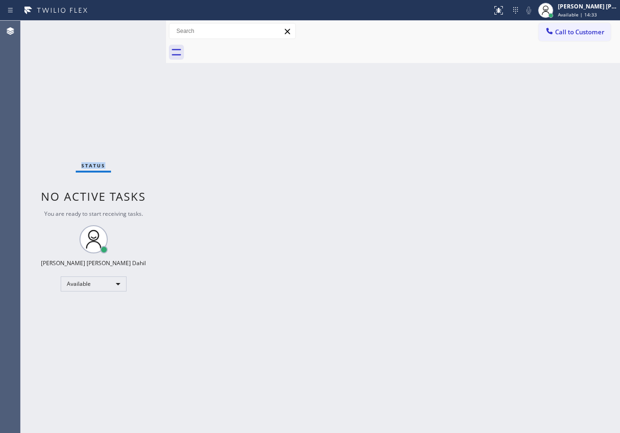
click at [139, 29] on div "Status No active tasks You are ready to start receiving tasks. [PERSON_NAME] [P…" at bounding box center [93, 227] width 145 height 413
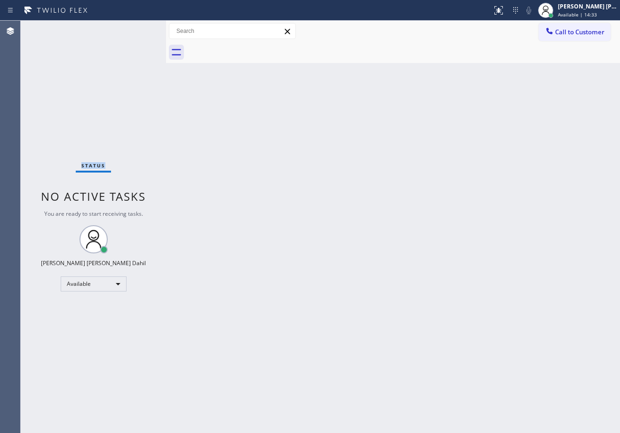
click at [139, 29] on div "Status No active tasks You are ready to start receiving tasks. [PERSON_NAME] [P…" at bounding box center [93, 227] width 145 height 413
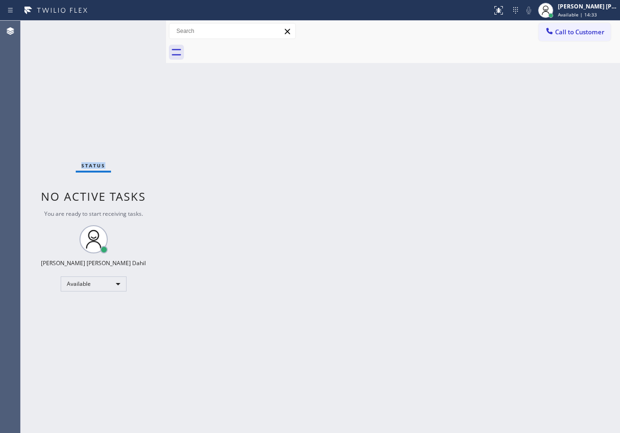
click at [139, 29] on div "Status No active tasks You are ready to start receiving tasks. [PERSON_NAME] [P…" at bounding box center [93, 227] width 145 height 413
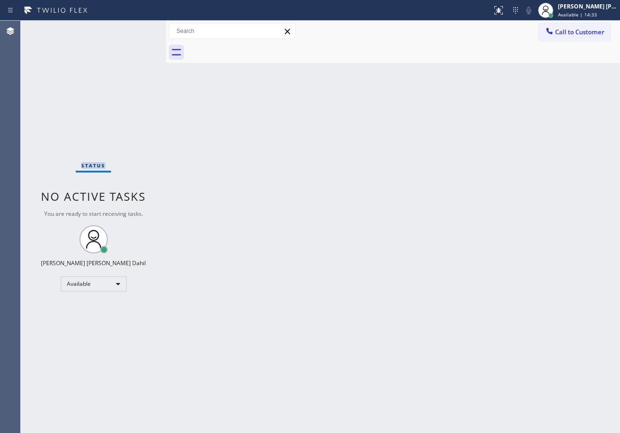
click at [139, 29] on div "Status No active tasks You are ready to start receiving tasks. [PERSON_NAME] [P…" at bounding box center [93, 227] width 145 height 413
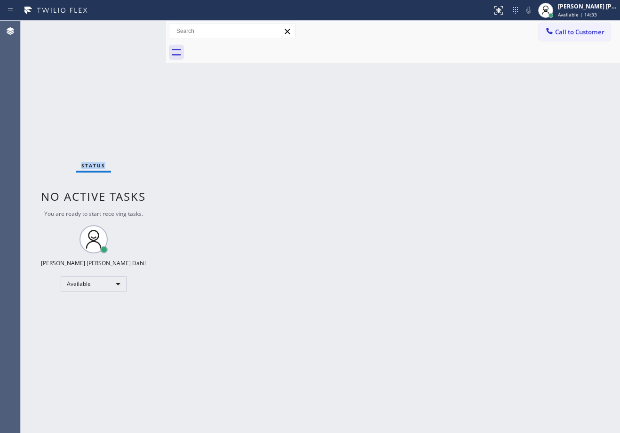
click at [139, 29] on div "Status No active tasks You are ready to start receiving tasks. [PERSON_NAME] [P…" at bounding box center [93, 227] width 145 height 413
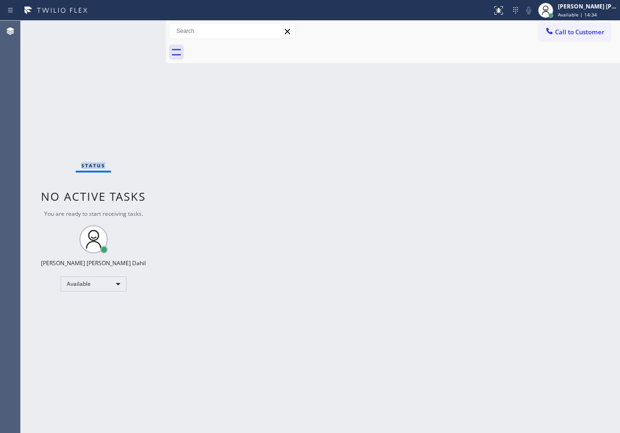
click at [139, 29] on div "Status No active tasks You are ready to start receiving tasks. [PERSON_NAME] [P…" at bounding box center [93, 227] width 145 height 413
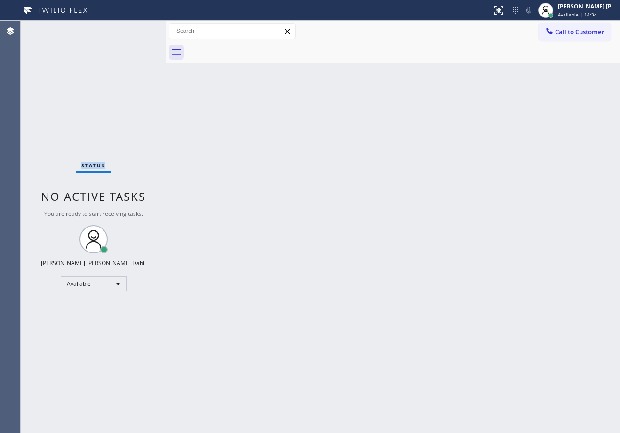
click at [139, 29] on div "Status No active tasks You are ready to start receiving tasks. [PERSON_NAME] [P…" at bounding box center [93, 227] width 145 height 413
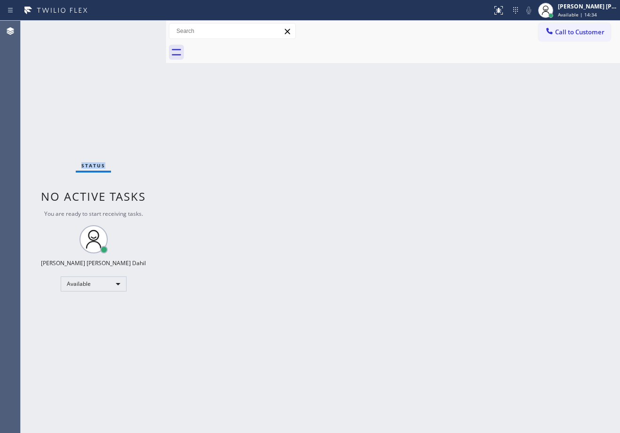
click at [139, 29] on div "Status No active tasks You are ready to start receiving tasks. [PERSON_NAME] [P…" at bounding box center [93, 227] width 145 height 413
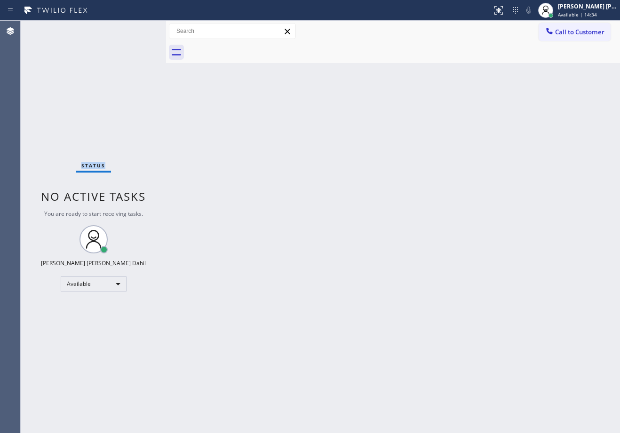
click at [139, 29] on div "Status No active tasks You are ready to start receiving tasks. [PERSON_NAME] [P…" at bounding box center [93, 227] width 145 height 413
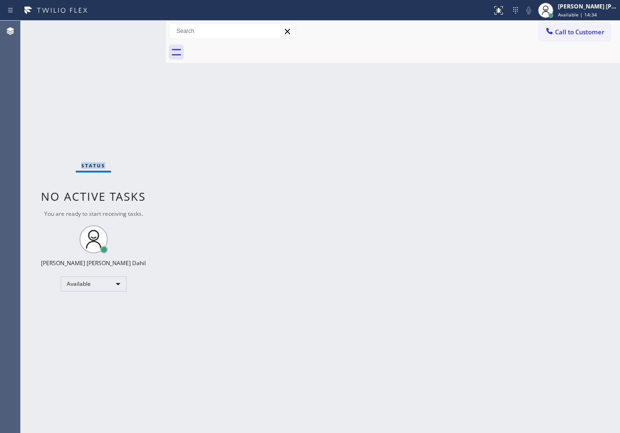
click at [139, 29] on div "Status No active tasks You are ready to start receiving tasks. [PERSON_NAME] [P…" at bounding box center [93, 227] width 145 height 413
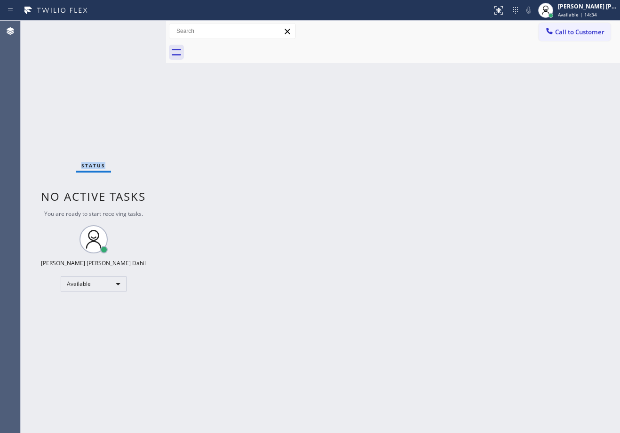
click at [139, 29] on div "Status No active tasks You are ready to start receiving tasks. [PERSON_NAME] [P…" at bounding box center [93, 227] width 145 height 413
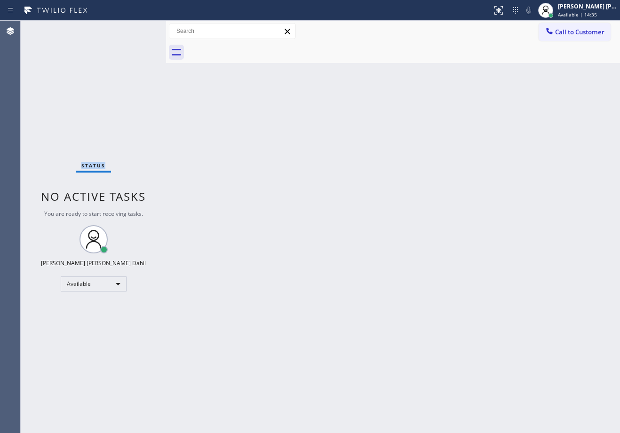
click at [139, 29] on div "Status No active tasks You are ready to start receiving tasks. [PERSON_NAME] [P…" at bounding box center [93, 227] width 145 height 413
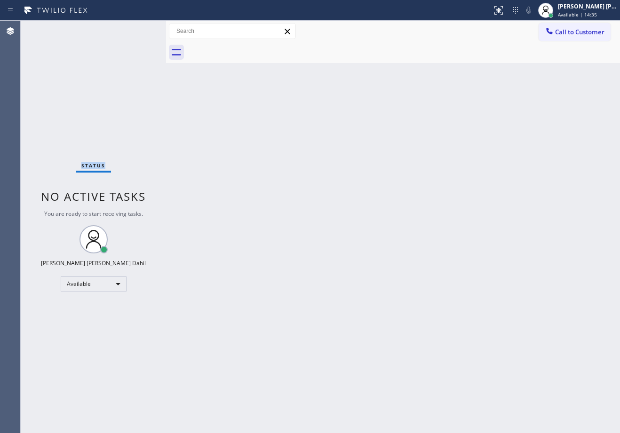
click at [139, 29] on div "Status No active tasks You are ready to start receiving tasks. [PERSON_NAME] [P…" at bounding box center [93, 227] width 145 height 413
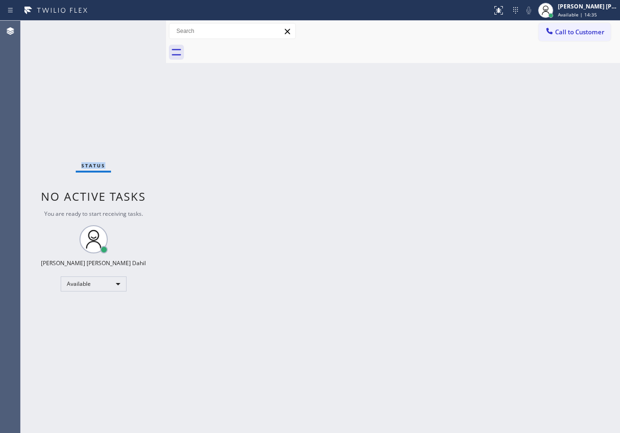
click at [139, 29] on div "Status No active tasks You are ready to start receiving tasks. [PERSON_NAME] [P…" at bounding box center [93, 227] width 145 height 413
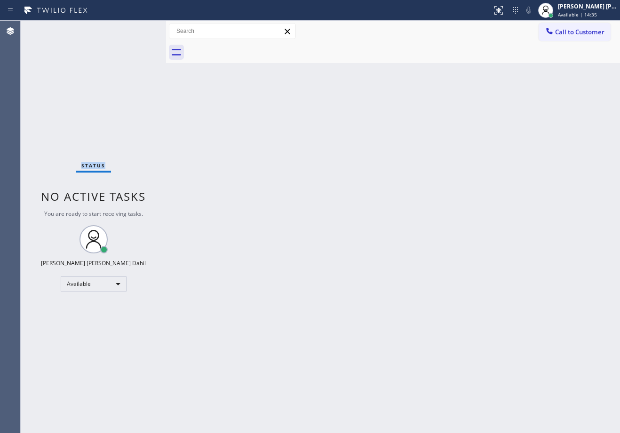
click at [139, 29] on div "Status No active tasks You are ready to start receiving tasks. [PERSON_NAME] [P…" at bounding box center [93, 227] width 145 height 413
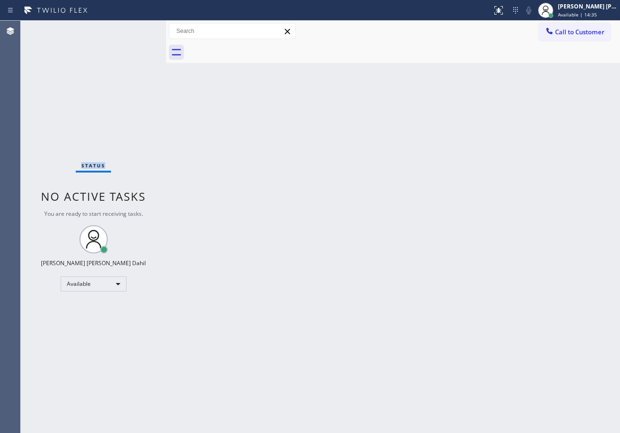
click at [139, 29] on div "Status No active tasks You are ready to start receiving tasks. [PERSON_NAME] [P…" at bounding box center [93, 227] width 145 height 413
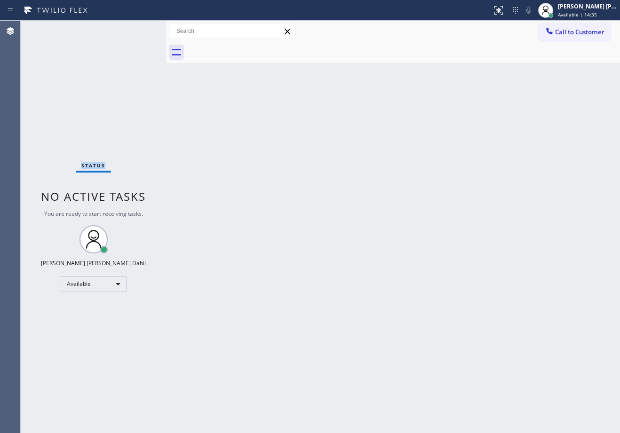
click at [139, 29] on div "Status No active tasks You are ready to start receiving tasks. [PERSON_NAME] [P…" at bounding box center [93, 227] width 145 height 413
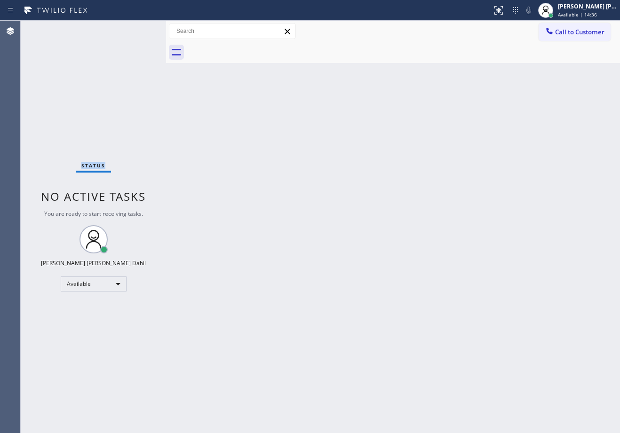
click at [139, 29] on div "Status No active tasks You are ready to start receiving tasks. [PERSON_NAME] [P…" at bounding box center [93, 227] width 145 height 413
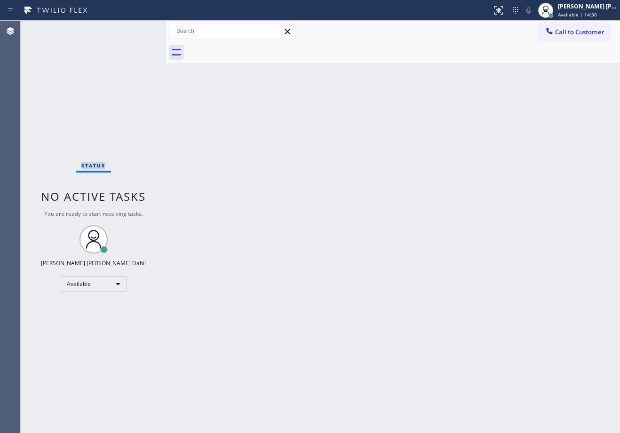
click at [139, 29] on div "Status No active tasks You are ready to start receiving tasks. [PERSON_NAME] [P…" at bounding box center [93, 227] width 145 height 413
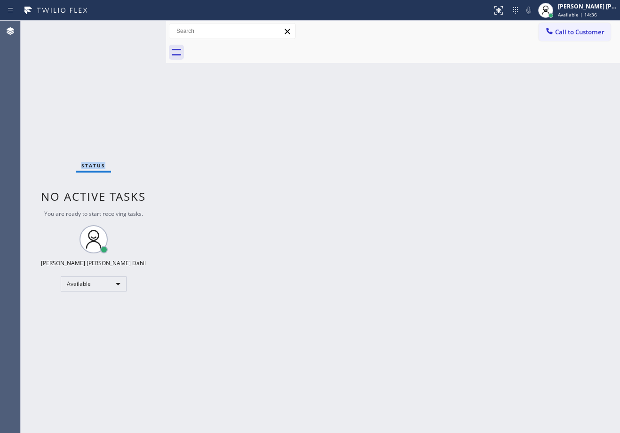
click at [139, 29] on div "Status No active tasks You are ready to start receiving tasks. [PERSON_NAME] [P…" at bounding box center [93, 227] width 145 height 413
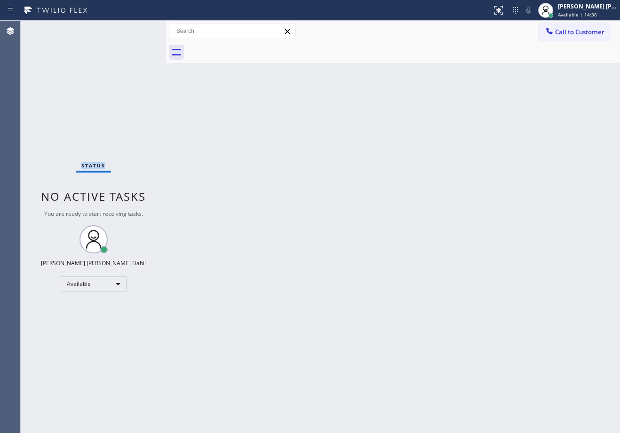
click at [139, 29] on div "Status No active tasks You are ready to start receiving tasks. [PERSON_NAME] [P…" at bounding box center [93, 227] width 145 height 413
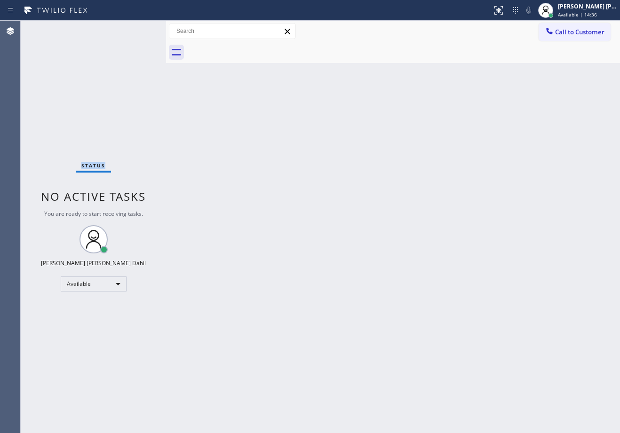
click at [139, 29] on div "Status No active tasks You are ready to start receiving tasks. [PERSON_NAME] [P…" at bounding box center [93, 227] width 145 height 413
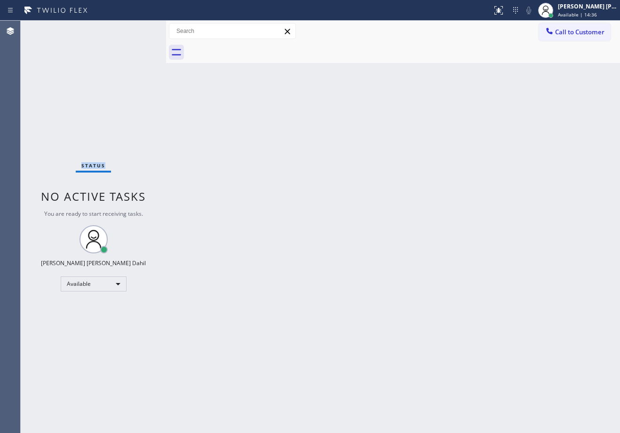
click at [139, 29] on div "Status No active tasks You are ready to start receiving tasks. [PERSON_NAME] [P…" at bounding box center [93, 227] width 145 height 413
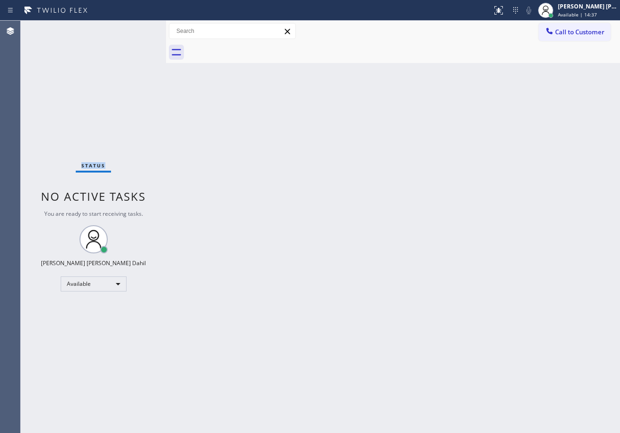
click at [139, 29] on div "Status No active tasks You are ready to start receiving tasks. [PERSON_NAME] [P…" at bounding box center [93, 227] width 145 height 413
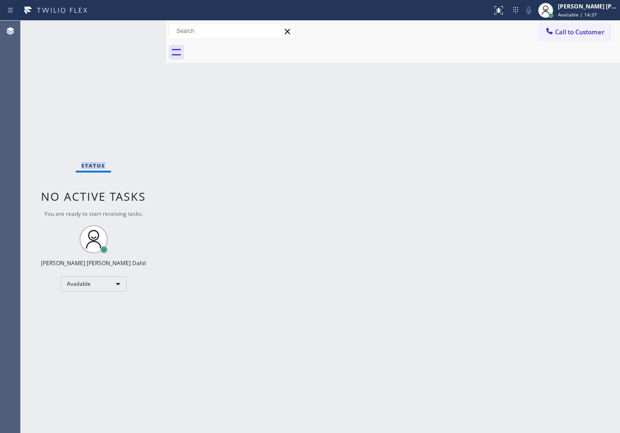
click at [139, 29] on div "Status No active tasks You are ready to start receiving tasks. [PERSON_NAME] [P…" at bounding box center [93, 227] width 145 height 413
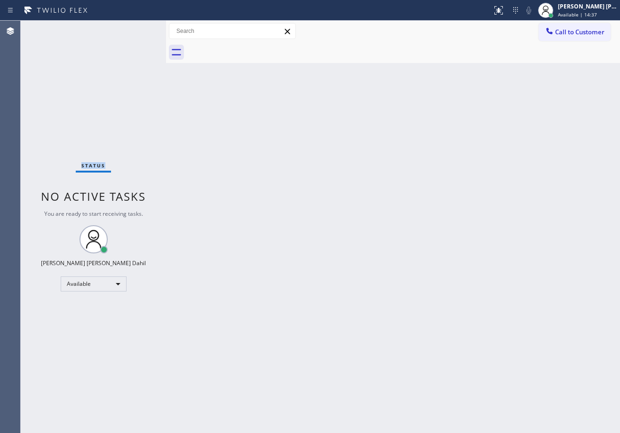
click at [139, 29] on div "Status No active tasks You are ready to start receiving tasks. [PERSON_NAME] [P…" at bounding box center [93, 227] width 145 height 413
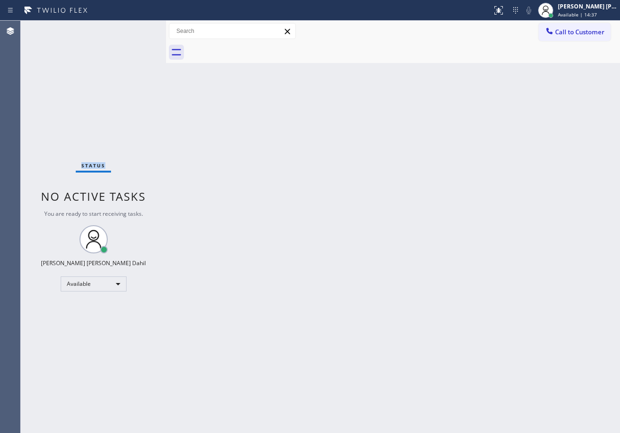
click at [139, 29] on div "Status No active tasks You are ready to start receiving tasks. [PERSON_NAME] [P…" at bounding box center [93, 227] width 145 height 413
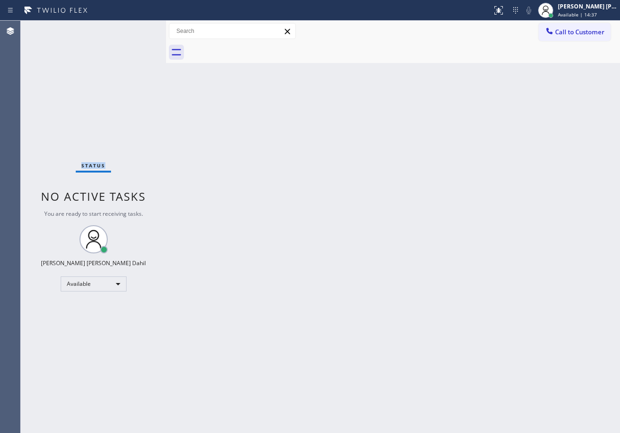
click at [139, 29] on div "Status No active tasks You are ready to start receiving tasks. [PERSON_NAME] [P…" at bounding box center [93, 227] width 145 height 413
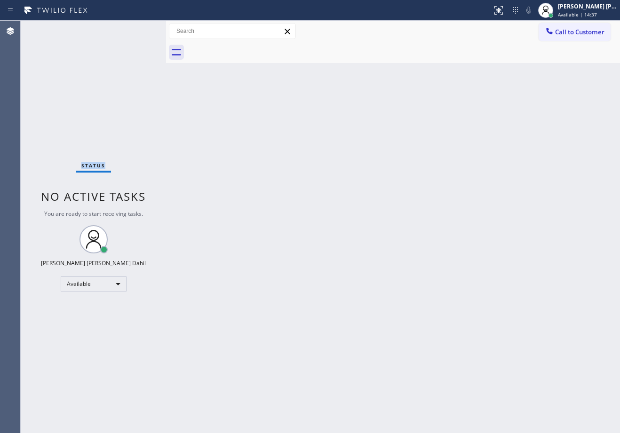
click at [139, 29] on div "Status No active tasks You are ready to start receiving tasks. [PERSON_NAME] [P…" at bounding box center [93, 227] width 145 height 413
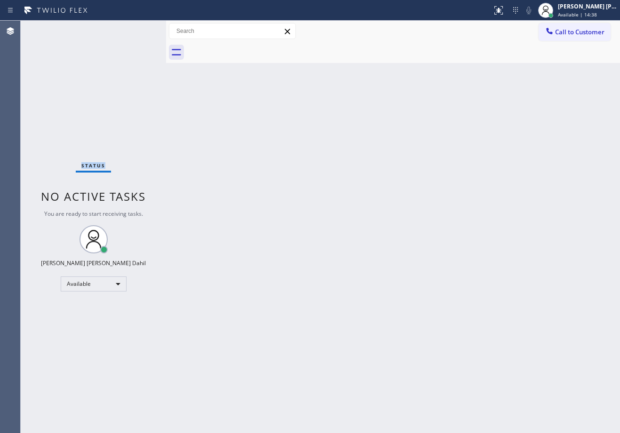
click at [139, 29] on div "Status No active tasks You are ready to start receiving tasks. [PERSON_NAME] [P…" at bounding box center [93, 227] width 145 height 413
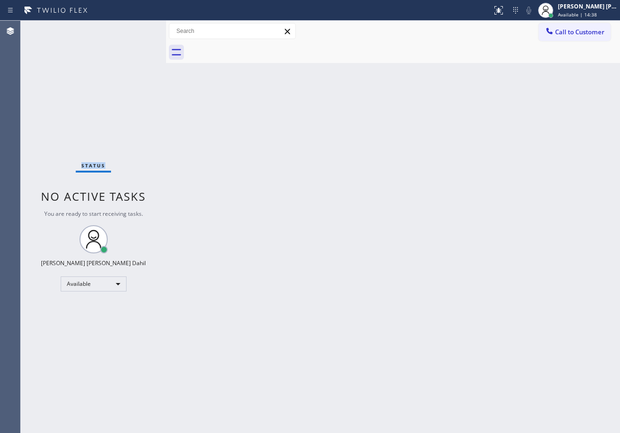
click at [139, 29] on div "Status No active tasks You are ready to start receiving tasks. [PERSON_NAME] [P…" at bounding box center [93, 227] width 145 height 413
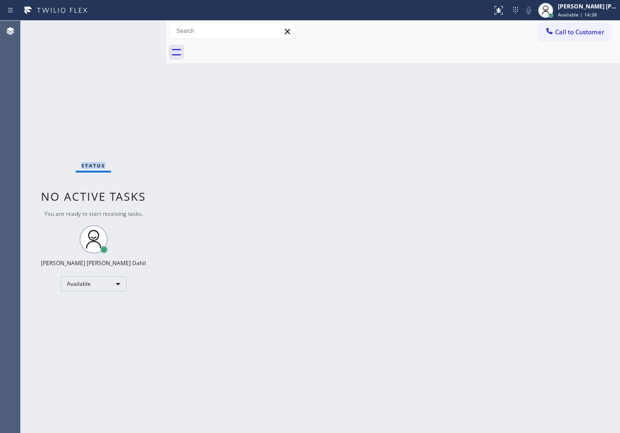
click at [139, 29] on div "Status No active tasks You are ready to start receiving tasks. [PERSON_NAME] [P…" at bounding box center [93, 227] width 145 height 413
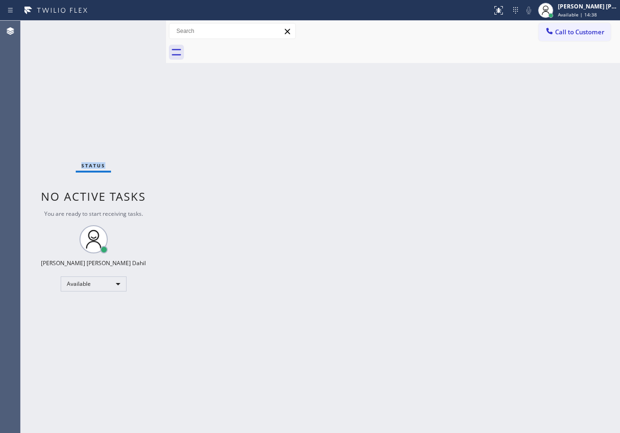
click at [139, 29] on div "Status No active tasks You are ready to start receiving tasks. [PERSON_NAME] [P…" at bounding box center [93, 227] width 145 height 413
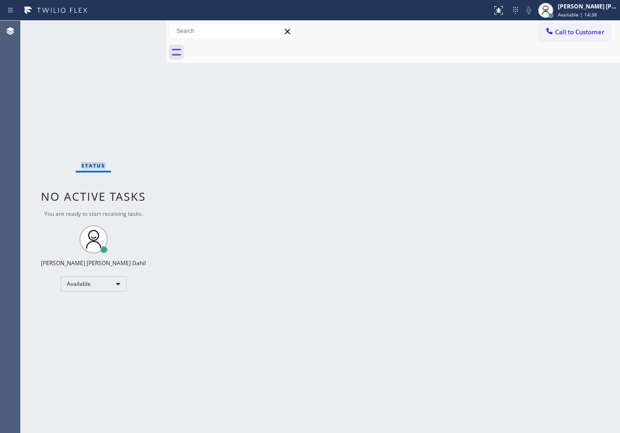
click at [139, 29] on div "Status No active tasks You are ready to start receiving tasks. [PERSON_NAME] [P…" at bounding box center [93, 227] width 145 height 413
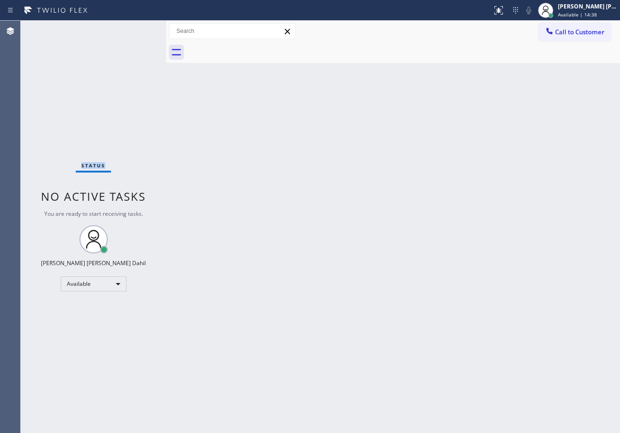
click at [139, 29] on div "Status No active tasks You are ready to start receiving tasks. [PERSON_NAME] [P…" at bounding box center [93, 227] width 145 height 413
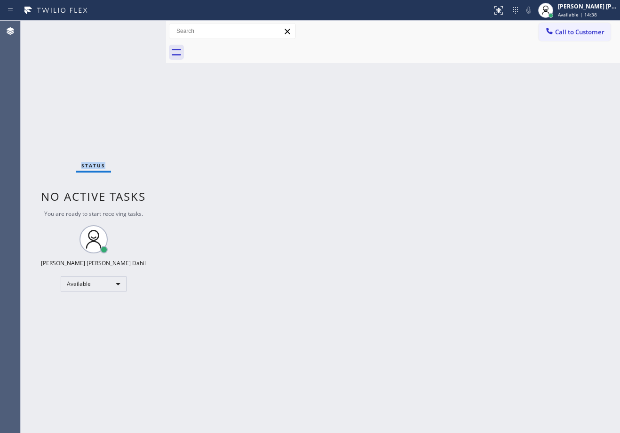
click at [139, 29] on div "Status No active tasks You are ready to start receiving tasks. [PERSON_NAME] [P…" at bounding box center [93, 227] width 145 height 413
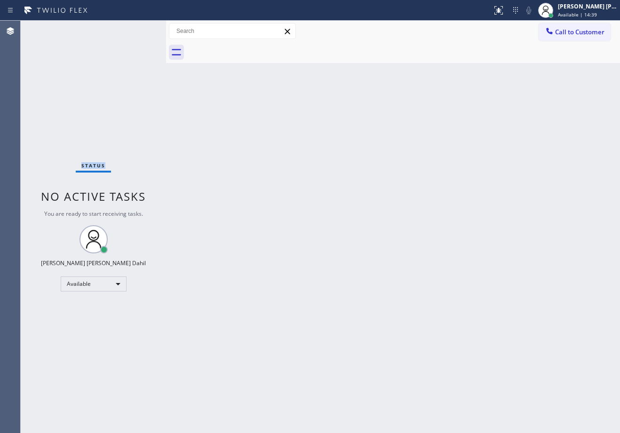
click at [139, 29] on div "Status No active tasks You are ready to start receiving tasks. [PERSON_NAME] [P…" at bounding box center [93, 227] width 145 height 413
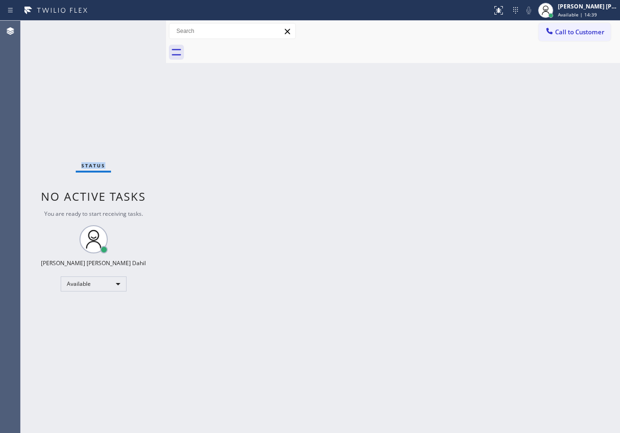
click at [139, 29] on div "Status No active tasks You are ready to start receiving tasks. [PERSON_NAME] [P…" at bounding box center [93, 227] width 145 height 413
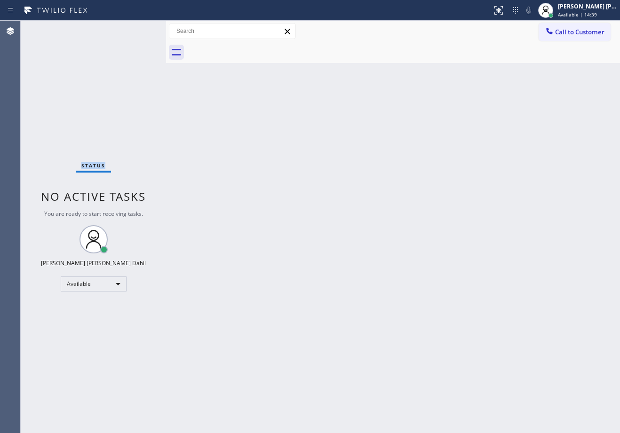
click at [139, 29] on div "Status No active tasks You are ready to start receiving tasks. [PERSON_NAME] [P…" at bounding box center [93, 227] width 145 height 413
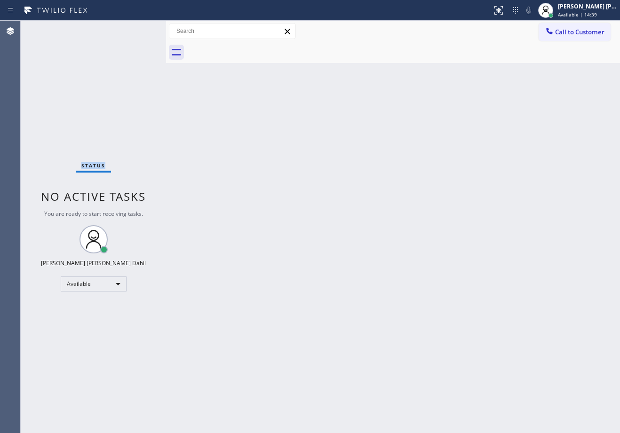
click at [139, 29] on div "Status No active tasks You are ready to start receiving tasks. [PERSON_NAME] [P…" at bounding box center [93, 227] width 145 height 413
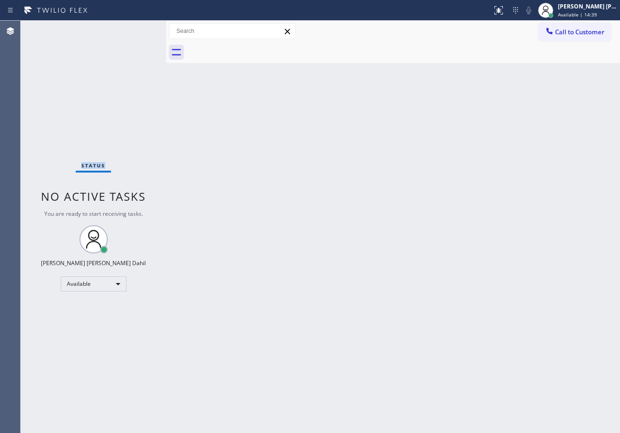
click at [139, 29] on div "Status No active tasks You are ready to start receiving tasks. [PERSON_NAME] [P…" at bounding box center [93, 227] width 145 height 413
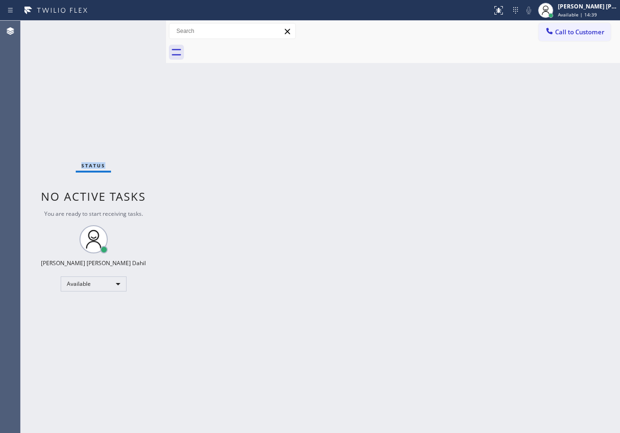
click at [139, 29] on div "Status No active tasks You are ready to start receiving tasks. [PERSON_NAME] [P…" at bounding box center [93, 227] width 145 height 413
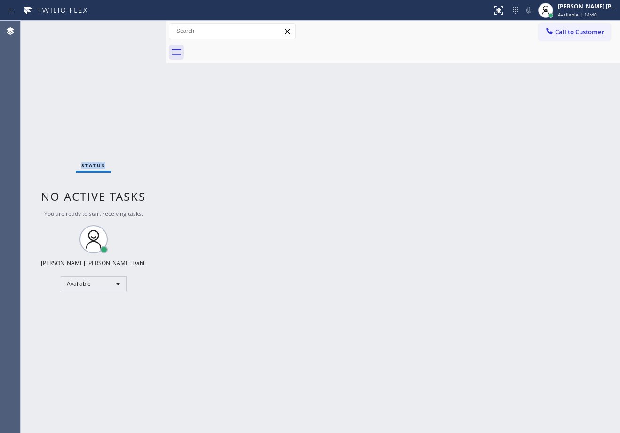
click at [139, 29] on div "Status No active tasks You are ready to start receiving tasks. [PERSON_NAME] [P…" at bounding box center [93, 227] width 145 height 413
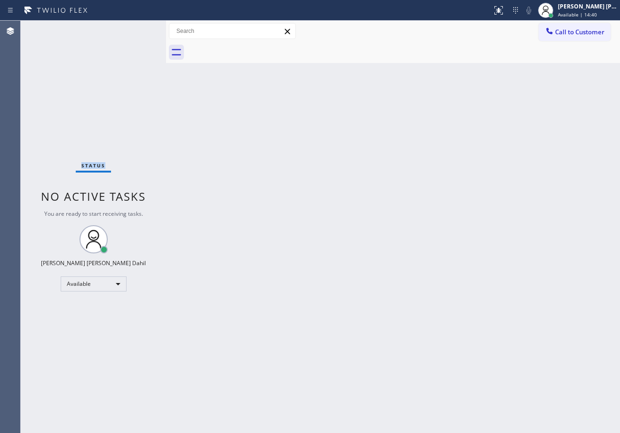
click at [139, 29] on div "Status No active tasks You are ready to start receiving tasks. [PERSON_NAME] [P…" at bounding box center [93, 227] width 145 height 413
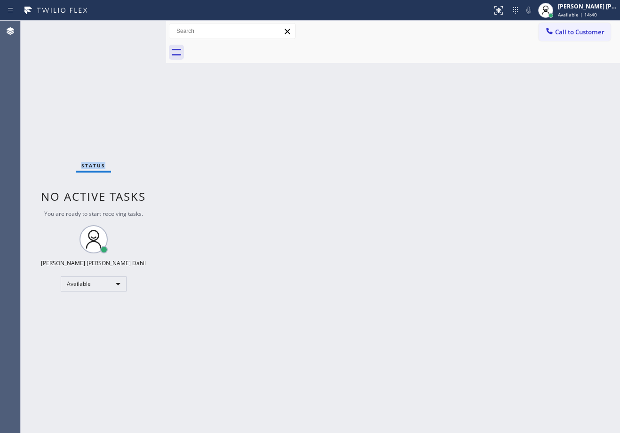
click at [139, 29] on div "Status No active tasks You are ready to start receiving tasks. [PERSON_NAME] [P…" at bounding box center [93, 227] width 145 height 413
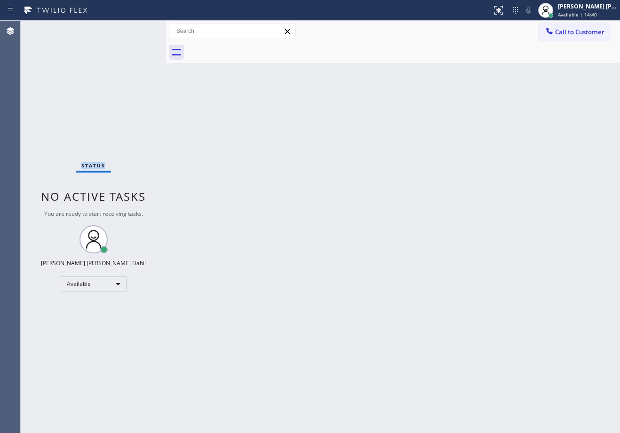
click at [139, 29] on div "Status No active tasks You are ready to start receiving tasks. [PERSON_NAME] [P…" at bounding box center [93, 227] width 145 height 413
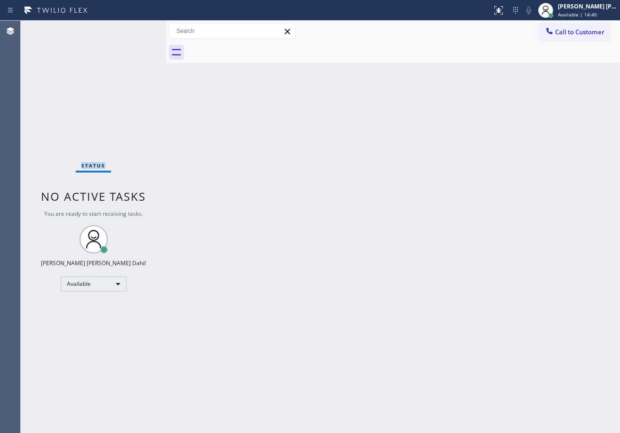
click at [139, 29] on div "Status No active tasks You are ready to start receiving tasks. [PERSON_NAME] [P…" at bounding box center [93, 227] width 145 height 413
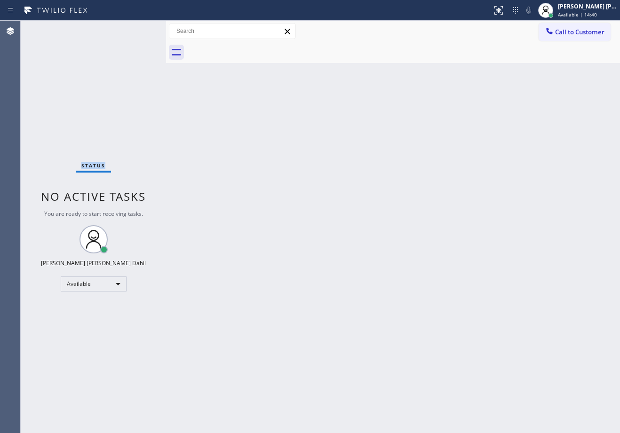
click at [139, 29] on div "Status No active tasks You are ready to start receiving tasks. [PERSON_NAME] [P…" at bounding box center [93, 227] width 145 height 413
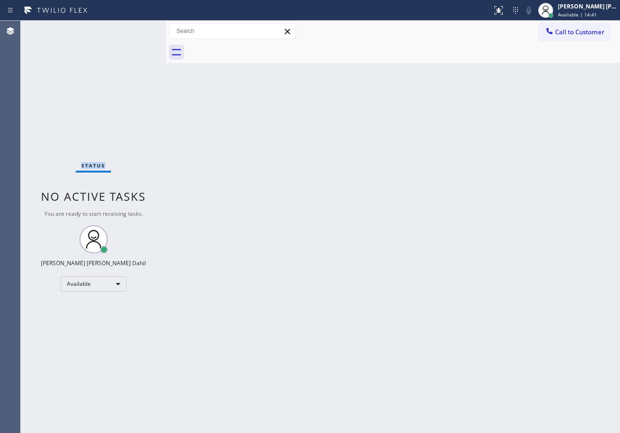
click at [139, 29] on div "Status No active tasks You are ready to start receiving tasks. [PERSON_NAME] [P…" at bounding box center [93, 227] width 145 height 413
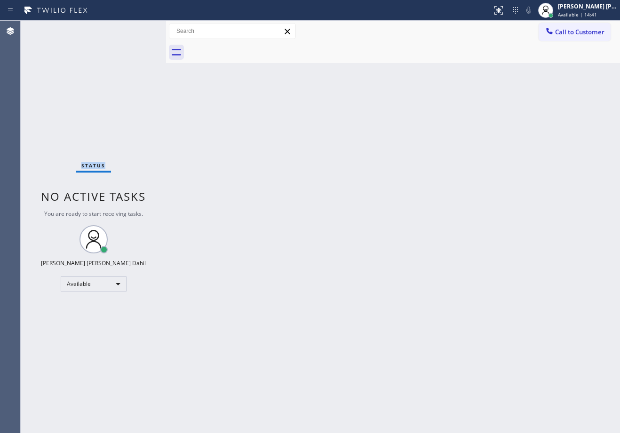
click at [139, 29] on div "Status No active tasks You are ready to start receiving tasks. [PERSON_NAME] [P…" at bounding box center [93, 227] width 145 height 413
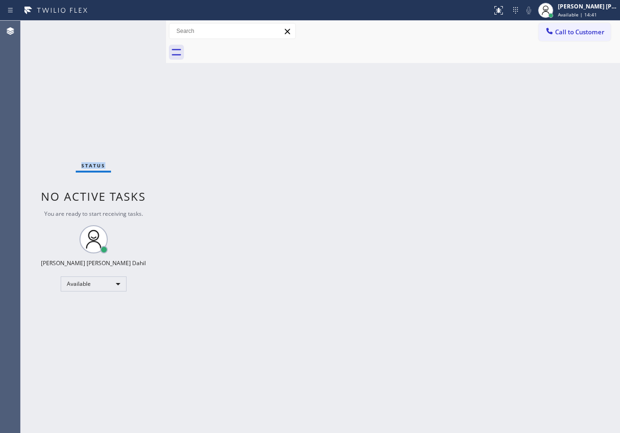
click at [139, 29] on div "Status No active tasks You are ready to start receiving tasks. [PERSON_NAME] [P…" at bounding box center [93, 227] width 145 height 413
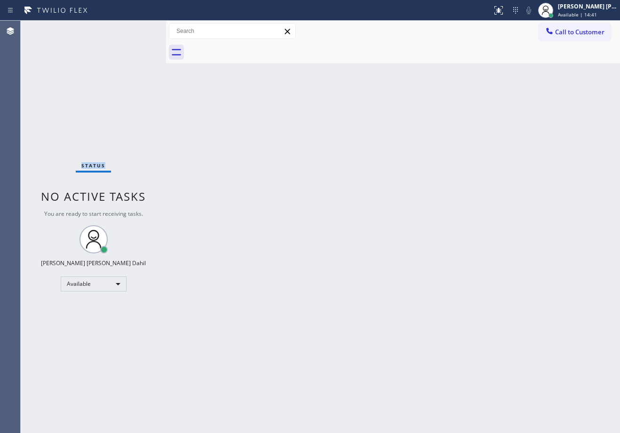
click at [139, 29] on div "Status No active tasks You are ready to start receiving tasks. [PERSON_NAME] [P…" at bounding box center [93, 227] width 145 height 413
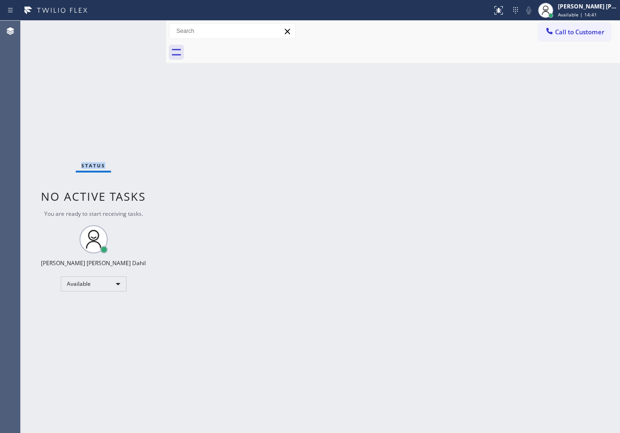
click at [139, 29] on div "Status No active tasks You are ready to start receiving tasks. [PERSON_NAME] [P…" at bounding box center [93, 227] width 145 height 413
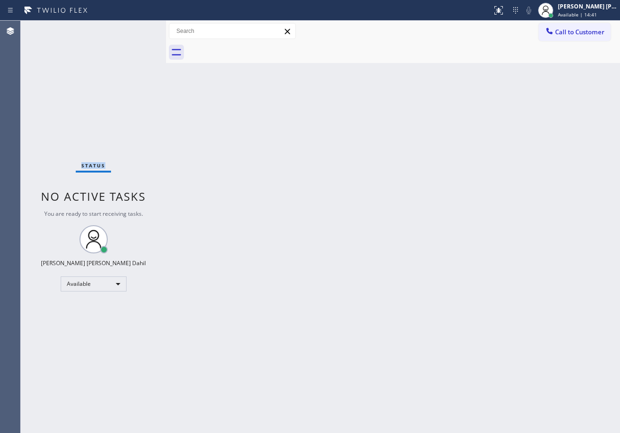
click at [139, 29] on div "Status No active tasks You are ready to start receiving tasks. [PERSON_NAME] [P…" at bounding box center [93, 227] width 145 height 413
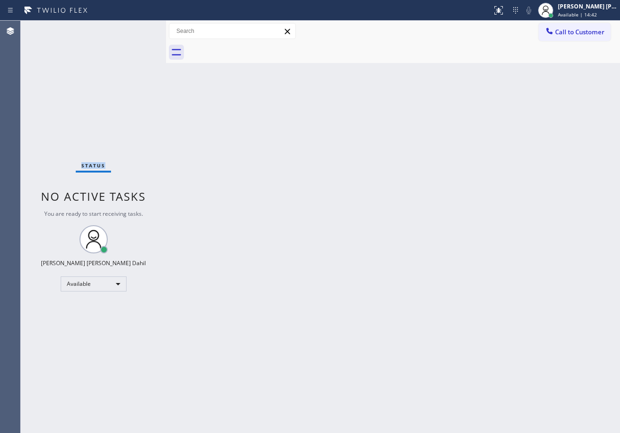
click at [139, 29] on div "Status No active tasks You are ready to start receiving tasks. [PERSON_NAME] [P…" at bounding box center [93, 227] width 145 height 413
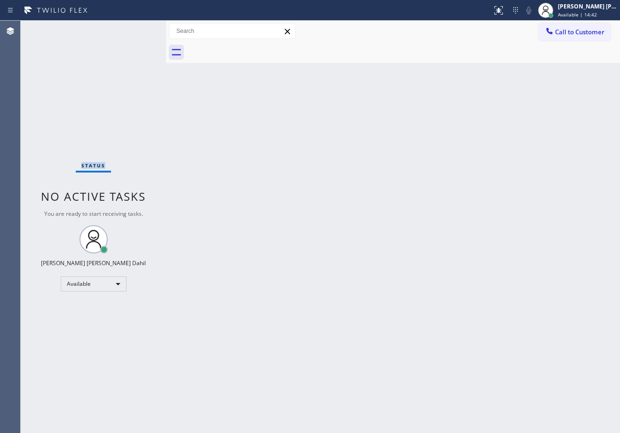
click at [139, 29] on div "Status No active tasks You are ready to start receiving tasks. [PERSON_NAME] [P…" at bounding box center [93, 227] width 145 height 413
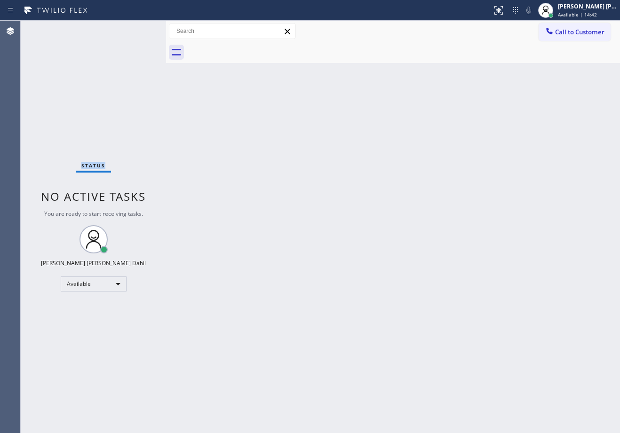
click at [139, 29] on div "Status No active tasks You are ready to start receiving tasks. [PERSON_NAME] [P…" at bounding box center [93, 227] width 145 height 413
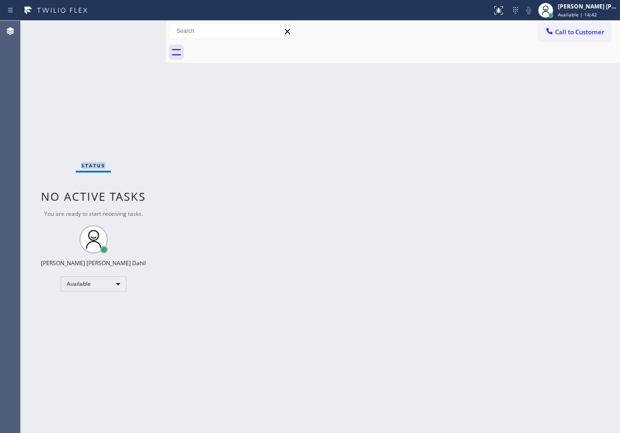
click at [139, 29] on div "Status No active tasks You are ready to start receiving tasks. [PERSON_NAME] [P…" at bounding box center [93, 227] width 145 height 413
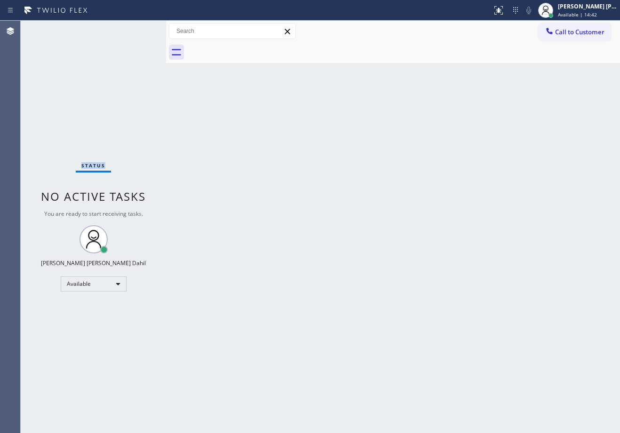
click at [139, 29] on div "Status No active tasks You are ready to start receiving tasks. [PERSON_NAME] [P…" at bounding box center [93, 227] width 145 height 413
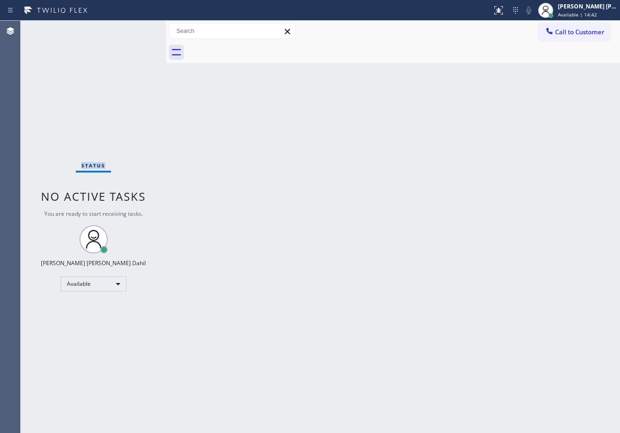
click at [139, 29] on div "Status No active tasks You are ready to start receiving tasks. [PERSON_NAME] [P…" at bounding box center [93, 227] width 145 height 413
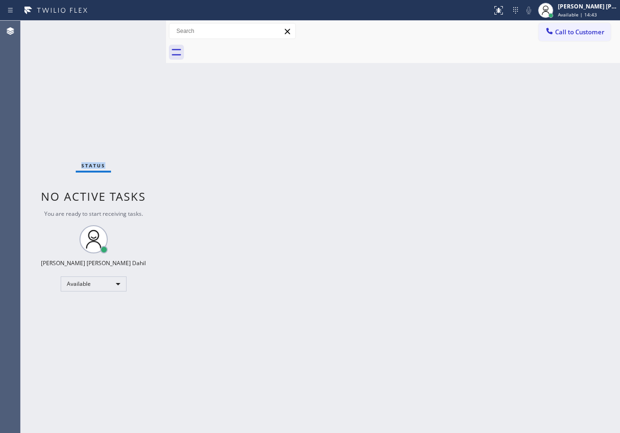
click at [139, 29] on div "Status No active tasks You are ready to start receiving tasks. [PERSON_NAME] [P…" at bounding box center [93, 227] width 145 height 413
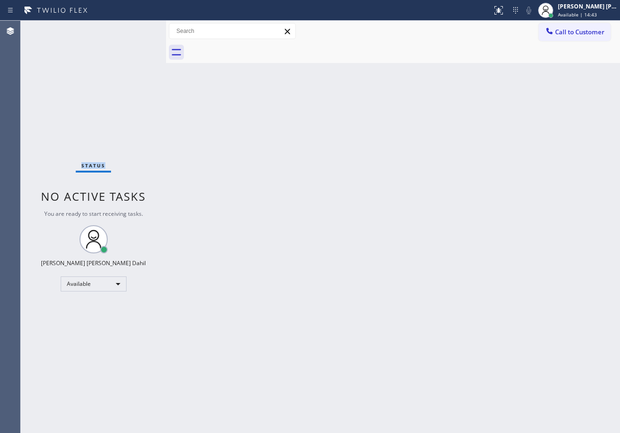
click at [139, 29] on div "Status No active tasks You are ready to start receiving tasks. [PERSON_NAME] [P…" at bounding box center [93, 227] width 145 height 413
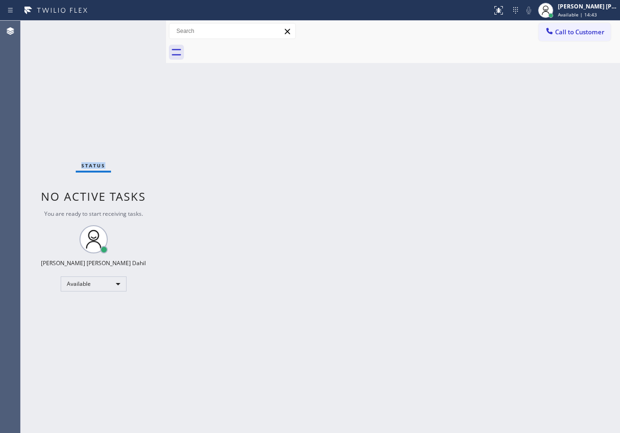
click at [139, 29] on div "Status No active tasks You are ready to start receiving tasks. [PERSON_NAME] [P…" at bounding box center [93, 227] width 145 height 413
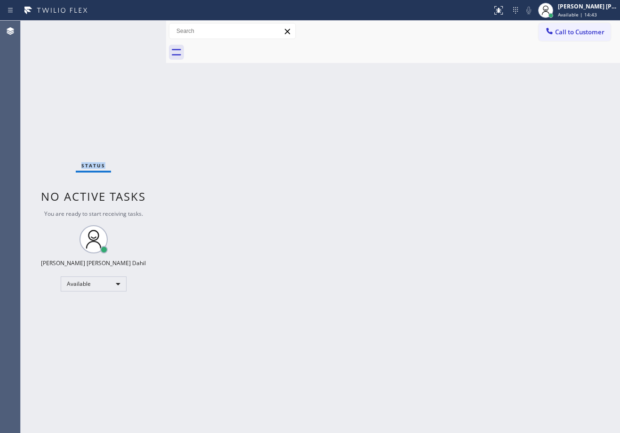
click at [139, 29] on div "Status No active tasks You are ready to start receiving tasks. [PERSON_NAME] [P…" at bounding box center [93, 227] width 145 height 413
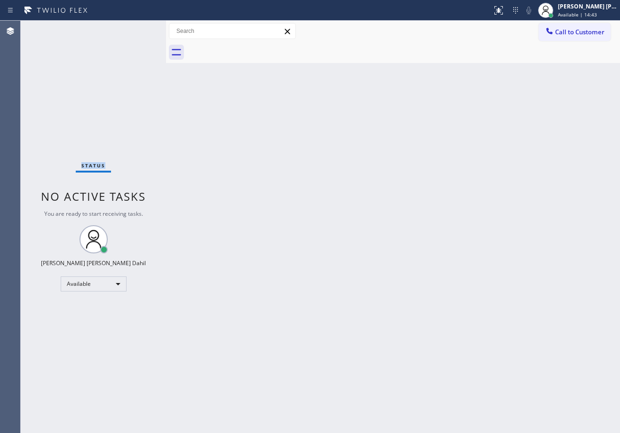
click at [139, 29] on div "Status No active tasks You are ready to start receiving tasks. [PERSON_NAME] [P…" at bounding box center [93, 227] width 145 height 413
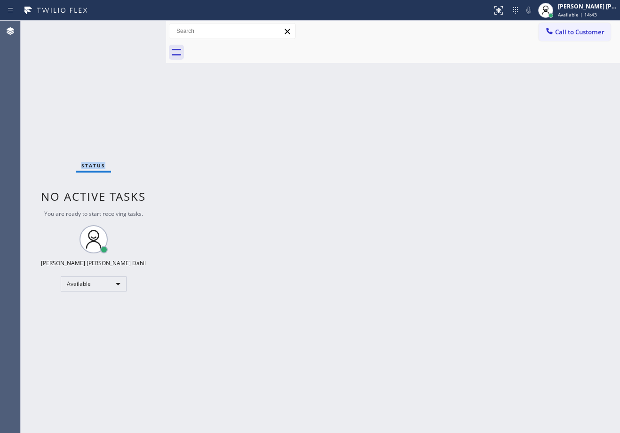
click at [139, 29] on div "Status No active tasks You are ready to start receiving tasks. [PERSON_NAME] [P…" at bounding box center [93, 227] width 145 height 413
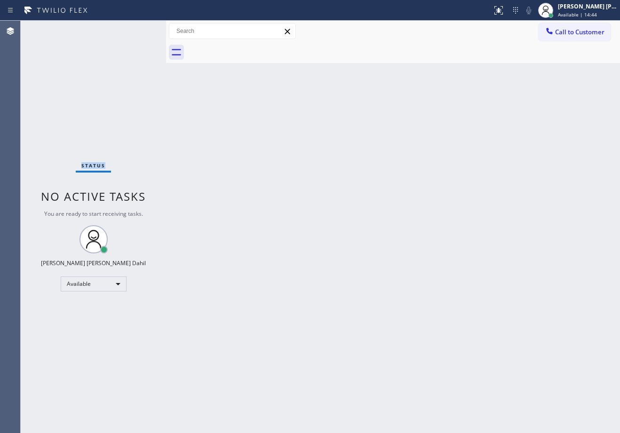
click at [139, 29] on div "Status No active tasks You are ready to start receiving tasks. [PERSON_NAME] [P…" at bounding box center [93, 227] width 145 height 413
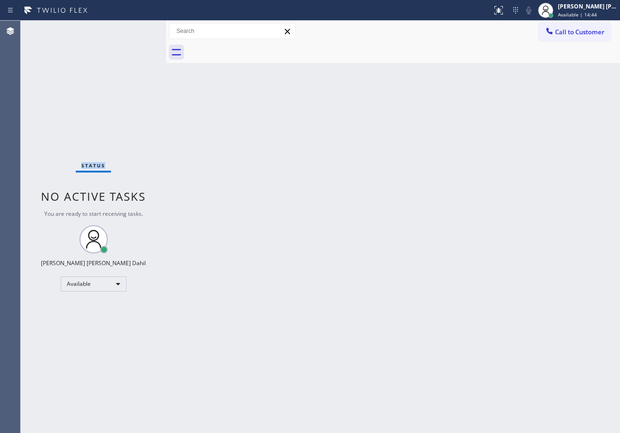
click at [139, 29] on div "Status No active tasks You are ready to start receiving tasks. [PERSON_NAME] [P…" at bounding box center [93, 227] width 145 height 413
drag, startPoint x: 484, startPoint y: 330, endPoint x: 461, endPoint y: 334, distance: 22.9
drag, startPoint x: 522, startPoint y: 243, endPoint x: 609, endPoint y: 333, distance: 125.1
drag, startPoint x: 452, startPoint y: 115, endPoint x: 461, endPoint y: 128, distance: 15.5
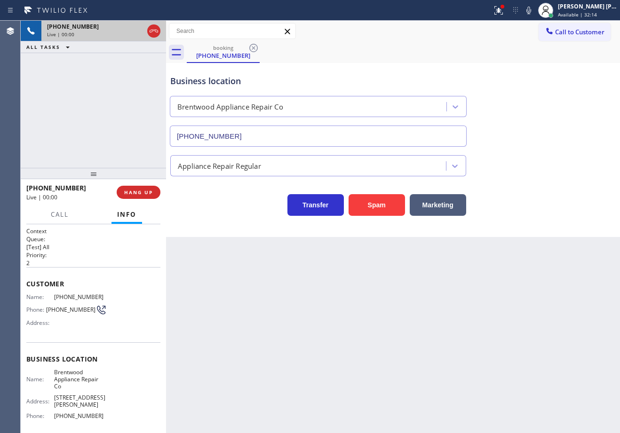
type input "(310) 340-7214"
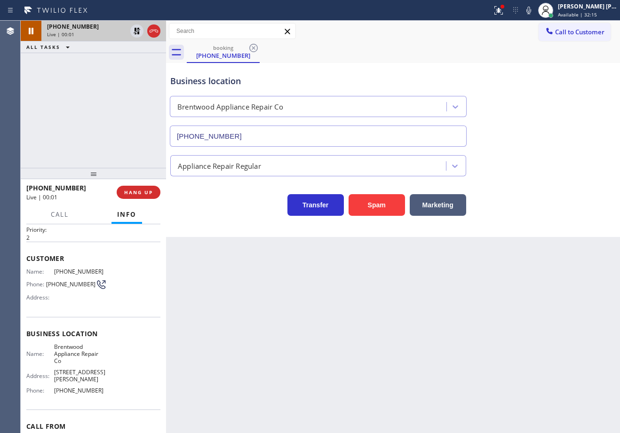
scroll to position [76, 0]
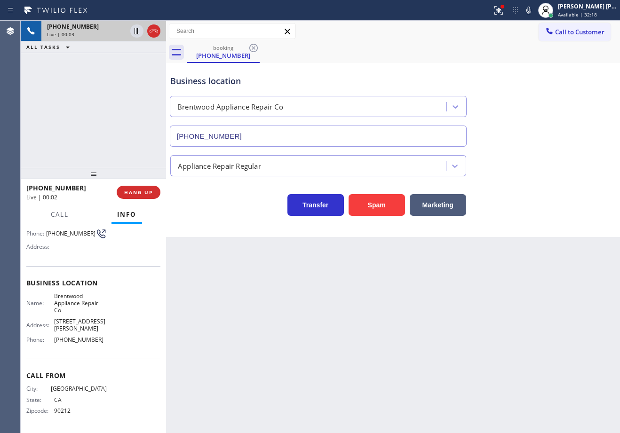
drag, startPoint x: 541, startPoint y: 13, endPoint x: 525, endPoint y: 86, distance: 74.7
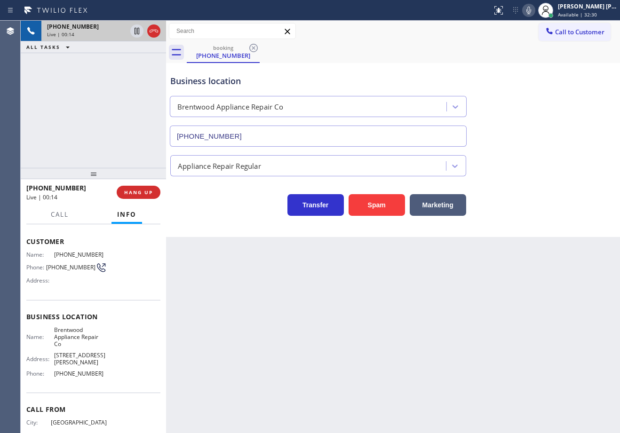
scroll to position [0, 0]
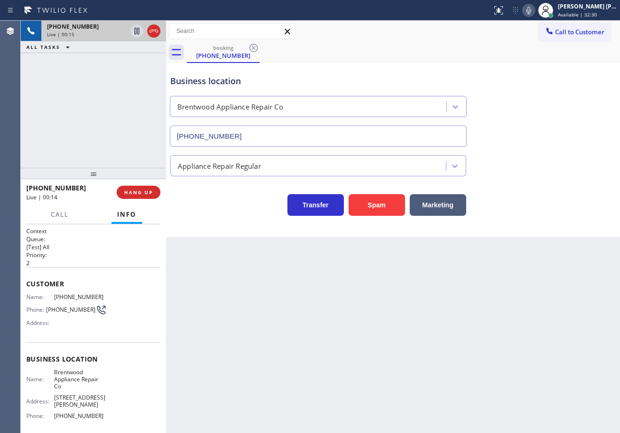
drag, startPoint x: 327, startPoint y: 316, endPoint x: 85, endPoint y: 307, distance: 242.1
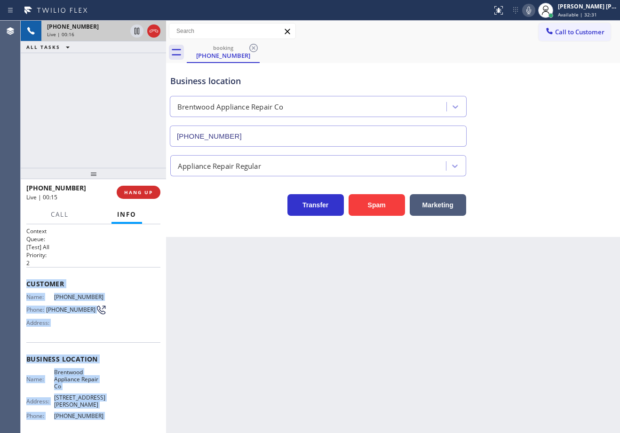
scroll to position [76, 0]
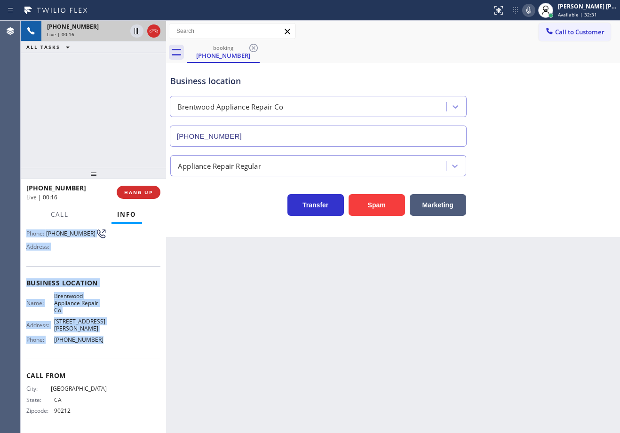
drag, startPoint x: 24, startPoint y: 282, endPoint x: 109, endPoint y: 346, distance: 106.2
copy div "Customer Name: (310) 433-8520 Phone: (310) 433-8520 Address: Business location …"
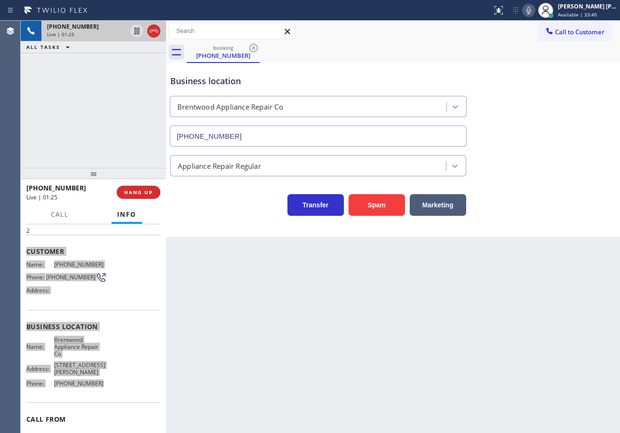
scroll to position [0, 0]
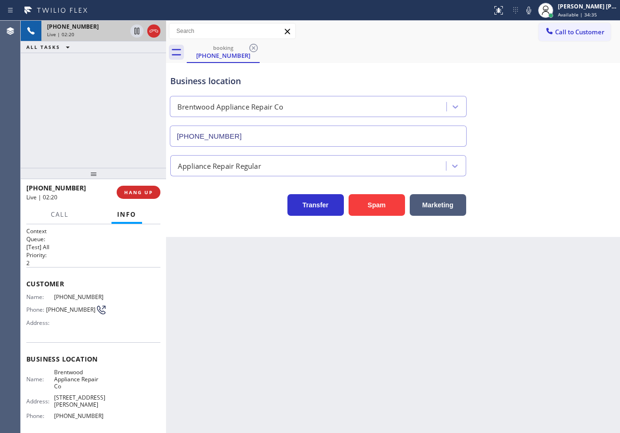
drag, startPoint x: 540, startPoint y: 10, endPoint x: 540, endPoint y: 69, distance: 58.4
drag, startPoint x: 135, startPoint y: 31, endPoint x: 169, endPoint y: 1, distance: 45.4
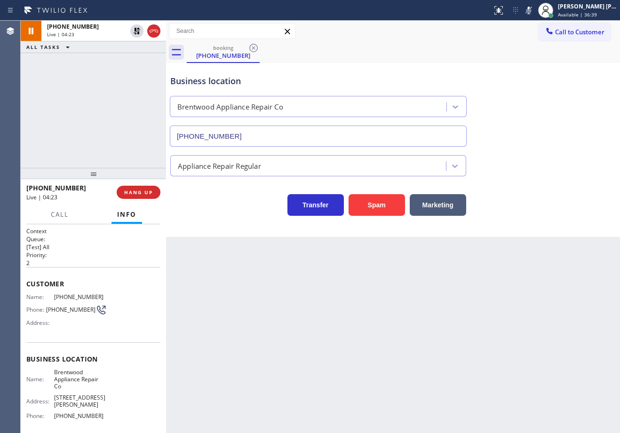
drag, startPoint x: 138, startPoint y: 33, endPoint x: 128, endPoint y: 72, distance: 40.7
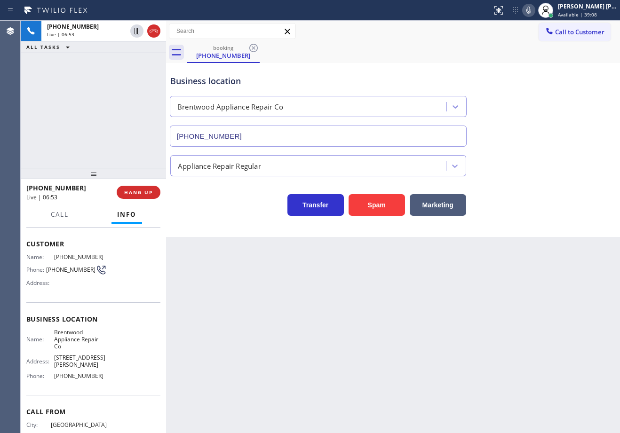
scroll to position [76, 0]
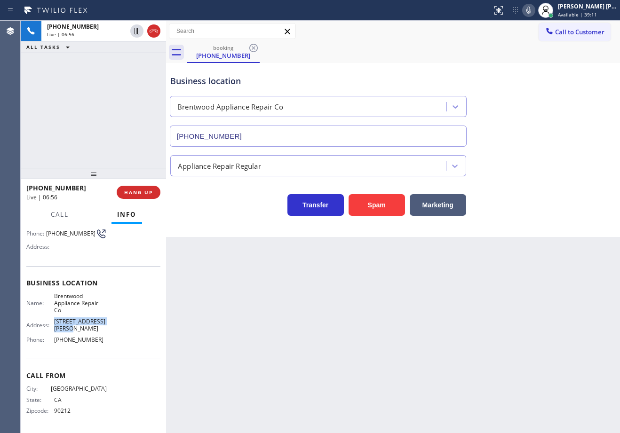
drag, startPoint x: 62, startPoint y: 329, endPoint x: 50, endPoint y: 157, distance: 173.1
copy span "11762 San Vicente Blvd"
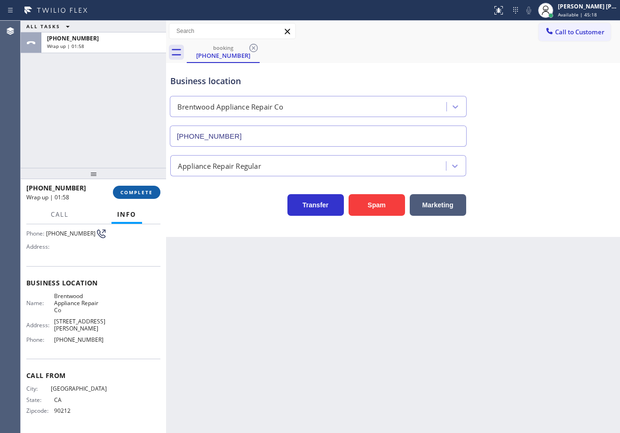
drag, startPoint x: 136, startPoint y: 182, endPoint x: 136, endPoint y: 194, distance: 12.2
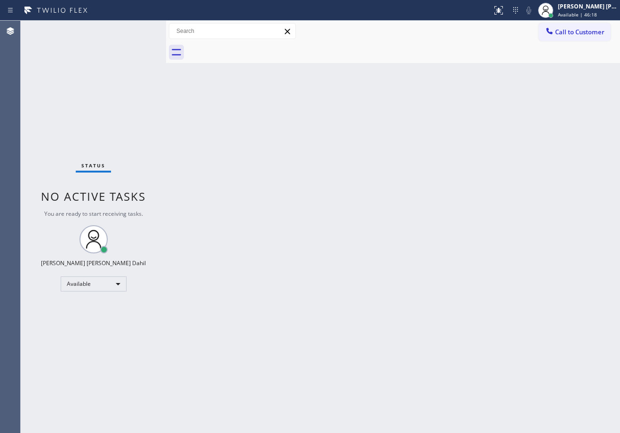
drag, startPoint x: 374, startPoint y: 298, endPoint x: 461, endPoint y: 425, distance: 153.5
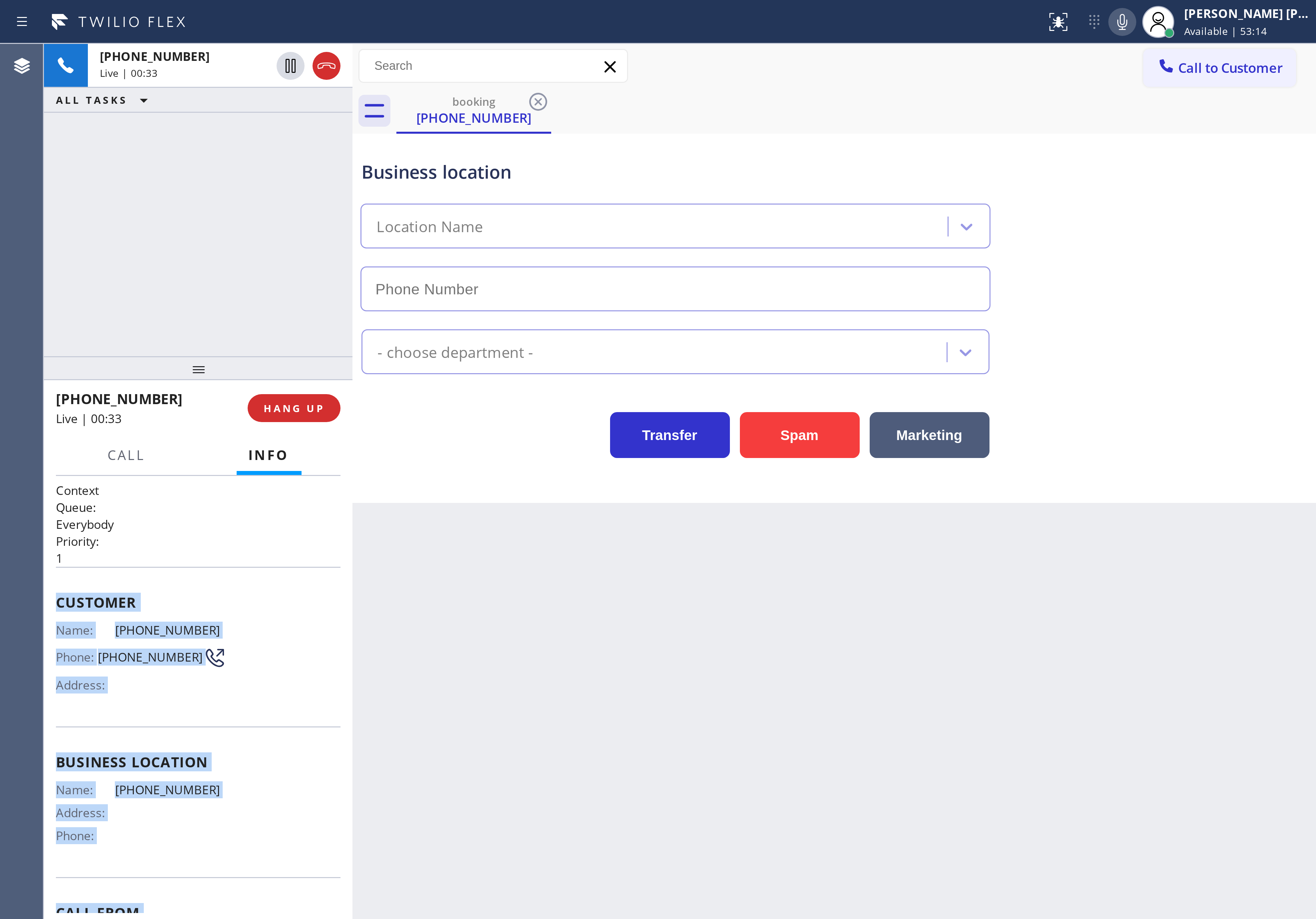
scroll to position [39, 0]
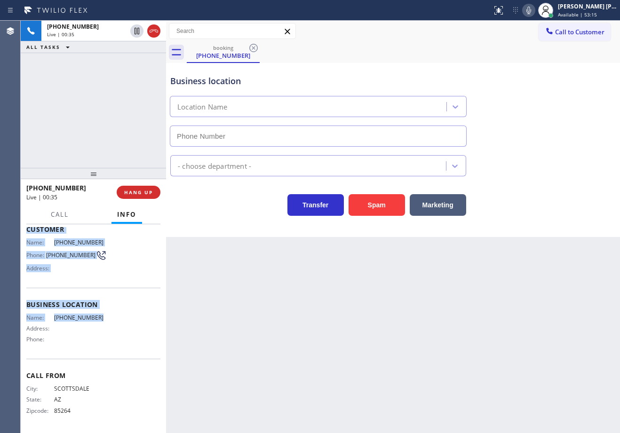
drag, startPoint x: 24, startPoint y: 281, endPoint x: 107, endPoint y: 321, distance: 91.8
copy div "Customer Name: (602) 421-4301 Phone: (602) 421-4301 Address: Business location …"
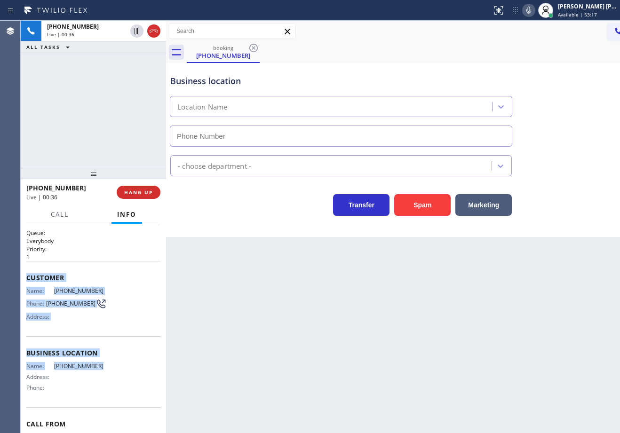
scroll to position [0, 0]
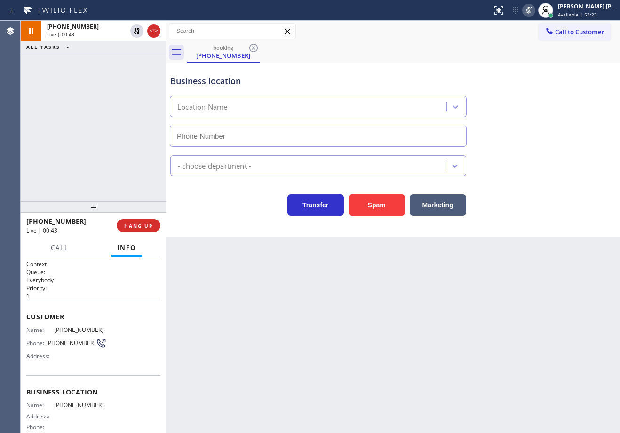
drag, startPoint x: 96, startPoint y: 255, endPoint x: 162, endPoint y: 228, distance: 71.8
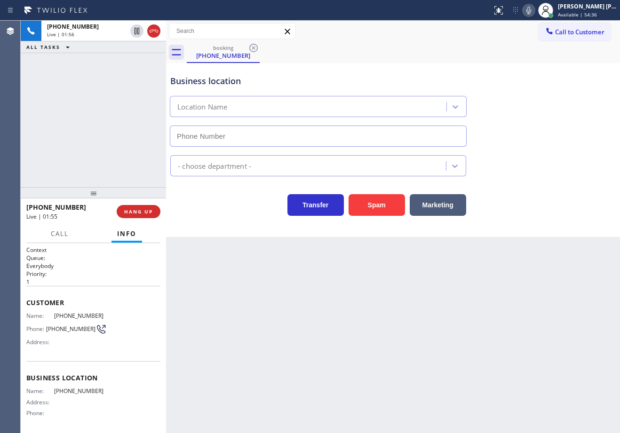
drag, startPoint x: 96, startPoint y: 204, endPoint x: 96, endPoint y: 191, distance: 13.2
drag, startPoint x: 82, startPoint y: 138, endPoint x: 88, endPoint y: 128, distance: 11.6
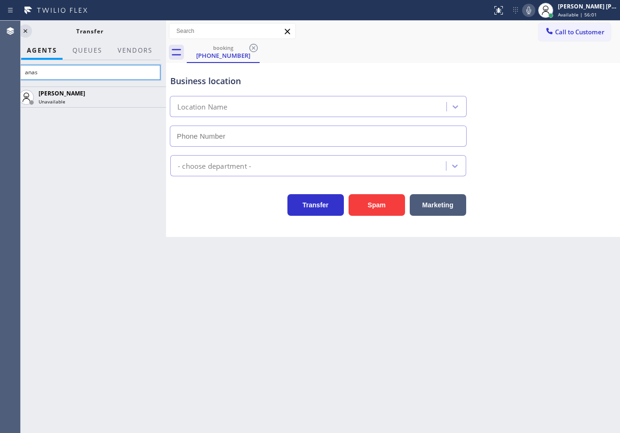
type input "anas"
